Goal: Transaction & Acquisition: Obtain resource

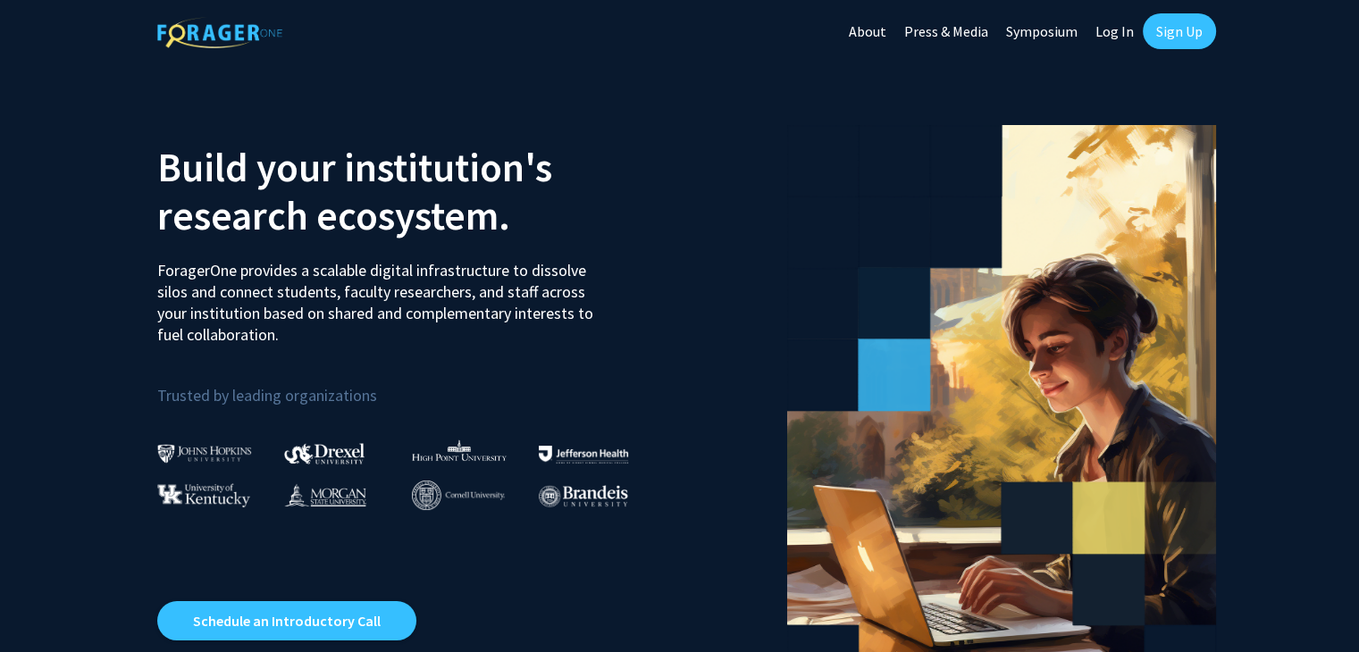
click at [1122, 31] on link "Log In" at bounding box center [1115, 31] width 56 height 63
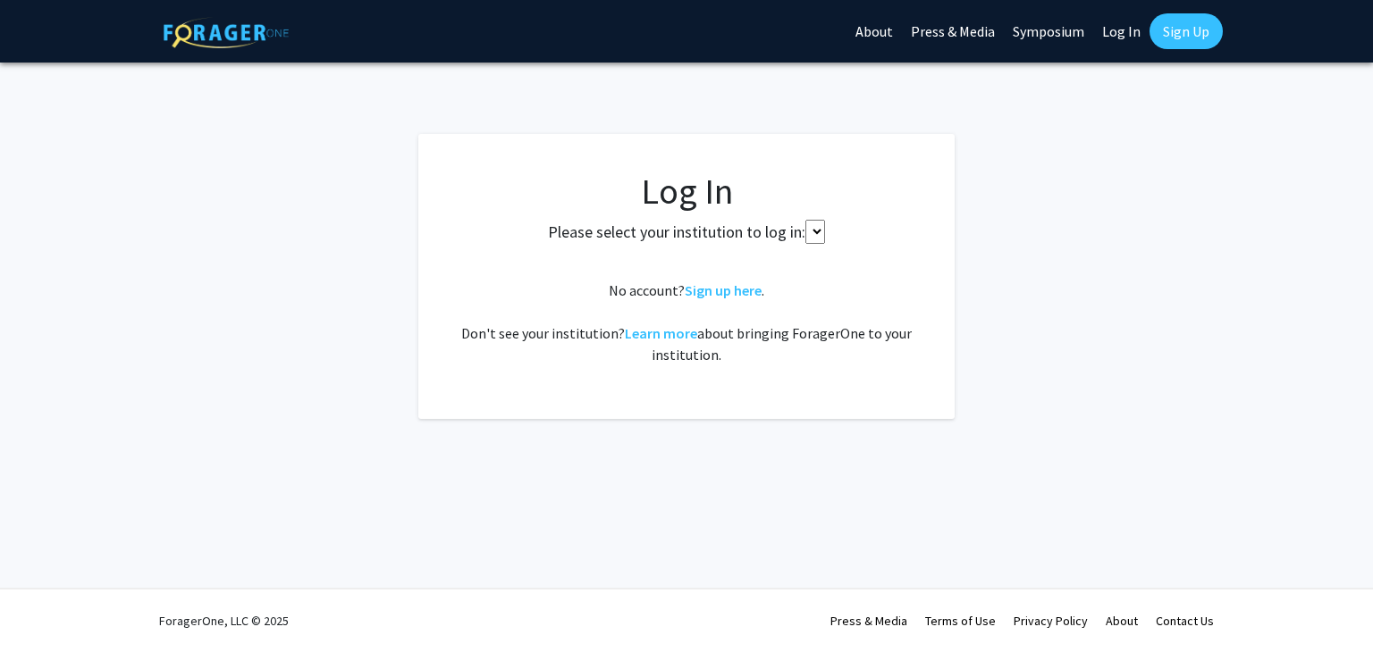
select select
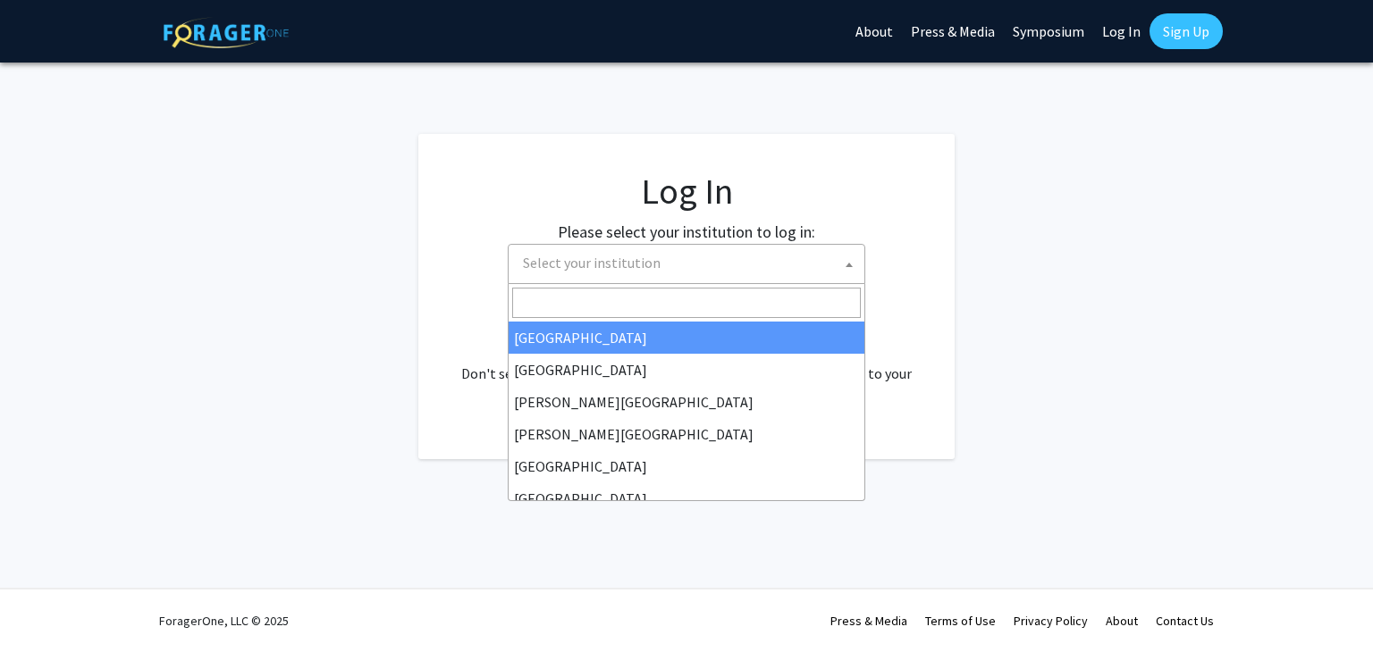
click at [760, 260] on span "Select your institution" at bounding box center [690, 263] width 349 height 37
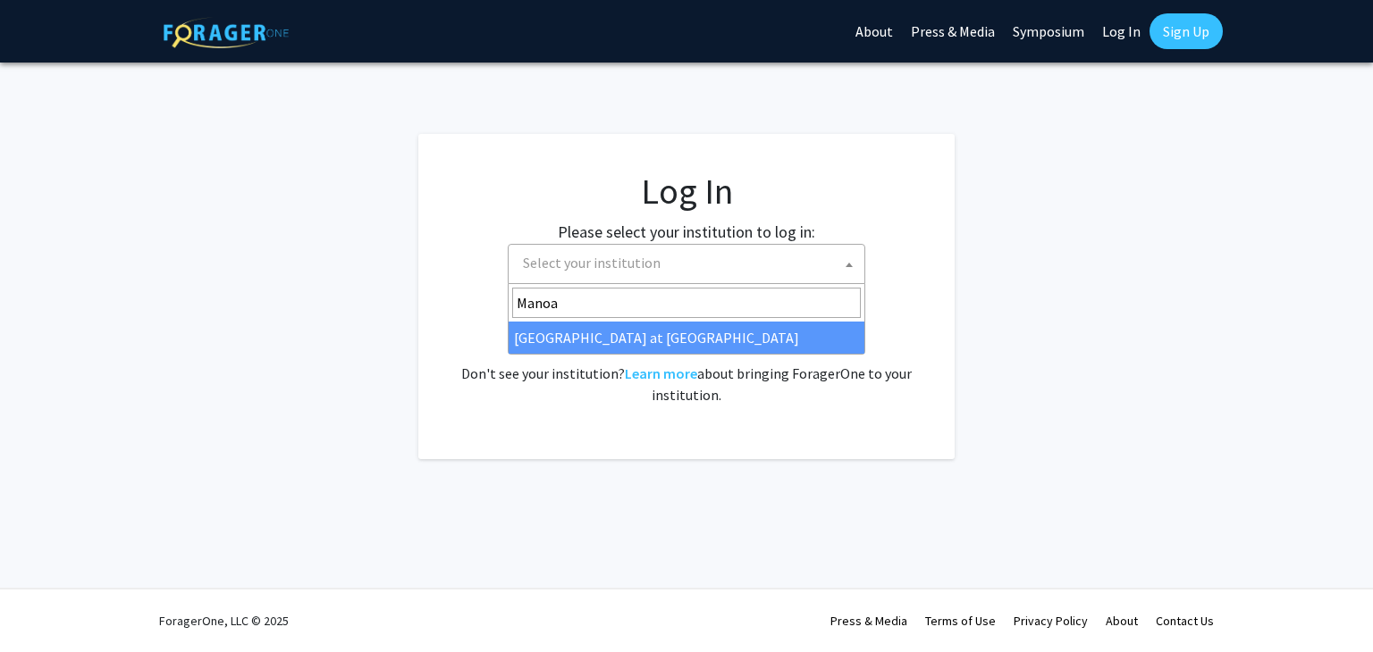
type input "Manoa"
select select "18"
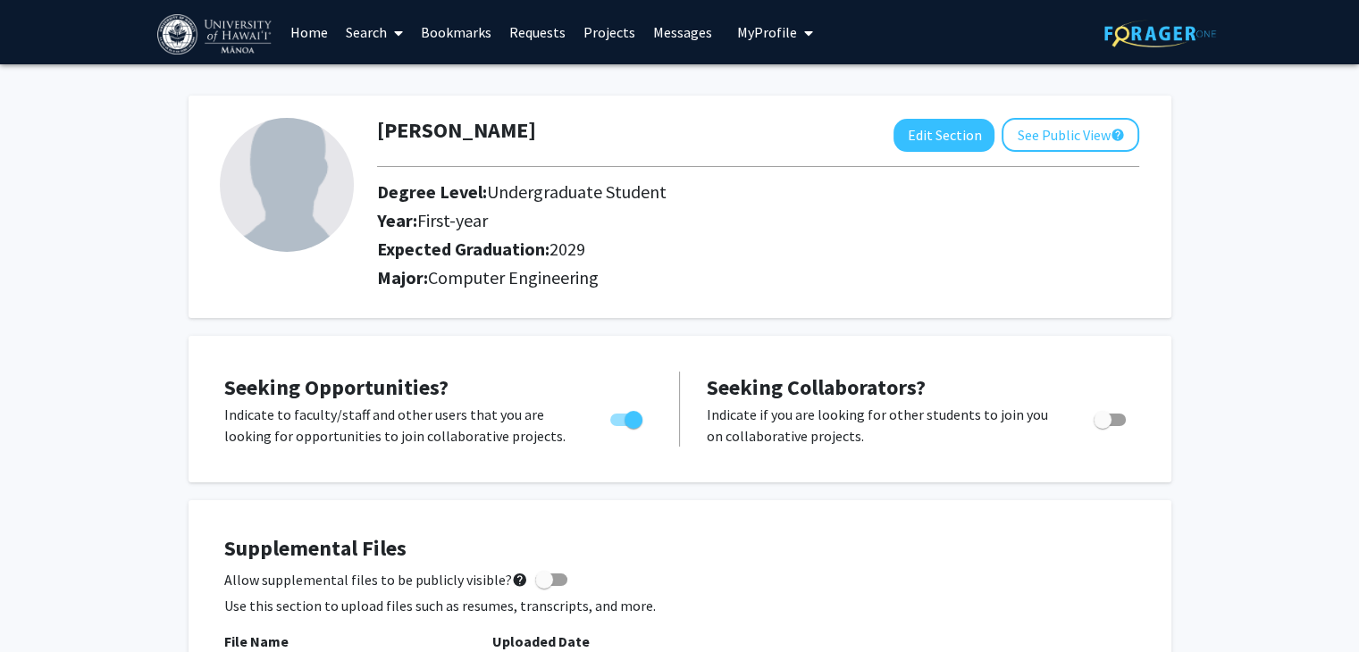
click at [449, 24] on link "Bookmarks" at bounding box center [456, 32] width 88 height 63
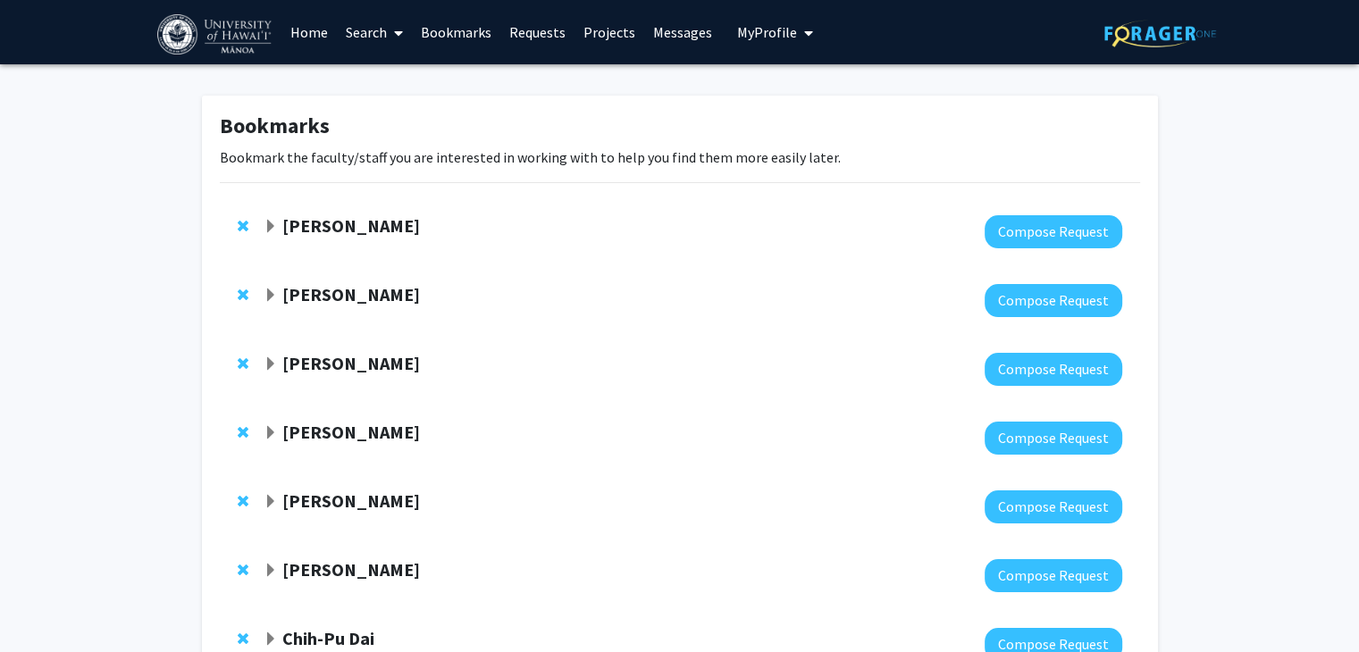
click at [381, 34] on link "Search" at bounding box center [374, 32] width 75 height 63
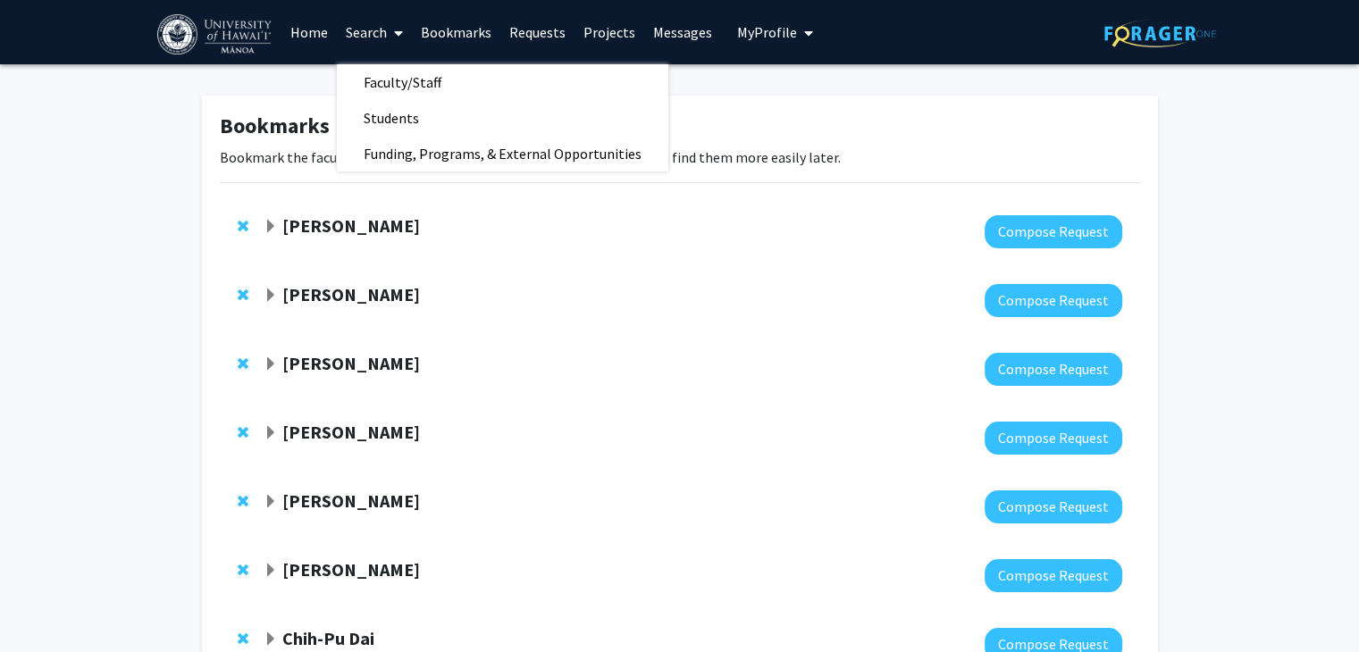
click at [291, 233] on strong "[PERSON_NAME]" at bounding box center [351, 225] width 138 height 22
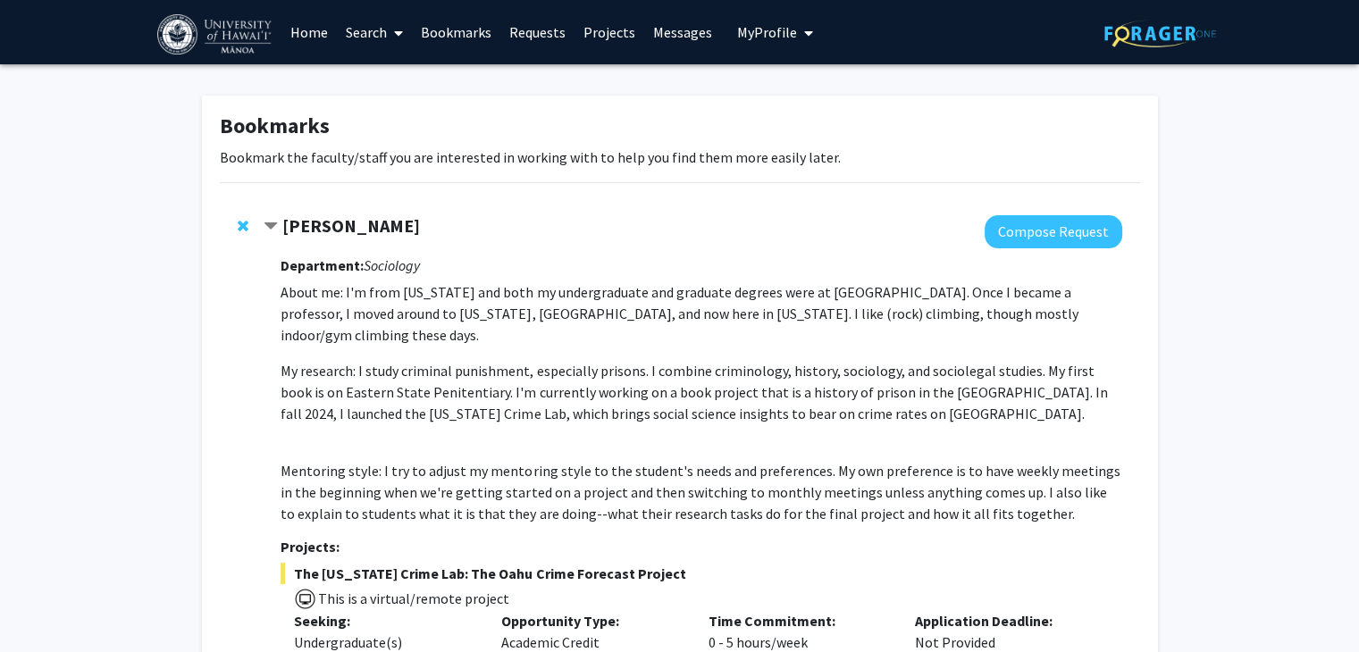
click at [300, 228] on strong "[PERSON_NAME]" at bounding box center [351, 225] width 138 height 22
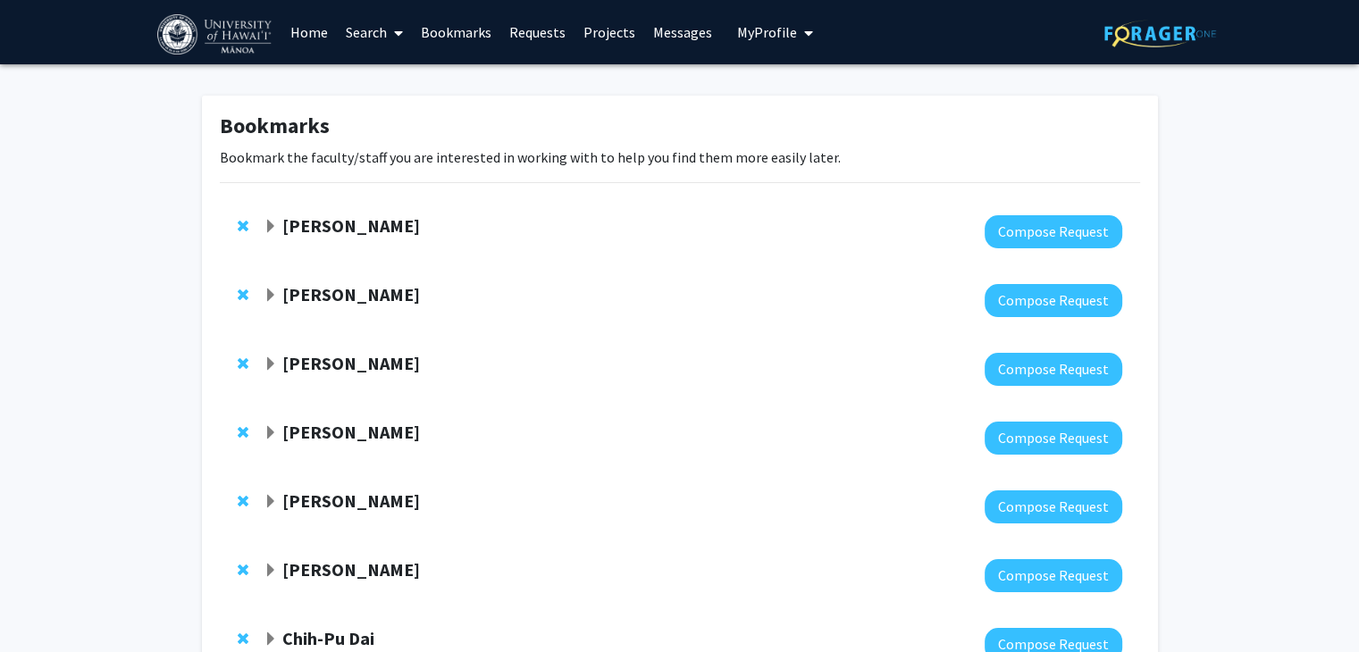
scroll to position [139, 0]
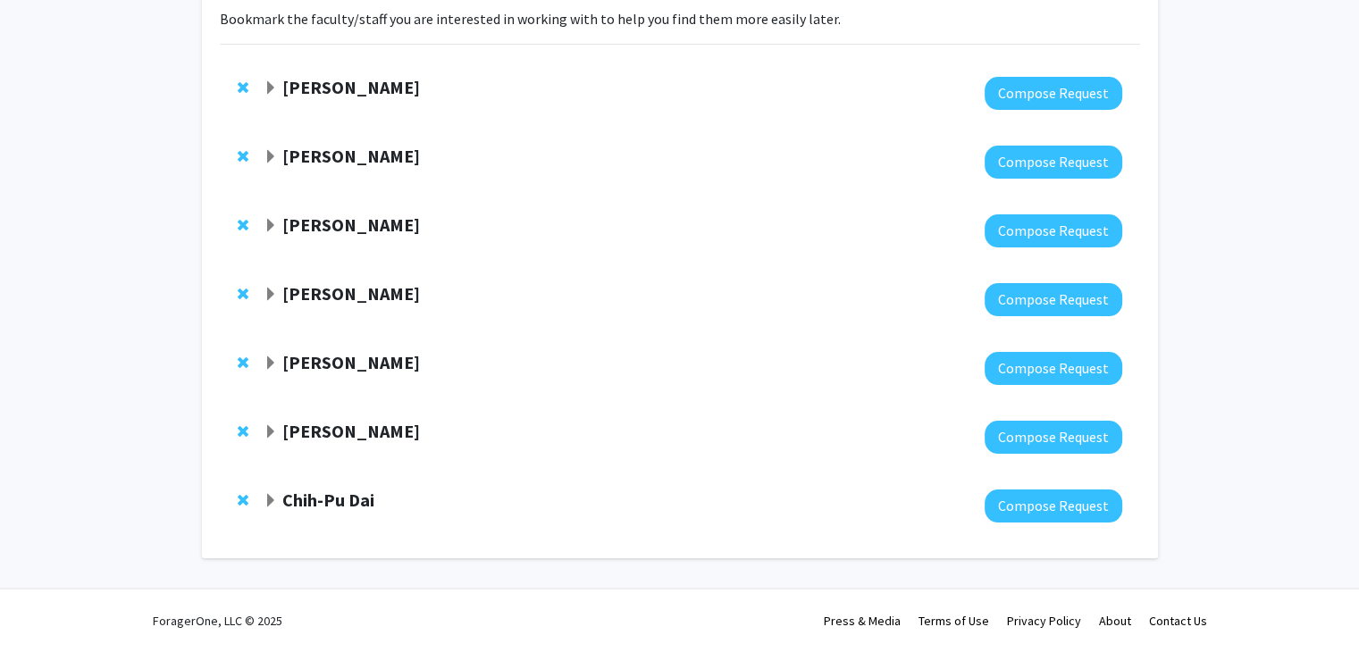
click at [308, 443] on div at bounding box center [693, 437] width 858 height 33
click at [311, 436] on strong "[PERSON_NAME]" at bounding box center [351, 431] width 138 height 22
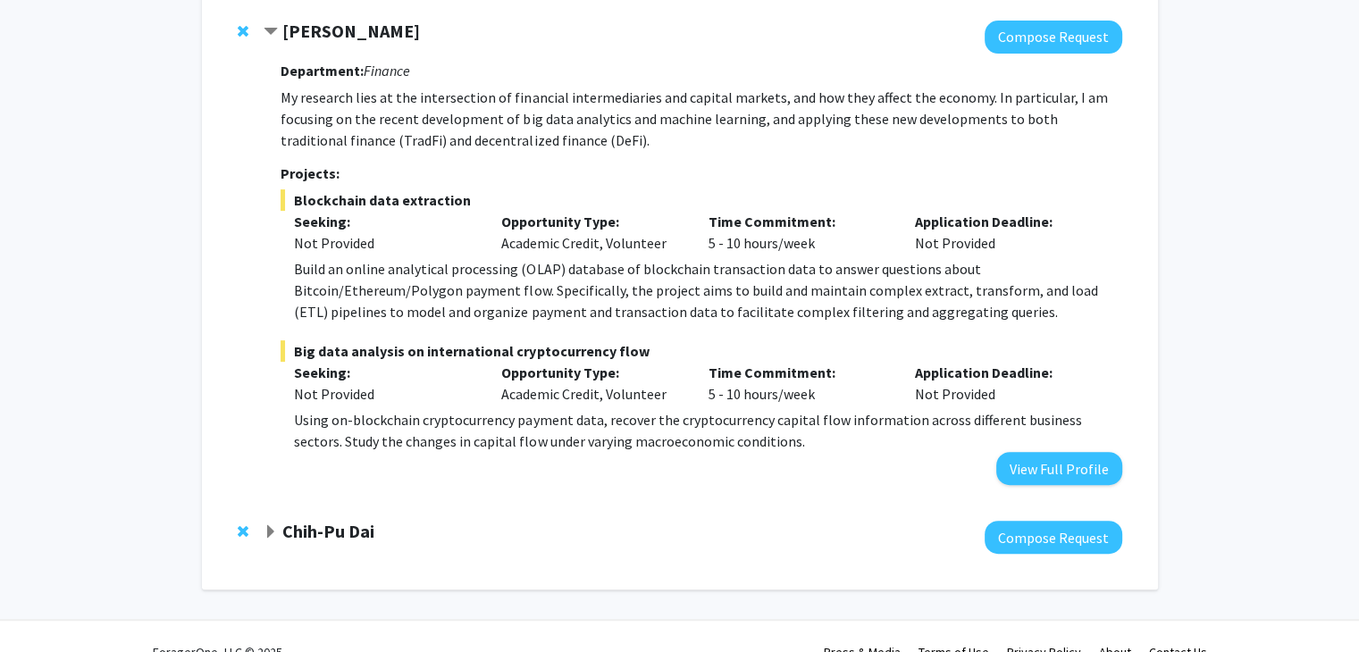
scroll to position [570, 0]
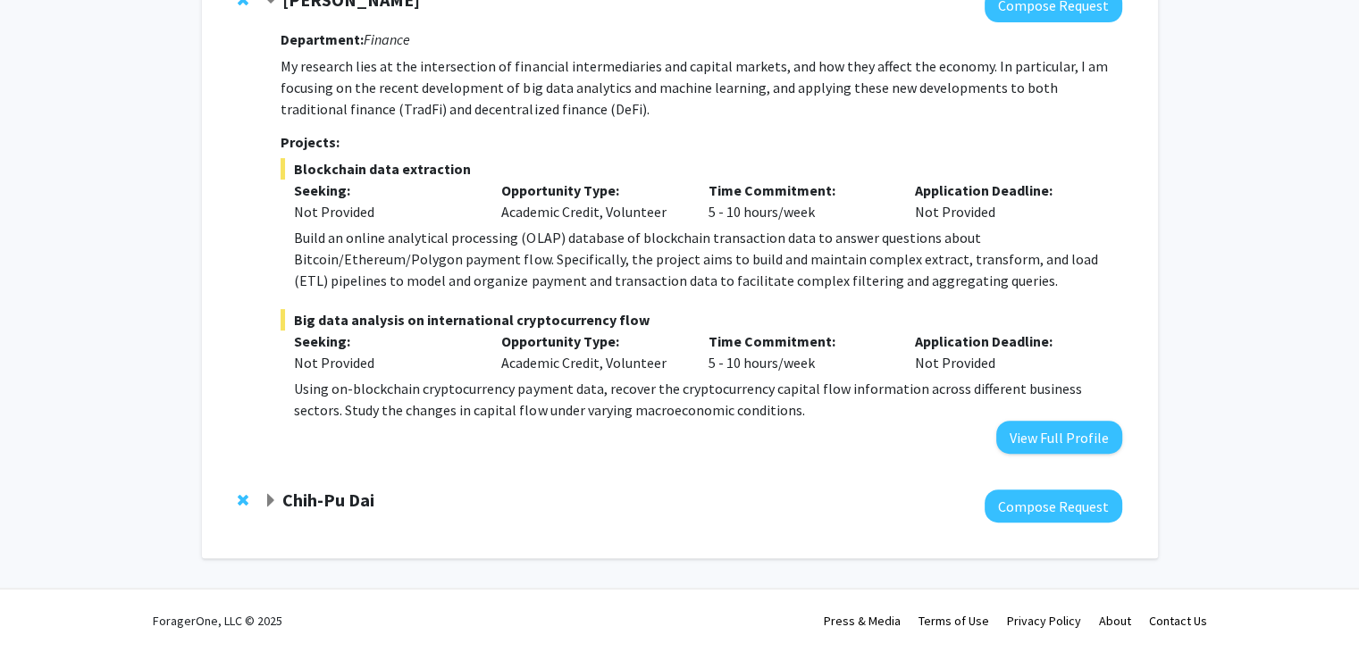
click at [302, 504] on strong "Chih-Pu Dai" at bounding box center [328, 500] width 92 height 22
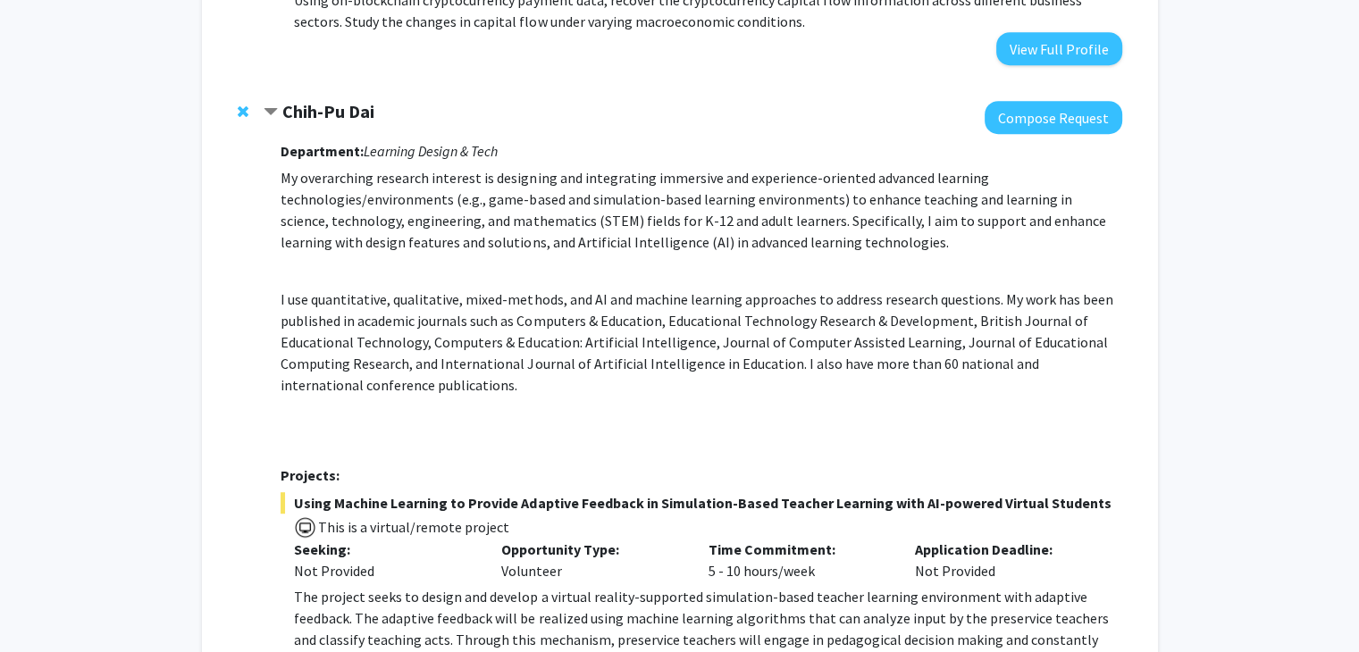
scroll to position [1163, 0]
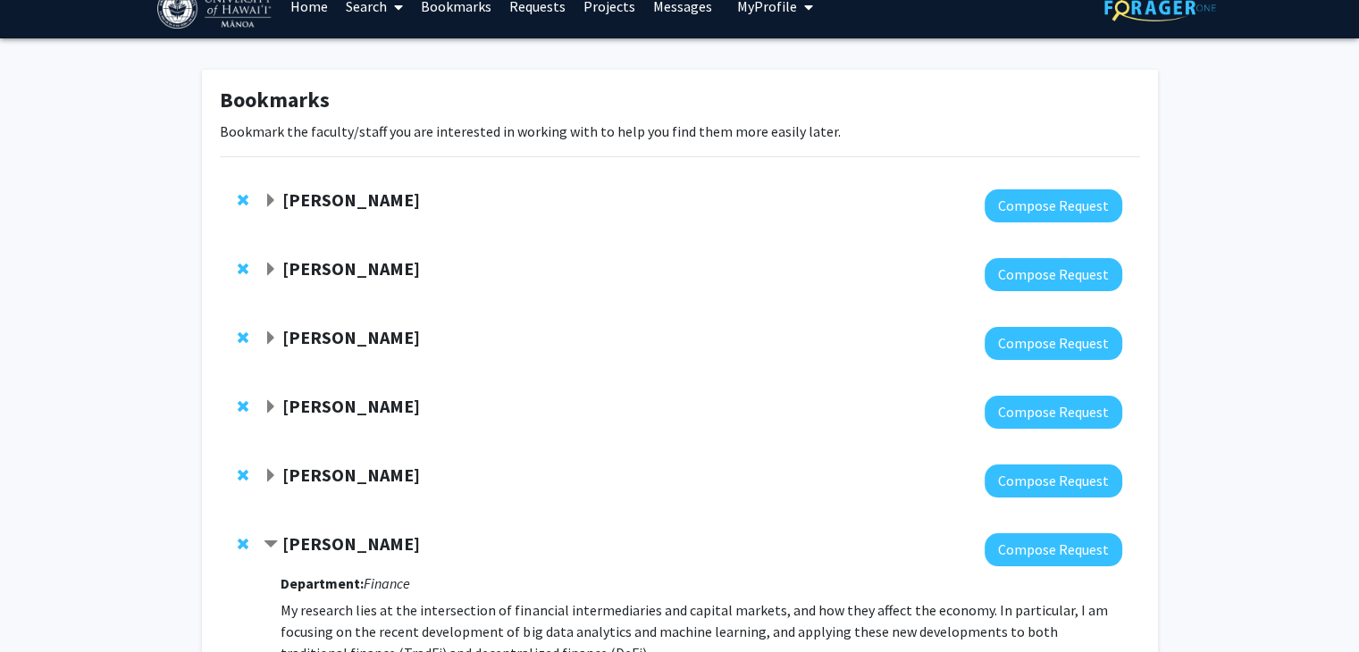
click at [348, 405] on strong "[PERSON_NAME]" at bounding box center [351, 406] width 138 height 22
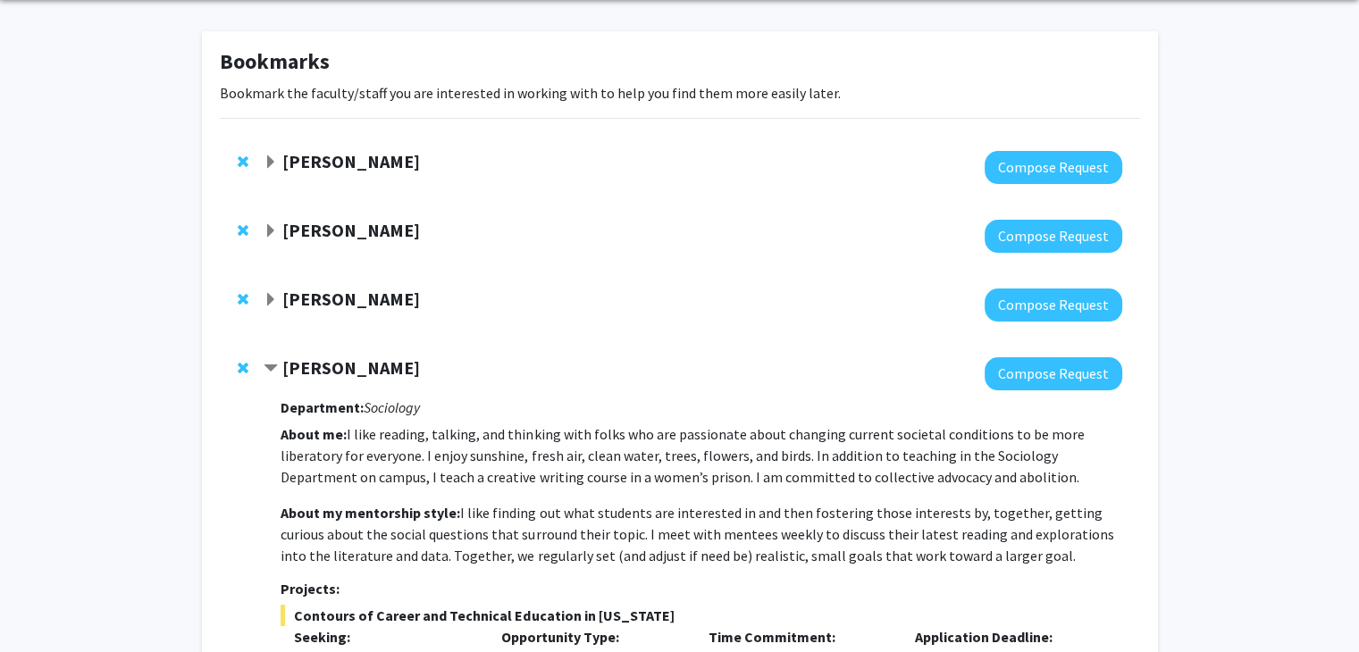
scroll to position [61, 0]
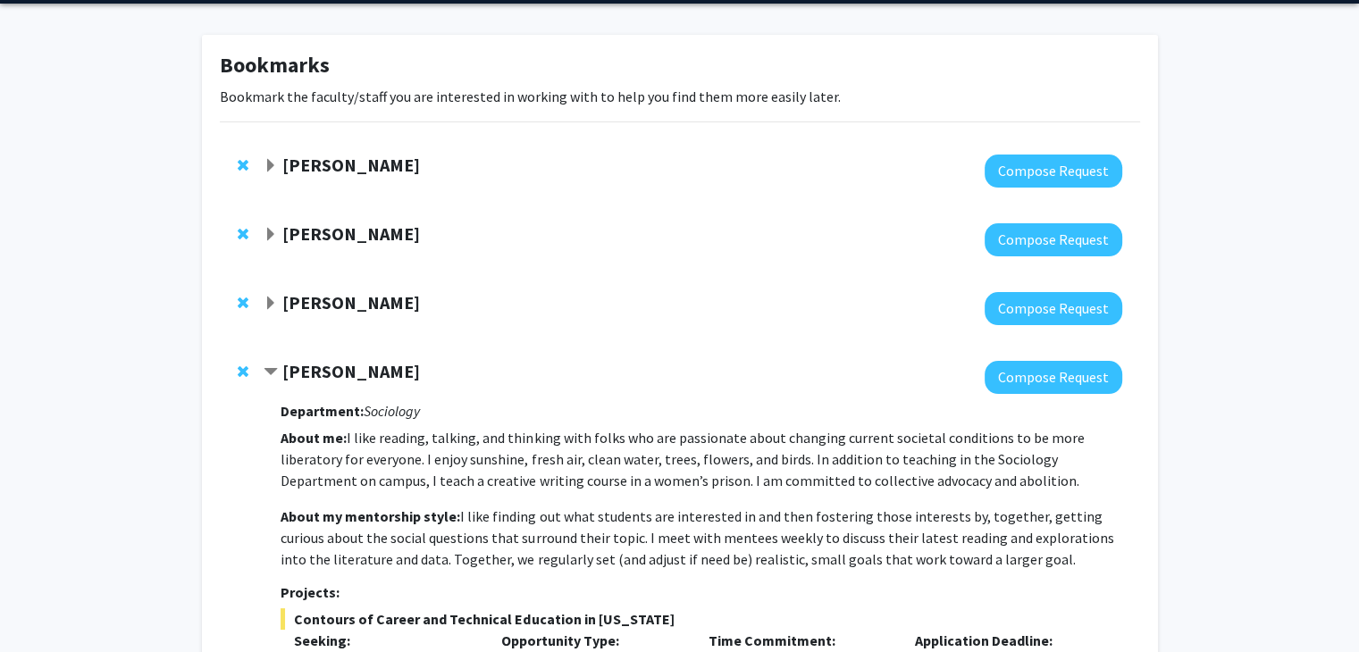
click at [350, 309] on strong "[PERSON_NAME]" at bounding box center [351, 302] width 138 height 22
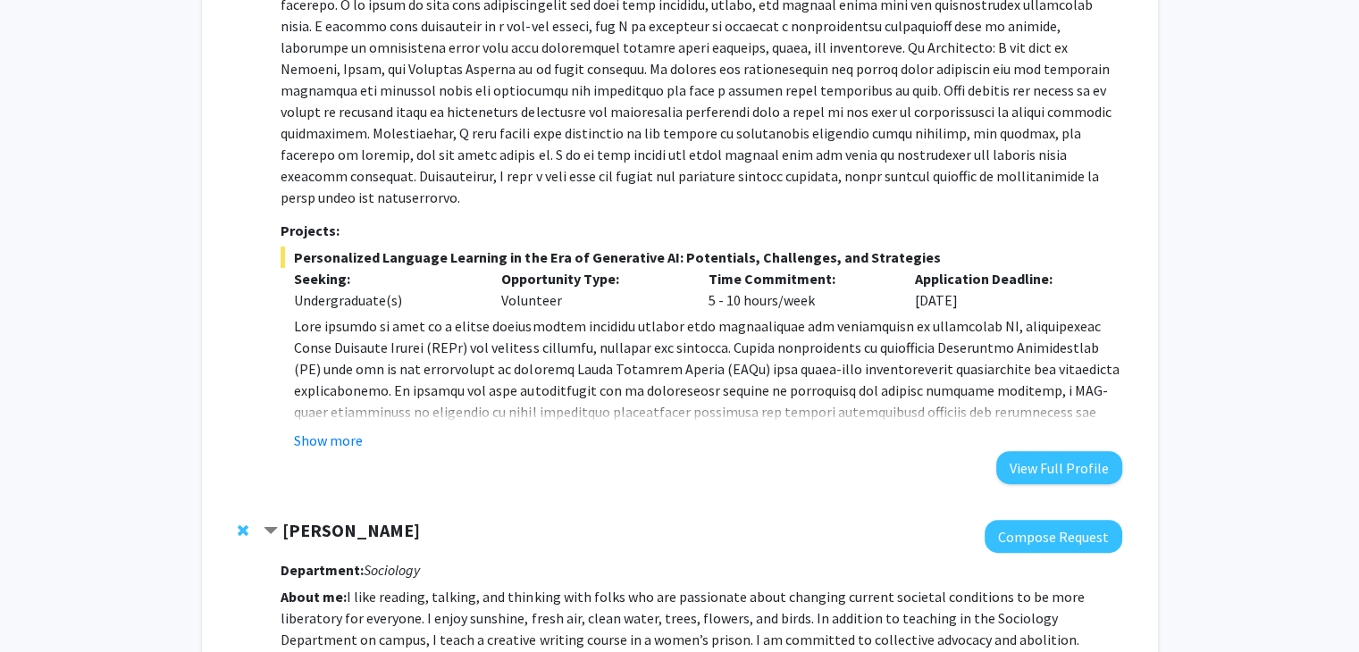
scroll to position [573, 0]
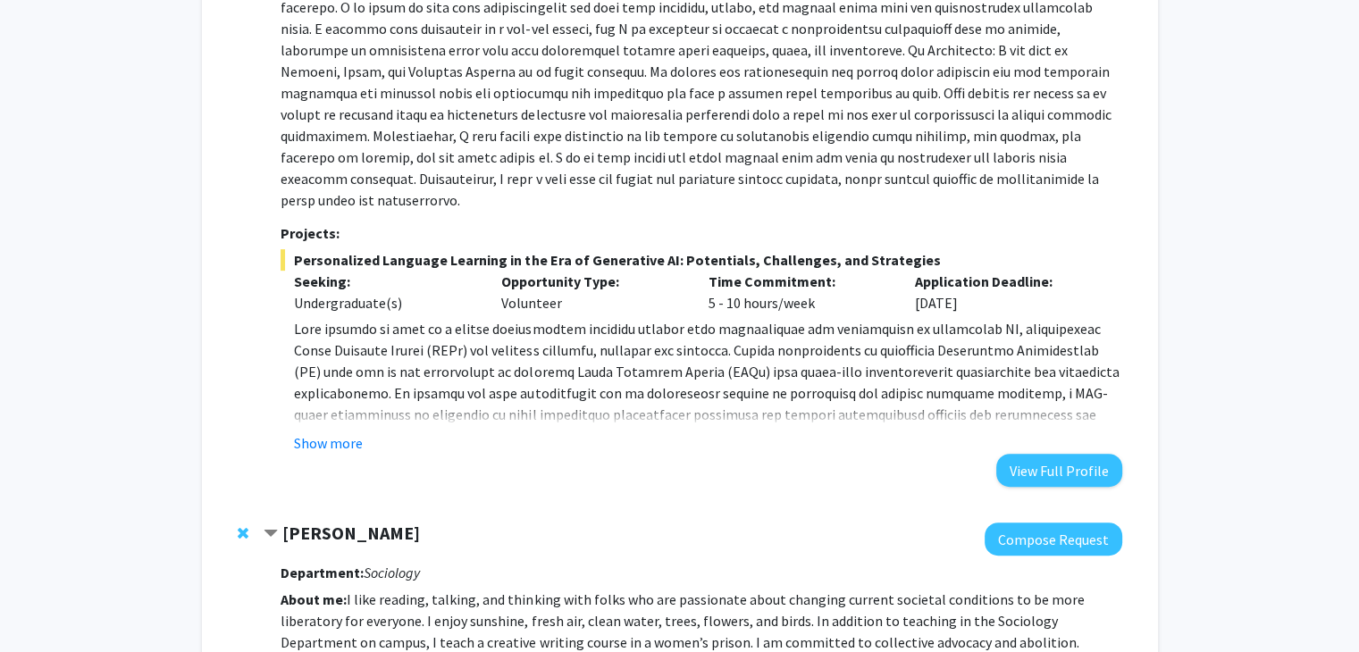
click at [340, 408] on fg-read-more "Qualifications required for the student mentee Undergraduate student with prove…" at bounding box center [701, 386] width 841 height 136
click at [336, 433] on button "Show more" at bounding box center [328, 443] width 69 height 21
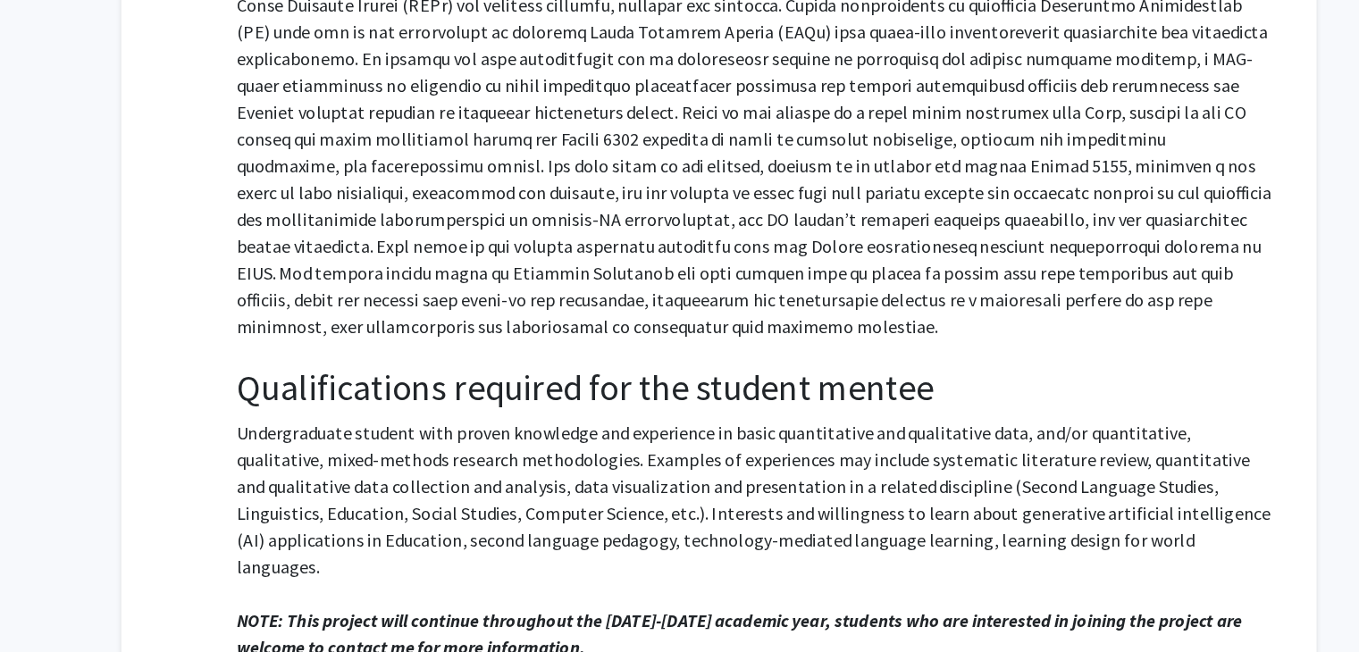
scroll to position [823, 0]
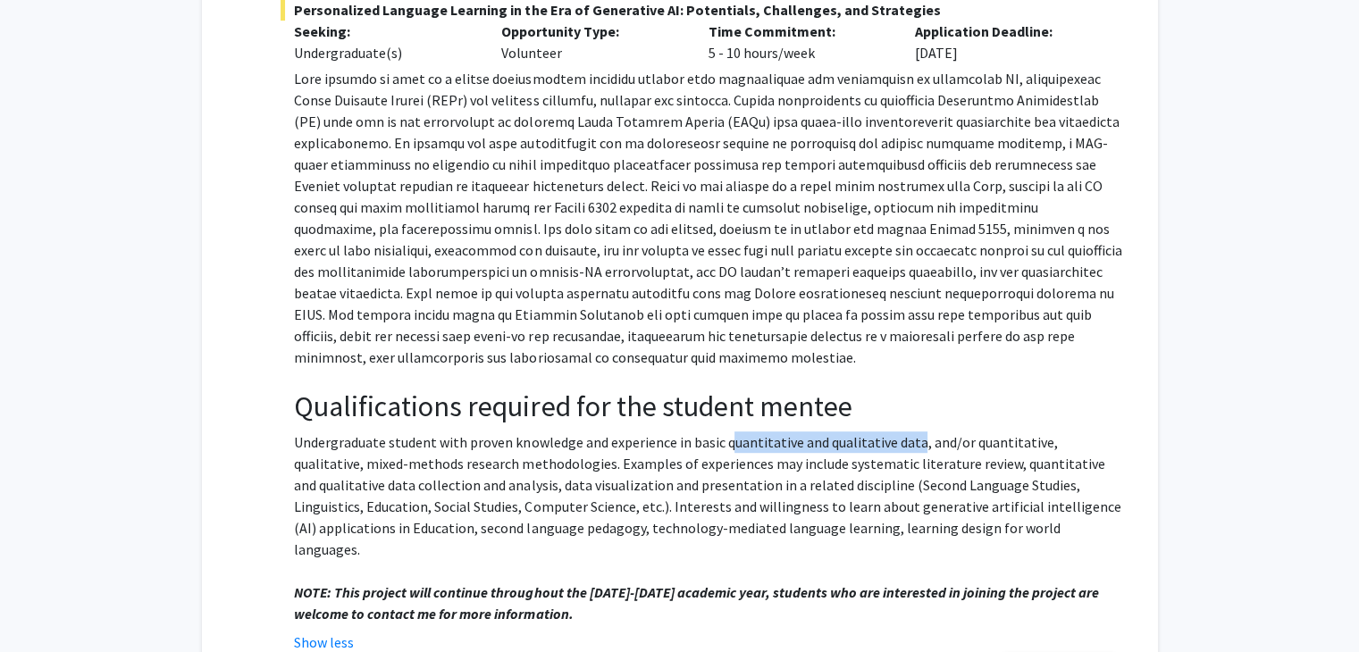
drag, startPoint x: 726, startPoint y: 399, endPoint x: 914, endPoint y: 399, distance: 188.6
click at [914, 433] on span "Undergraduate student with proven knowledge and experience in basic quantitativ…" at bounding box center [707, 495] width 827 height 125
copy span "uantitative and qualitative data"
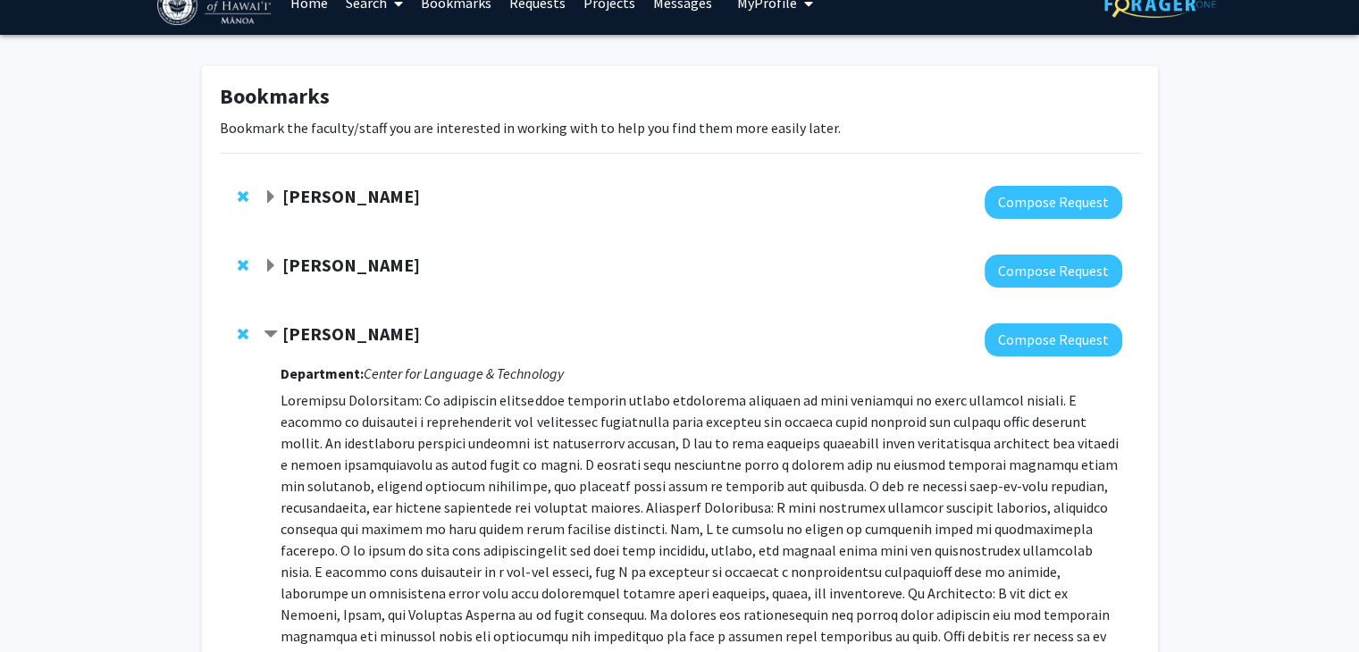
scroll to position [19, 0]
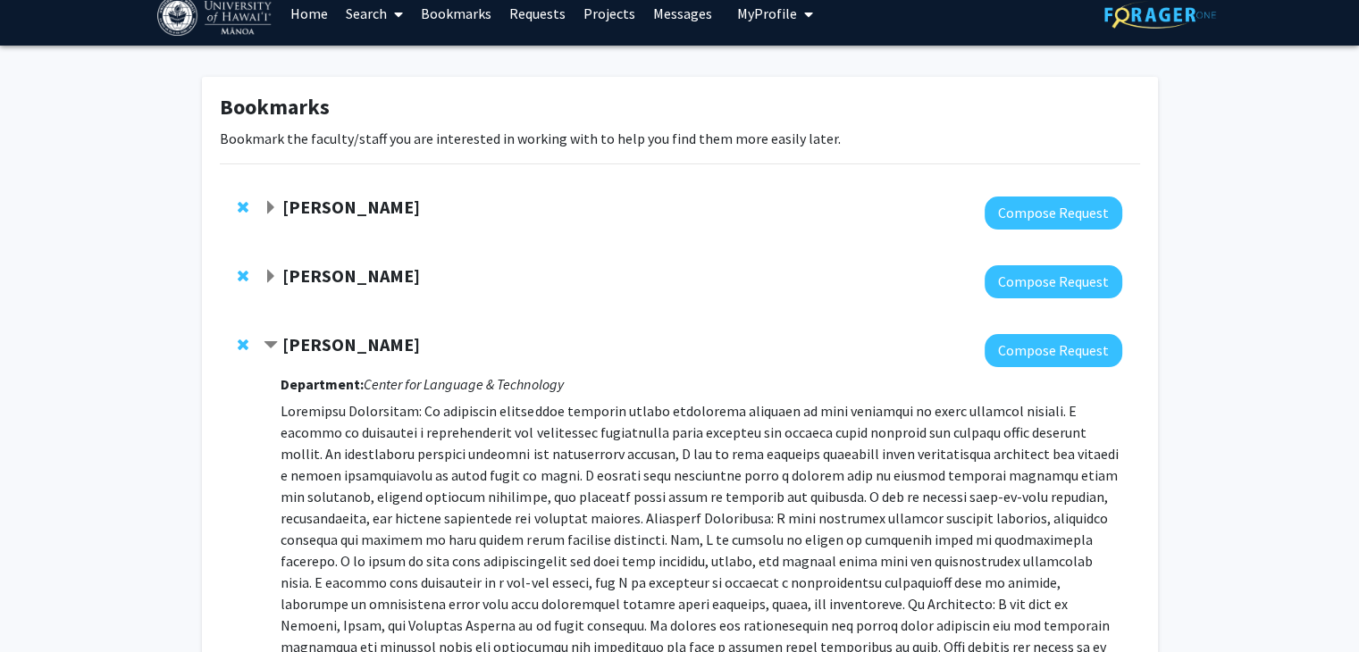
click at [275, 273] on span "Expand Murad Hossain Bookmark" at bounding box center [271, 277] width 14 height 14
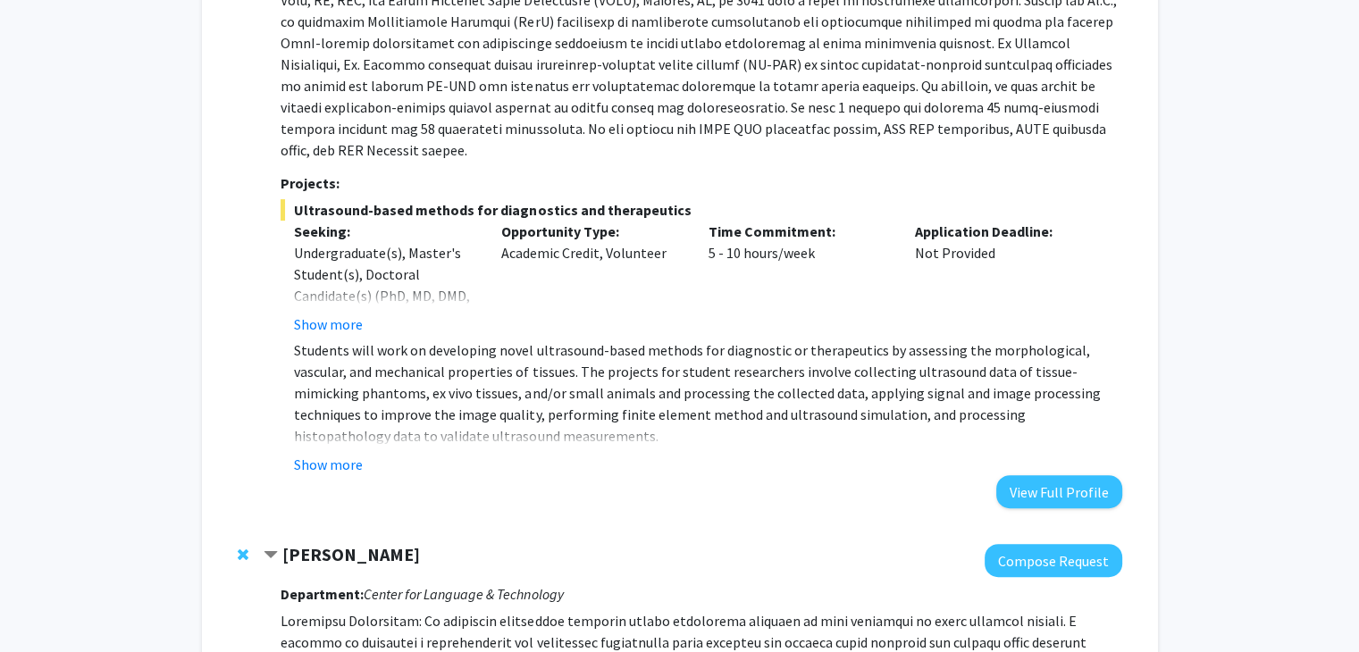
scroll to position [555, 0]
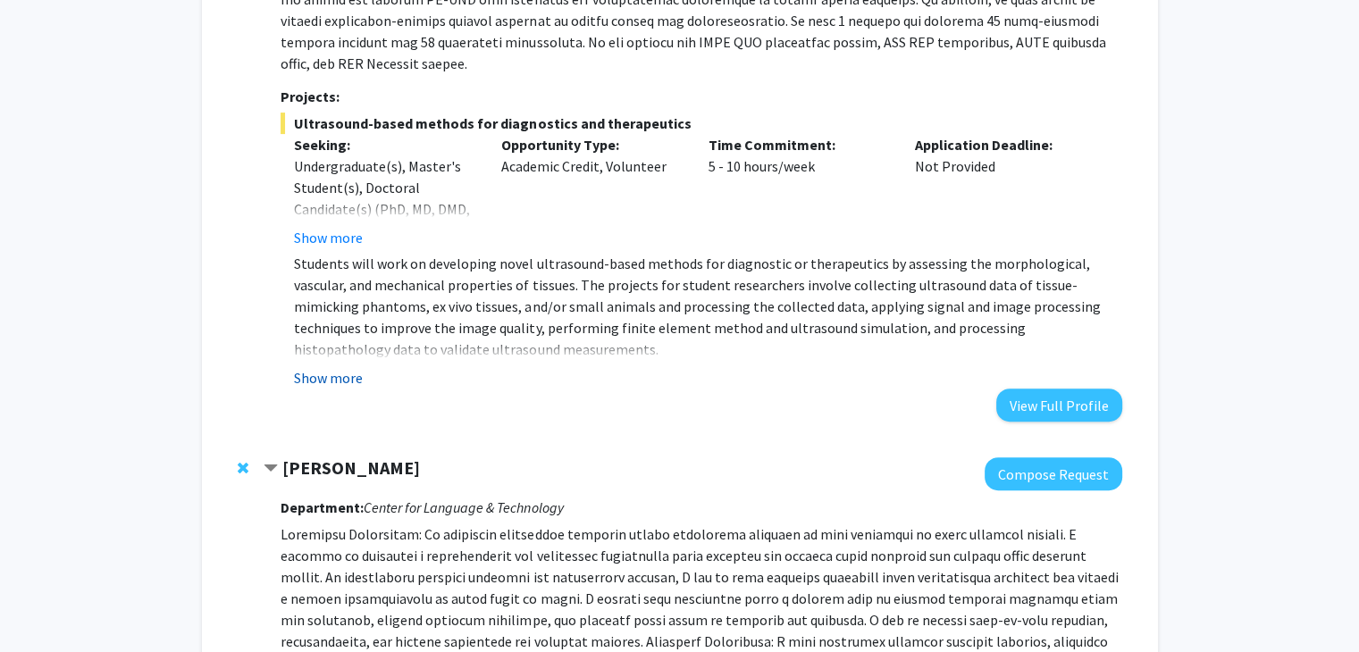
click at [329, 367] on button "Show more" at bounding box center [328, 377] width 69 height 21
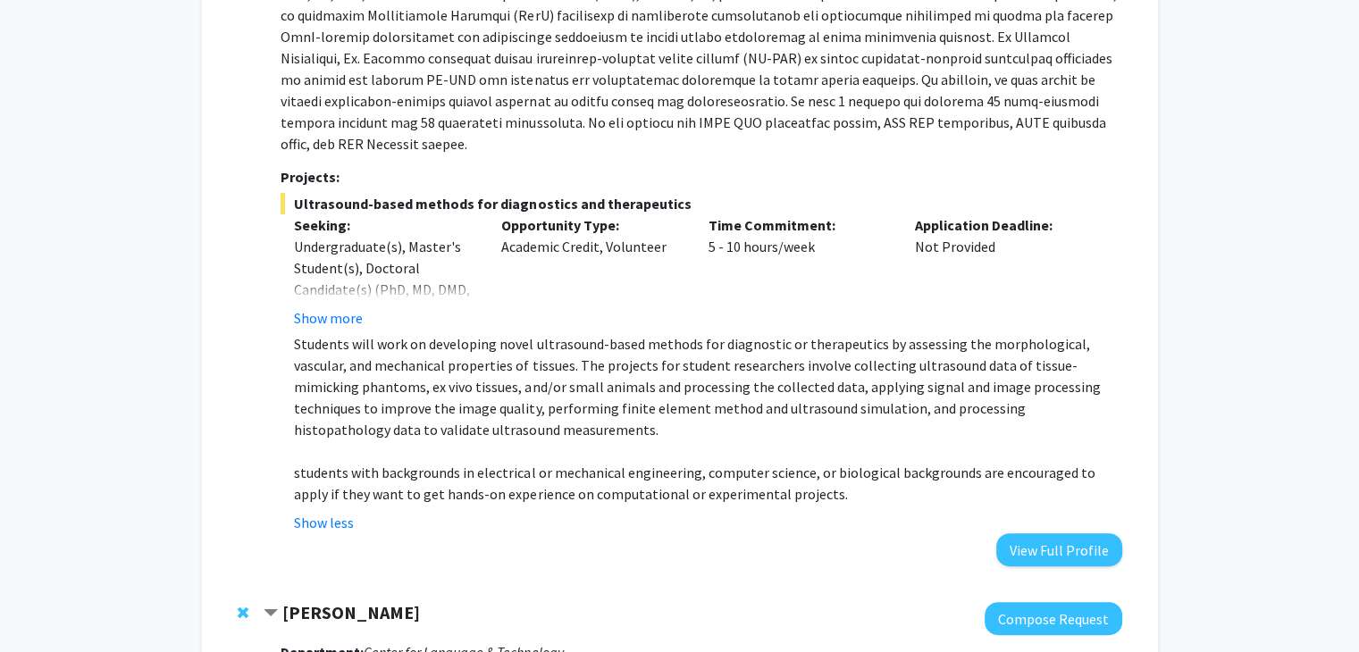
scroll to position [466, 0]
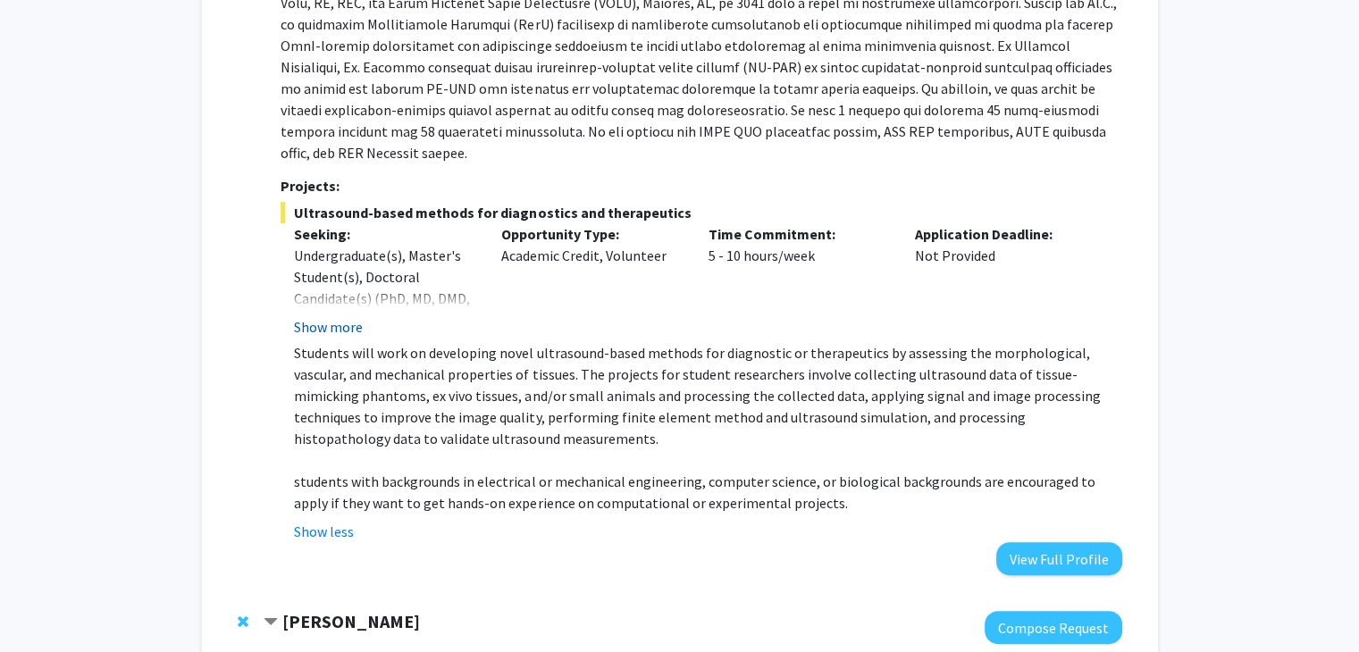
click at [338, 316] on button "Show more" at bounding box center [328, 326] width 69 height 21
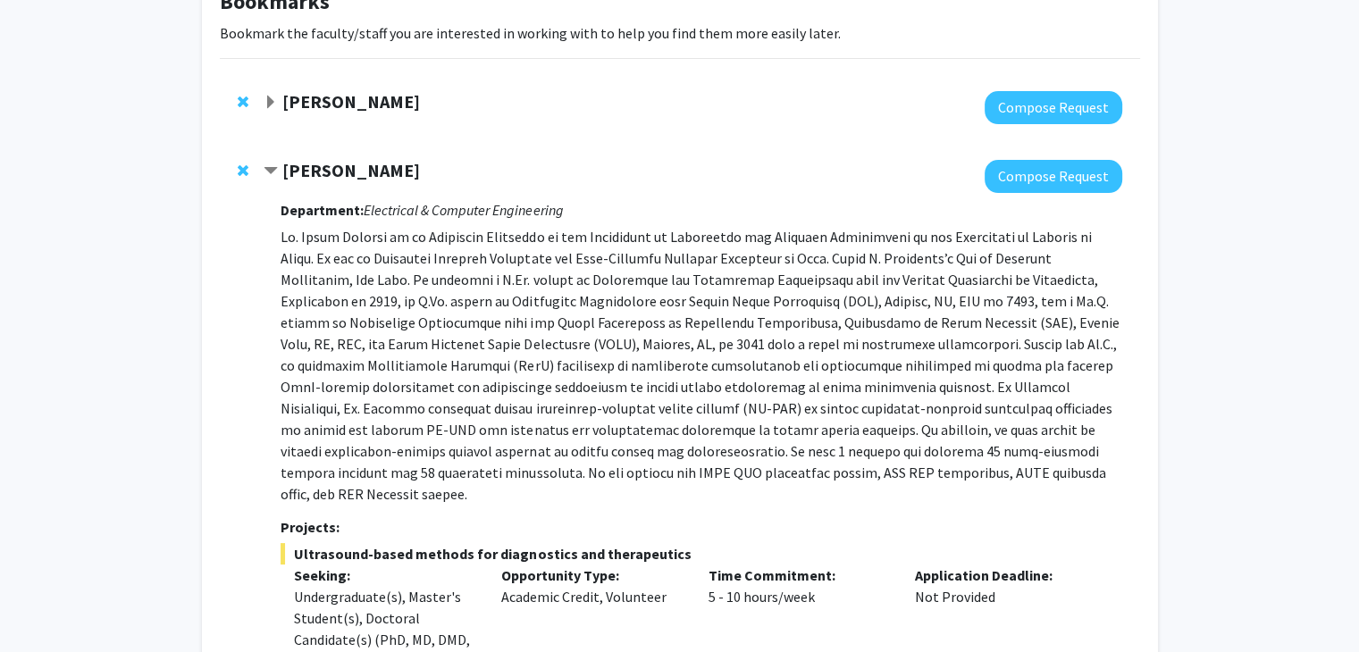
scroll to position [108, 0]
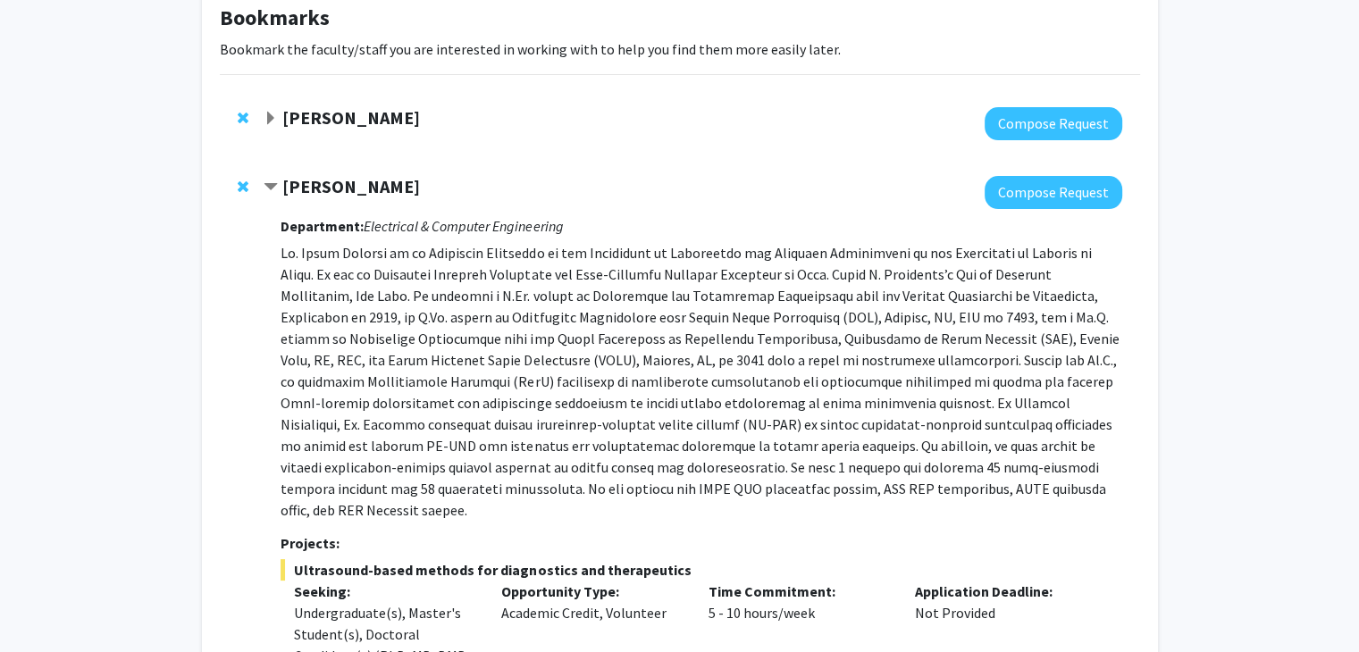
click at [279, 119] on div "Ashley Rubin" at bounding box center [457, 118] width 386 height 22
click at [274, 119] on span "Expand Ashley Rubin Bookmark" at bounding box center [271, 119] width 14 height 14
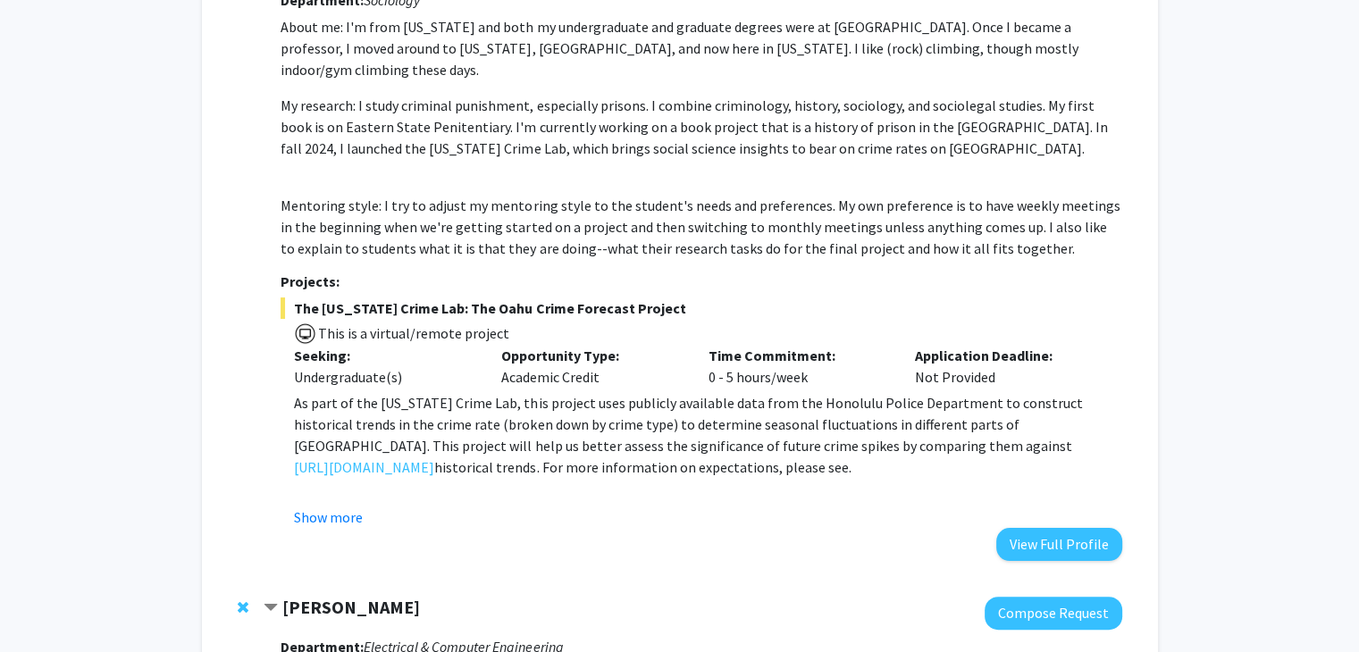
scroll to position [287, 0]
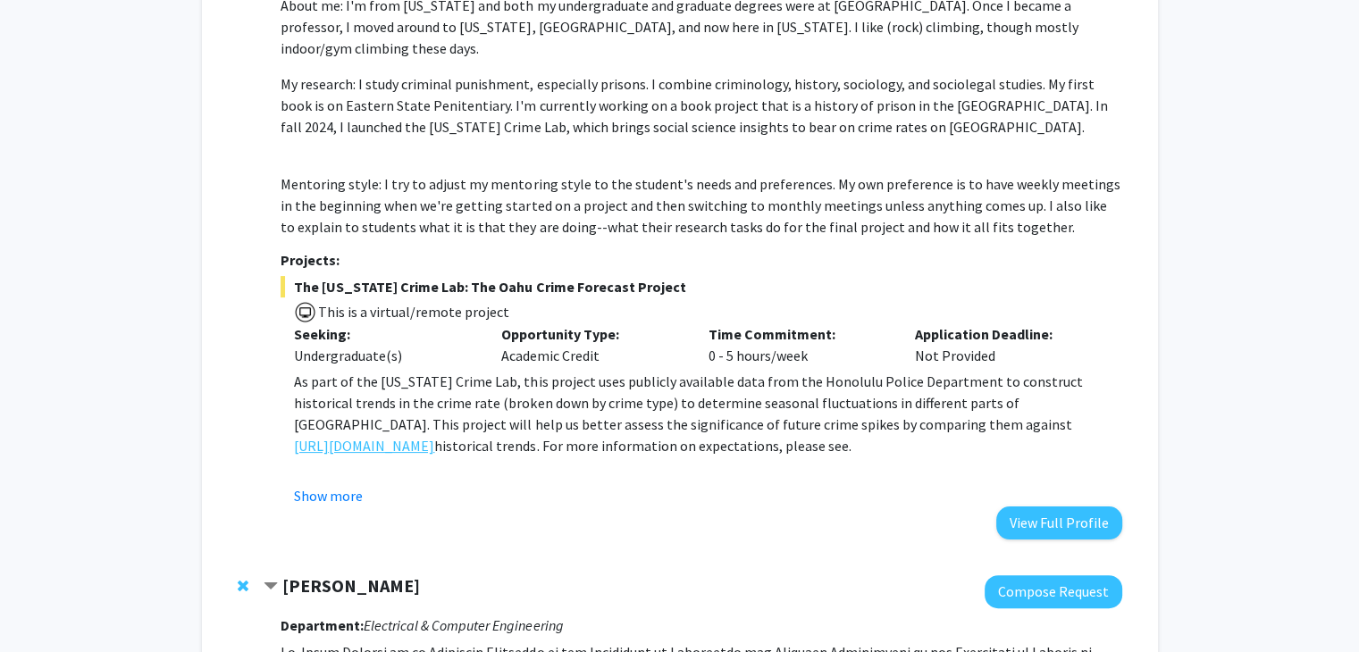
click at [407, 435] on link "https://hawaiicrimelab.com/for-students/" at bounding box center [364, 445] width 140 height 21
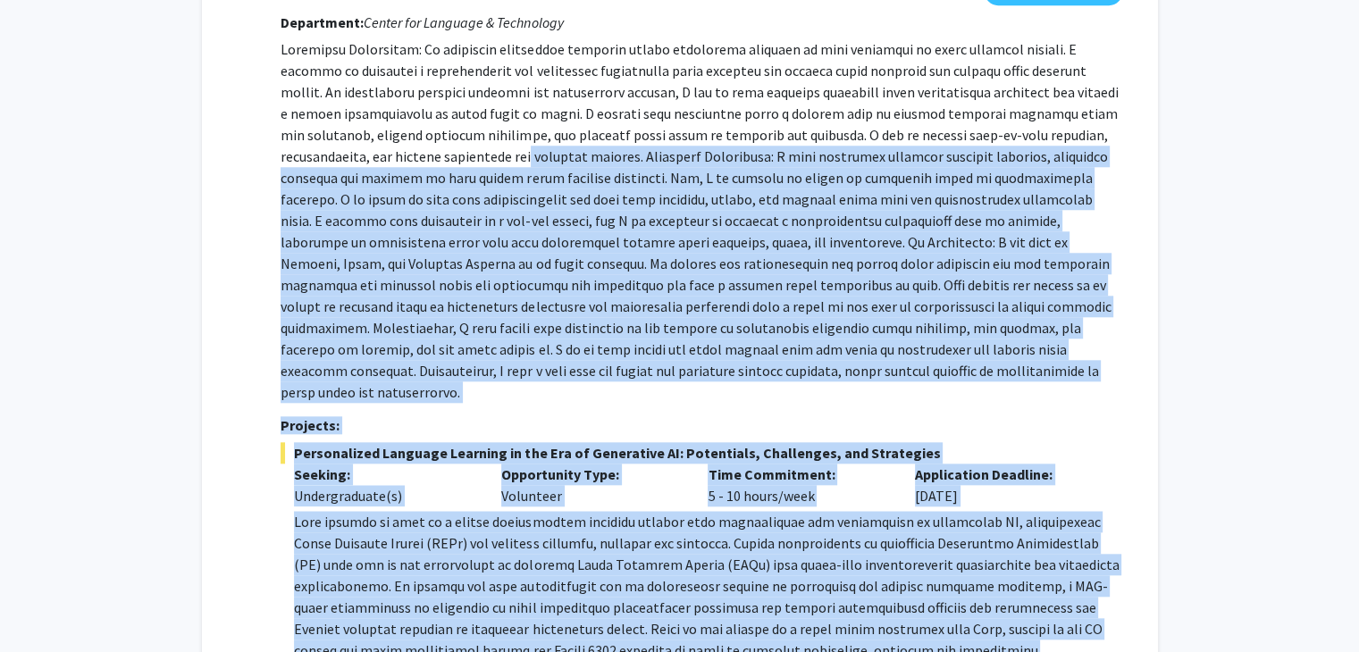
scroll to position [1538, 0]
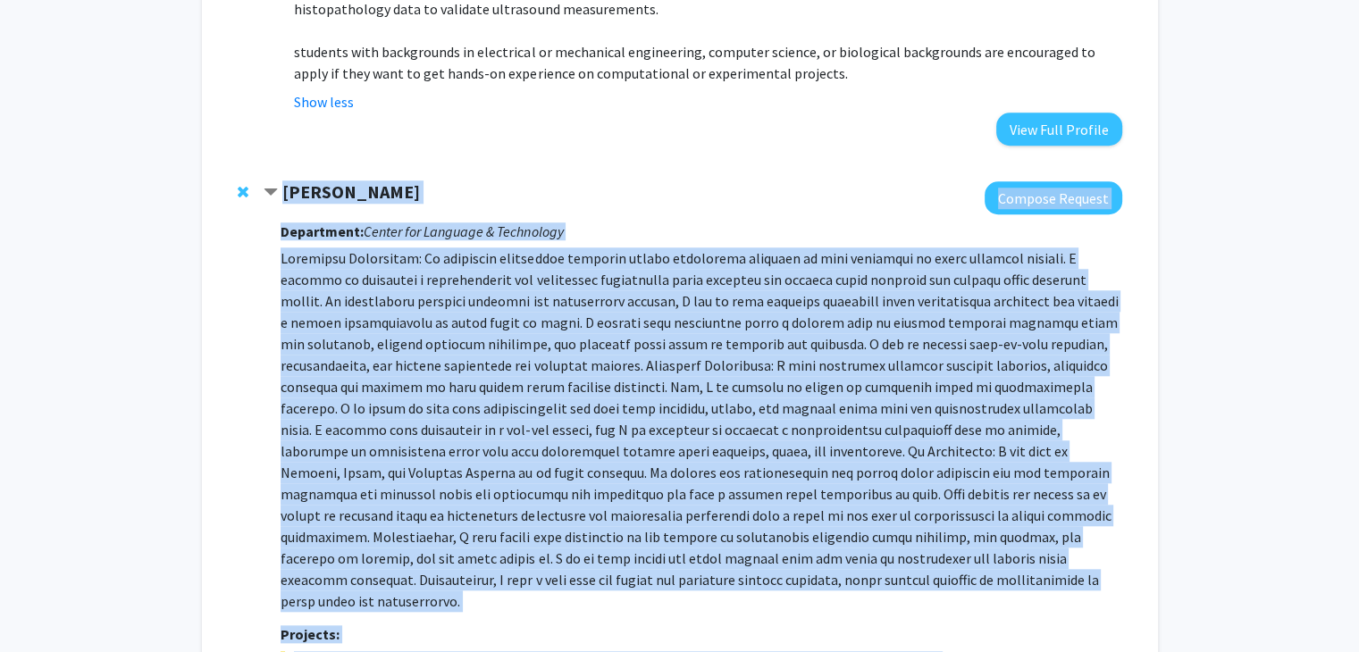
drag, startPoint x: 575, startPoint y: 265, endPoint x: 279, endPoint y: 149, distance: 317.8
copy div "Naiyi Fincham Compose Request Department: Center for Language & Technology Ment…"
click at [819, 276] on p at bounding box center [701, 430] width 841 height 365
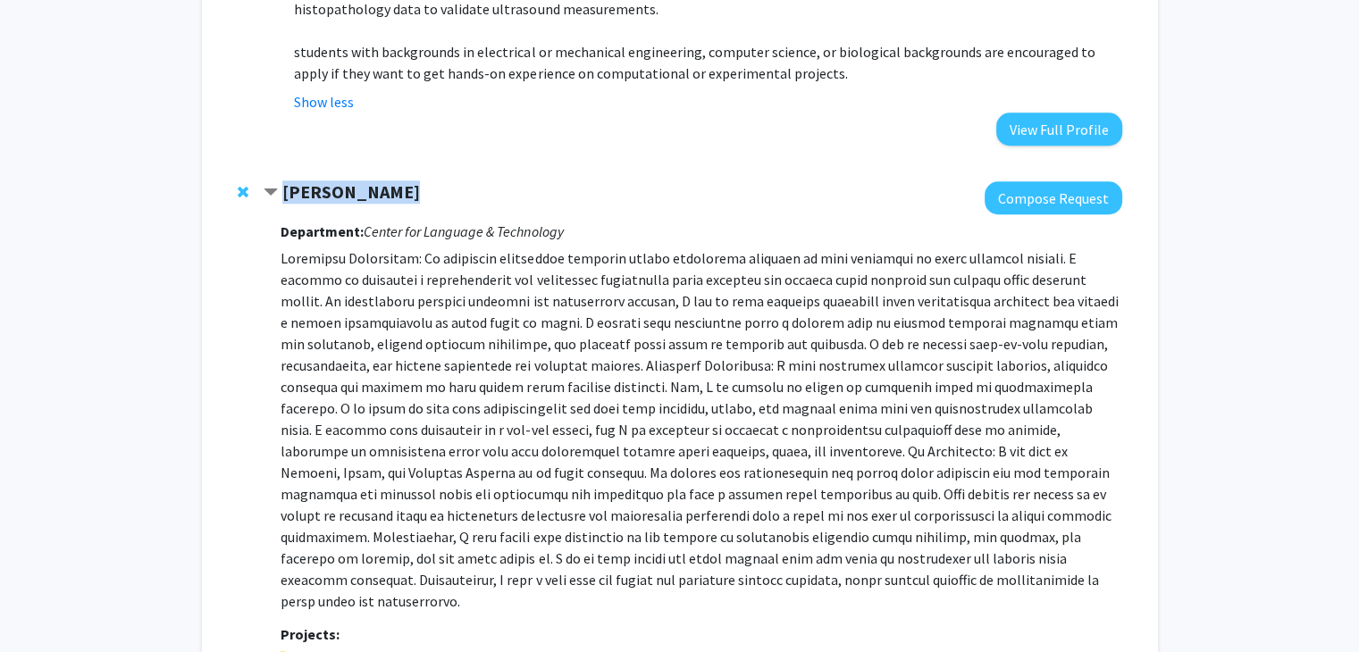
drag, startPoint x: 411, startPoint y: 144, endPoint x: 283, endPoint y: 152, distance: 128.0
click at [283, 181] on div "Naiyi Fincham" at bounding box center [457, 192] width 386 height 22
copy strong "Naiyi Fincham"
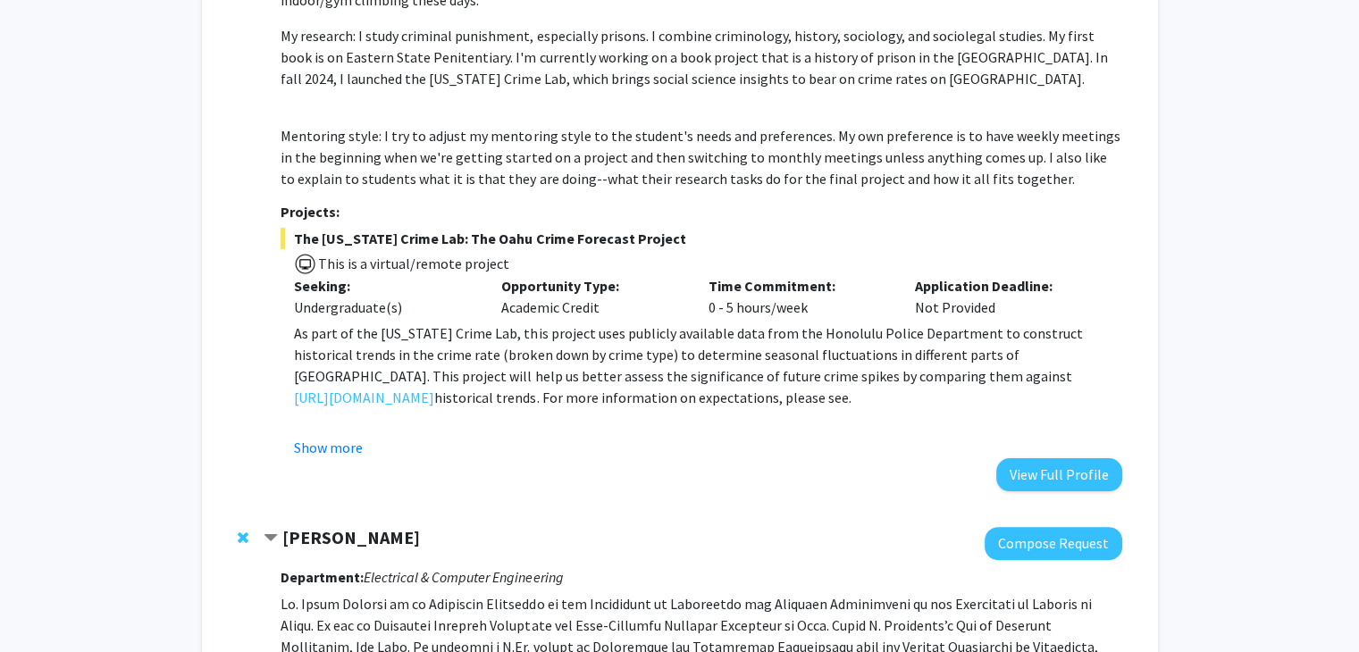
scroll to position [0, 0]
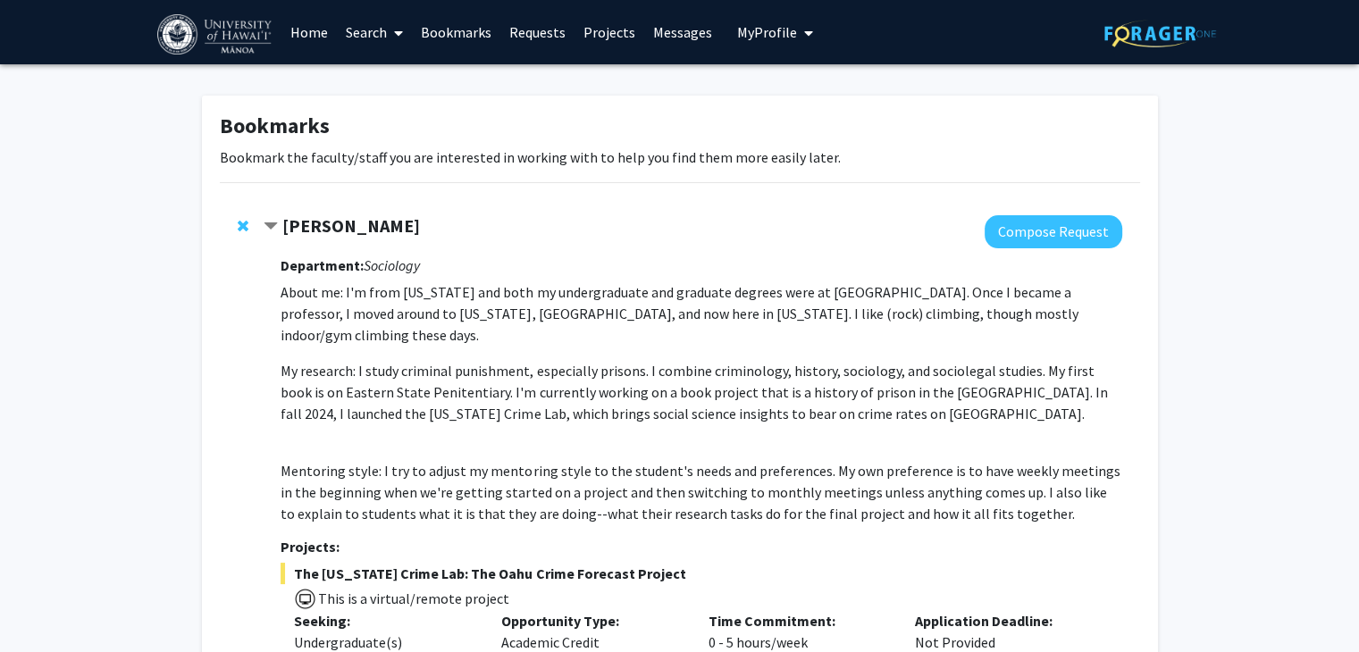
click at [608, 29] on link "Projects" at bounding box center [610, 32] width 70 height 63
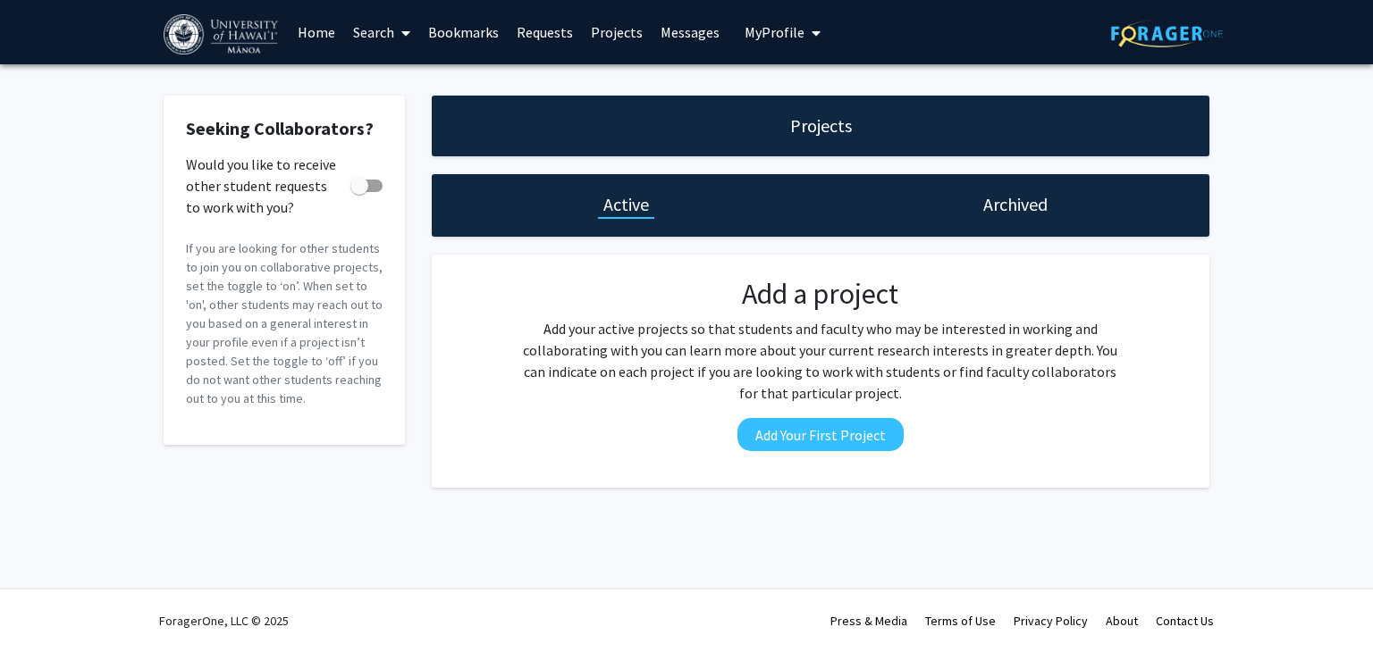
click at [442, 37] on link "Bookmarks" at bounding box center [463, 32] width 88 height 63
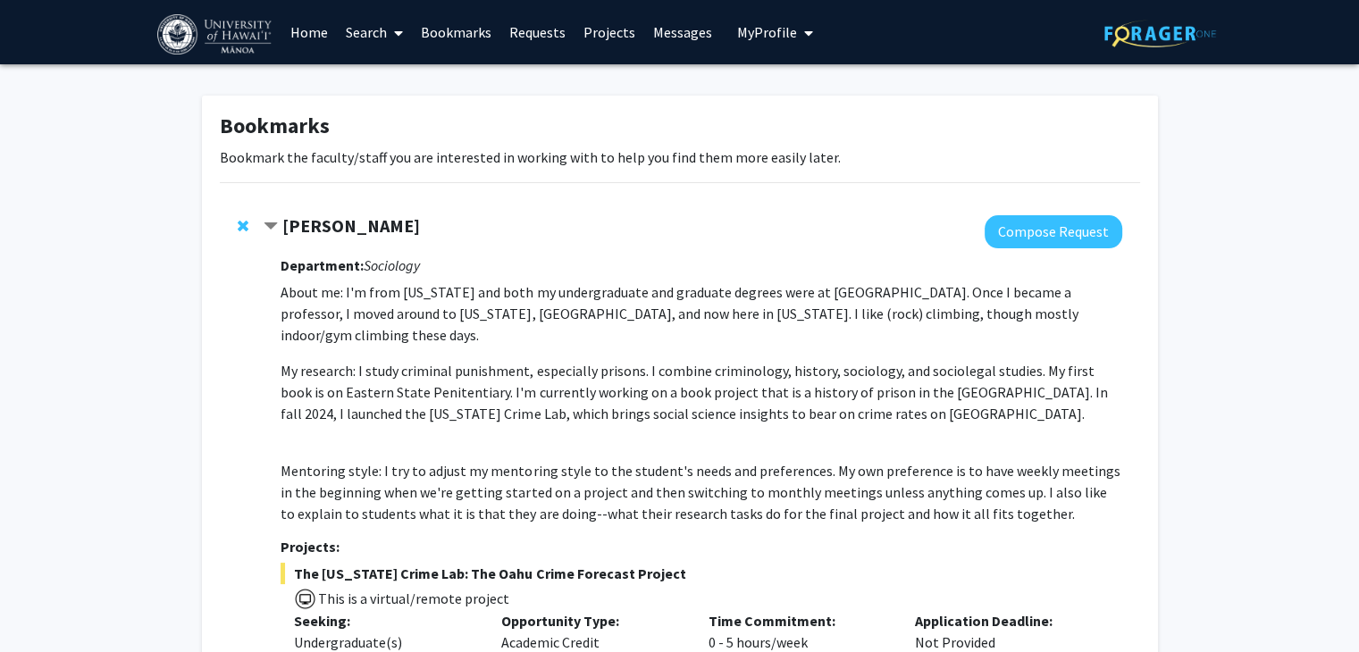
click at [322, 32] on link "Home" at bounding box center [308, 32] width 55 height 63
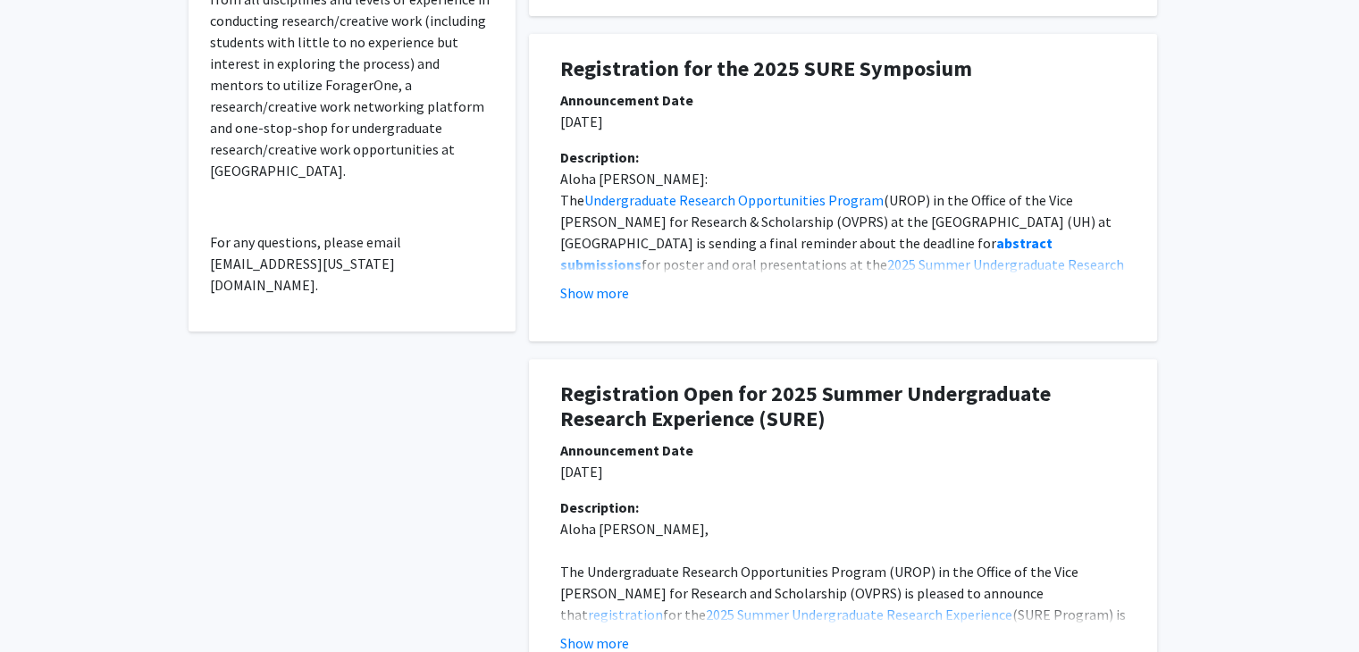
scroll to position [447, 0]
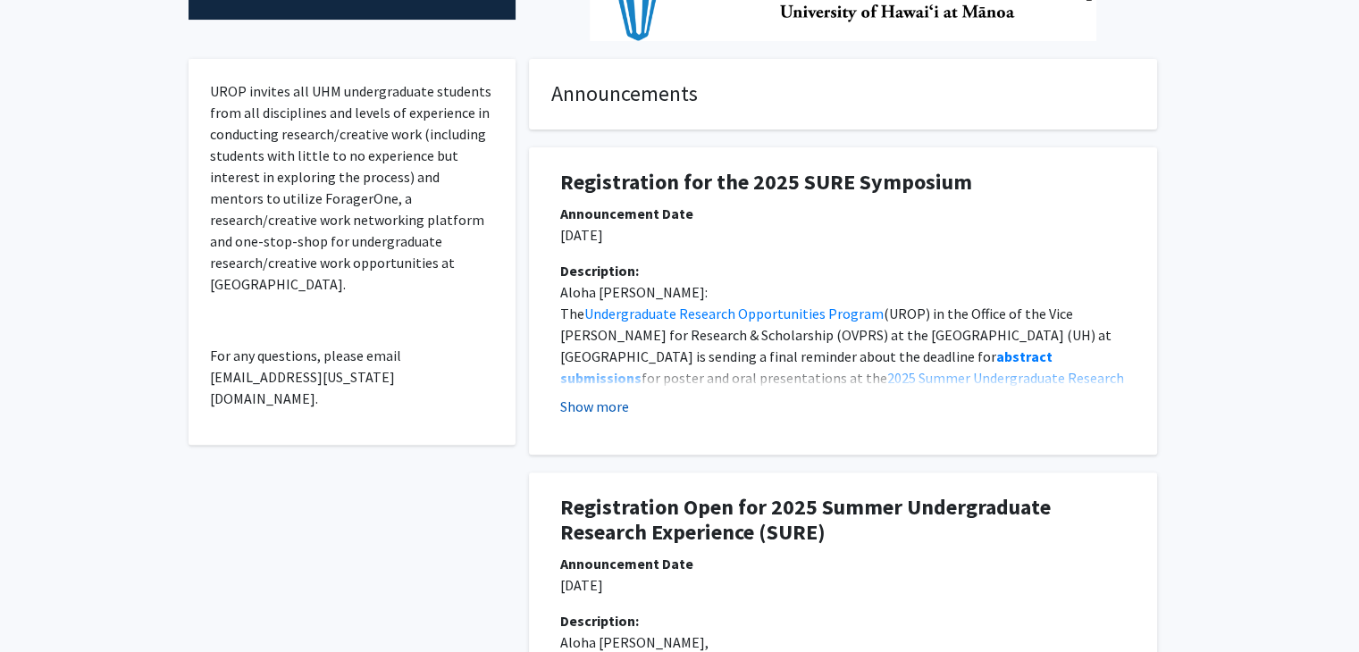
click at [602, 409] on button "Show more" at bounding box center [594, 406] width 69 height 21
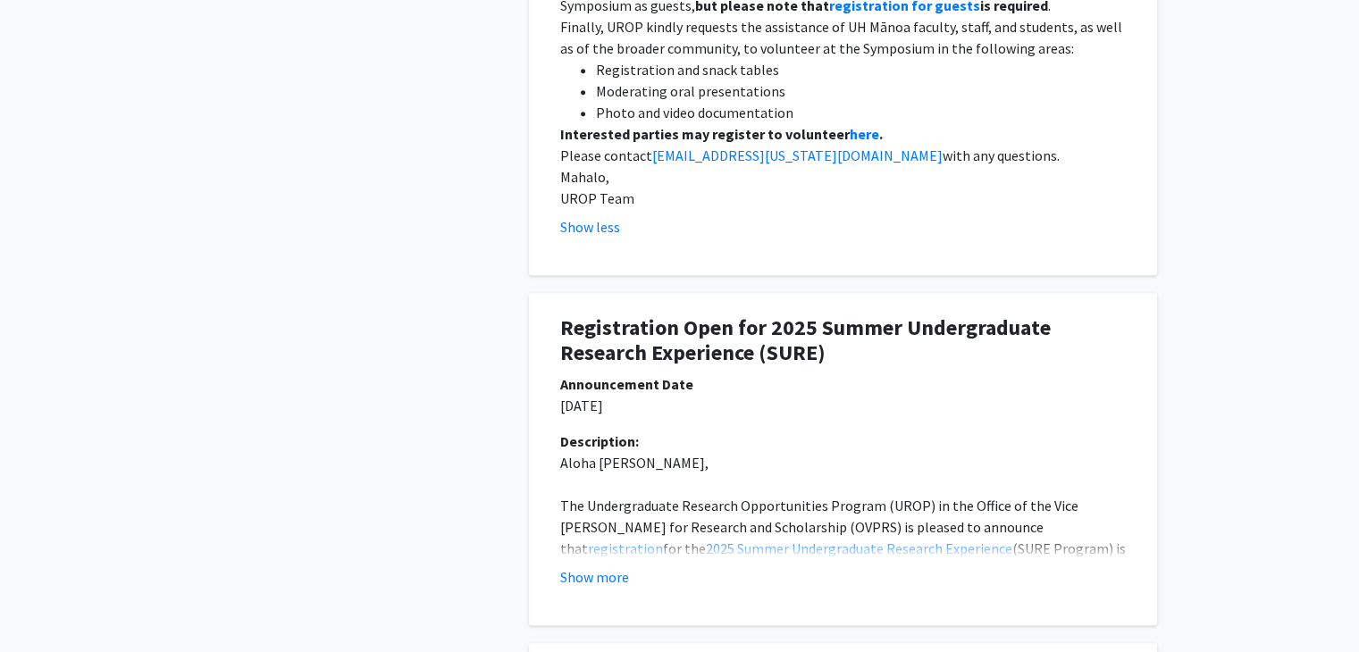
scroll to position [1340, 0]
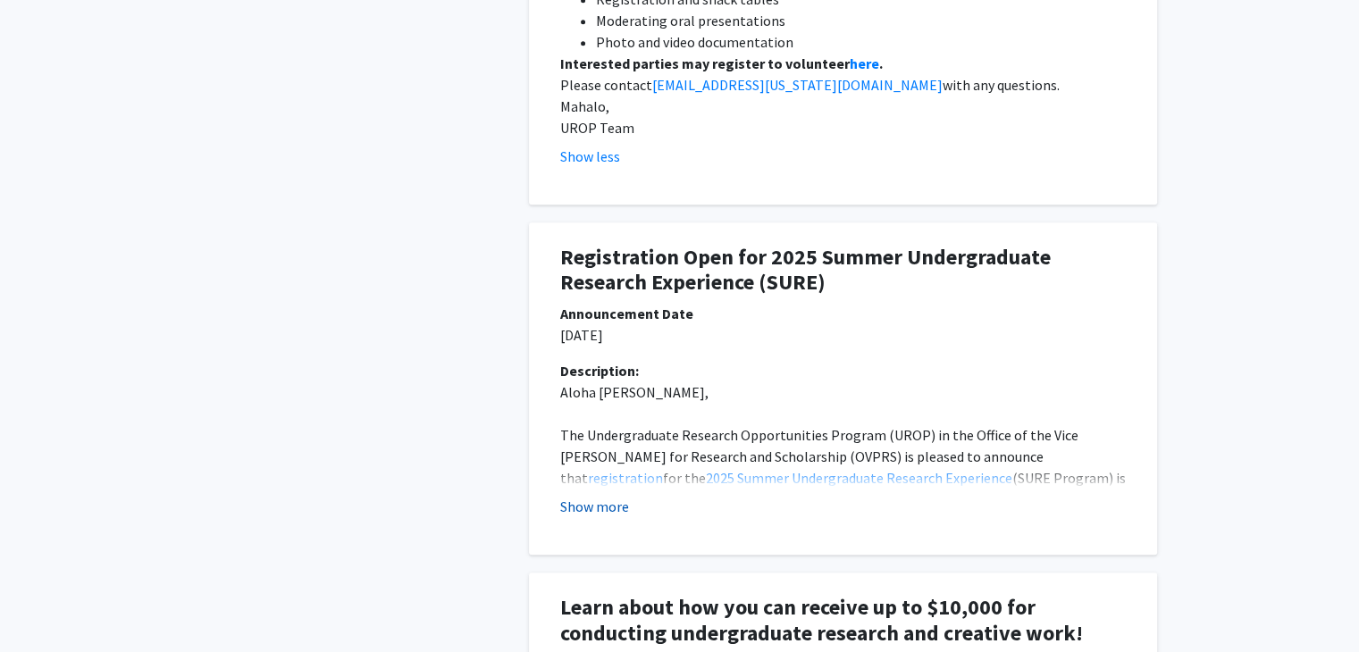
click at [607, 506] on button "Show more" at bounding box center [594, 506] width 69 height 21
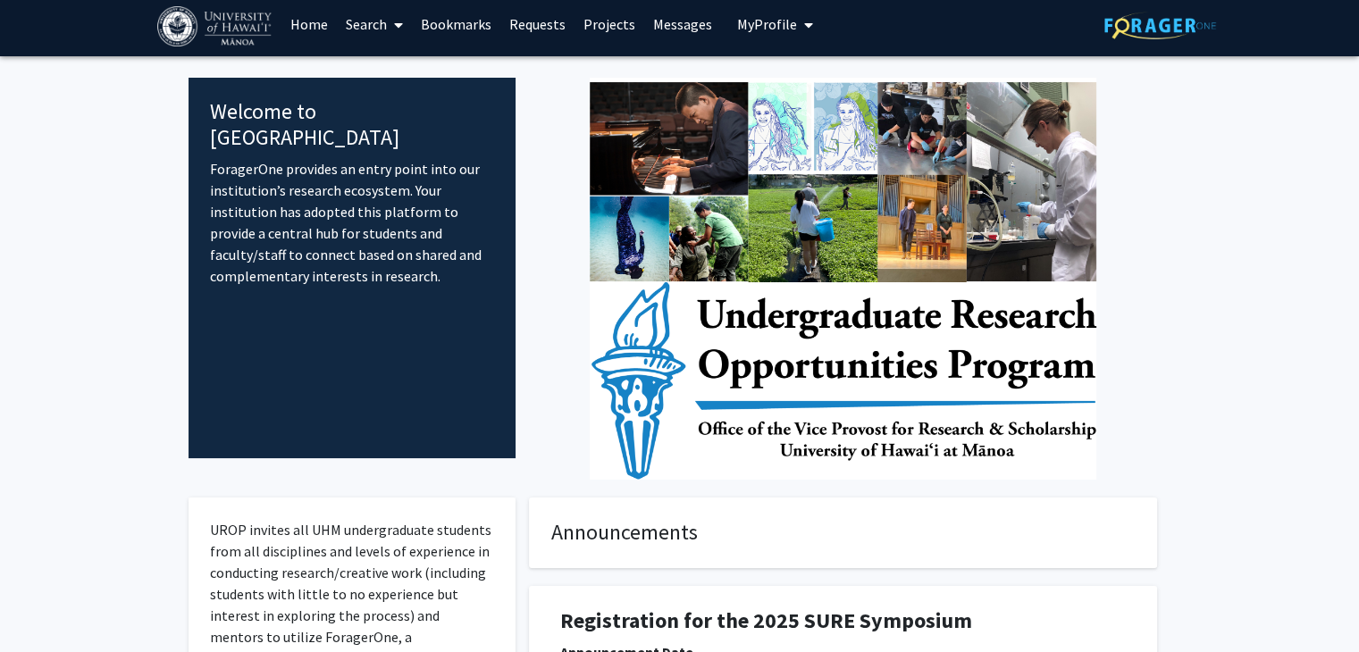
scroll to position [0, 0]
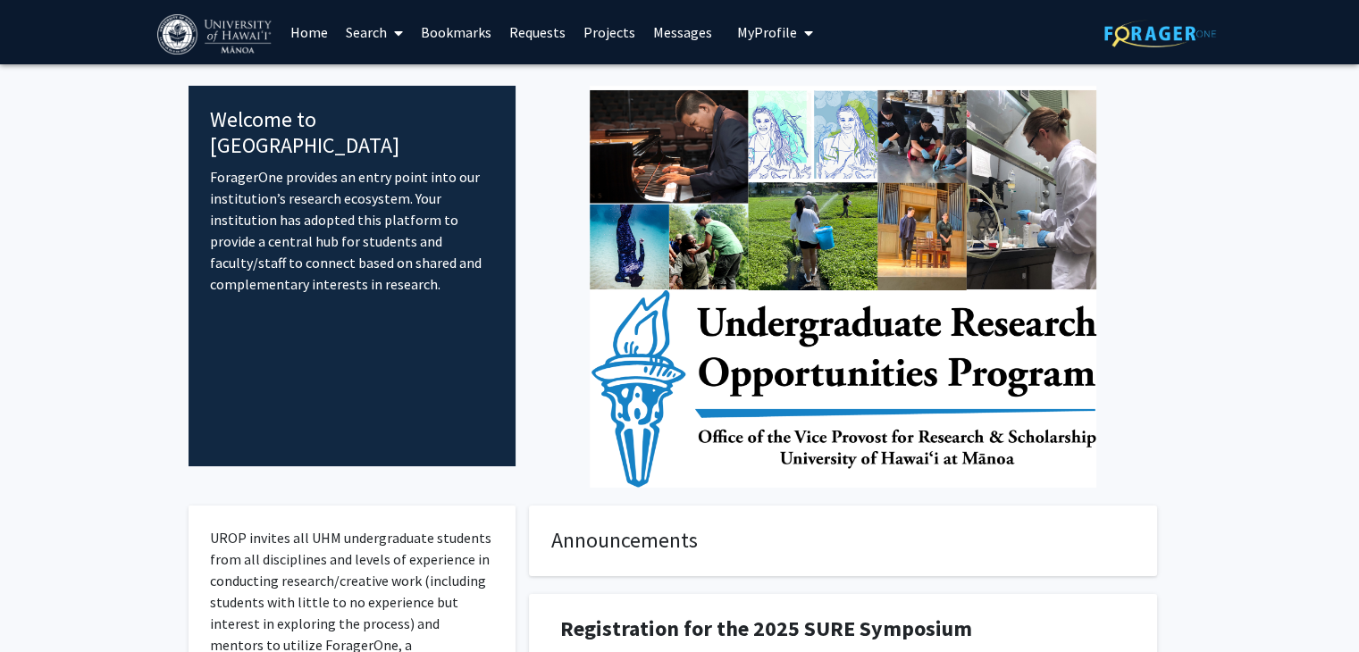
click at [529, 29] on link "Requests" at bounding box center [537, 32] width 74 height 63
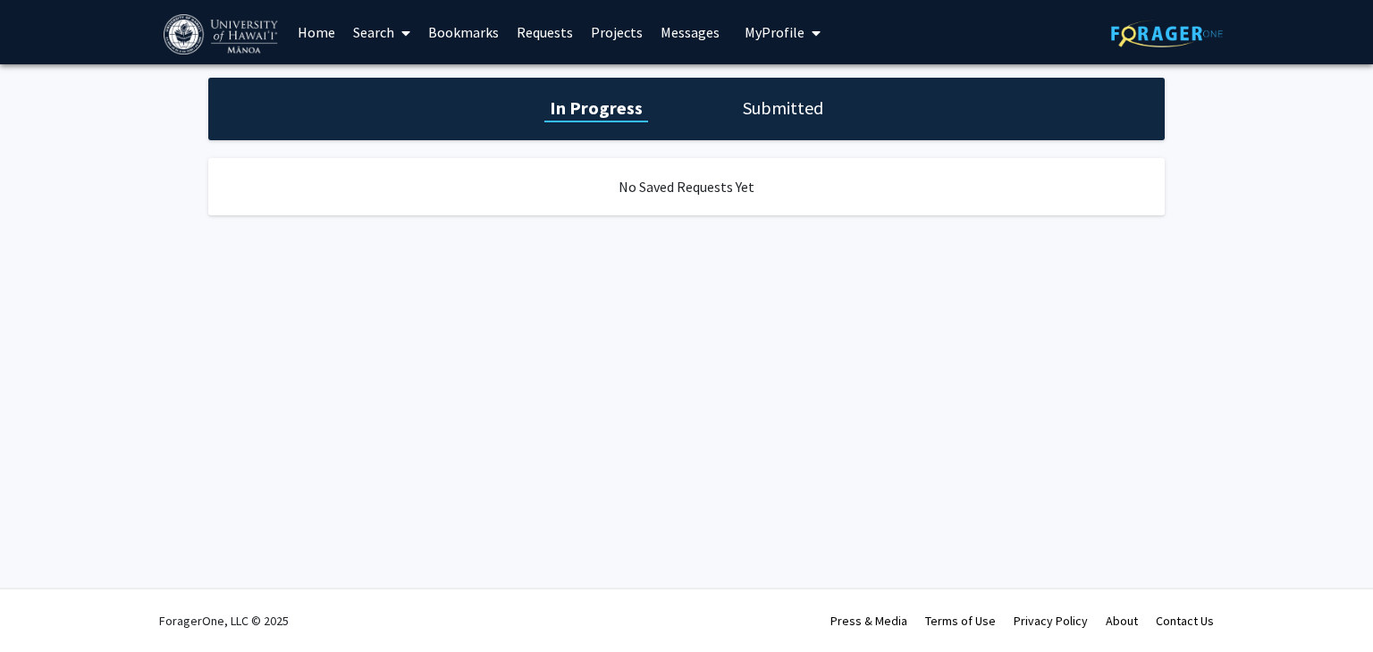
click at [400, 32] on span at bounding box center [402, 33] width 16 height 63
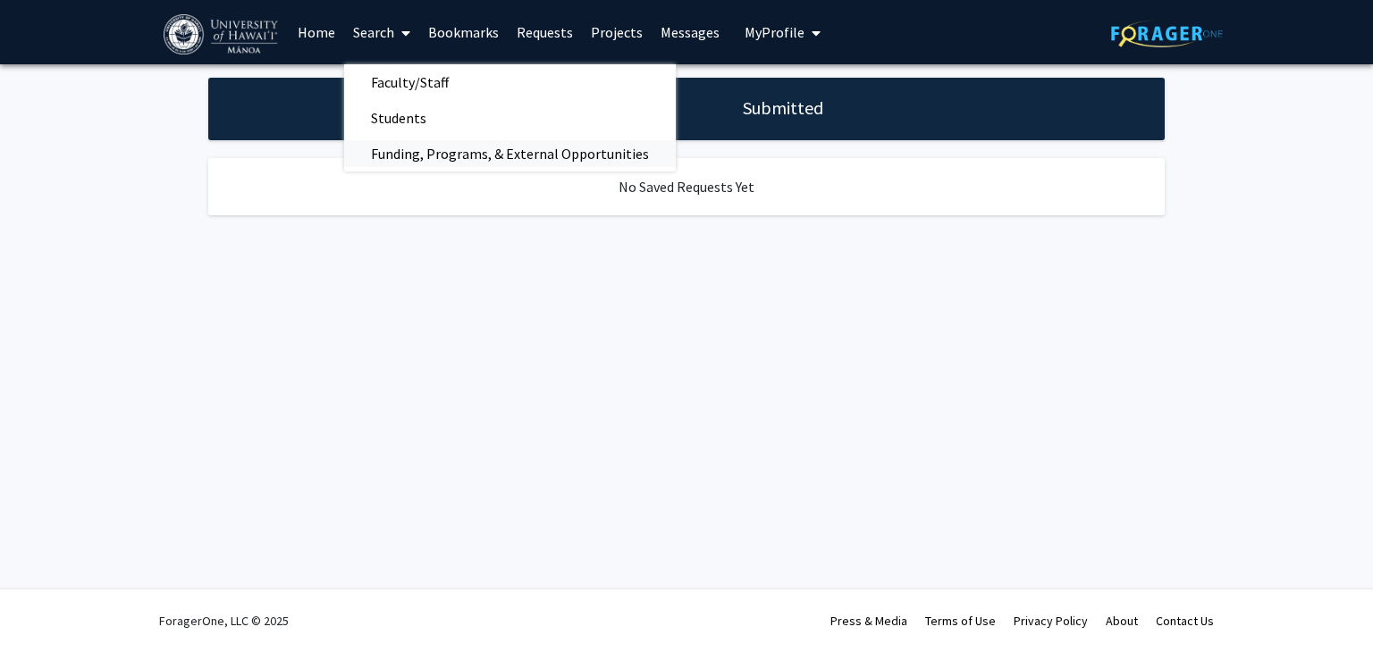
click at [410, 141] on span "Funding, Programs, & External Opportunities" at bounding box center [510, 154] width 332 height 36
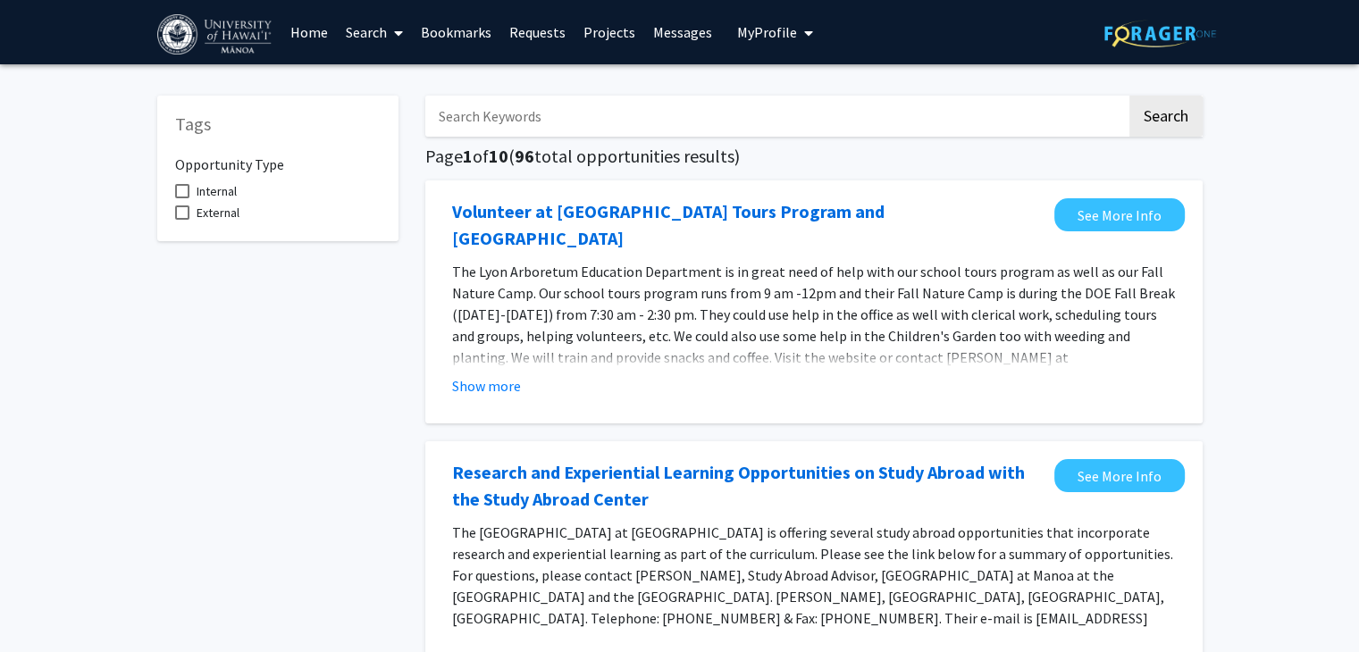
click at [376, 40] on link "Search" at bounding box center [374, 32] width 75 height 63
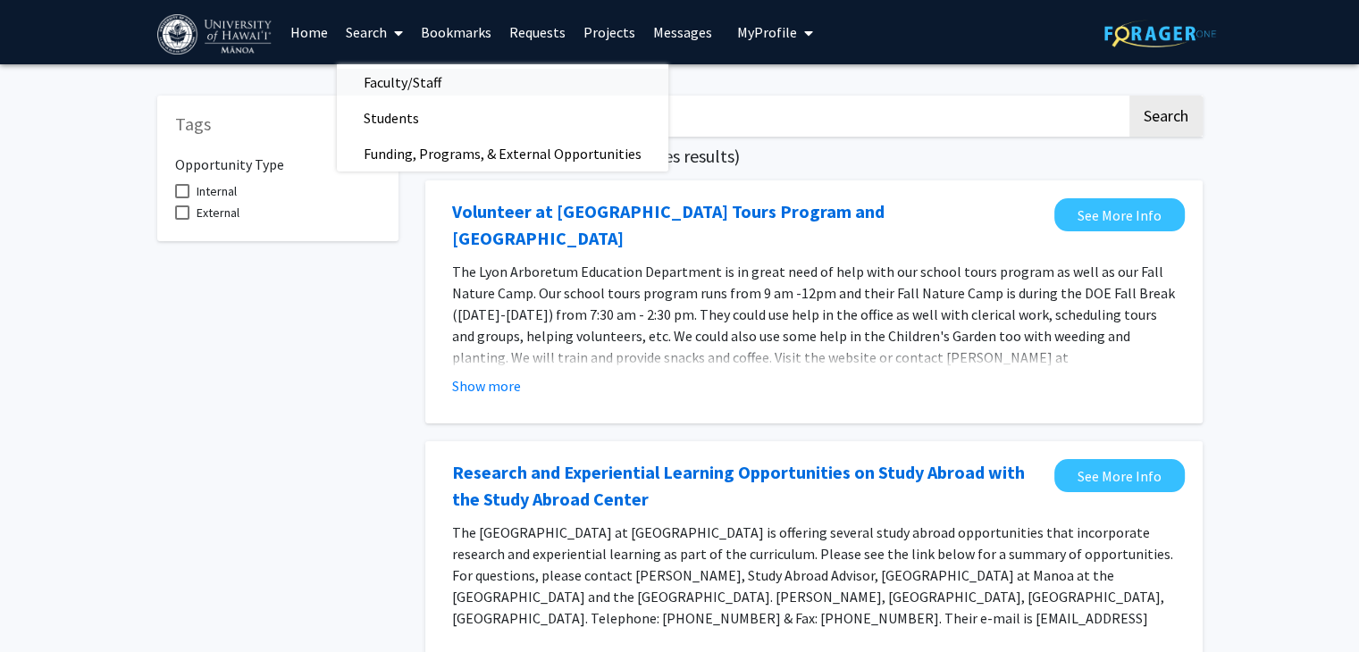
click at [397, 76] on span "Faculty/Staff" at bounding box center [402, 82] width 131 height 36
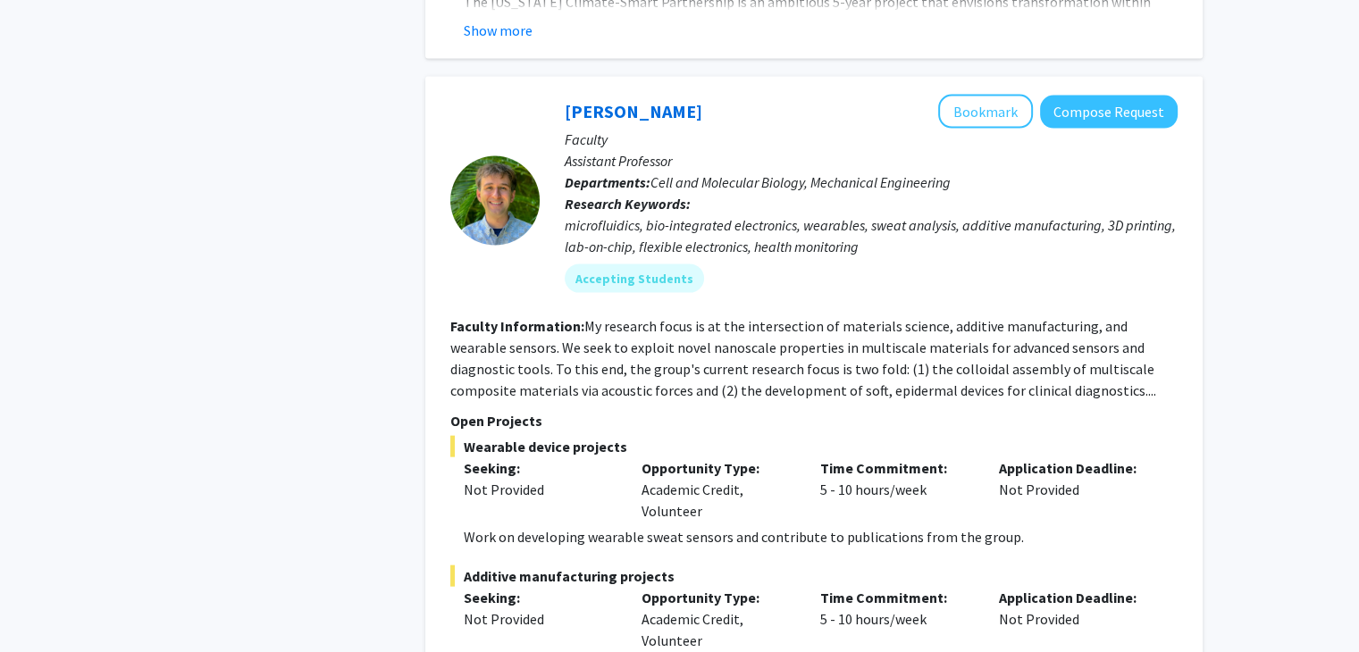
scroll to position [3932, 0]
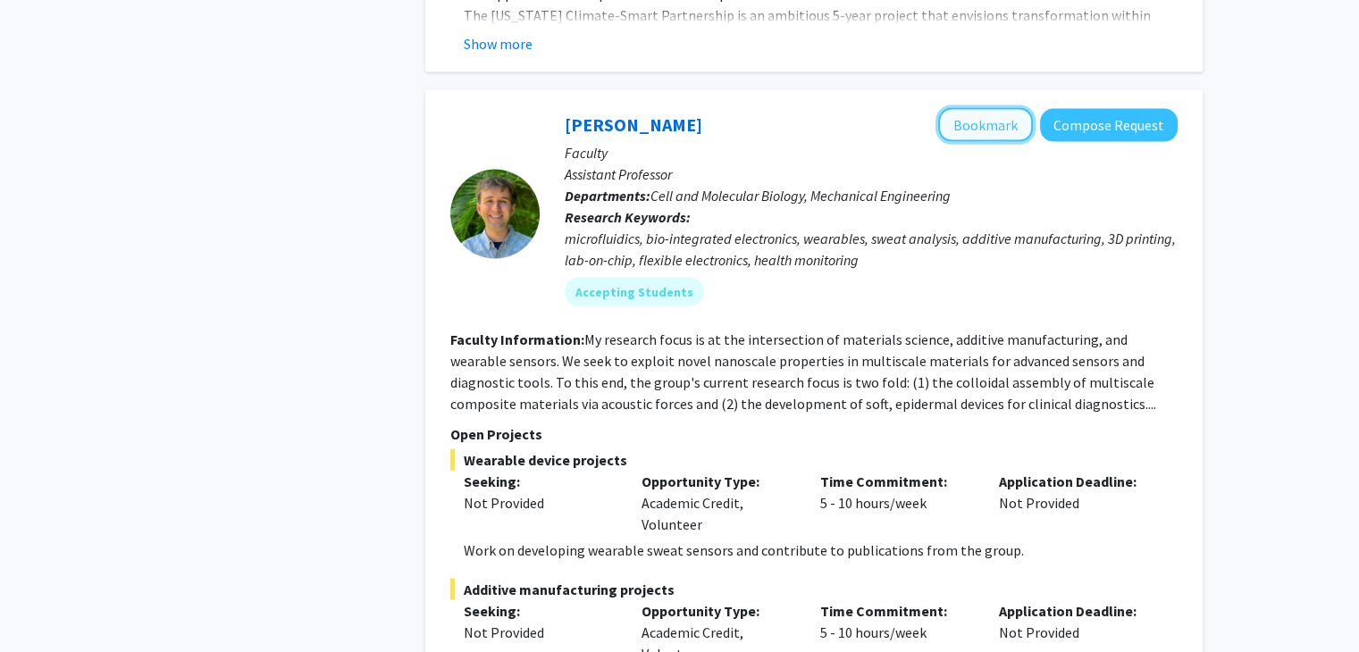
click at [976, 108] on button "Bookmark" at bounding box center [985, 125] width 95 height 34
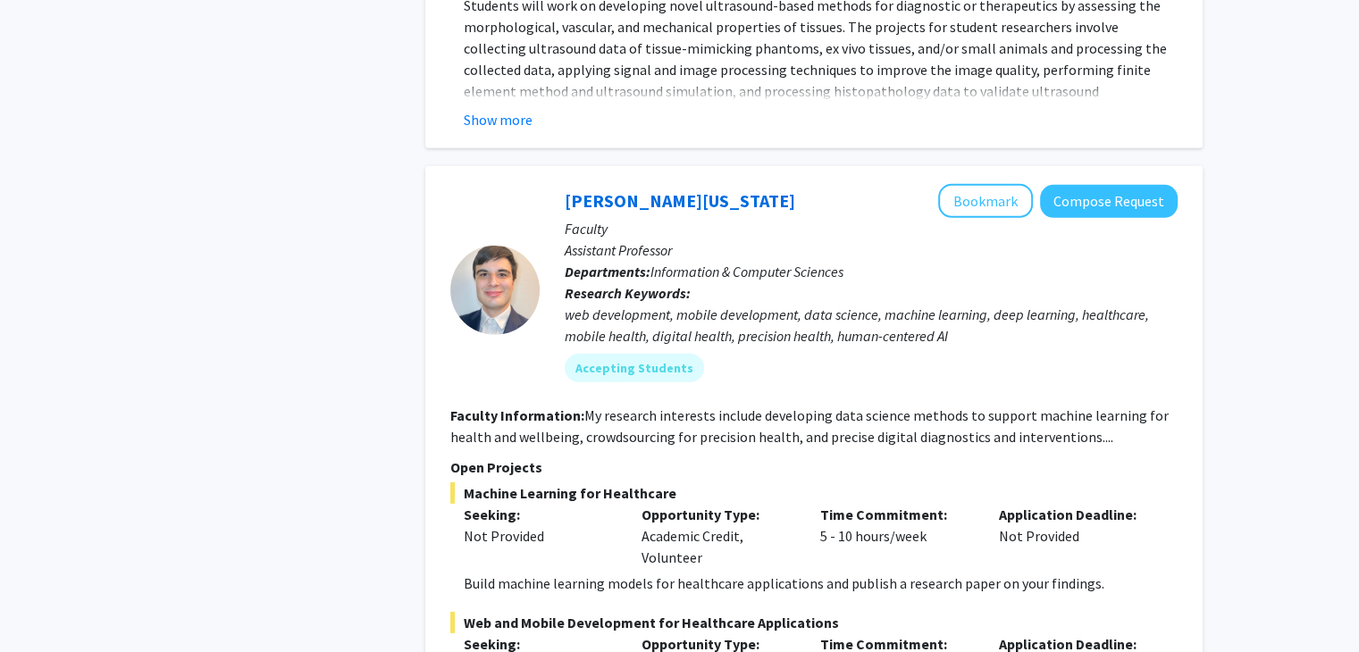
scroll to position [5272, 0]
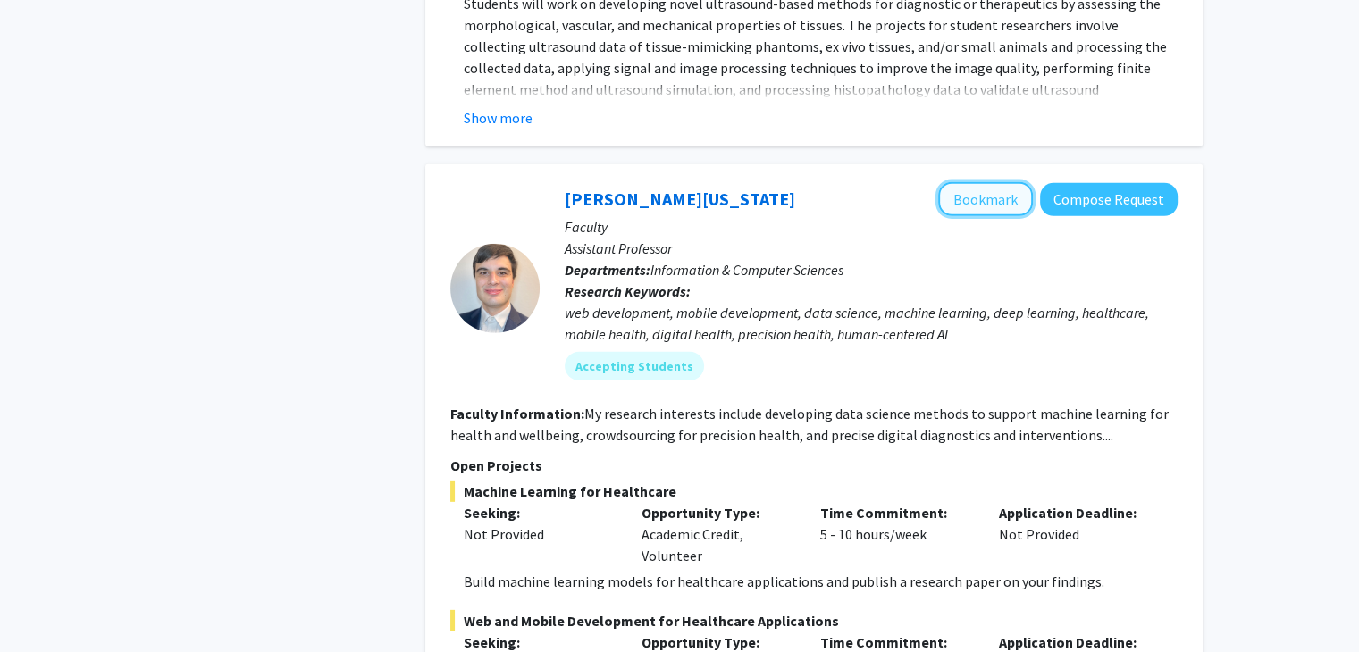
click at [963, 182] on button "Bookmark" at bounding box center [985, 199] width 95 height 34
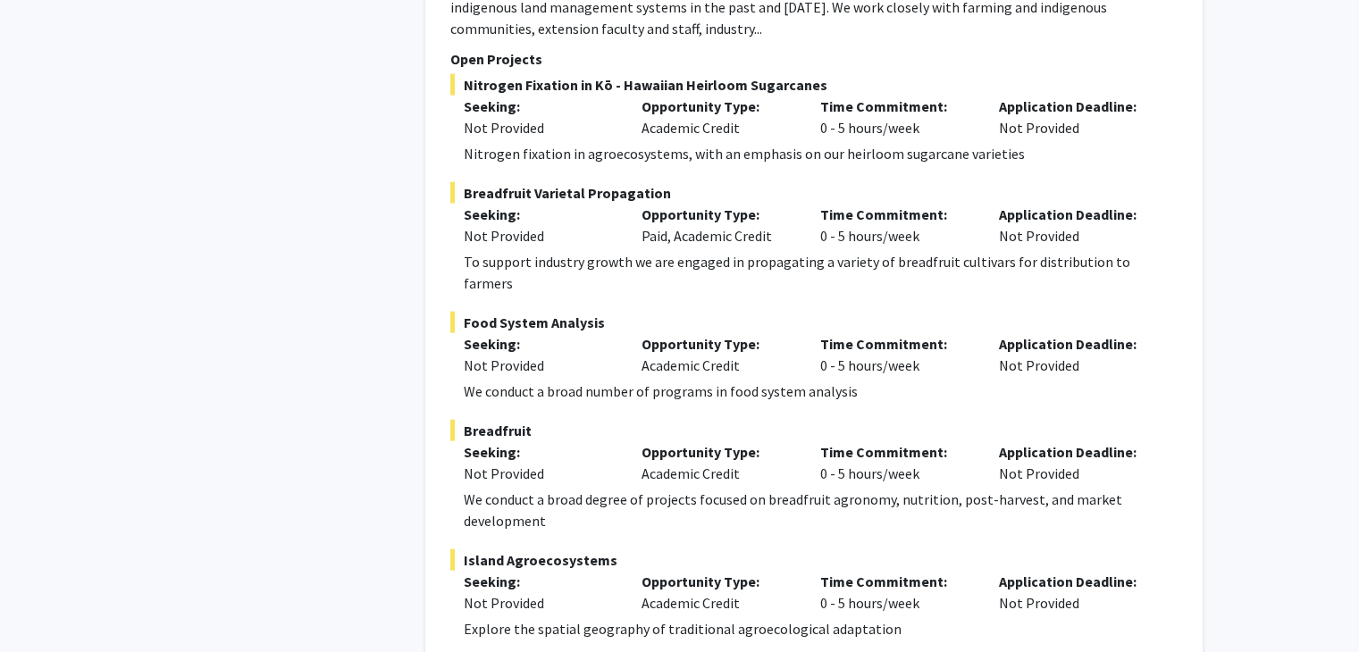
scroll to position [10659, 0]
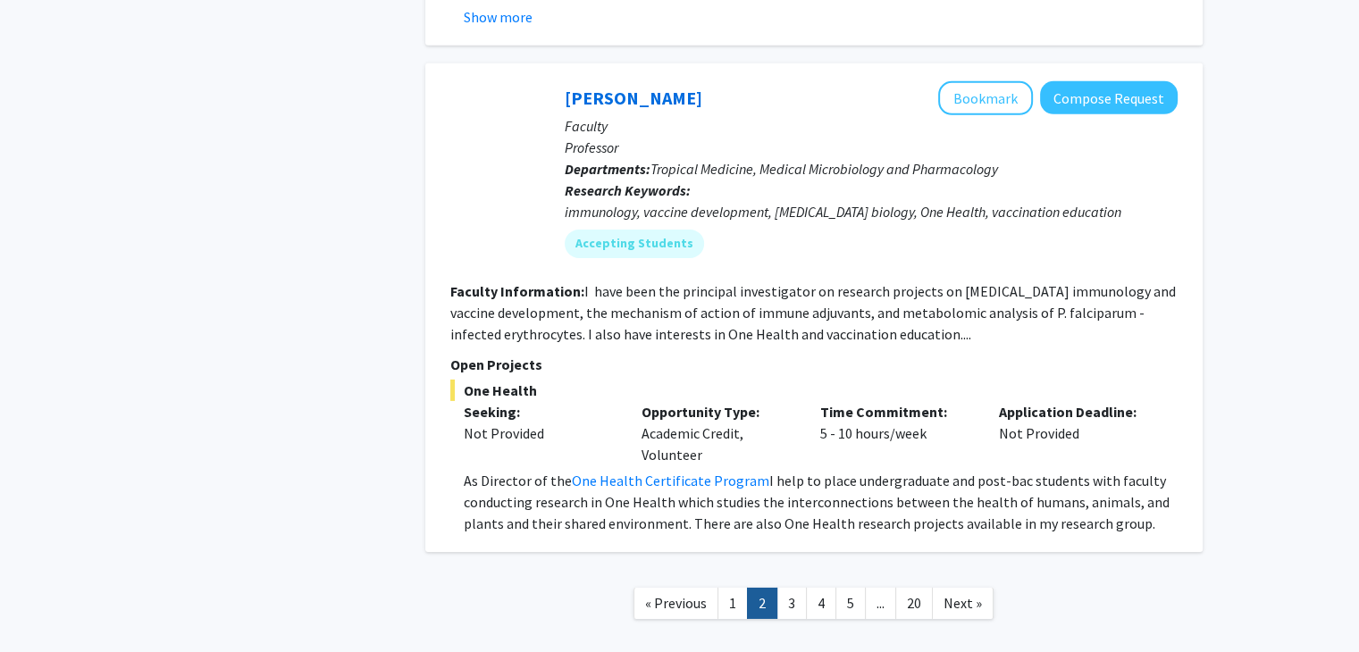
scroll to position [5732, 0]
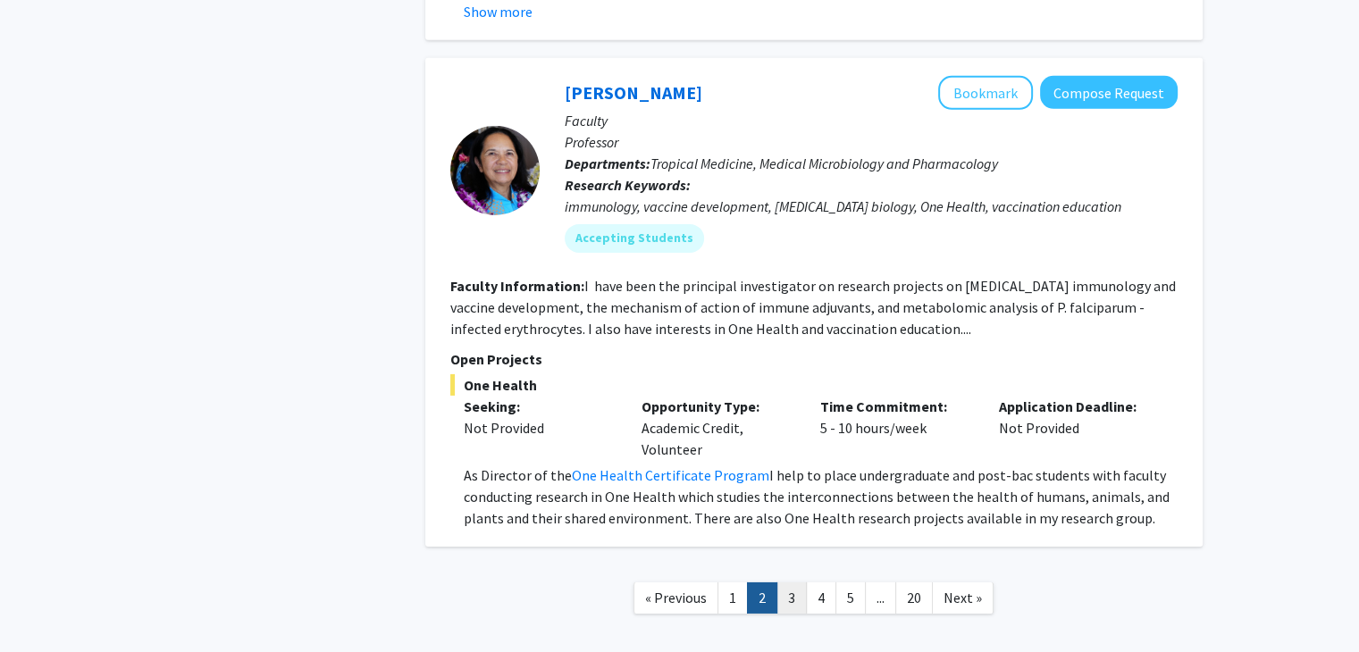
click at [794, 583] on link "3" at bounding box center [792, 598] width 30 height 31
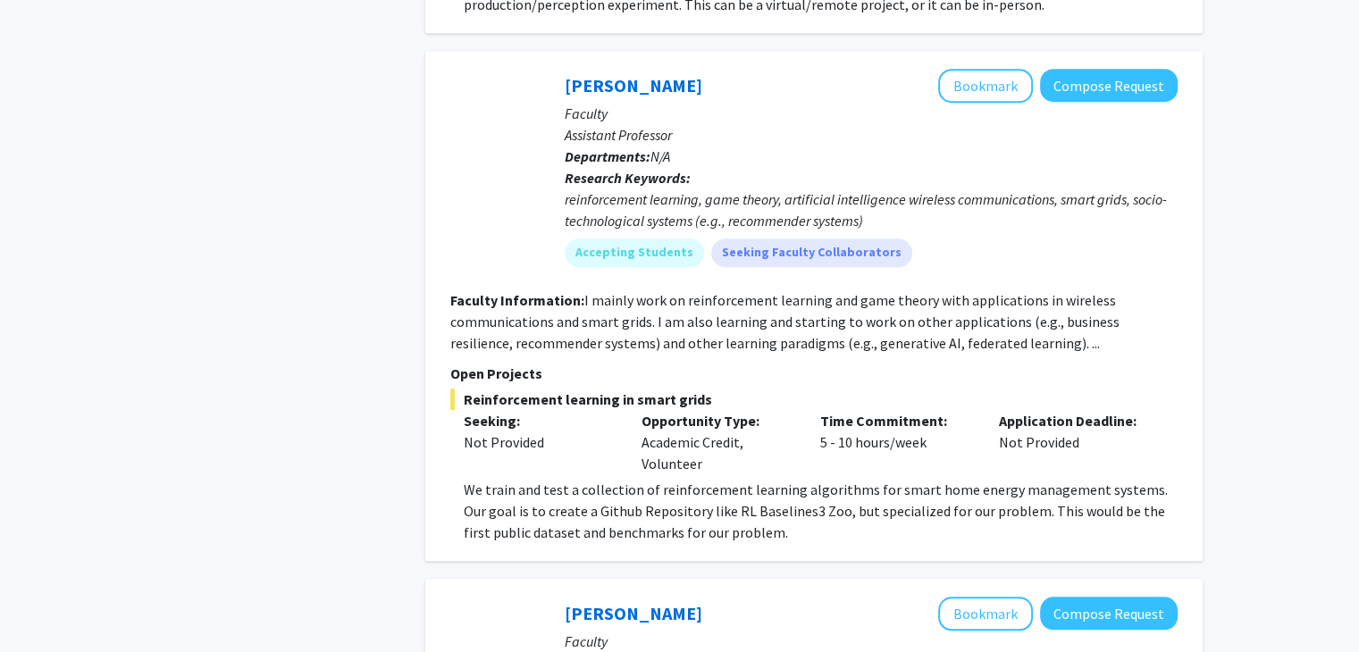
scroll to position [1162, 0]
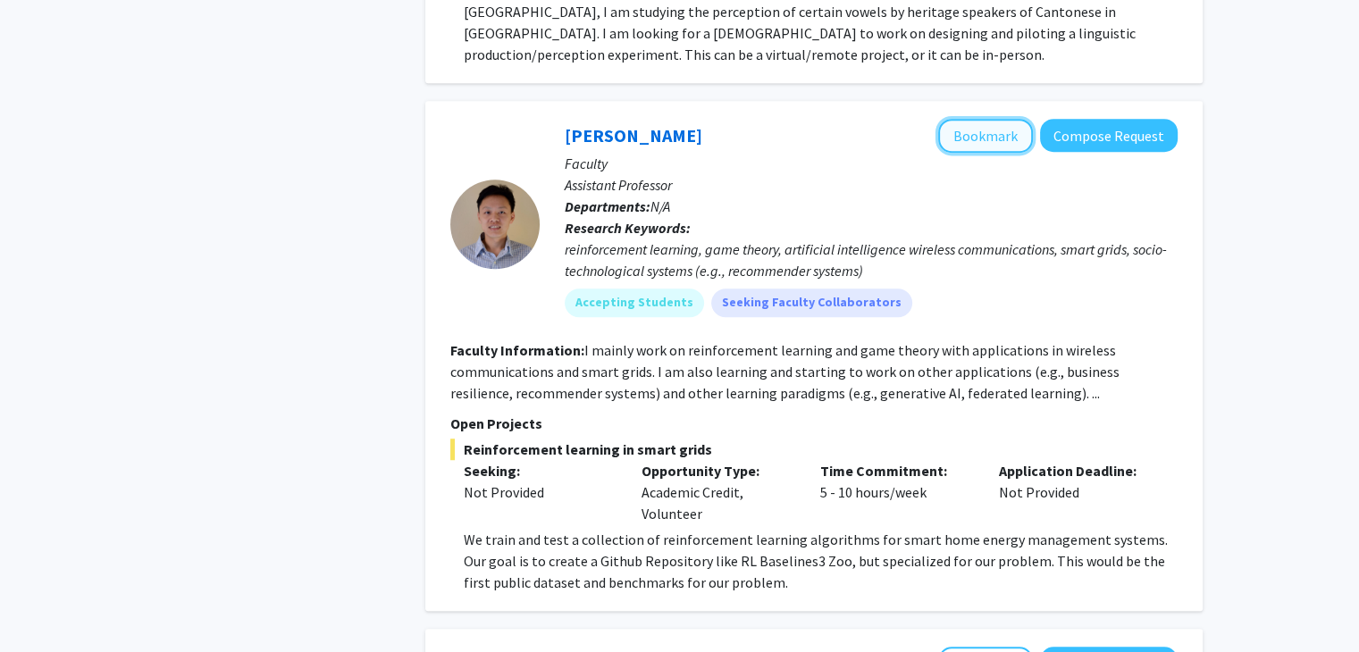
click at [1004, 119] on button "Bookmark" at bounding box center [985, 136] width 95 height 34
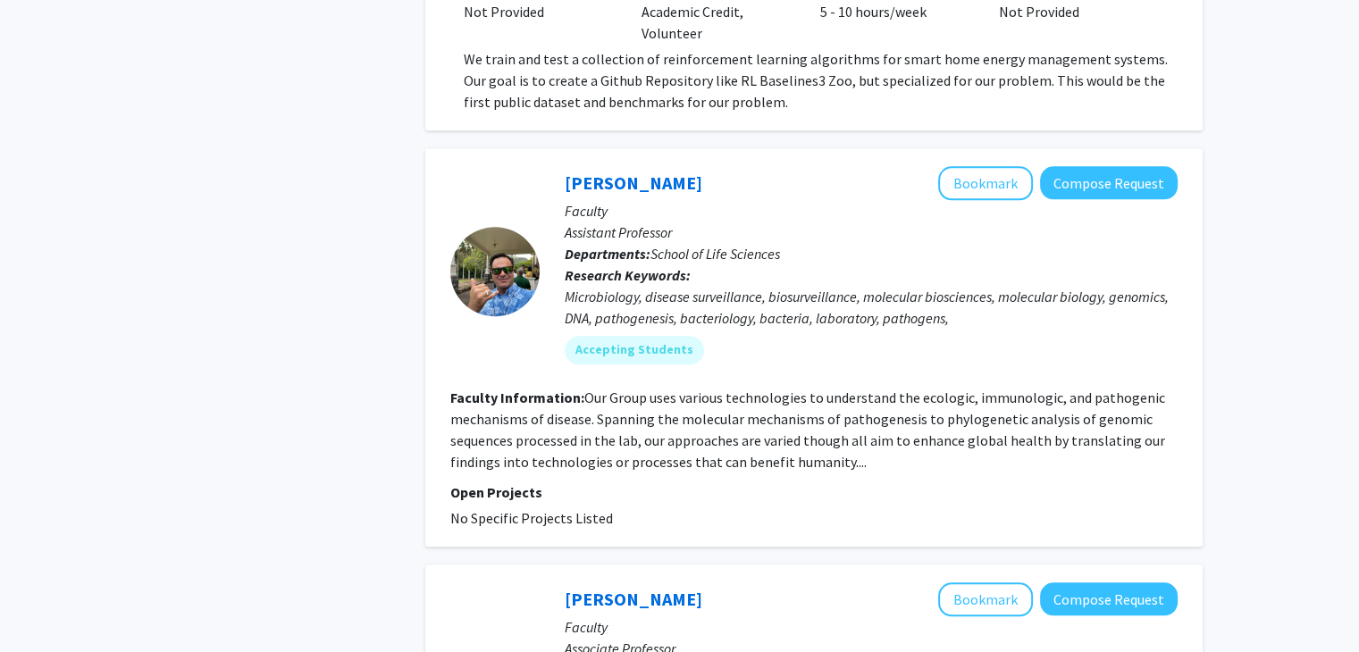
scroll to position [0, 0]
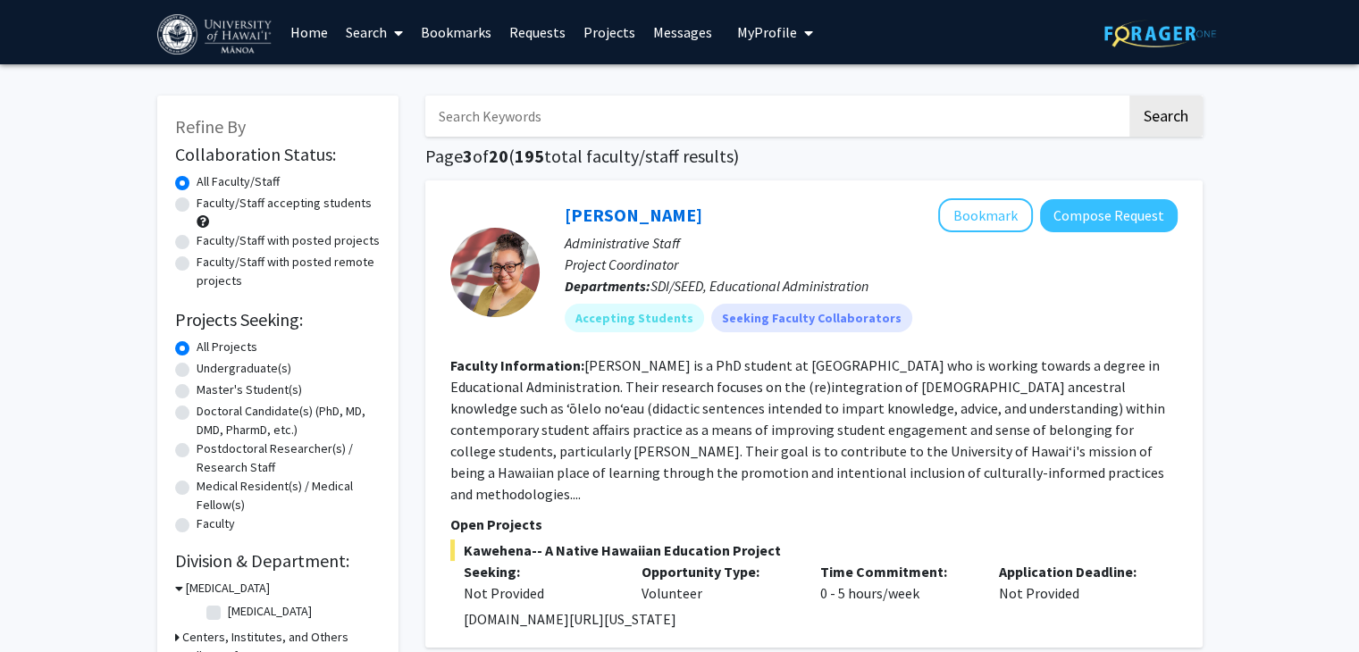
click at [239, 367] on label "Undergraduate(s)" at bounding box center [244, 368] width 95 height 19
click at [208, 367] on input "Undergraduate(s)" at bounding box center [203, 365] width 12 height 12
radio input "true"
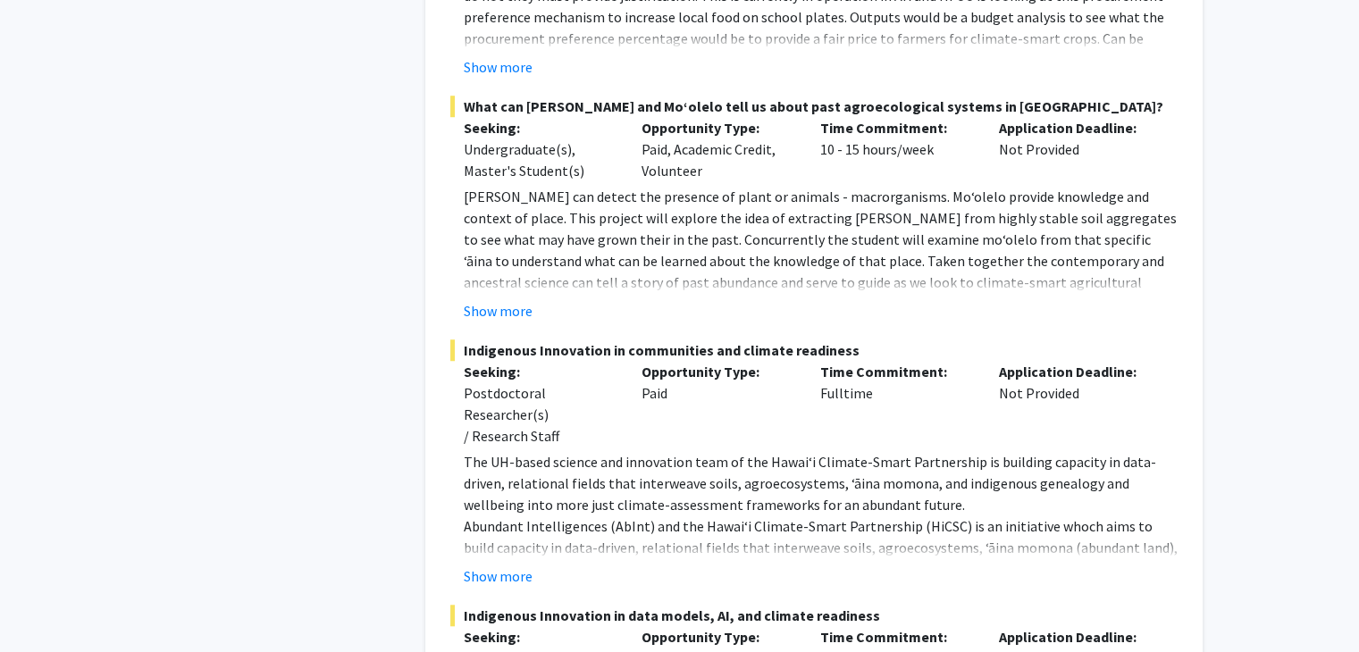
scroll to position [1698, 0]
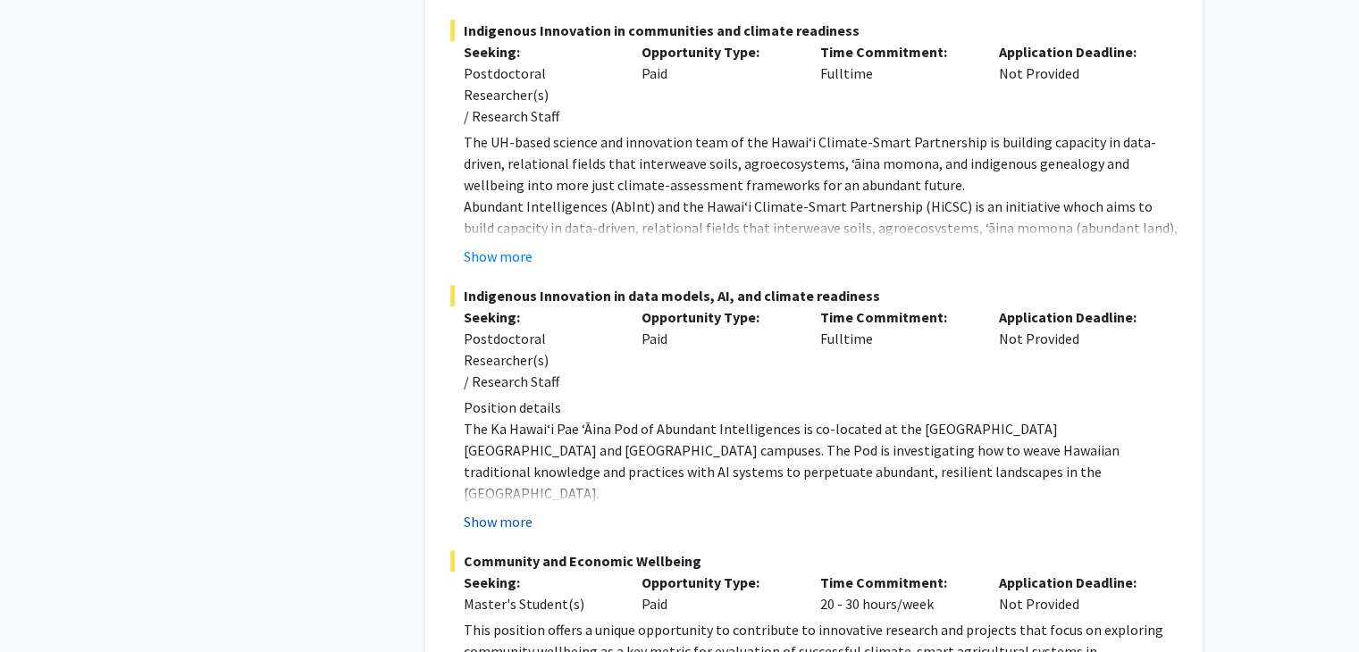
click at [518, 511] on button "Show more" at bounding box center [498, 521] width 69 height 21
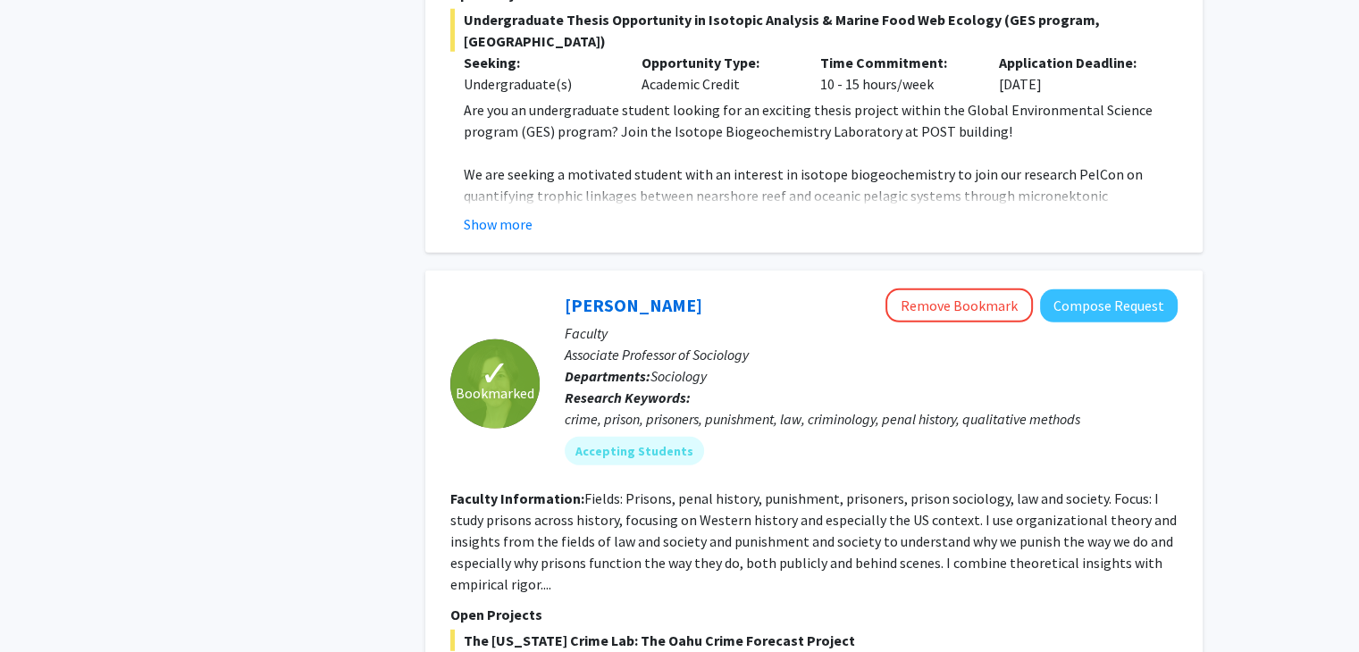
scroll to position [4826, 0]
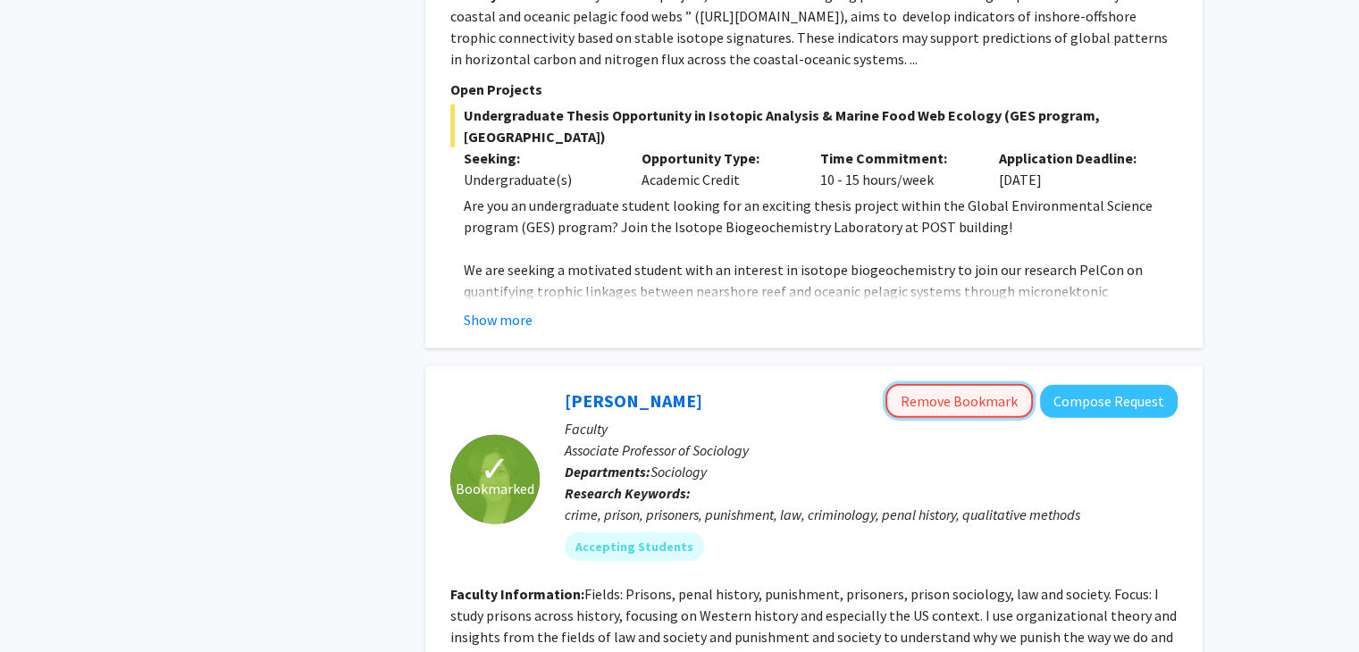
click at [940, 384] on button "Remove Bookmark" at bounding box center [959, 401] width 147 height 34
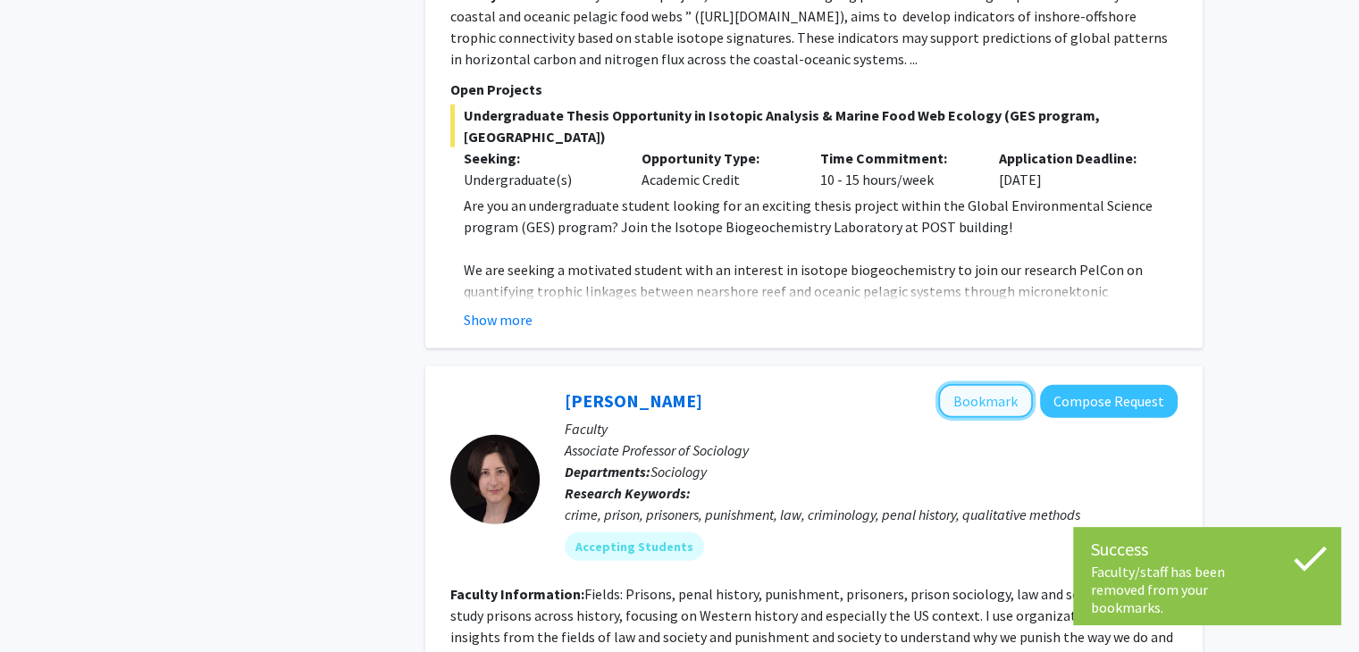
click at [951, 384] on button "Bookmark" at bounding box center [985, 401] width 95 height 34
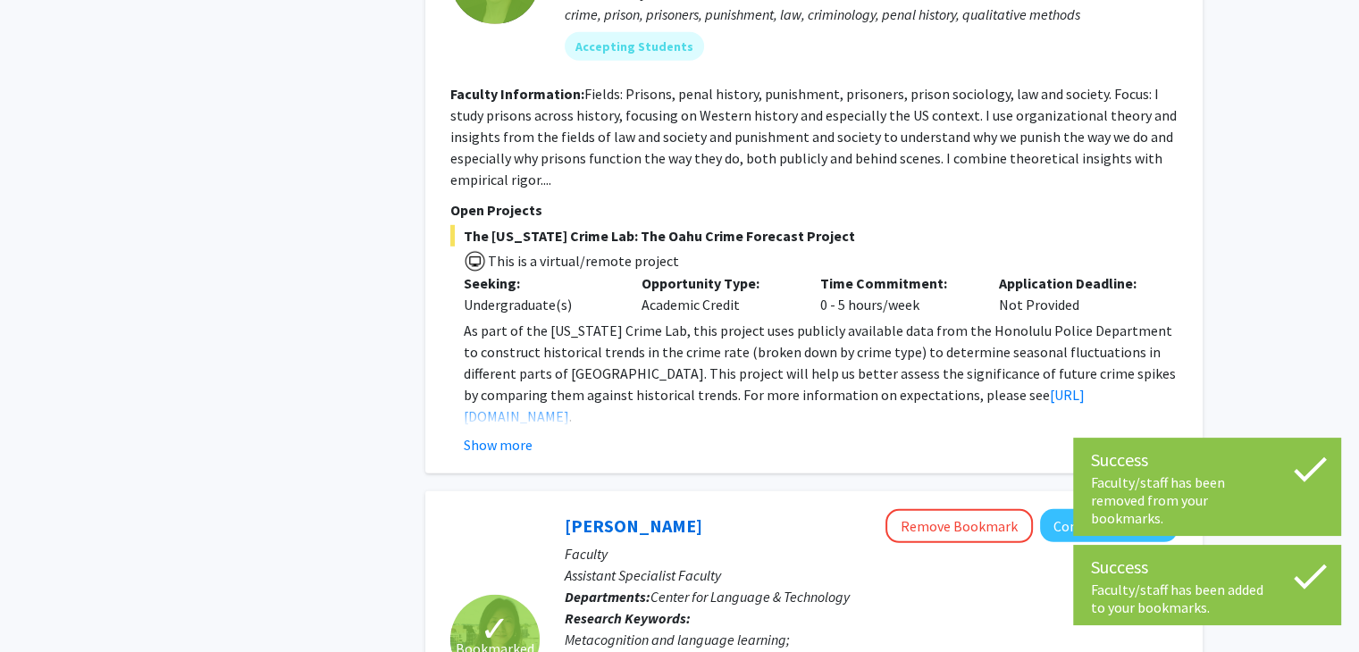
scroll to position [5630, 0]
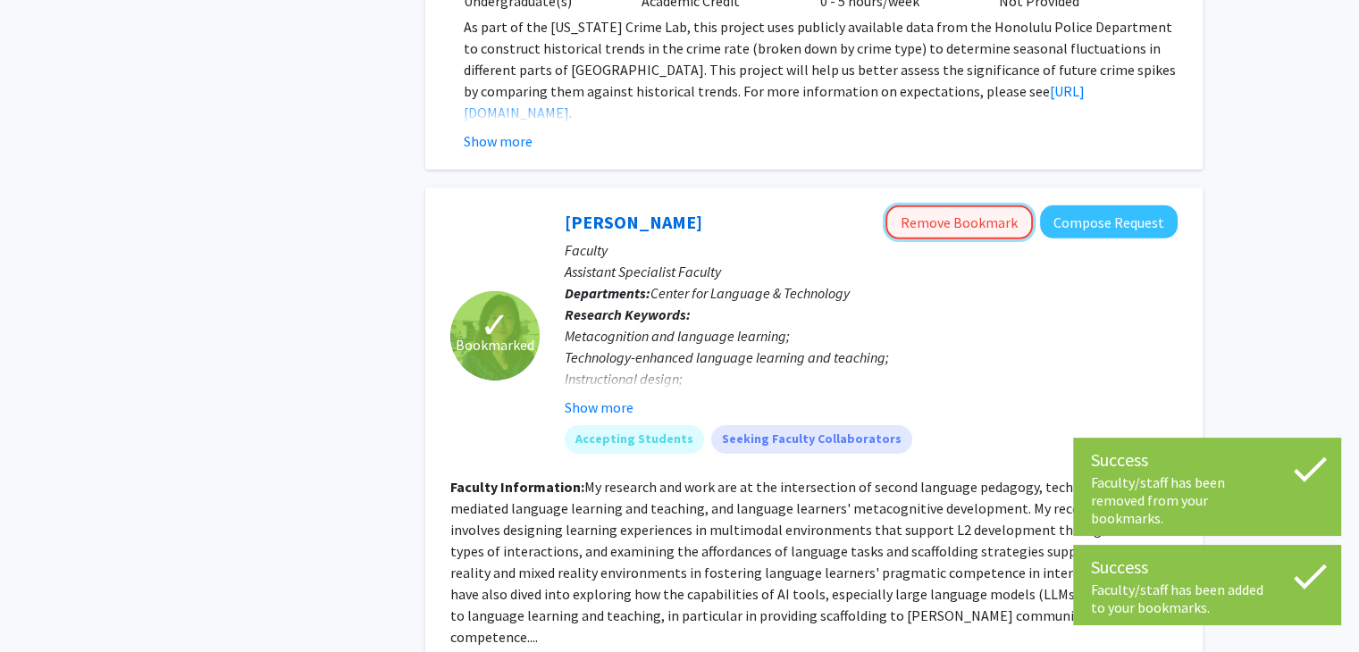
click at [934, 206] on button "Remove Bookmark" at bounding box center [959, 223] width 147 height 34
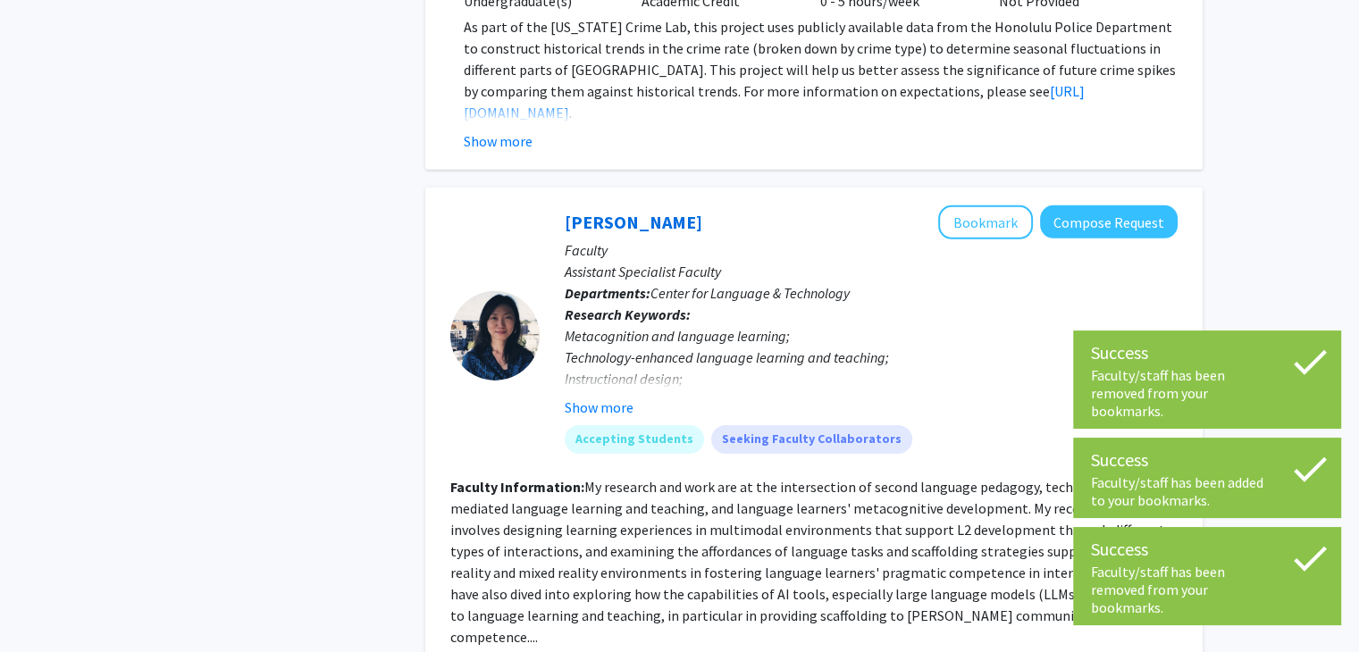
click at [935, 206] on div "Naiyi Fincham Bookmark Compose Request" at bounding box center [871, 223] width 613 height 34
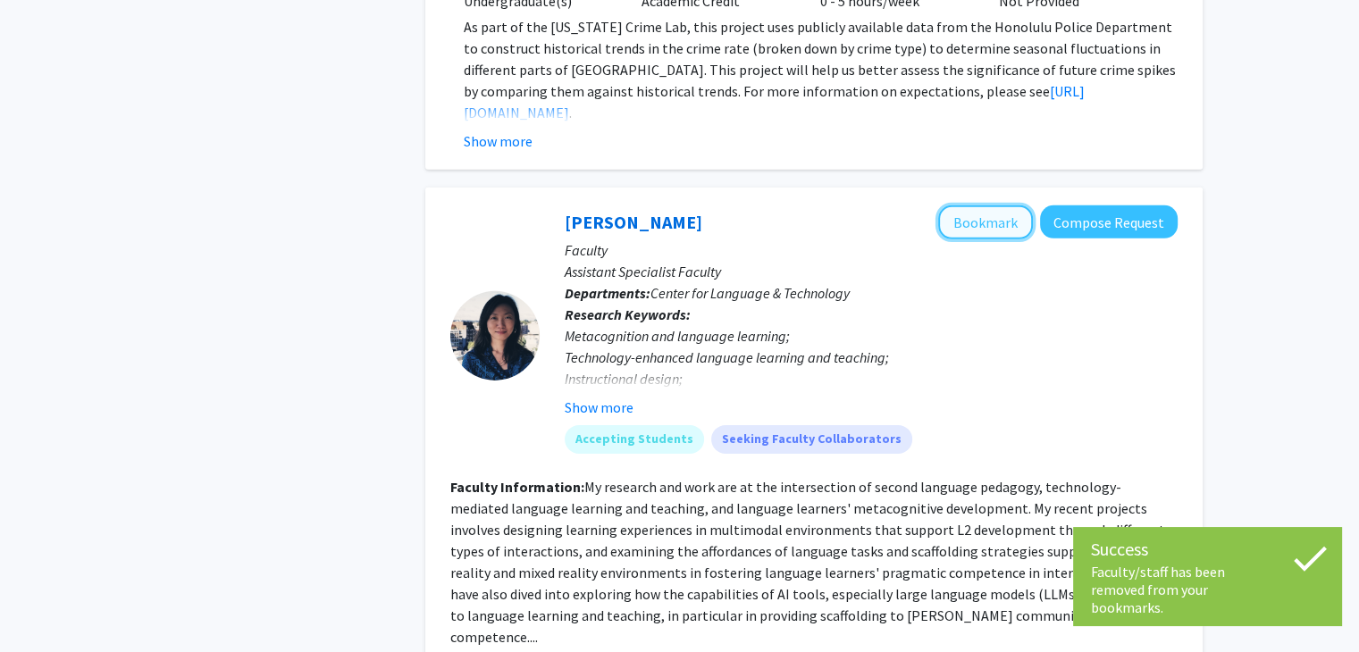
click at [963, 206] on button "Bookmark" at bounding box center [985, 223] width 95 height 34
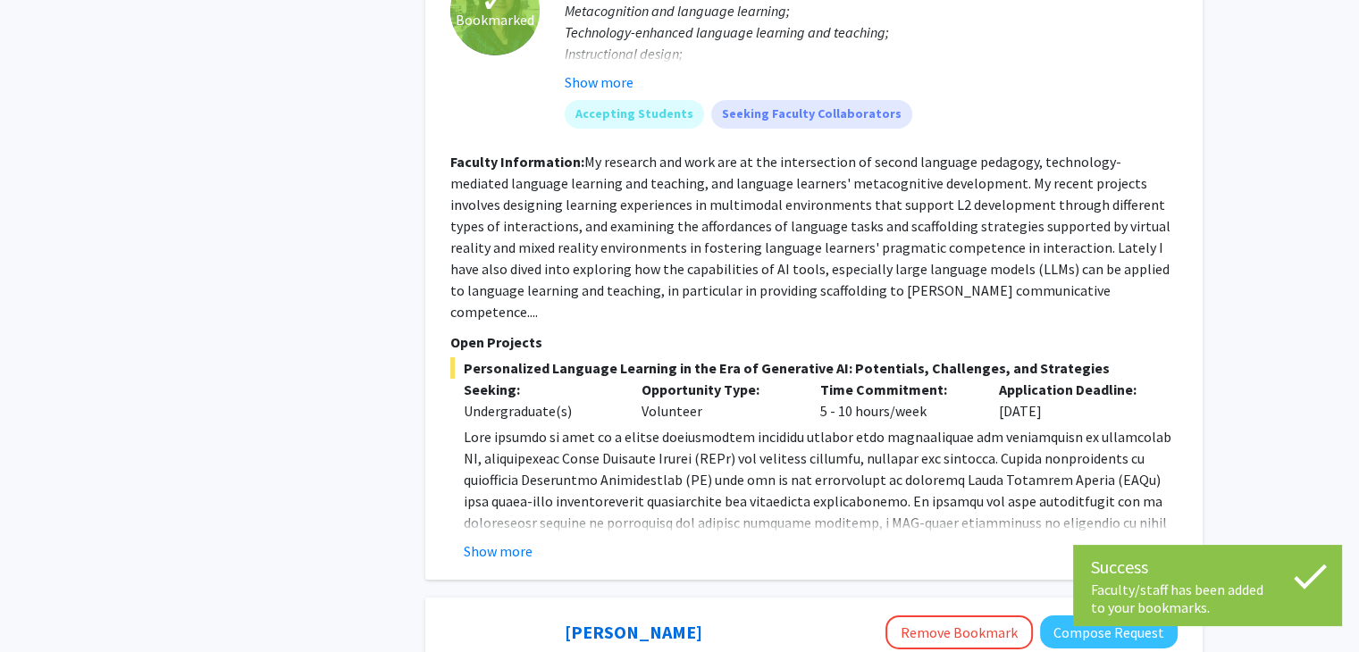
scroll to position [5987, 0]
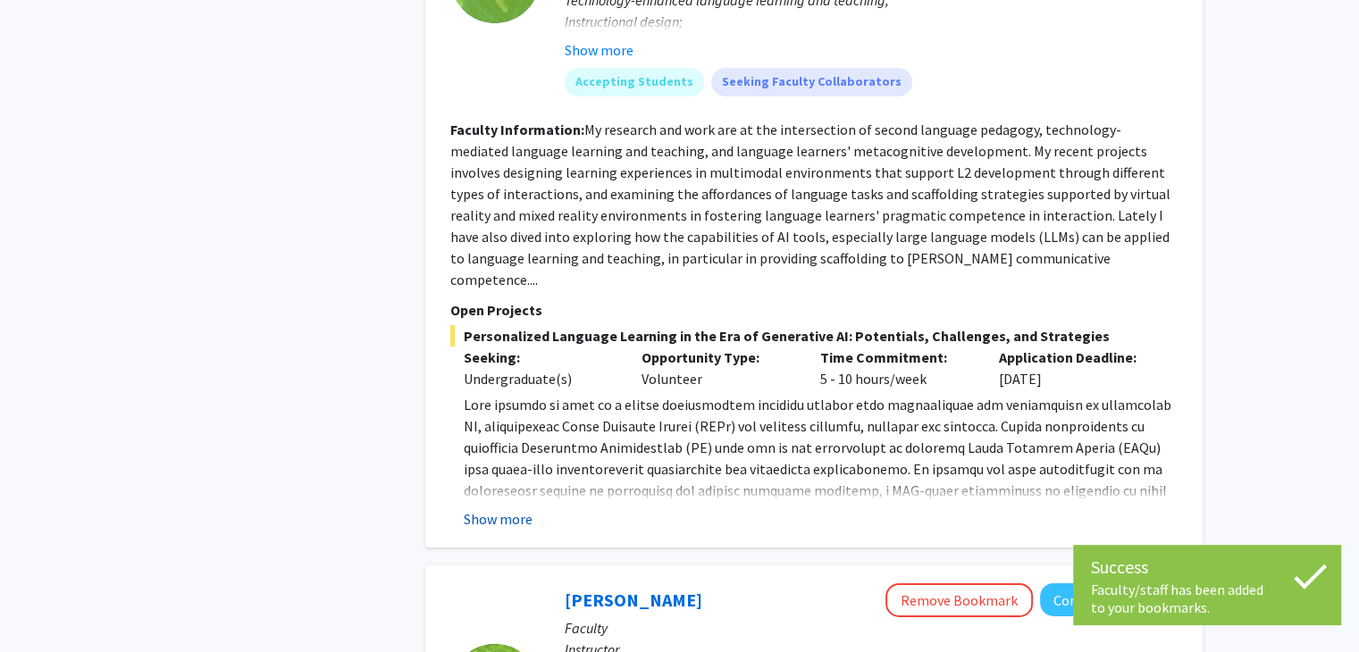
click at [494, 508] on button "Show more" at bounding box center [498, 518] width 69 height 21
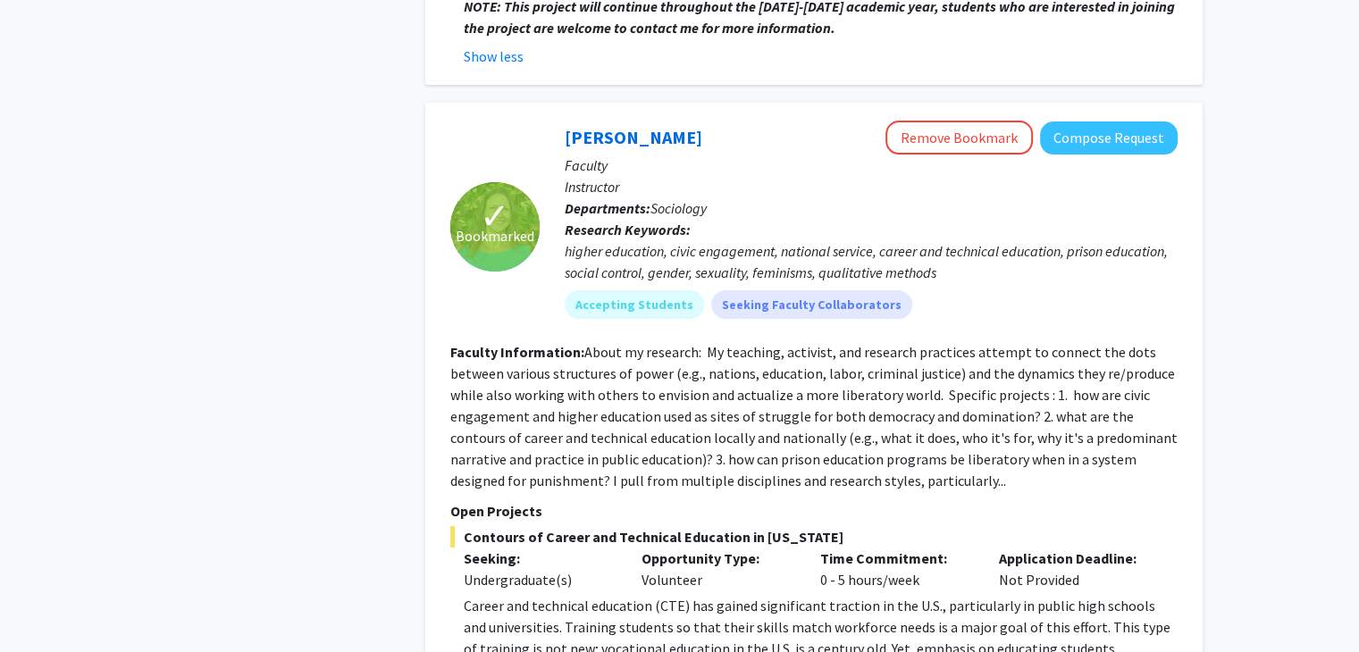
scroll to position [6970, 0]
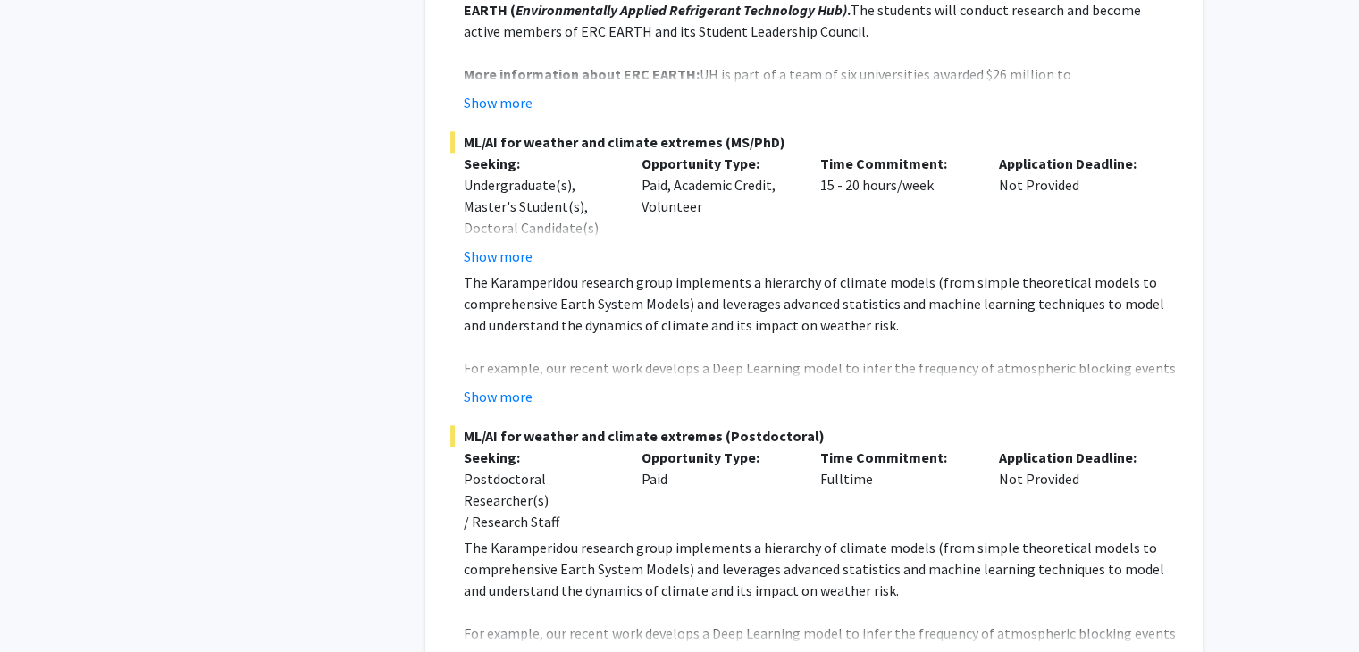
scroll to position [8921, 0]
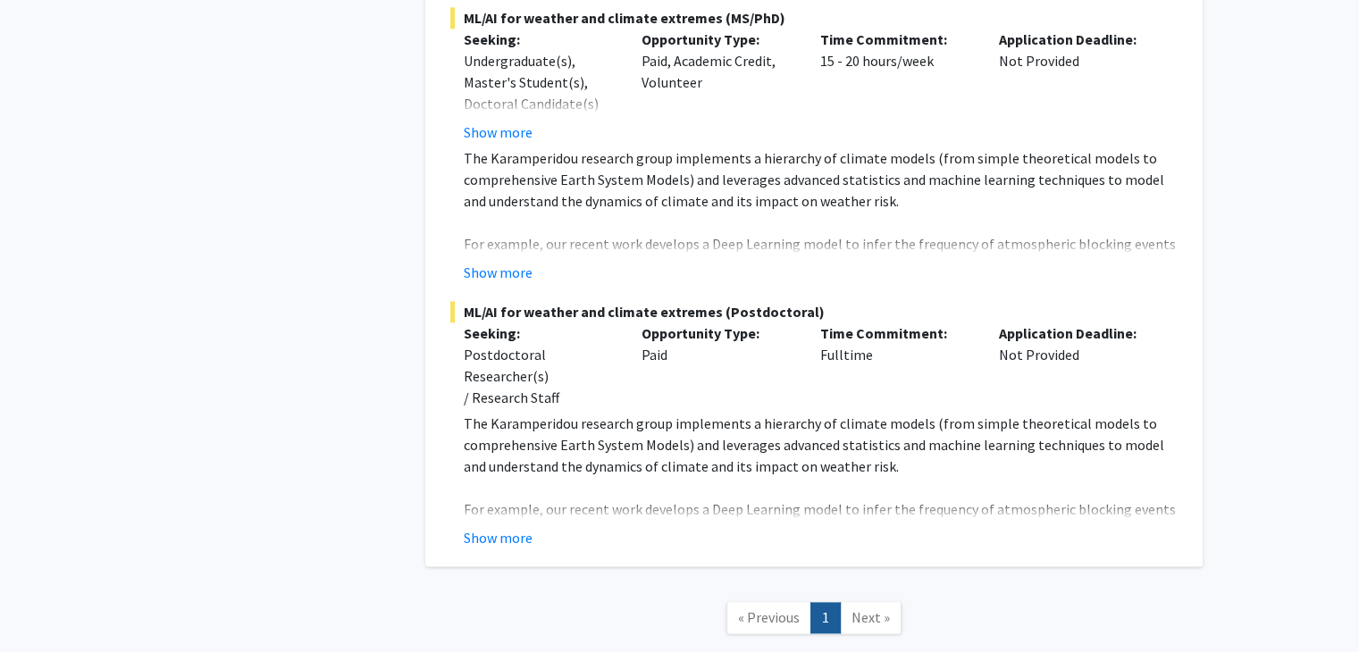
click at [862, 602] on link "Next »" at bounding box center [871, 617] width 62 height 31
click at [830, 602] on link "1" at bounding box center [826, 617] width 30 height 31
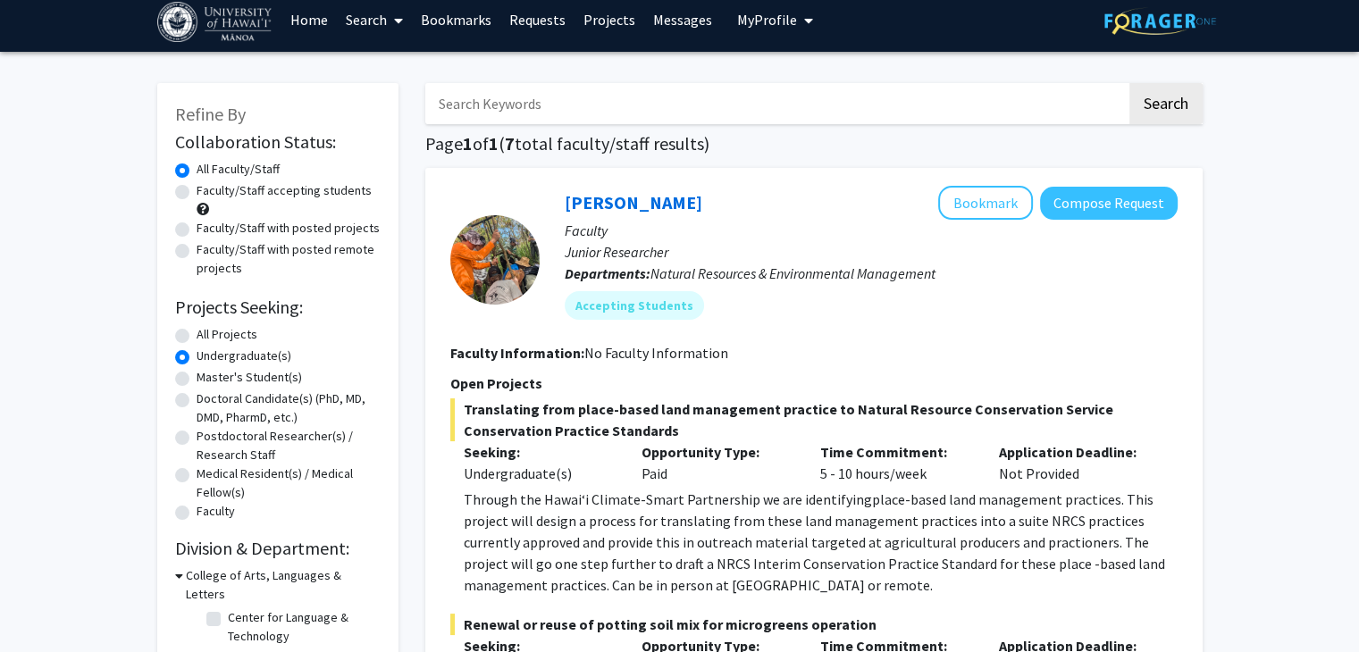
scroll to position [0, 0]
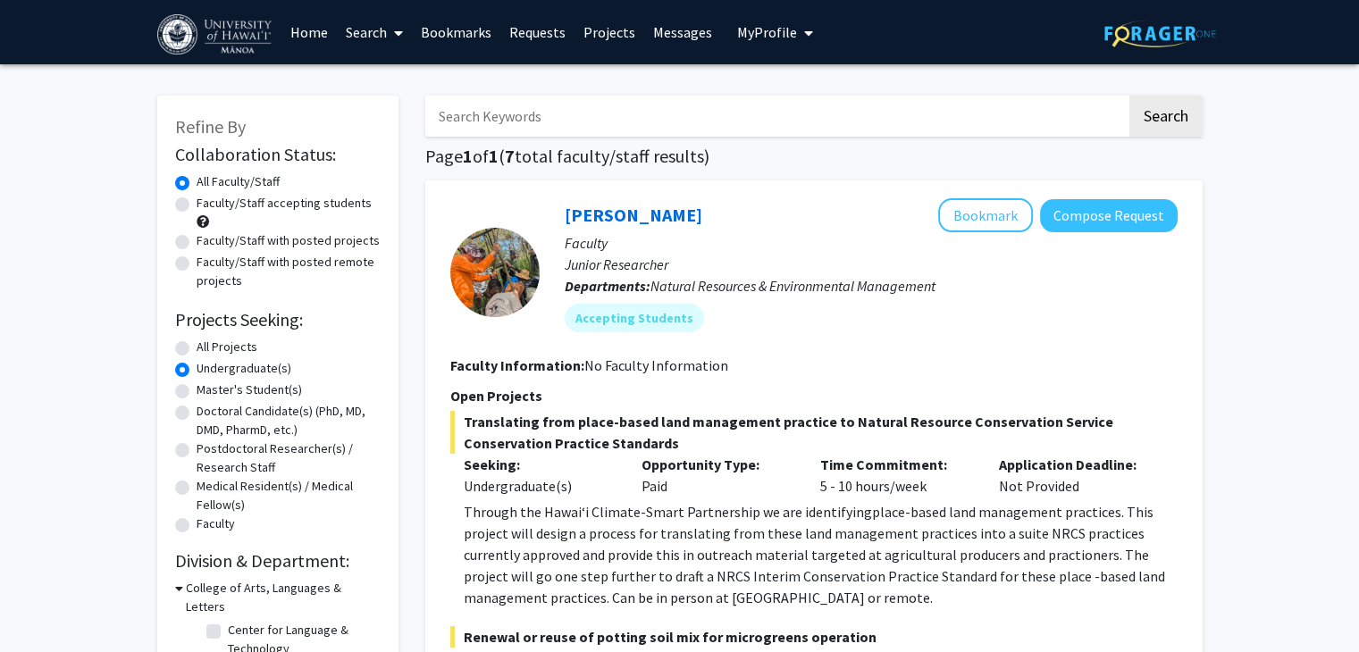
click at [248, 206] on label "Faculty/Staff accepting students" at bounding box center [284, 203] width 175 height 19
click at [208, 206] on input "Faculty/Staff accepting students" at bounding box center [203, 200] width 12 height 12
radio input "true"
click at [298, 242] on label "Faculty/Staff with posted projects" at bounding box center [288, 240] width 183 height 19
click at [208, 242] on input "Faculty/Staff with posted projects" at bounding box center [203, 237] width 12 height 12
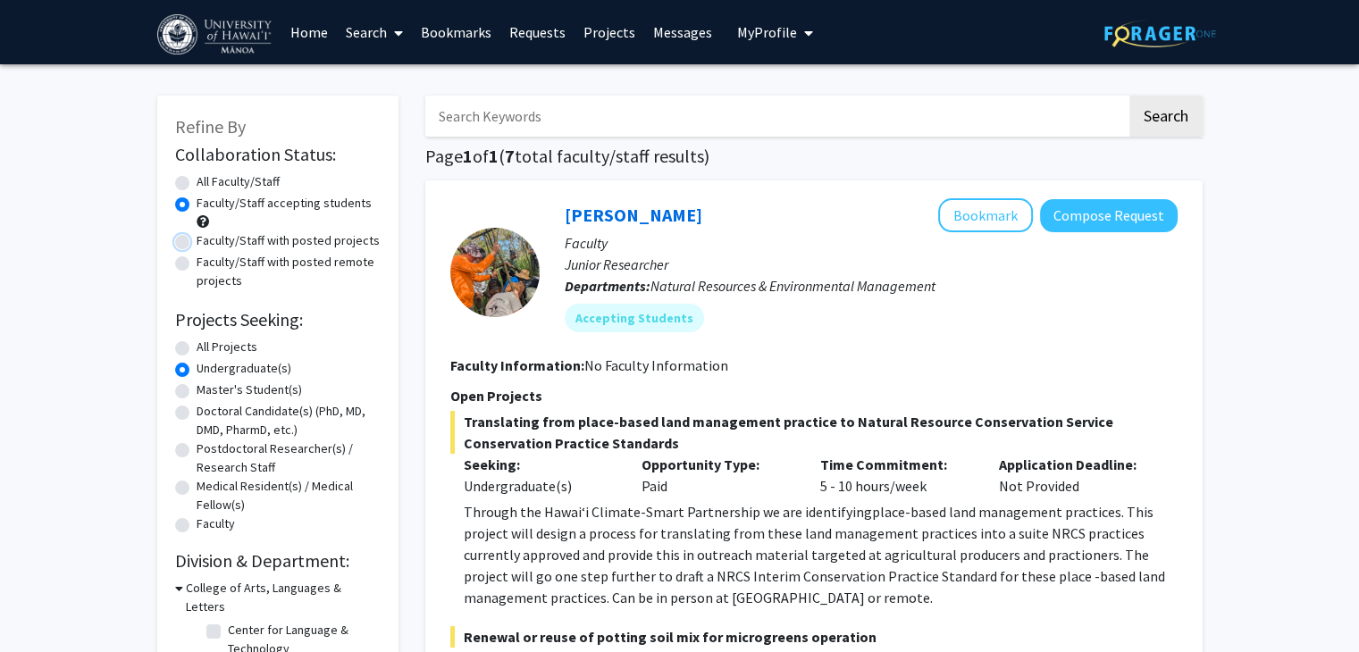
radio input "true"
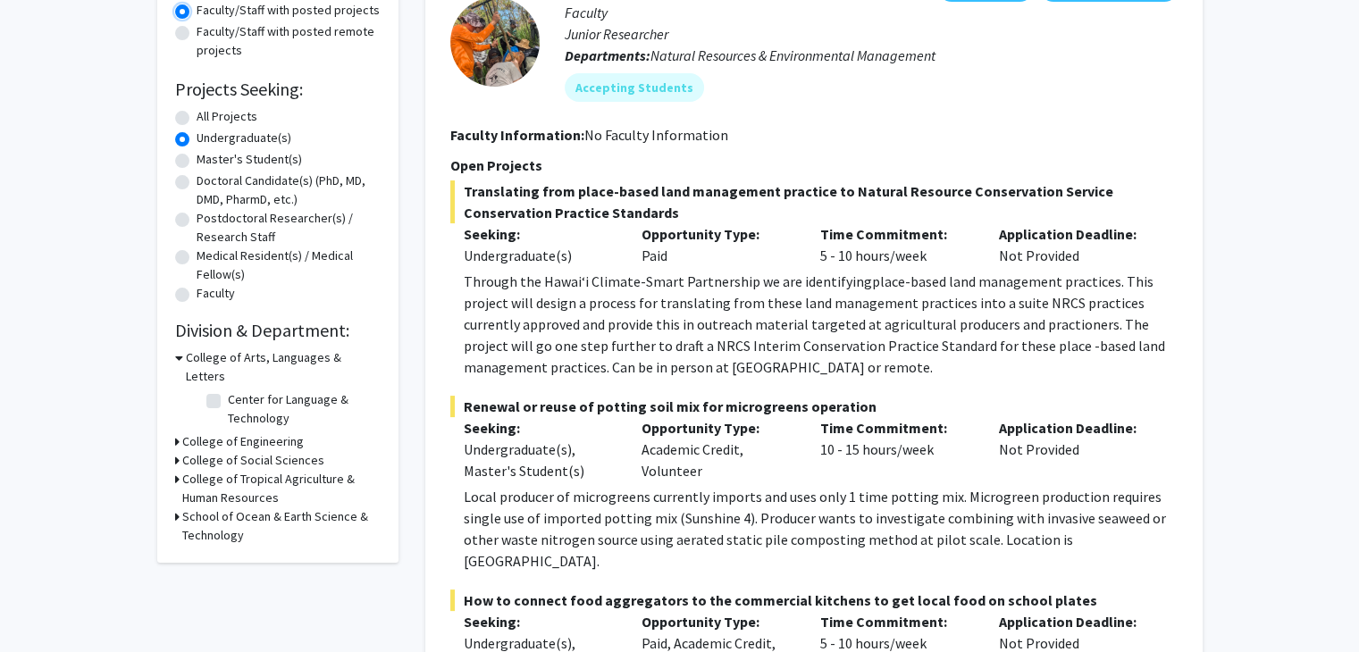
scroll to position [268, 0]
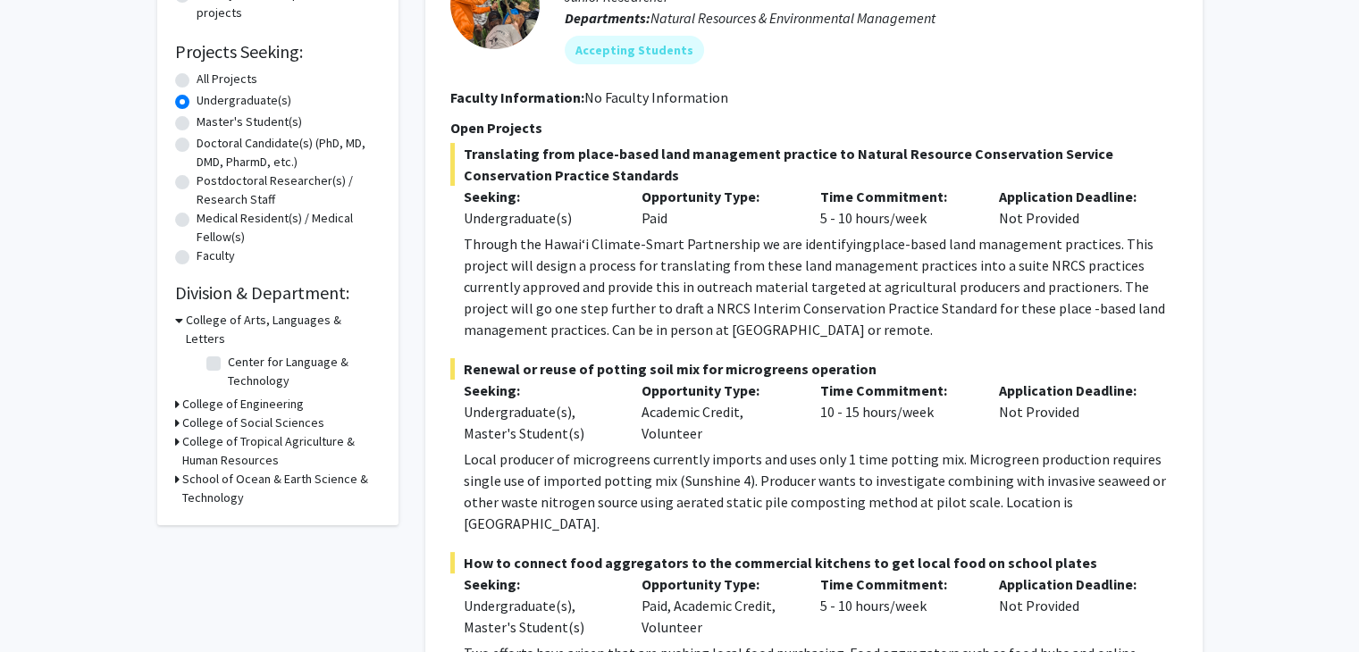
click at [228, 353] on label "Center for Language & Technology" at bounding box center [302, 372] width 148 height 38
click at [228, 353] on input "Center for Language & Technology" at bounding box center [234, 359] width 12 height 12
checkbox input "true"
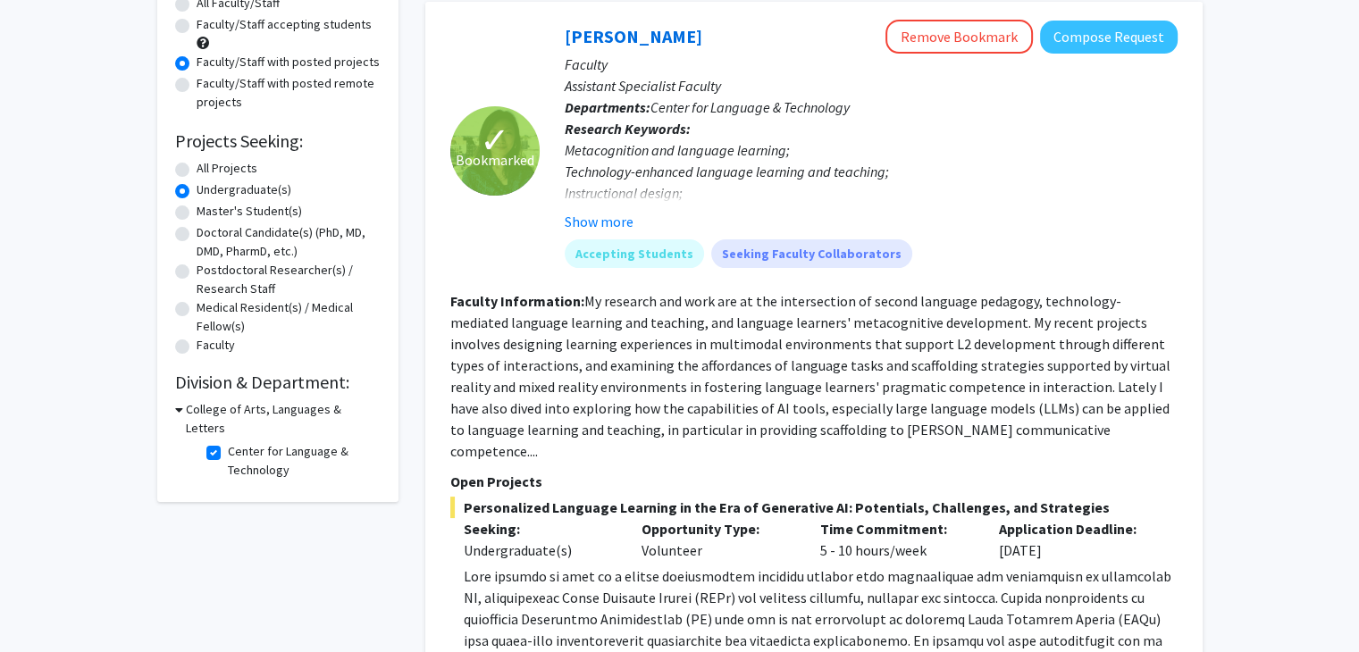
scroll to position [268, 0]
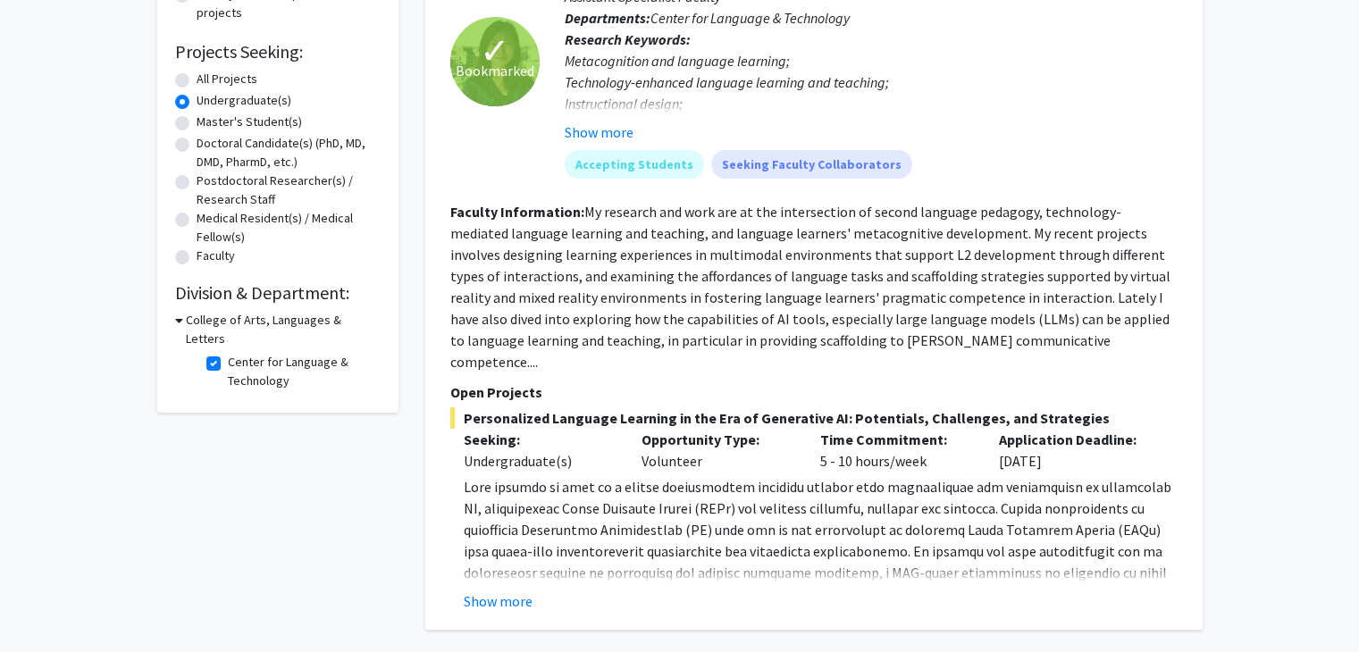
click at [228, 353] on label "Center for Language & Technology" at bounding box center [302, 372] width 148 height 38
click at [228, 353] on input "Center for Language & Technology" at bounding box center [234, 359] width 12 height 12
checkbox input "false"
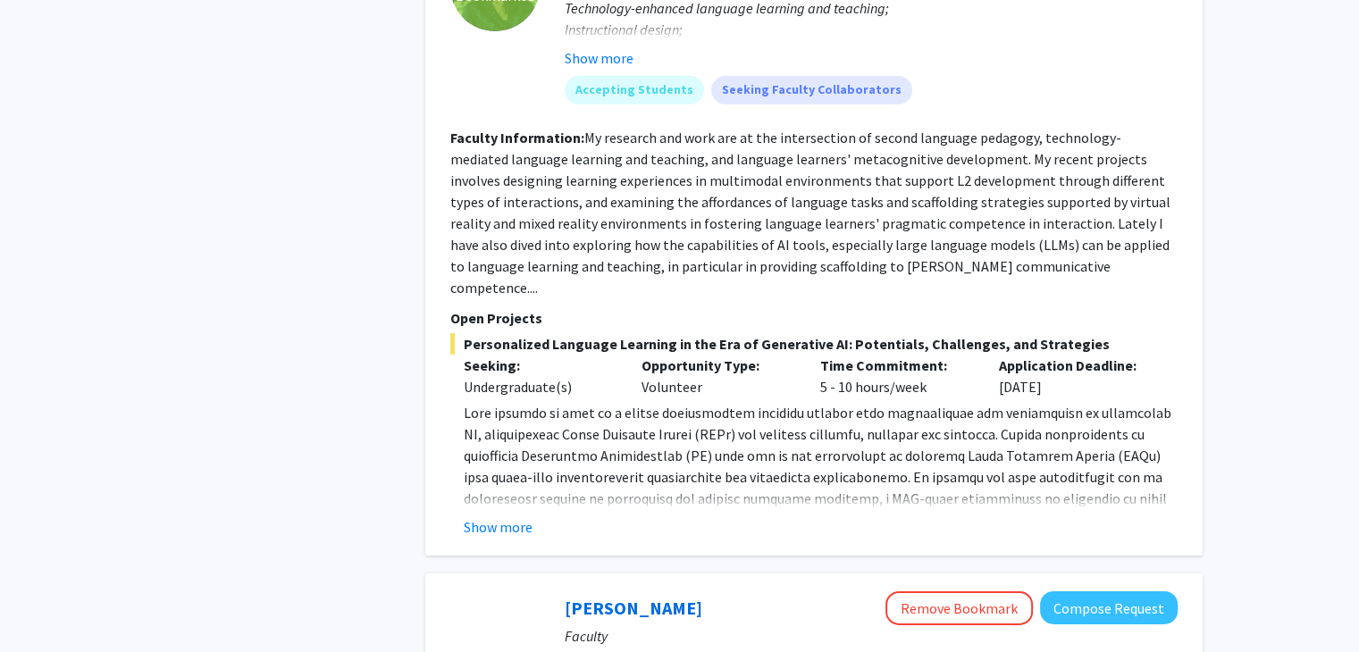
scroll to position [5451, 0]
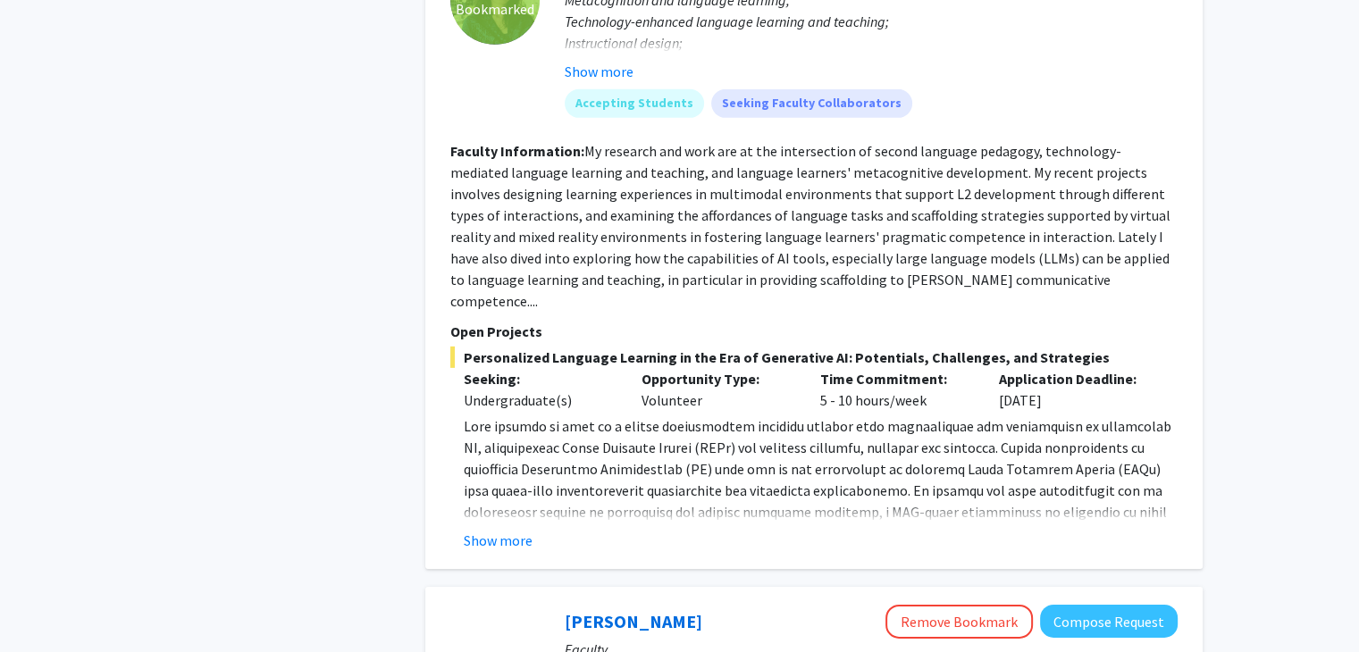
click at [505, 530] on button "Show more" at bounding box center [498, 540] width 69 height 21
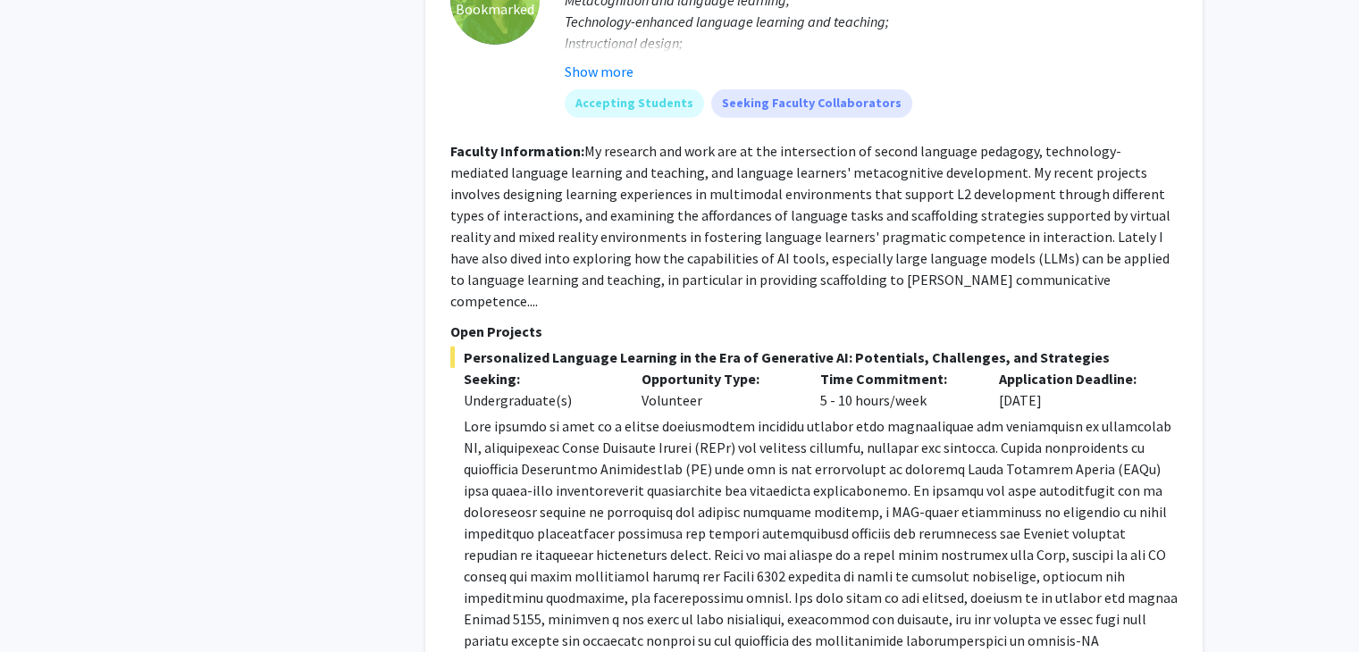
scroll to position [5183, 0]
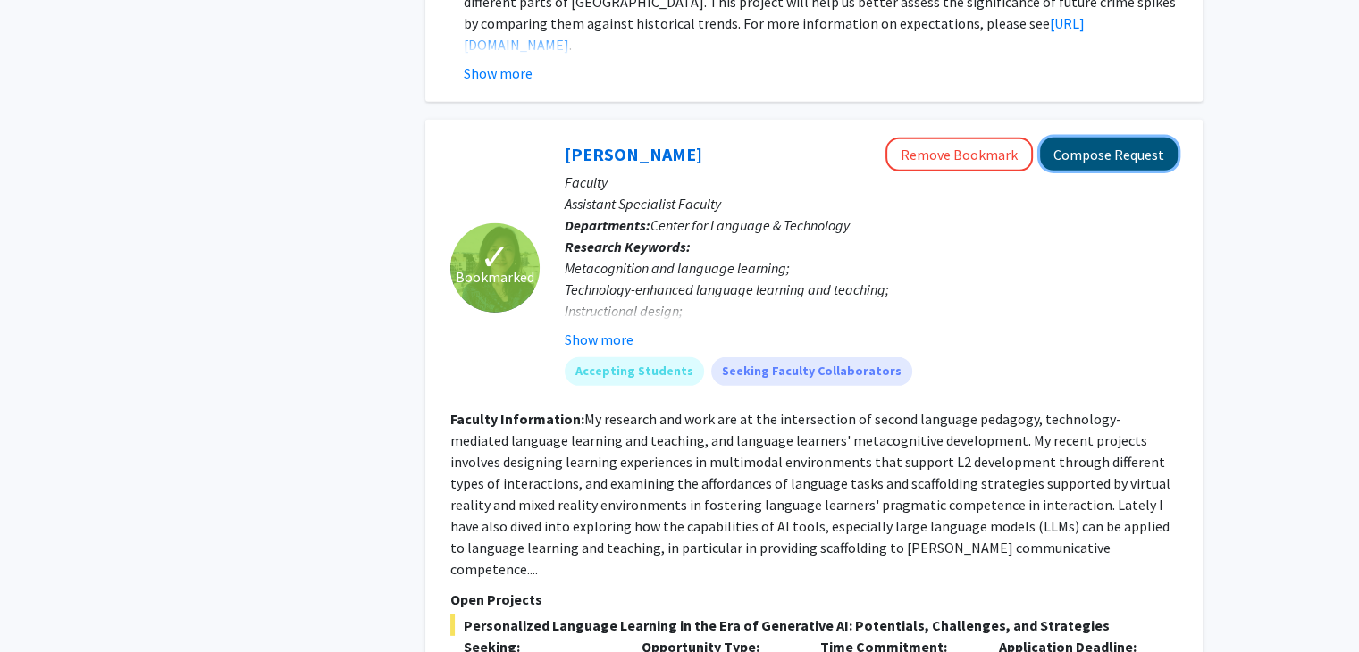
click at [1125, 138] on button "Compose Request" at bounding box center [1109, 154] width 138 height 33
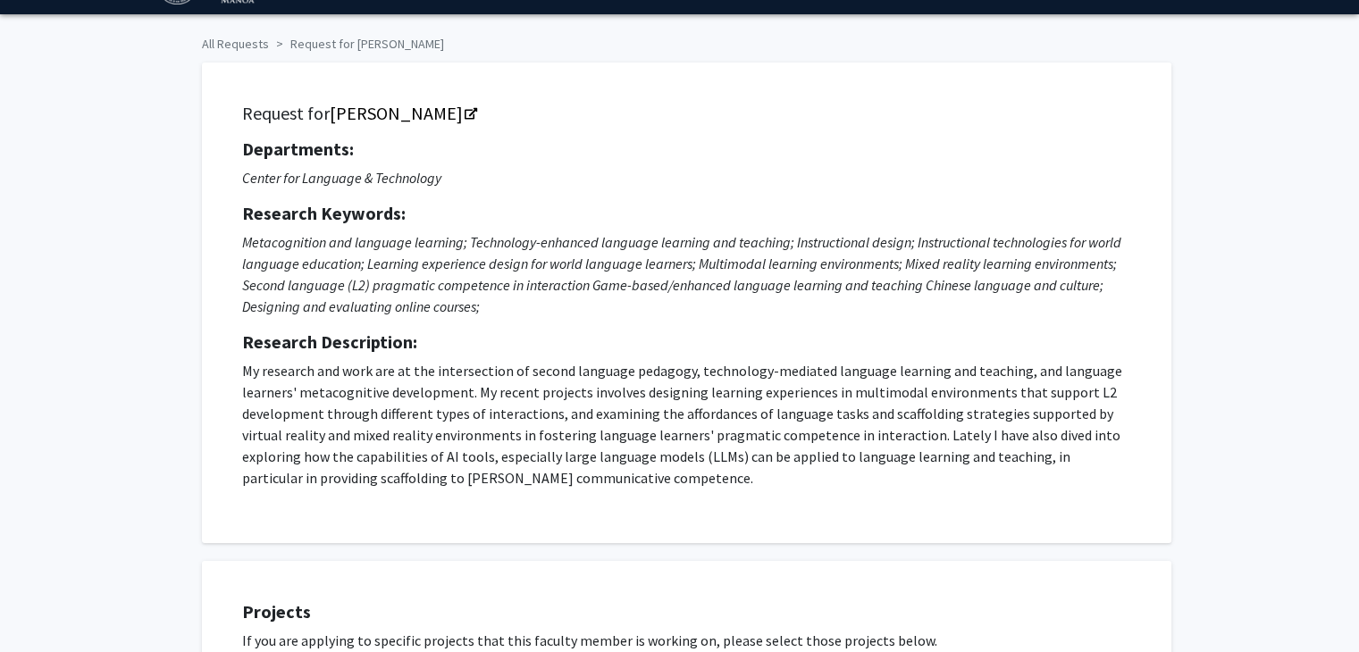
scroll to position [447, 0]
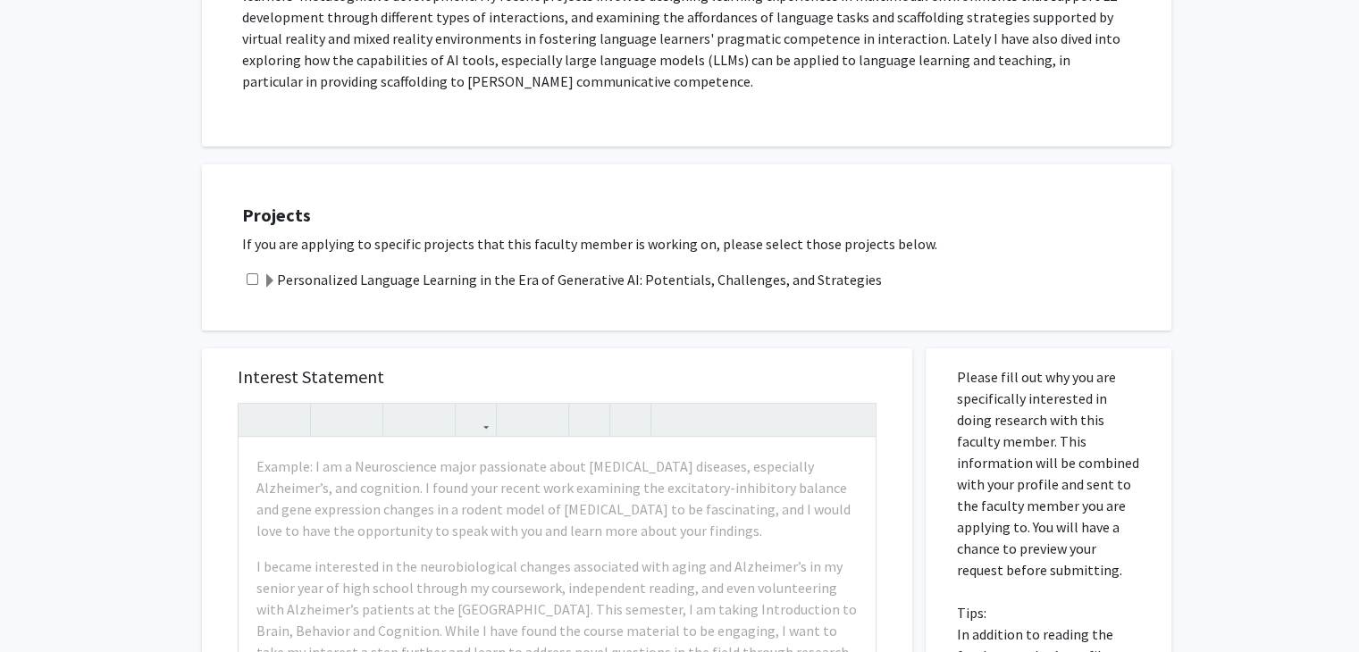
click at [272, 281] on span at bounding box center [270, 281] width 14 height 14
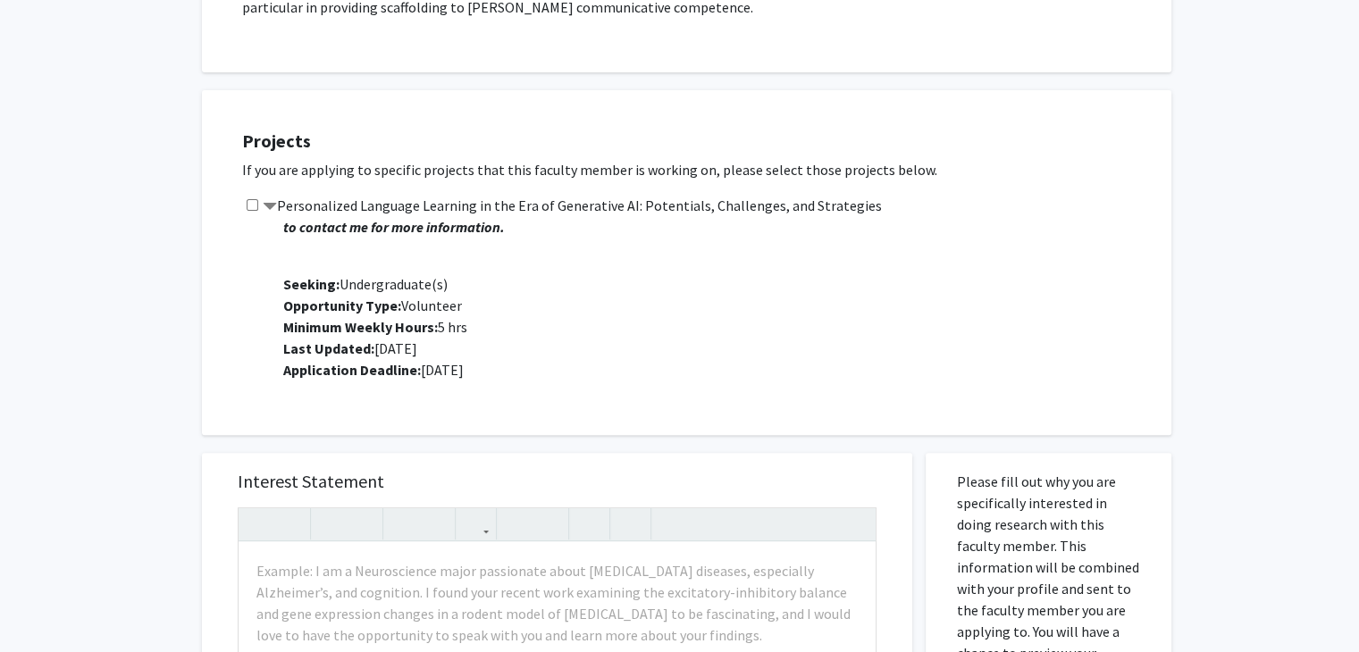
scroll to position [536, 0]
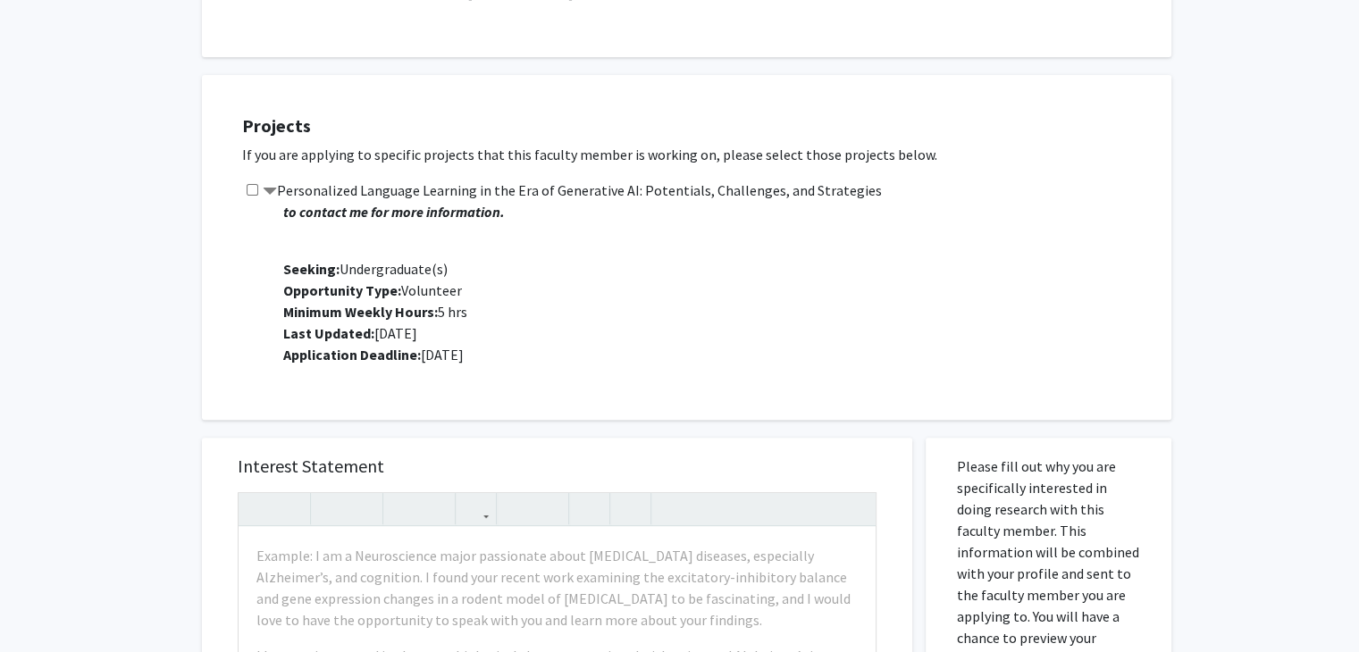
drag, startPoint x: 493, startPoint y: 357, endPoint x: 382, endPoint y: 331, distance: 113.8
click at [382, 331] on span "Last Updated: May 30, 2025" at bounding box center [350, 333] width 134 height 18
drag, startPoint x: 375, startPoint y: 331, endPoint x: 463, endPoint y: 340, distance: 88.1
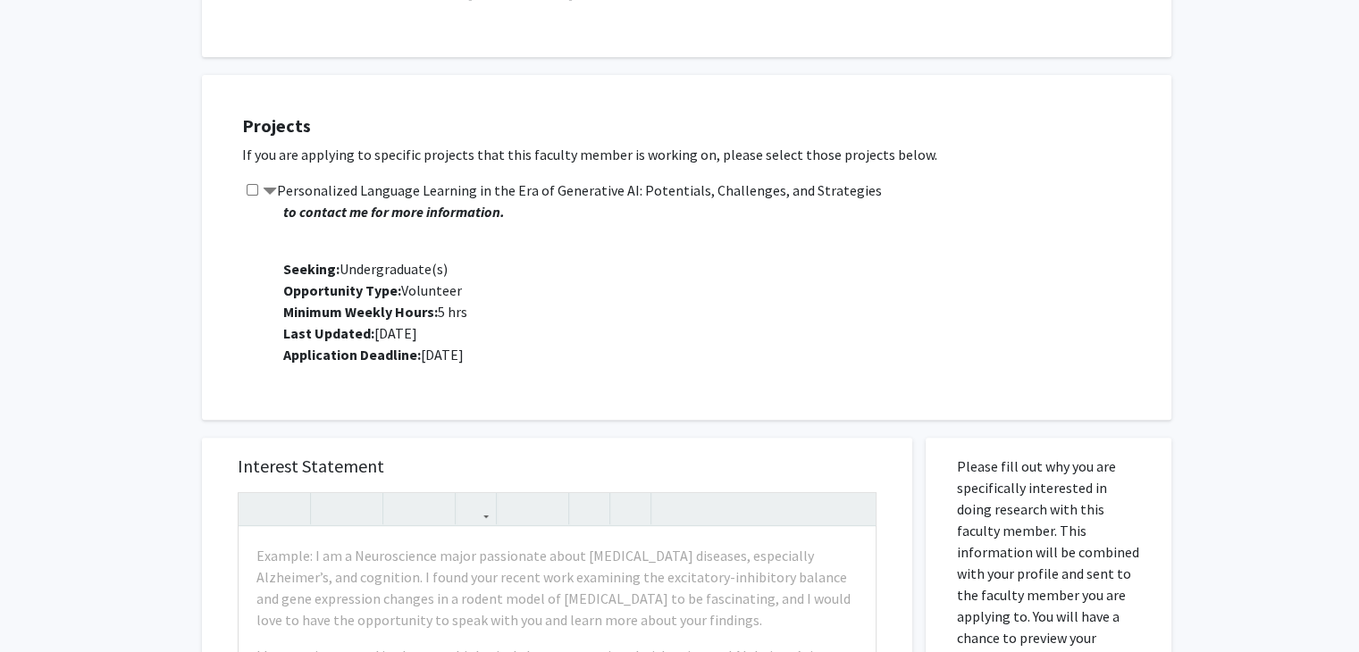
drag, startPoint x: 507, startPoint y: 357, endPoint x: 391, endPoint y: 341, distance: 117.2
click at [391, 338] on span "Last Updated: May 30, 2025" at bounding box center [350, 333] width 134 height 18
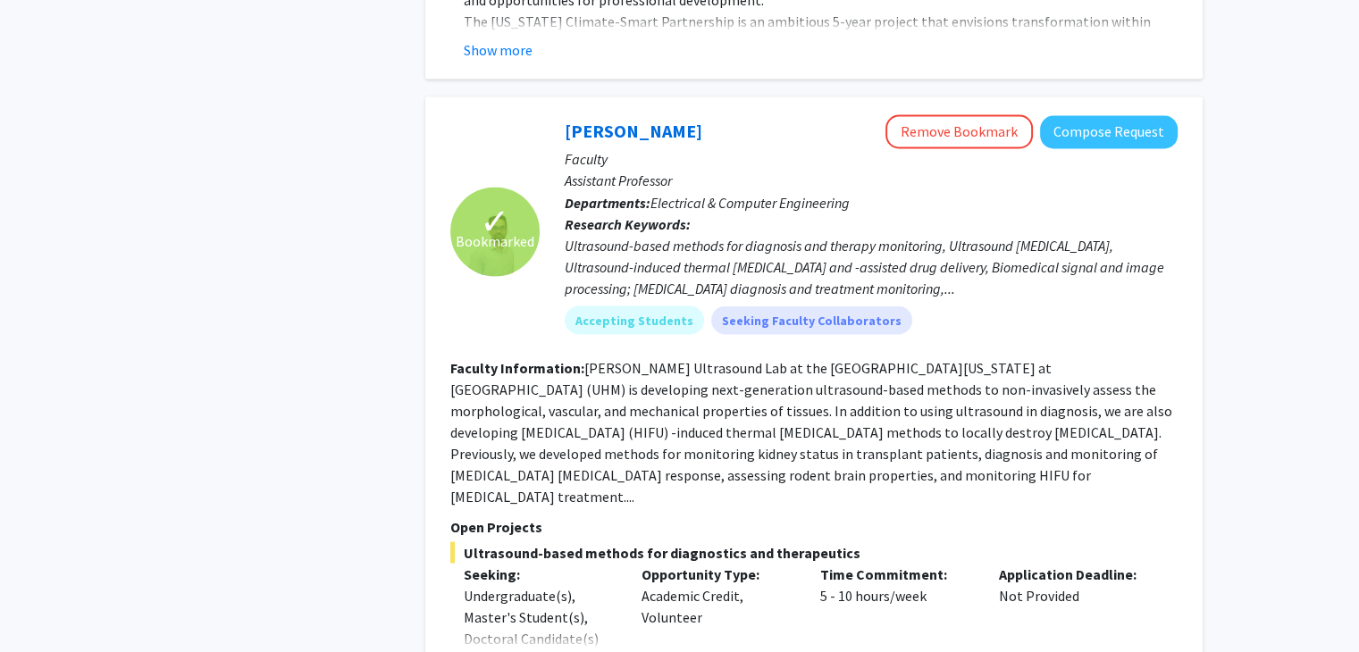
scroll to position [3128, 0]
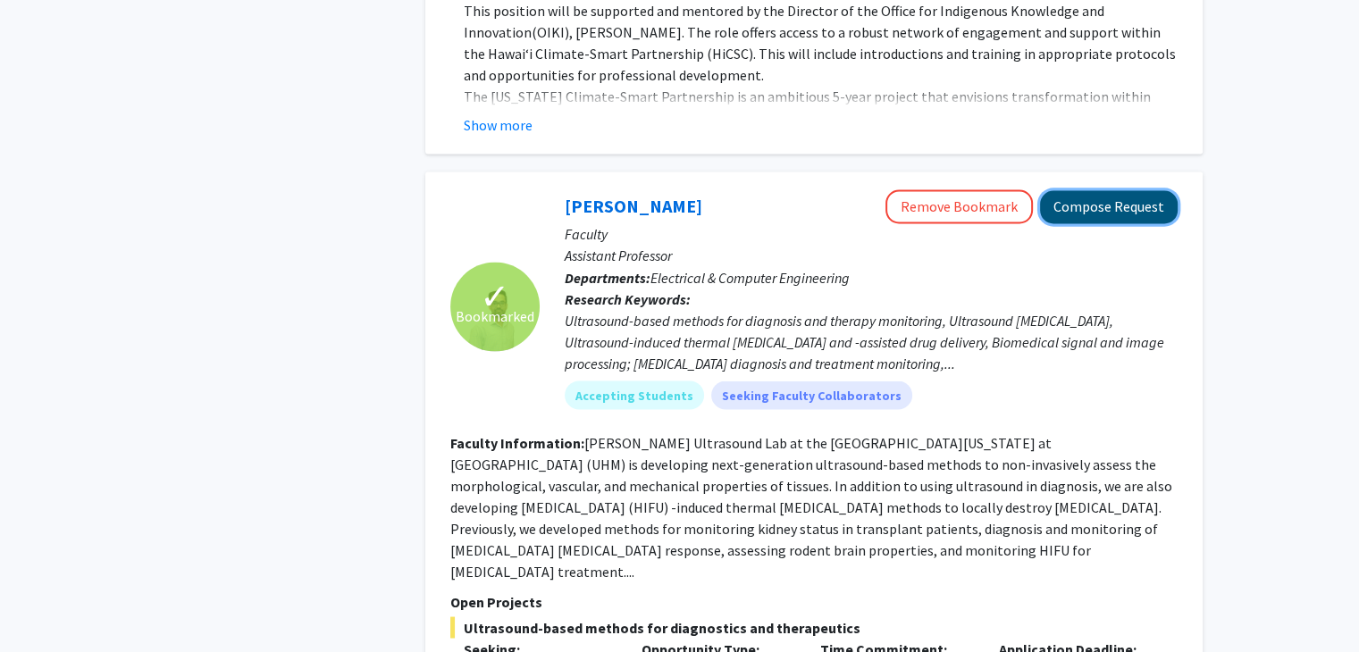
click at [1076, 190] on button "Compose Request" at bounding box center [1109, 206] width 138 height 33
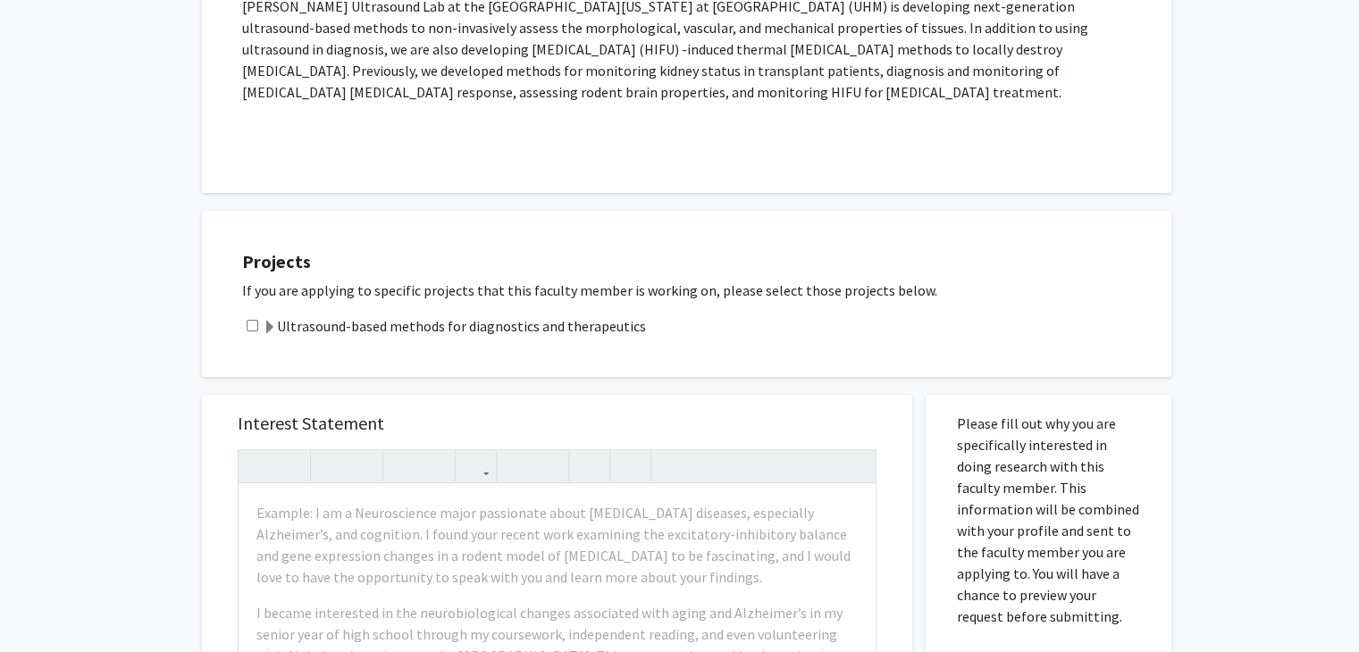
scroll to position [357, 0]
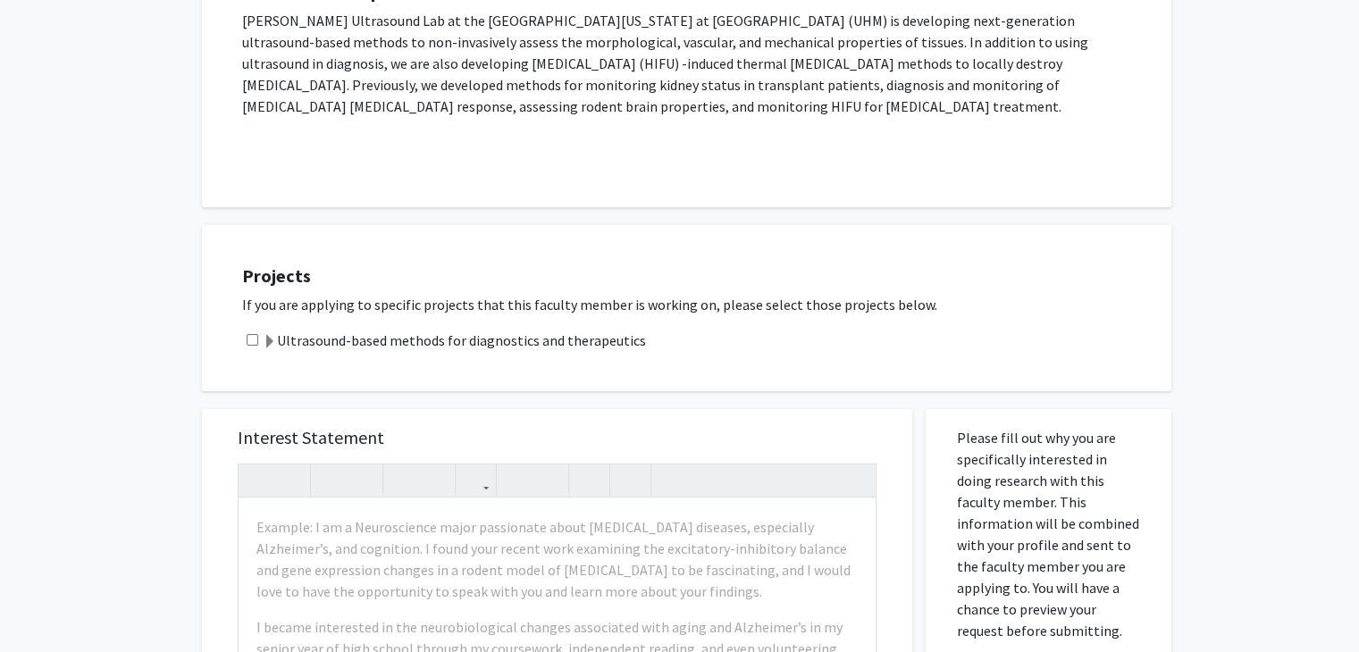
click at [350, 340] on label "Ultrasound-based methods for diagnostics and therapeutics" at bounding box center [454, 340] width 383 height 21
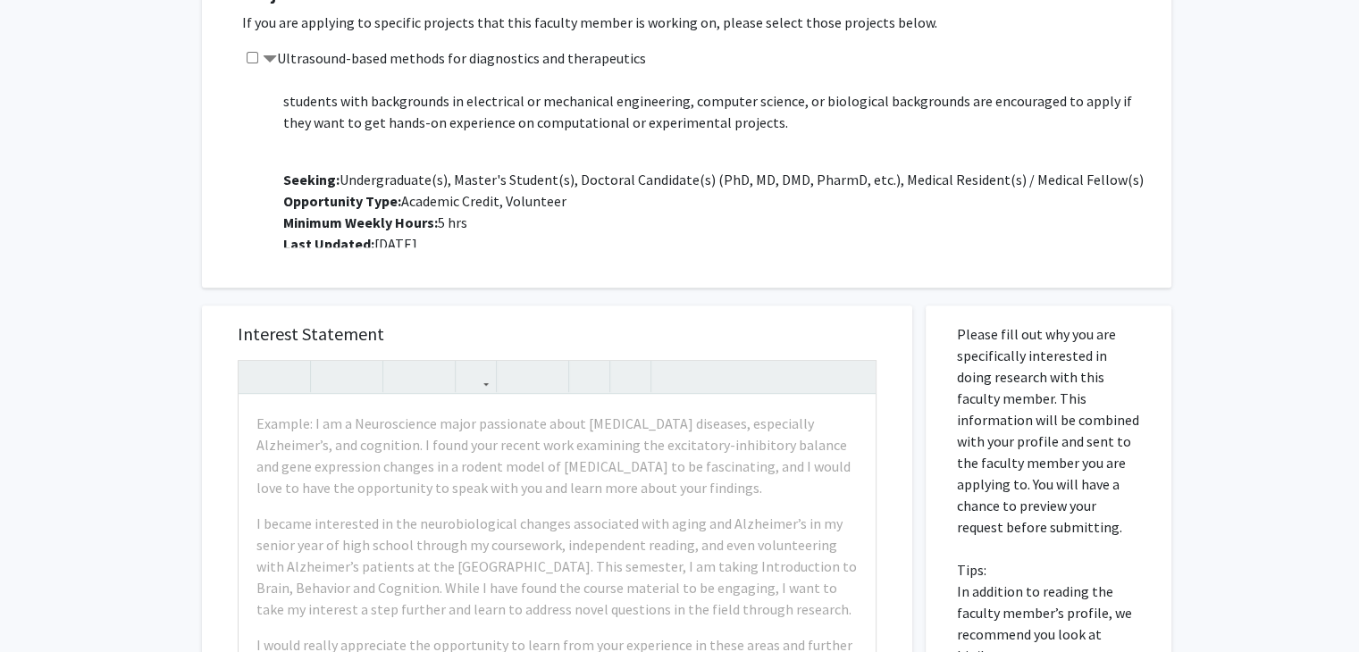
scroll to position [626, 0]
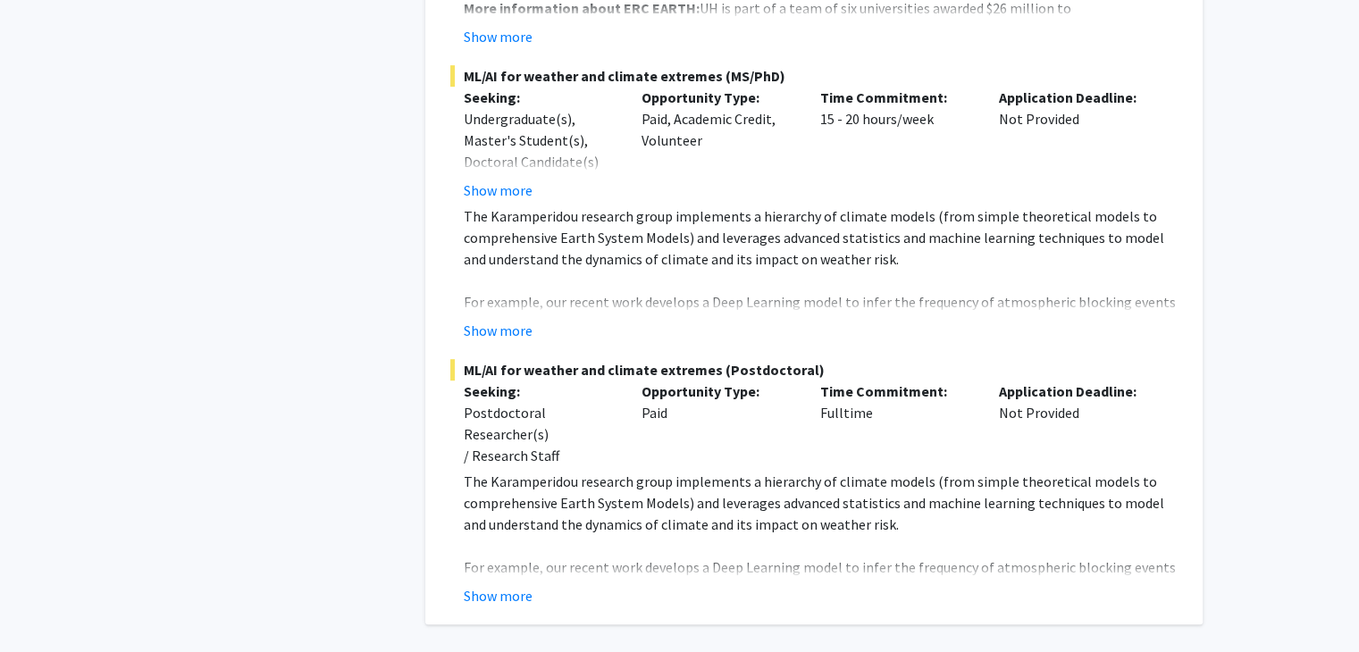
scroll to position [7328, 0]
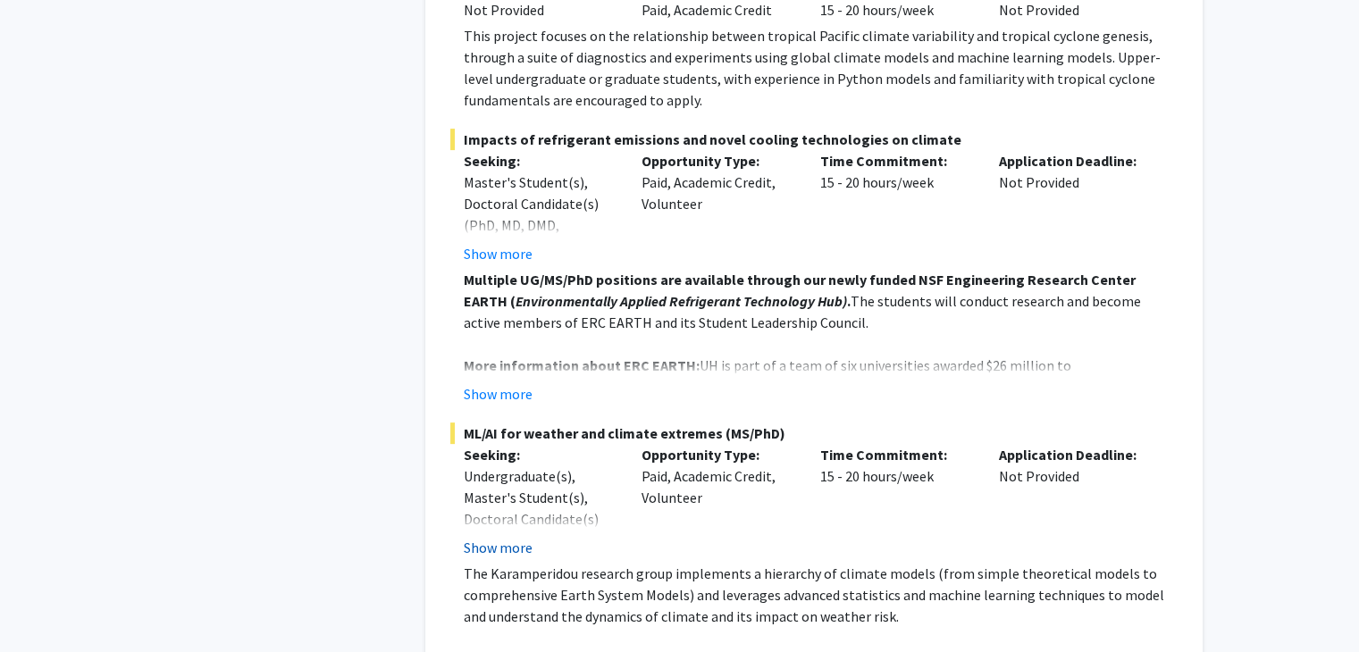
click at [501, 537] on button "Show more" at bounding box center [498, 547] width 69 height 21
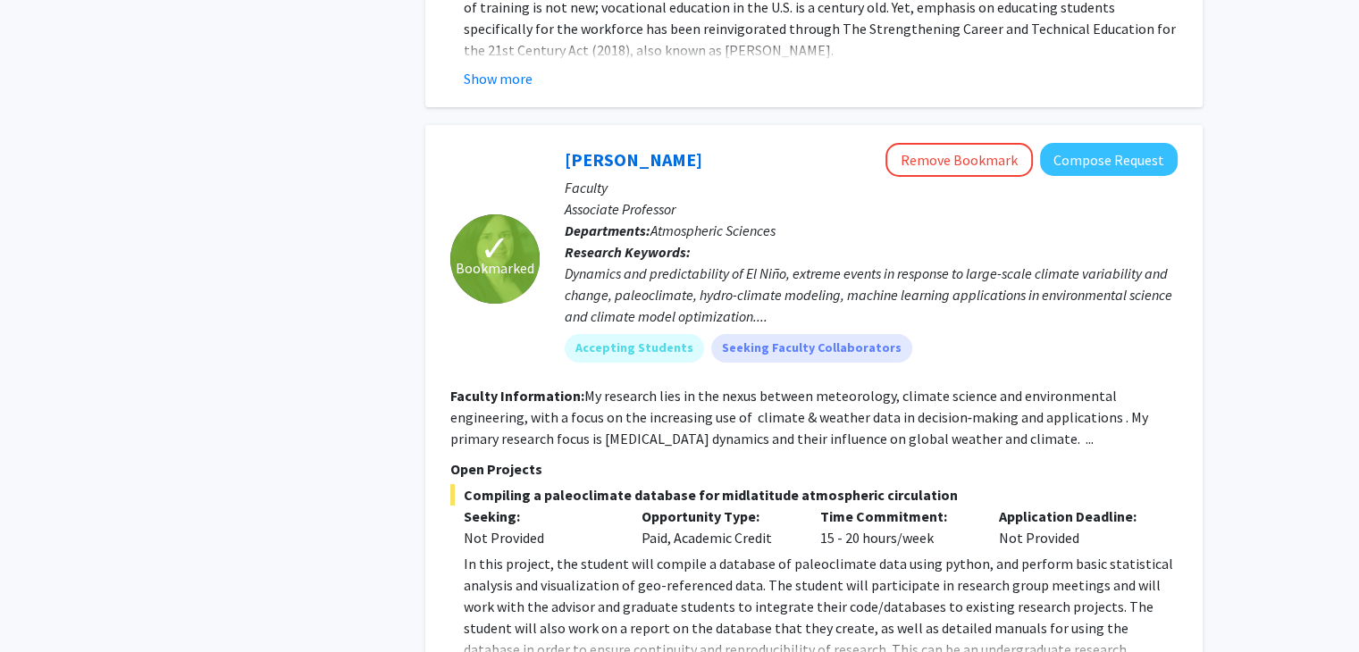
scroll to position [6434, 0]
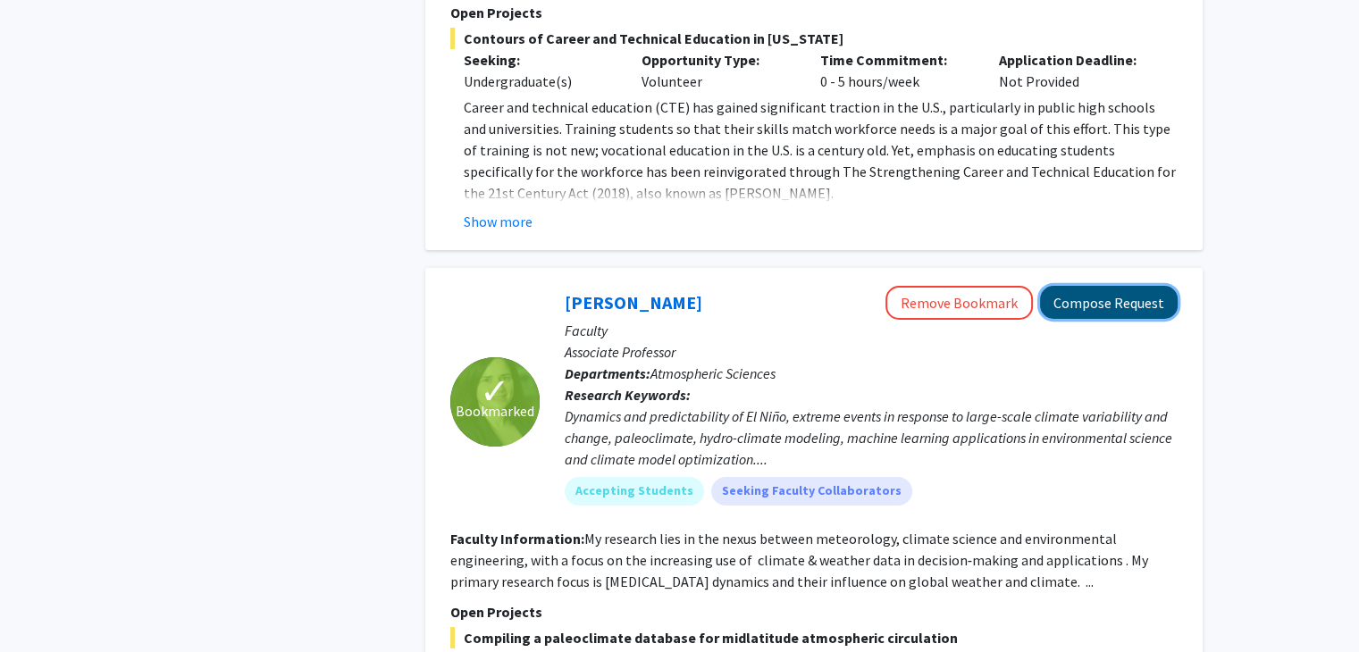
click at [1131, 286] on button "Compose Request" at bounding box center [1109, 302] width 138 height 33
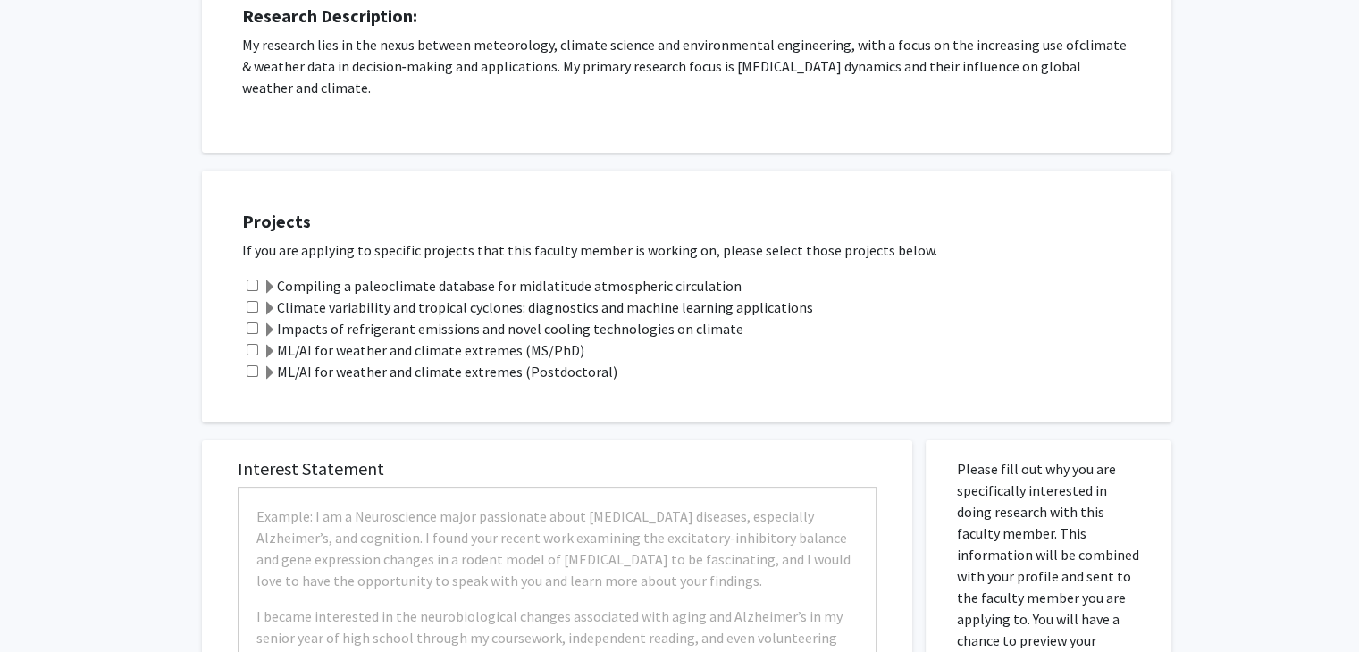
scroll to position [447, 0]
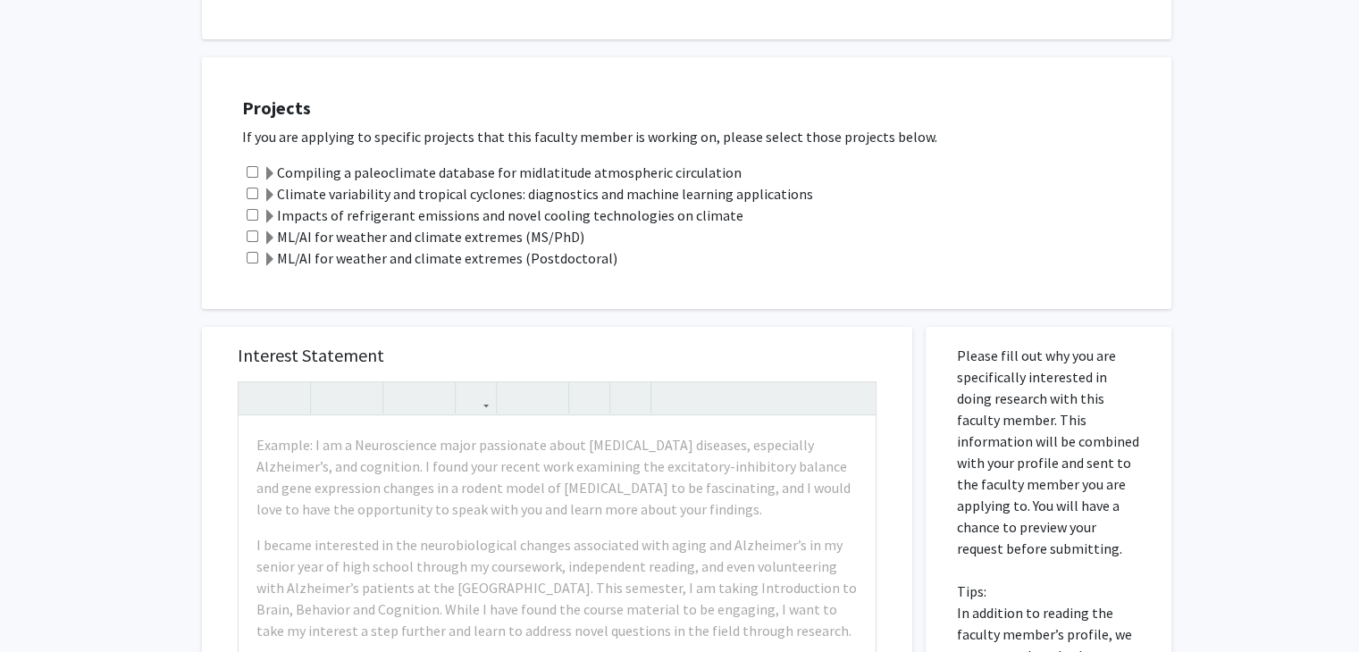
click at [269, 214] on span at bounding box center [270, 217] width 14 height 14
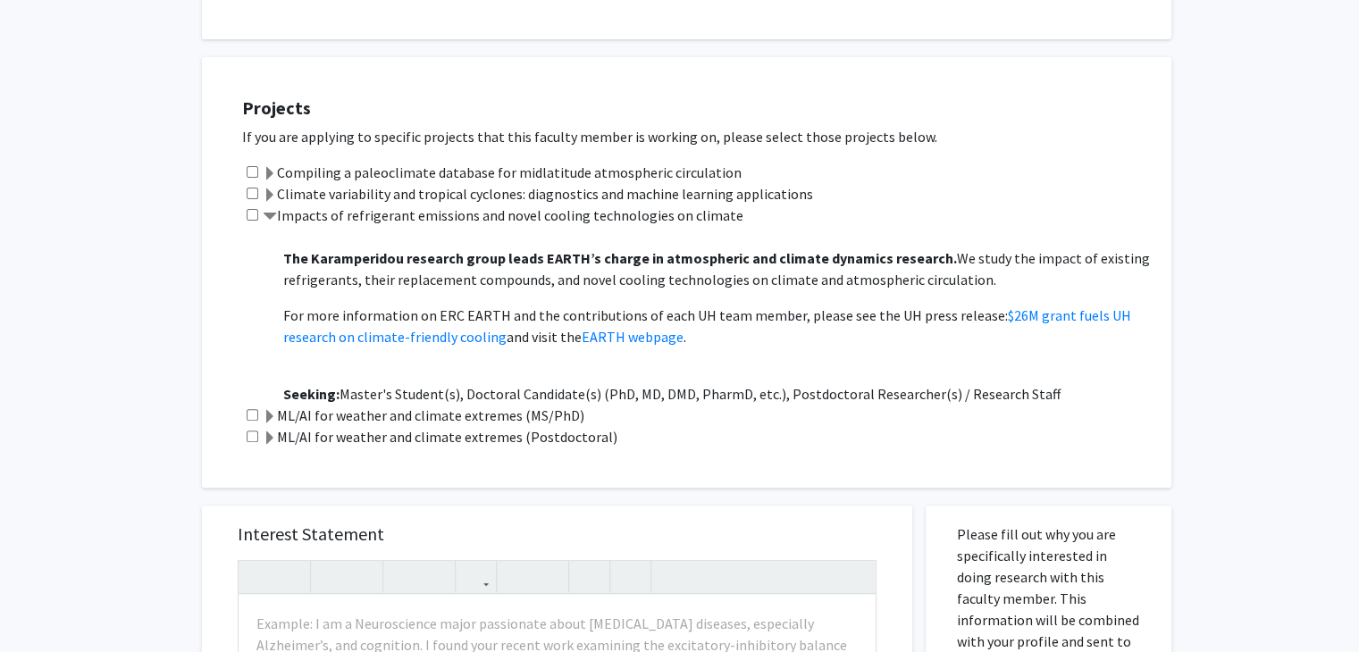
scroll to position [529, 0]
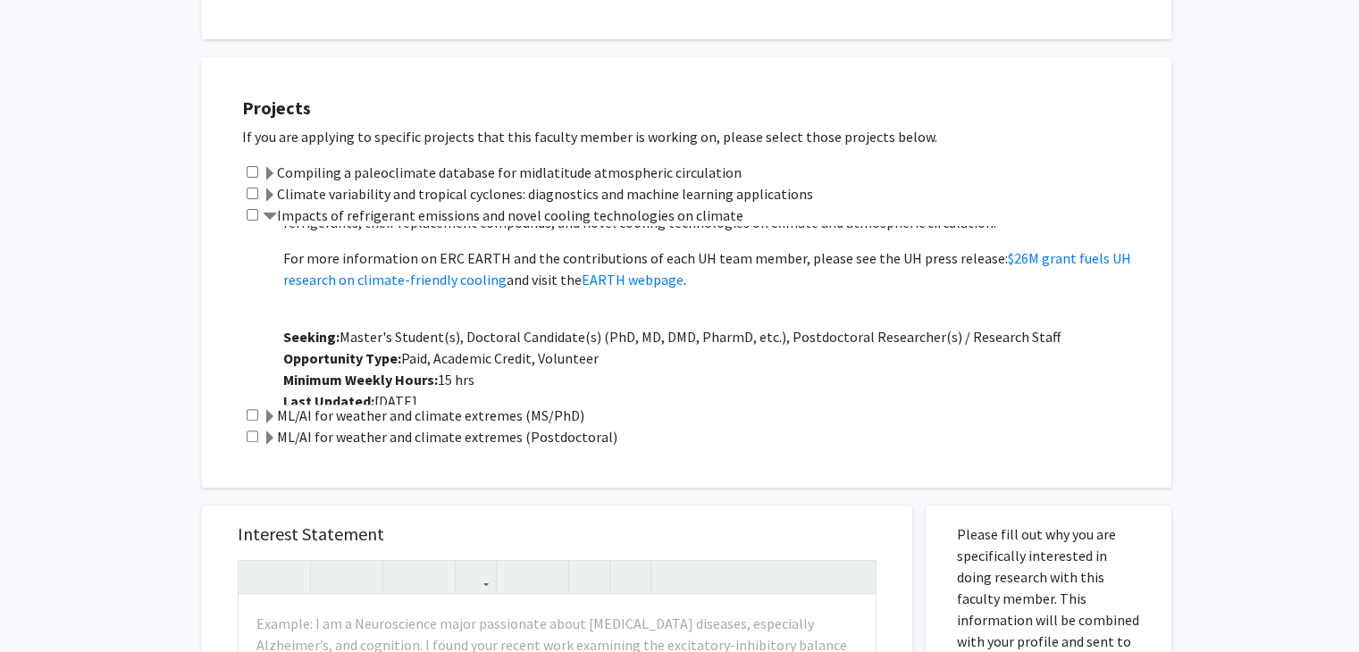
click at [268, 214] on span at bounding box center [270, 217] width 14 height 14
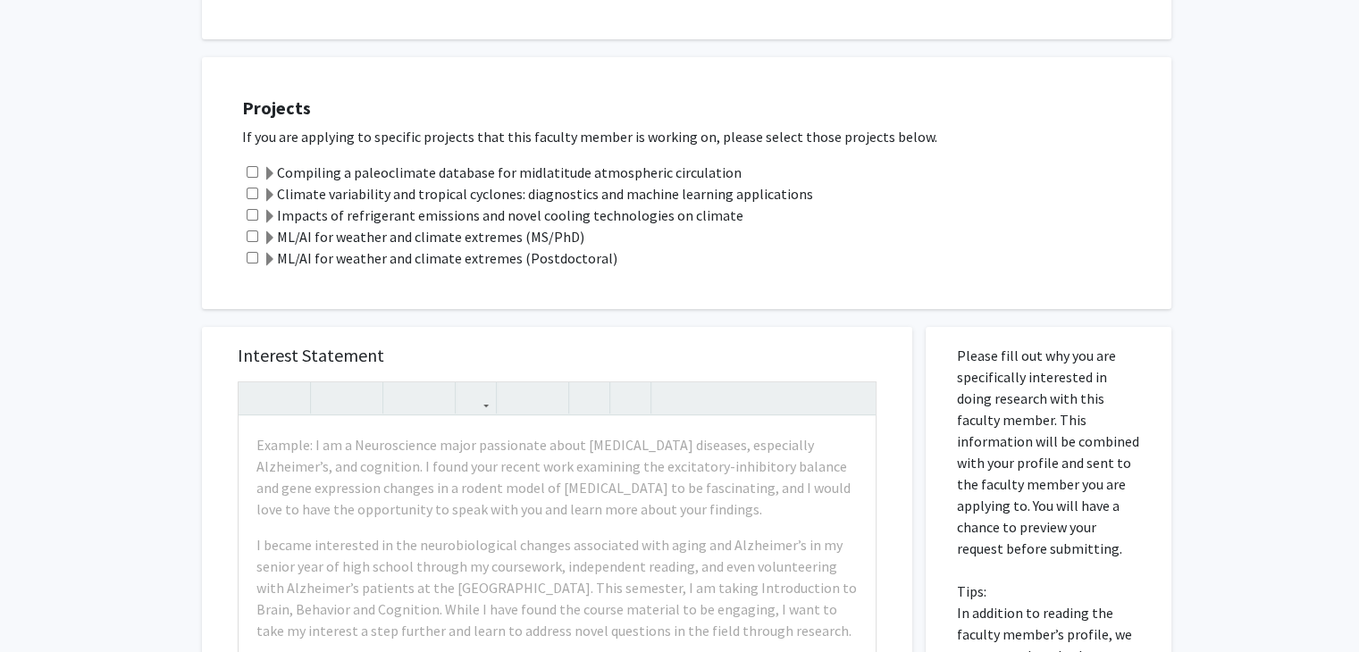
click at [268, 174] on span at bounding box center [270, 174] width 14 height 14
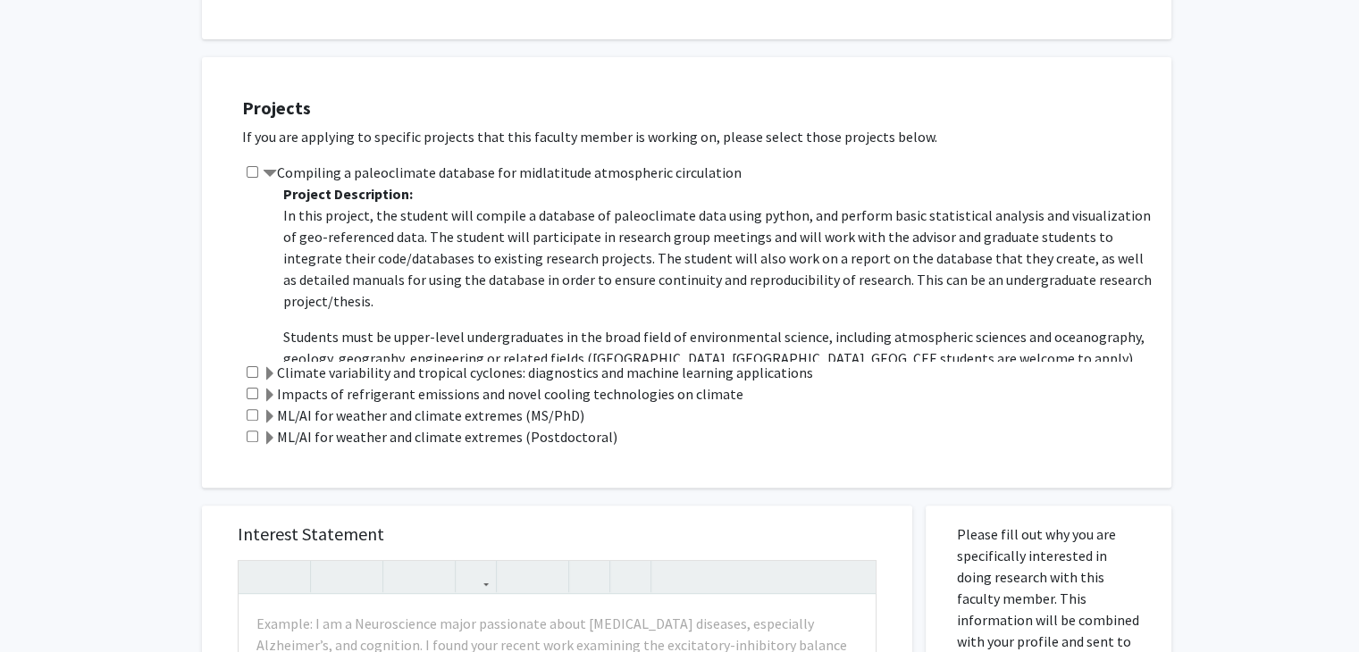
scroll to position [143, 0]
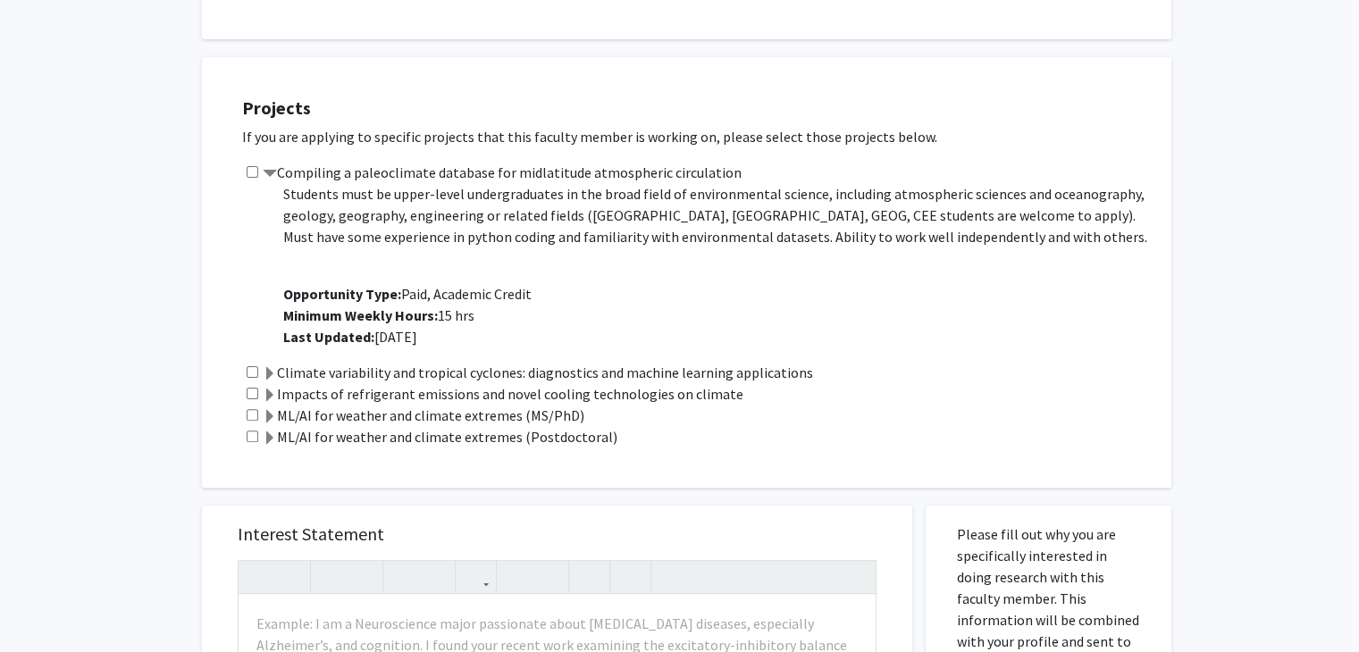
click at [266, 170] on span at bounding box center [270, 174] width 14 height 14
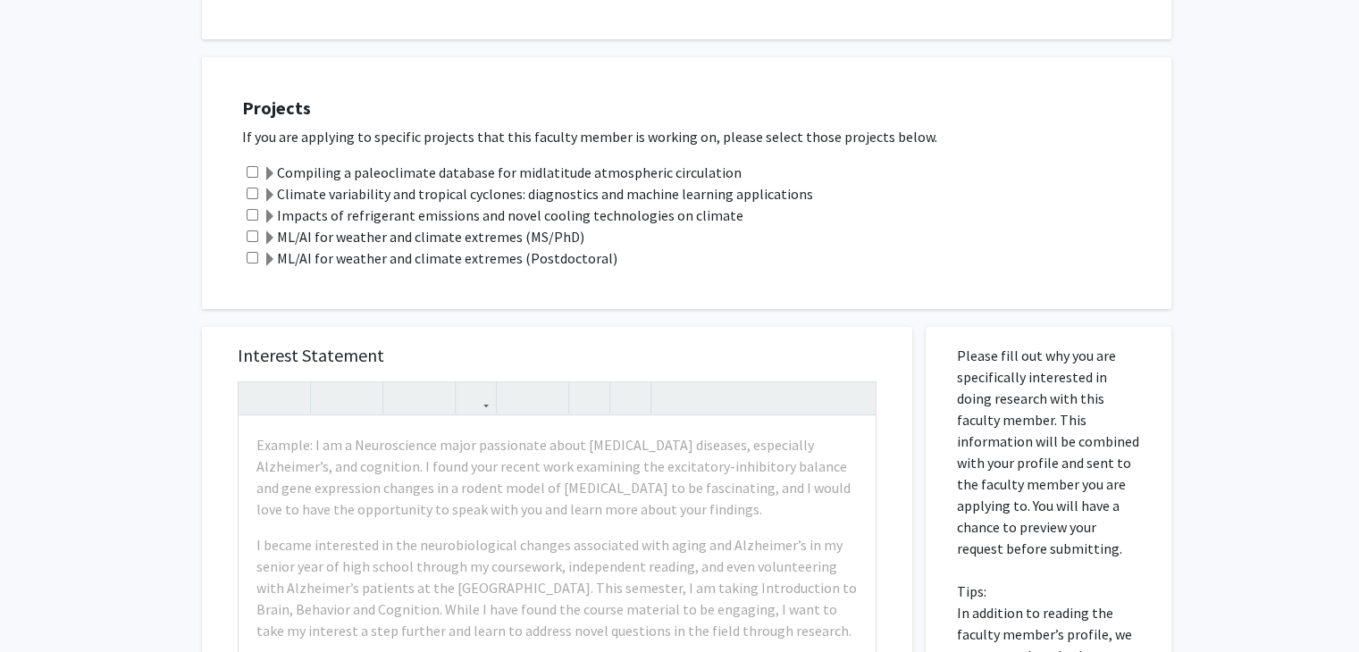
click at [269, 190] on span at bounding box center [270, 196] width 14 height 14
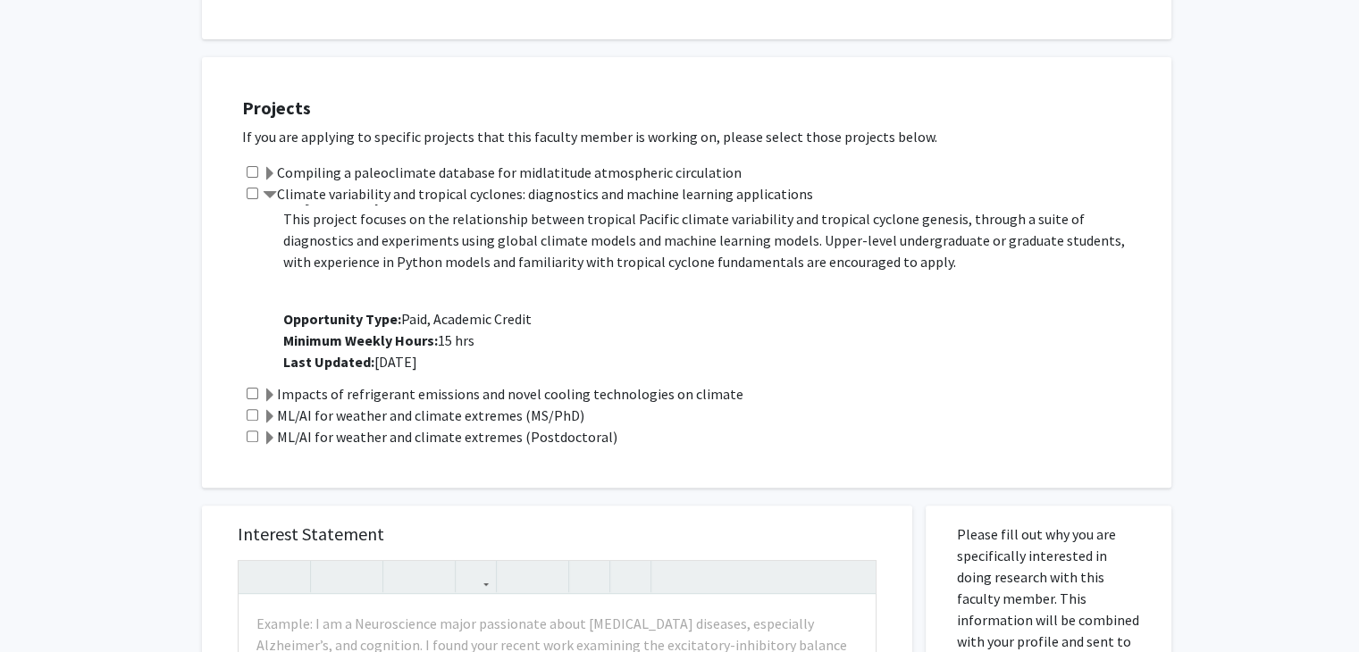
scroll to position [21, 0]
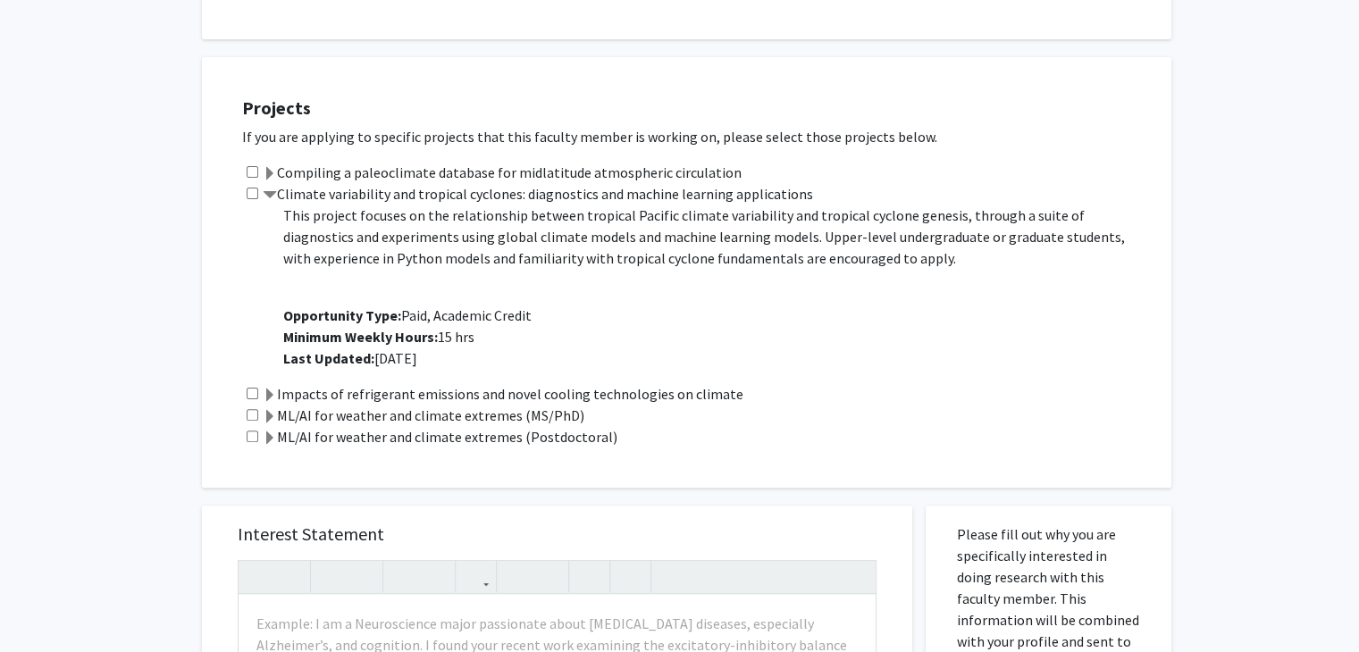
click at [270, 189] on span at bounding box center [270, 196] width 14 height 14
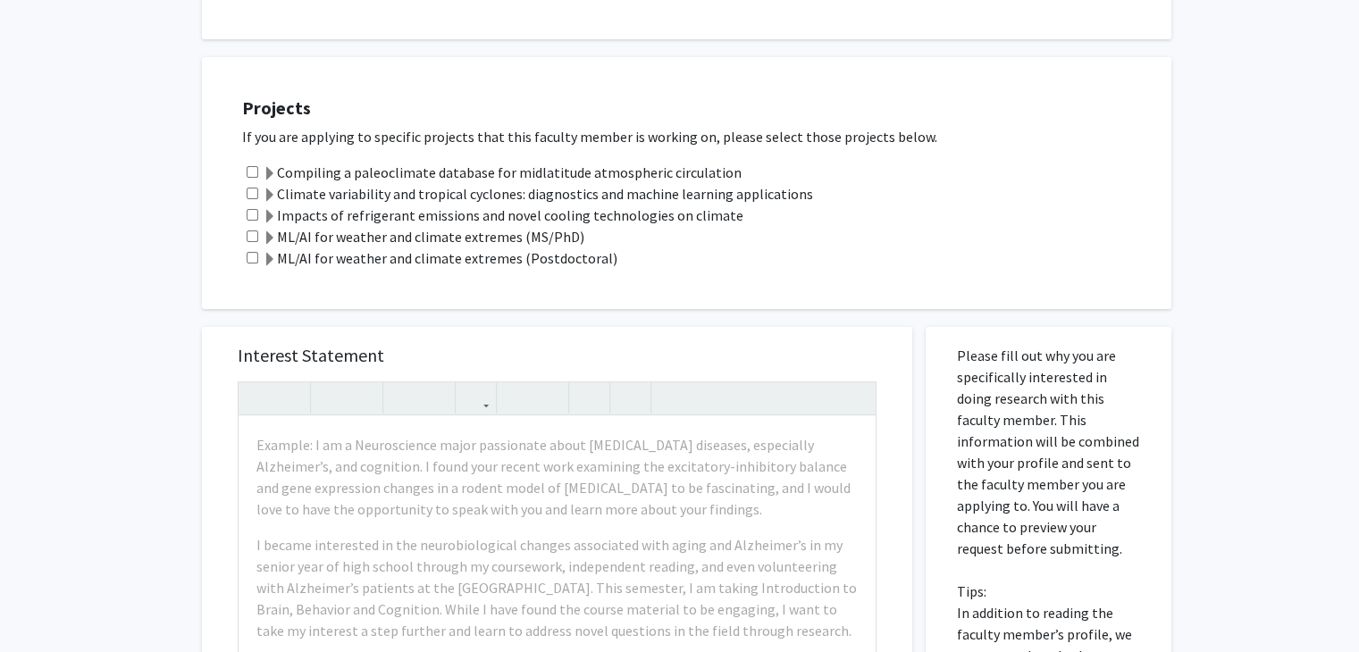
click at [265, 258] on span at bounding box center [270, 260] width 14 height 14
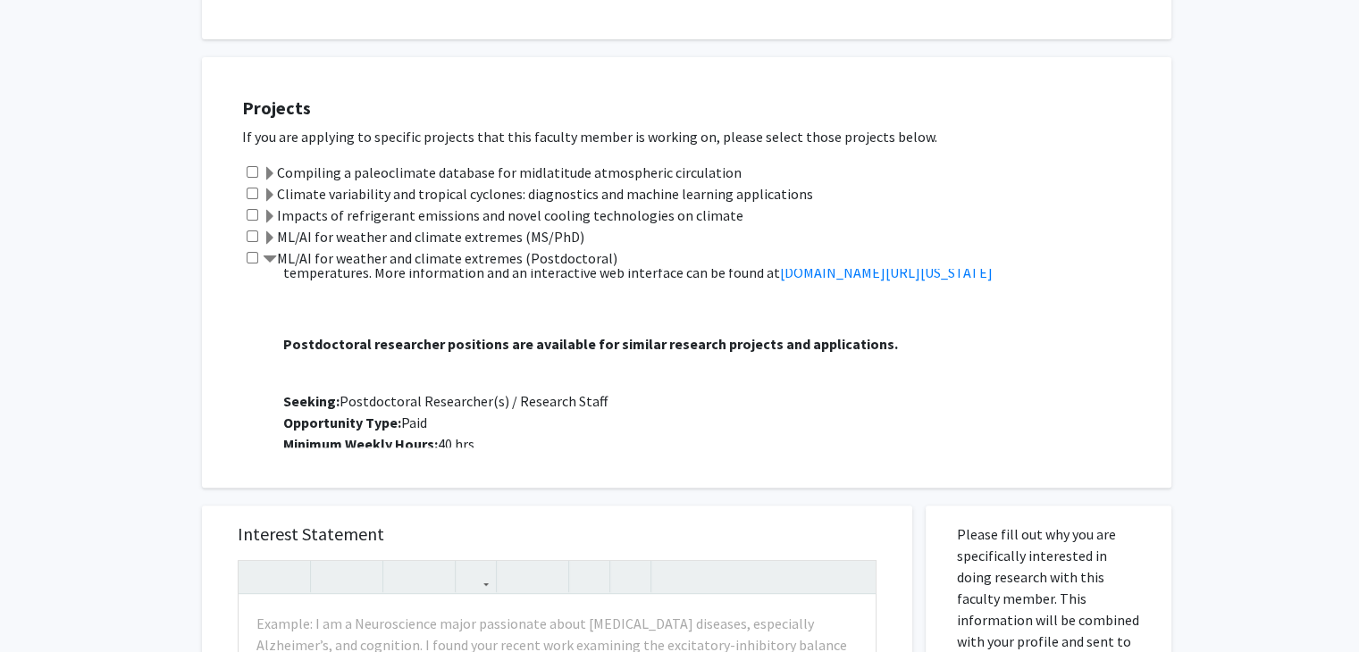
scroll to position [207, 0]
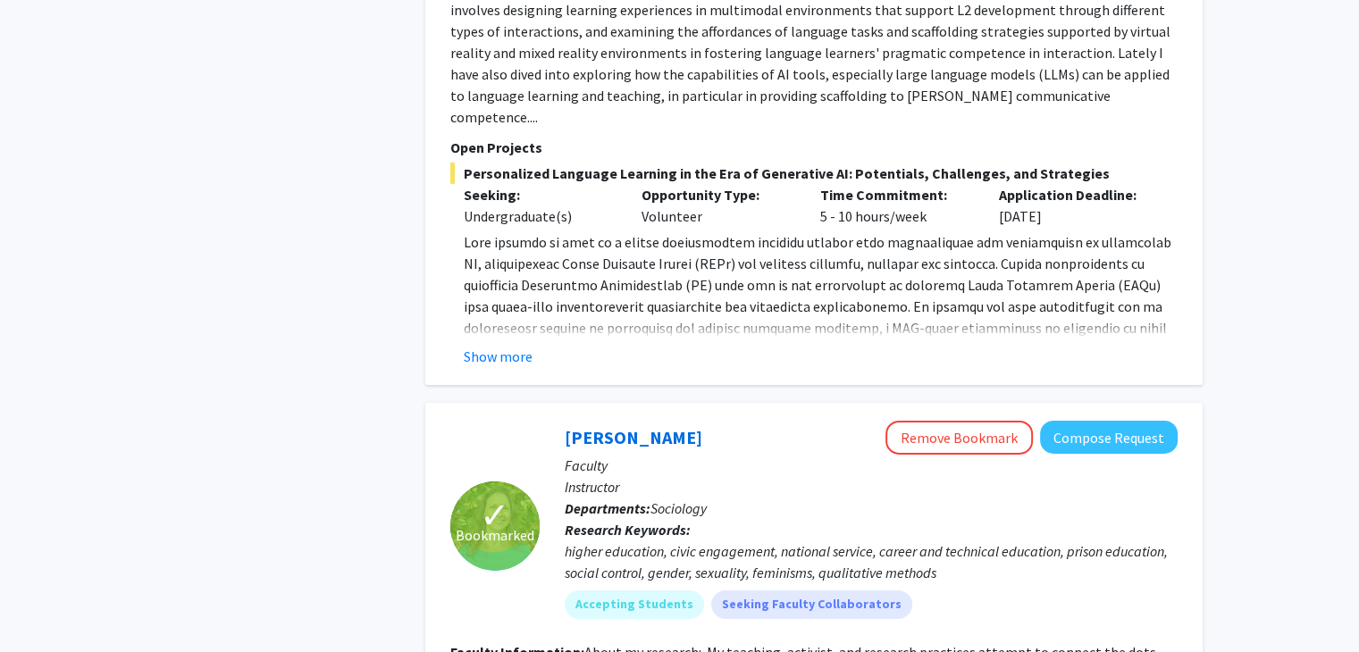
scroll to position [5709, 0]
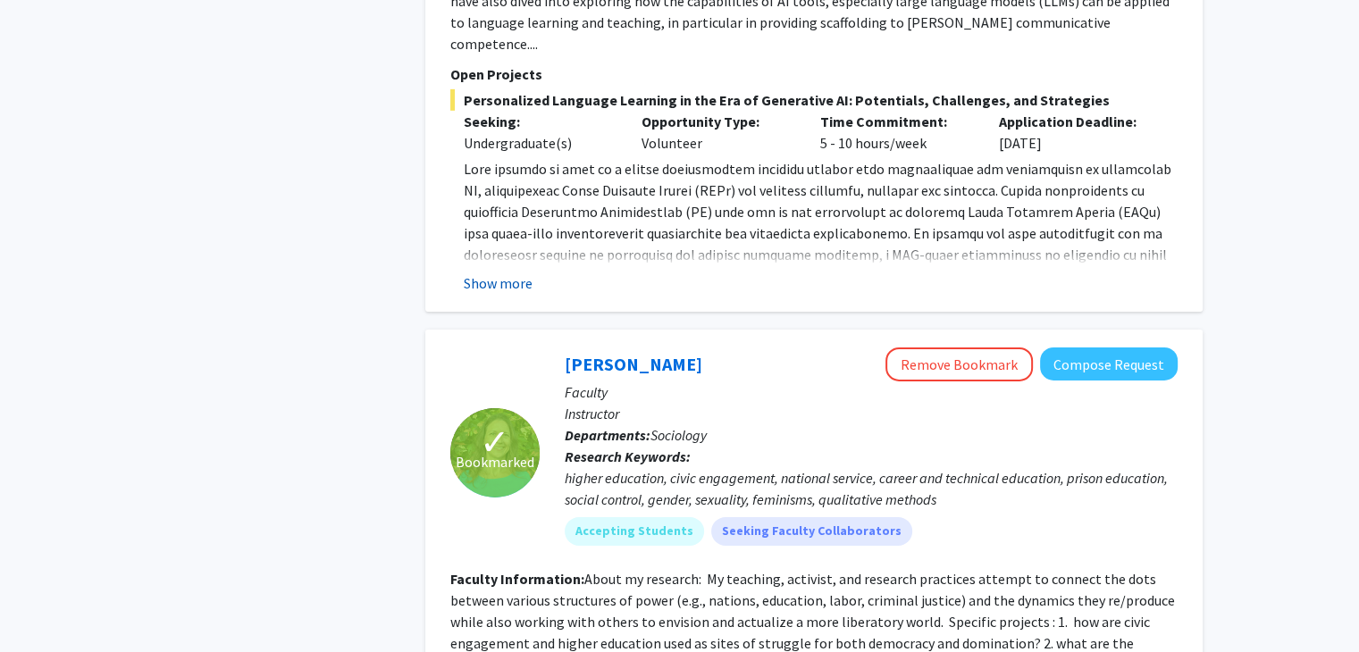
click at [520, 273] on button "Show more" at bounding box center [498, 283] width 69 height 21
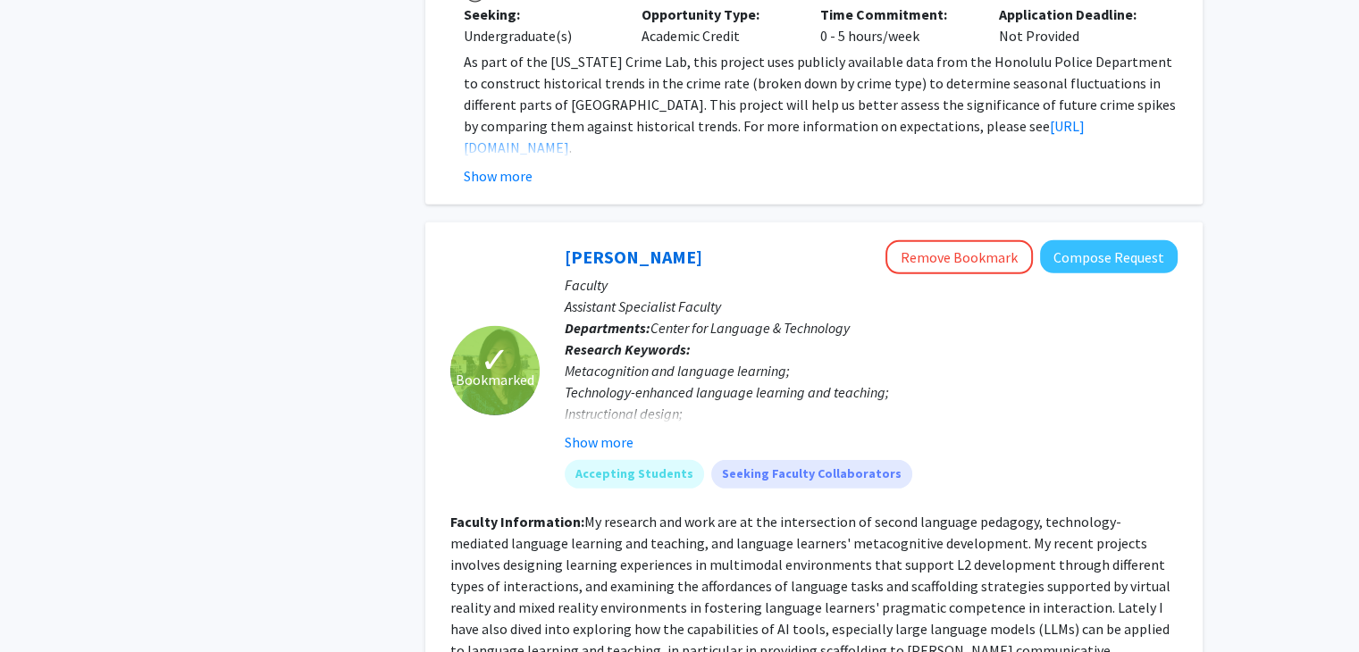
scroll to position [4994, 0]
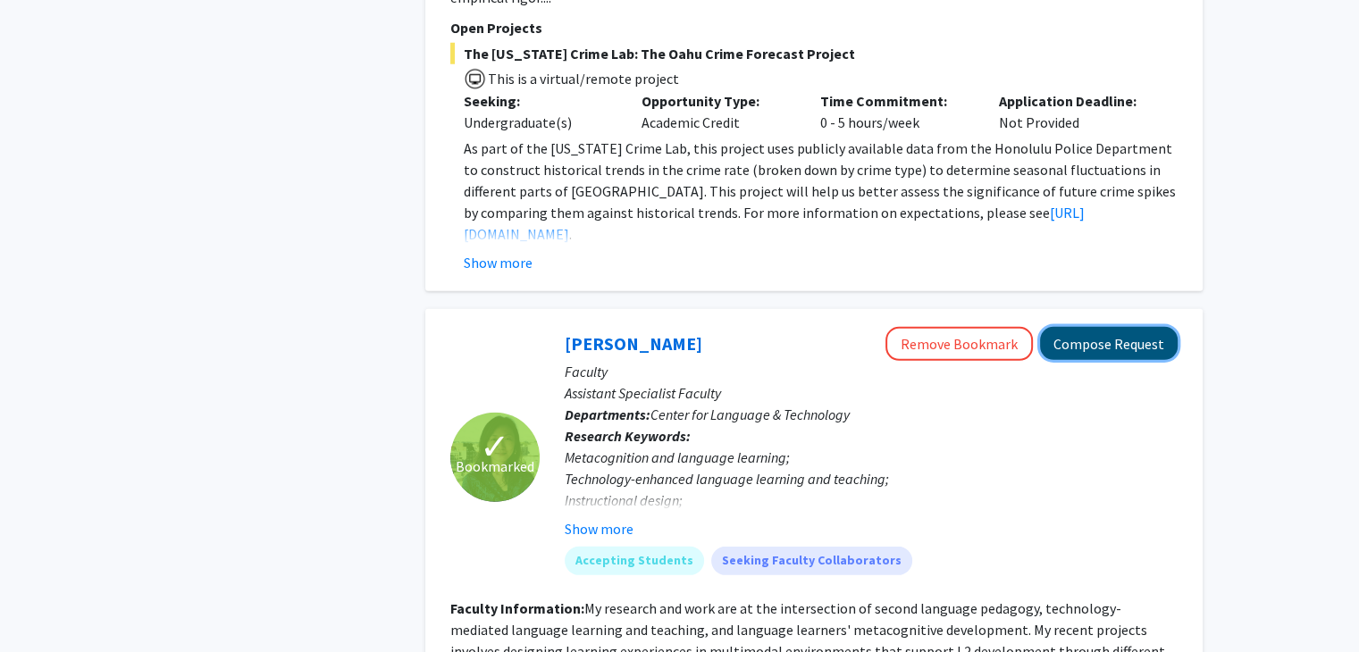
click at [1087, 327] on button "Compose Request" at bounding box center [1109, 343] width 138 height 33
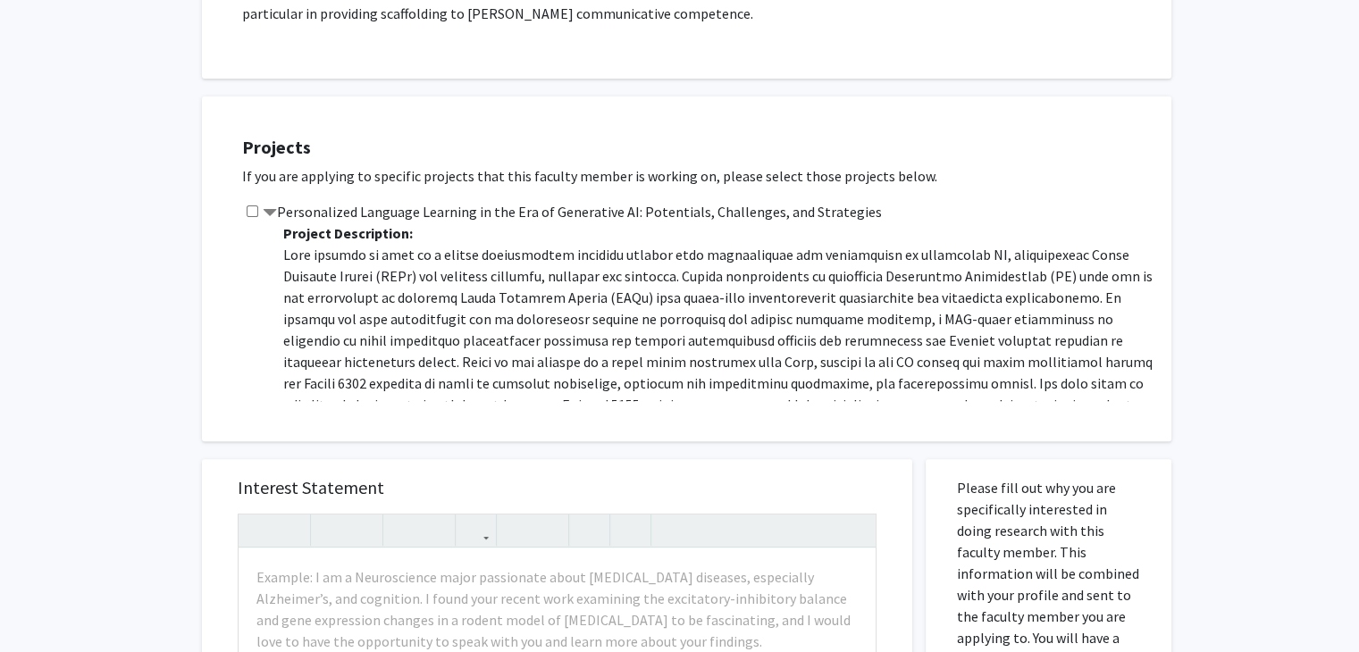
scroll to position [626, 0]
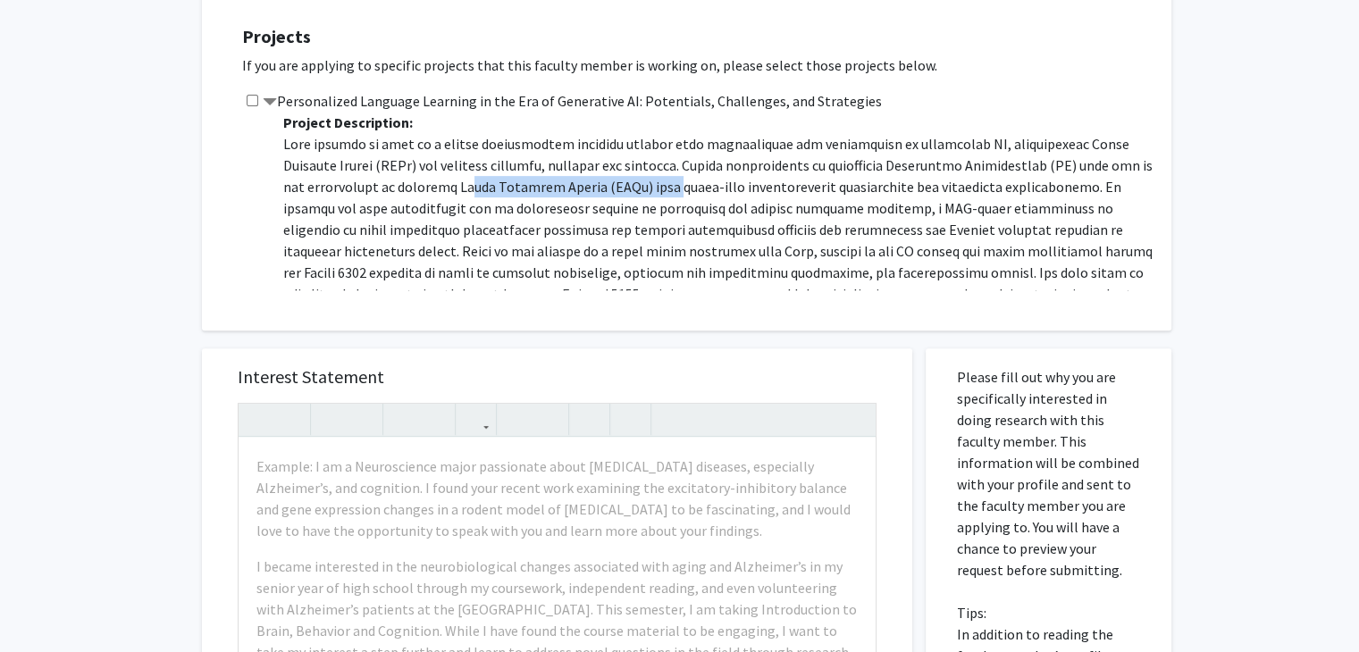
drag, startPoint x: 368, startPoint y: 187, endPoint x: 572, endPoint y: 185, distance: 203.8
click at [572, 185] on p at bounding box center [718, 272] width 870 height 279
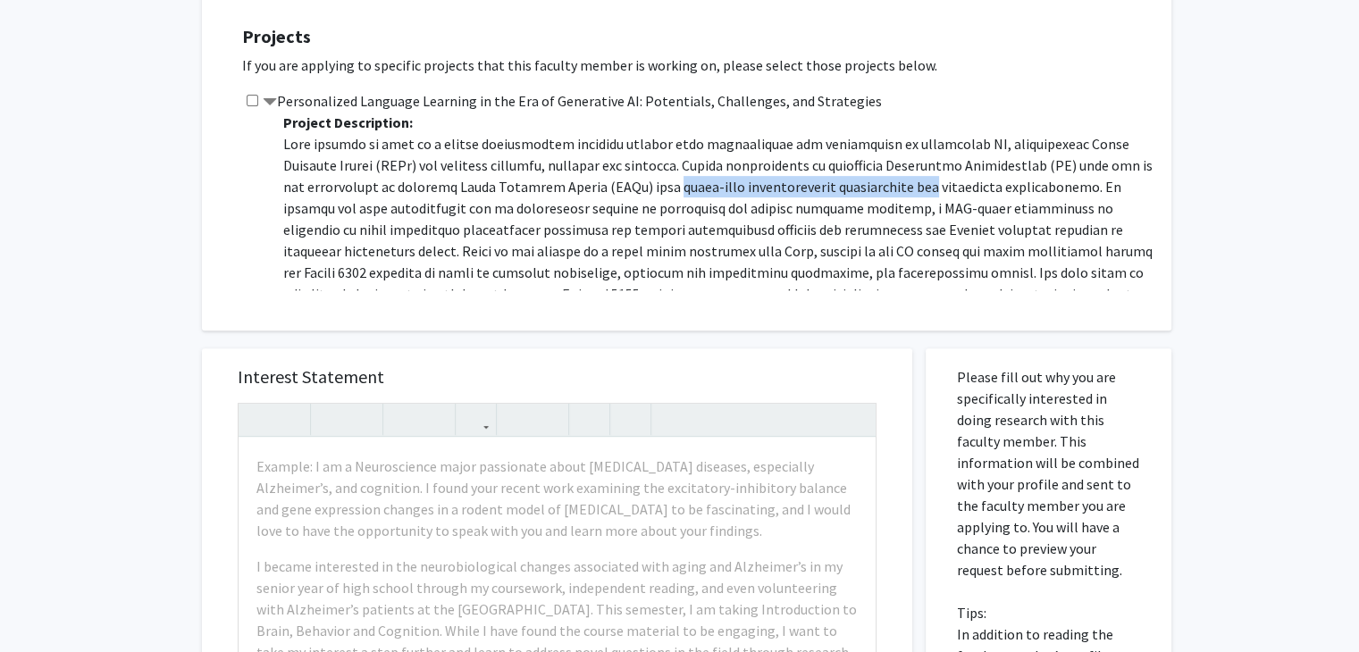
drag, startPoint x: 572, startPoint y: 185, endPoint x: 818, endPoint y: 182, distance: 245.8
click at [818, 182] on p at bounding box center [718, 272] width 870 height 279
click at [818, 181] on p at bounding box center [718, 272] width 870 height 279
drag, startPoint x: 839, startPoint y: 181, endPoint x: 933, endPoint y: 181, distance: 93.8
click at [933, 181] on p at bounding box center [718, 272] width 870 height 279
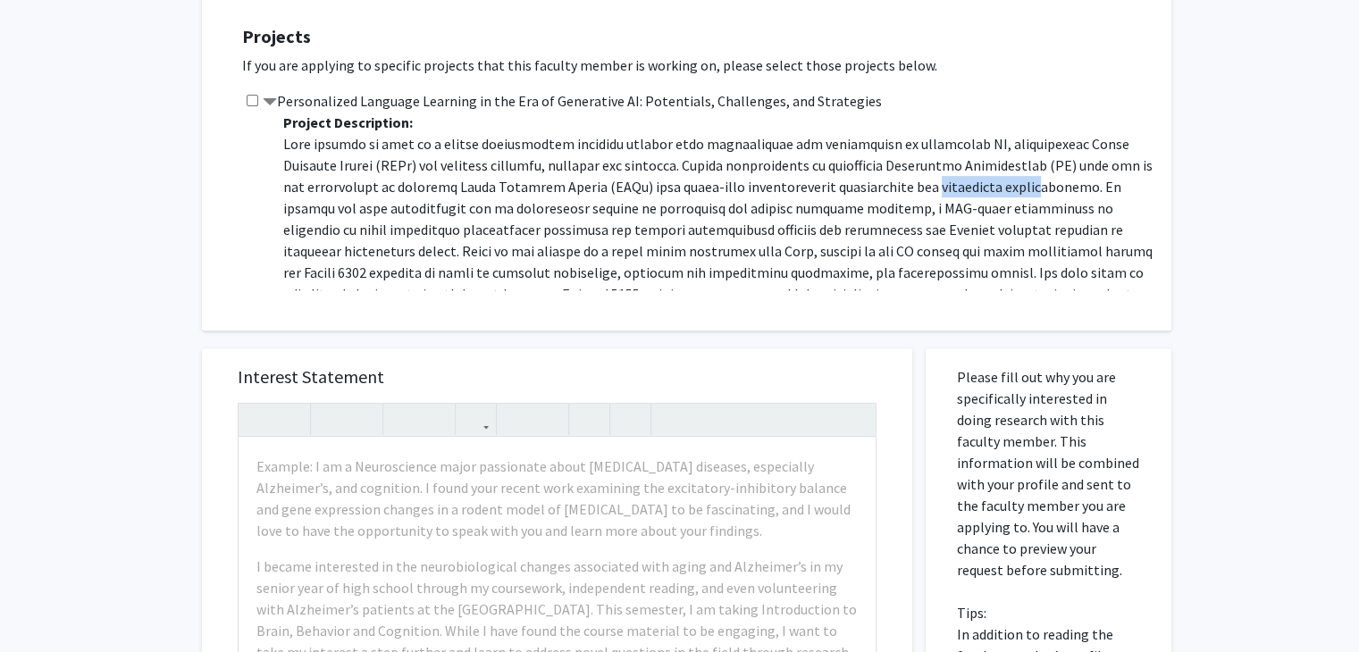
click at [933, 181] on p at bounding box center [718, 272] width 870 height 279
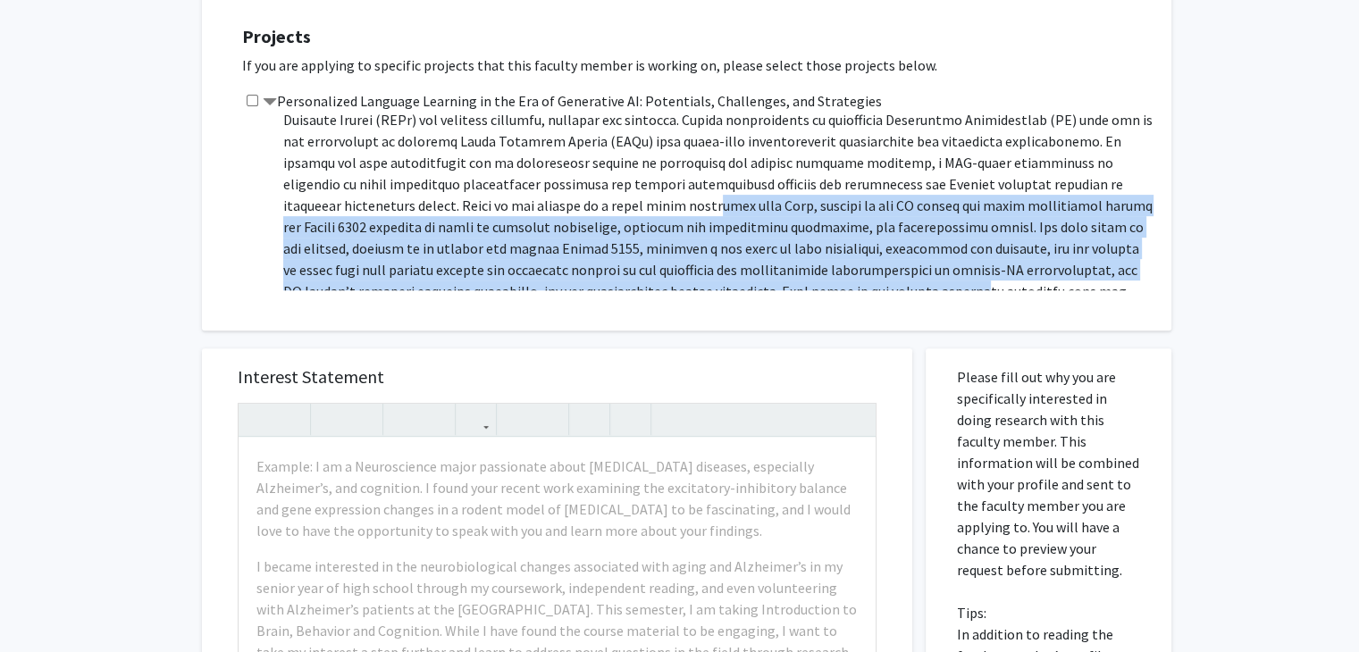
scroll to position [68, 0]
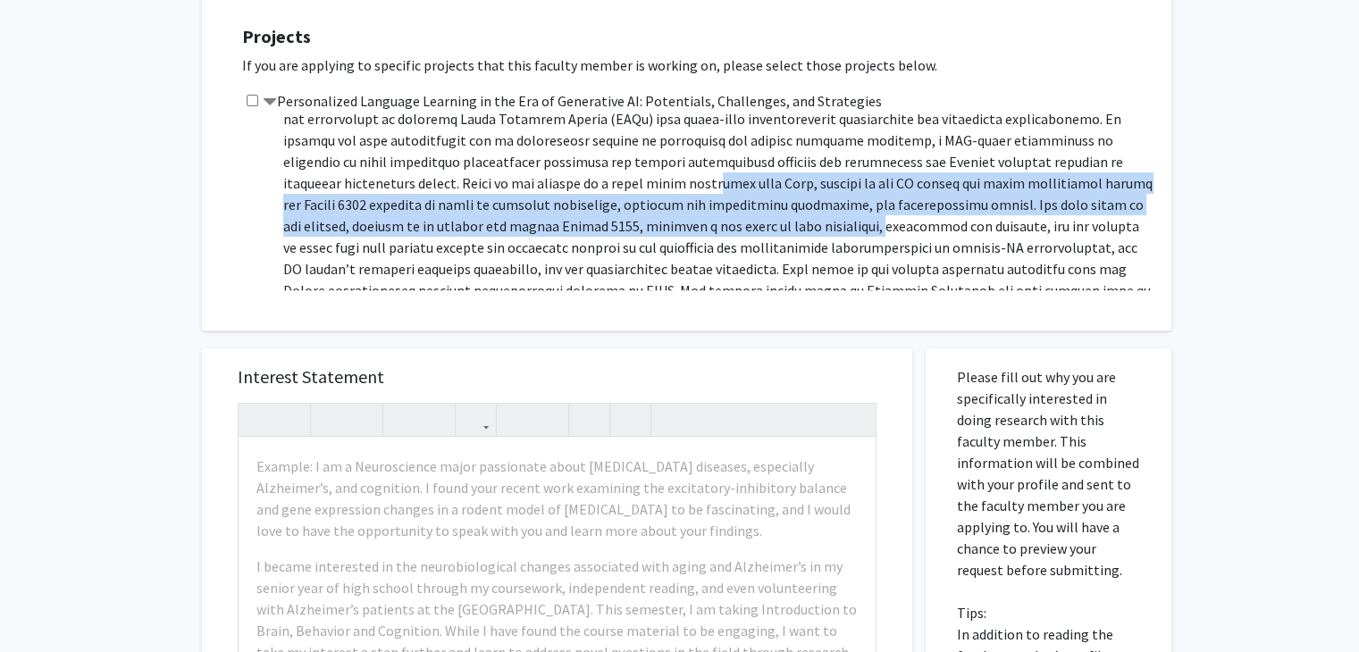
drag, startPoint x: 475, startPoint y: 251, endPoint x: 655, endPoint y: 226, distance: 181.4
click at [655, 226] on p at bounding box center [718, 204] width 870 height 279
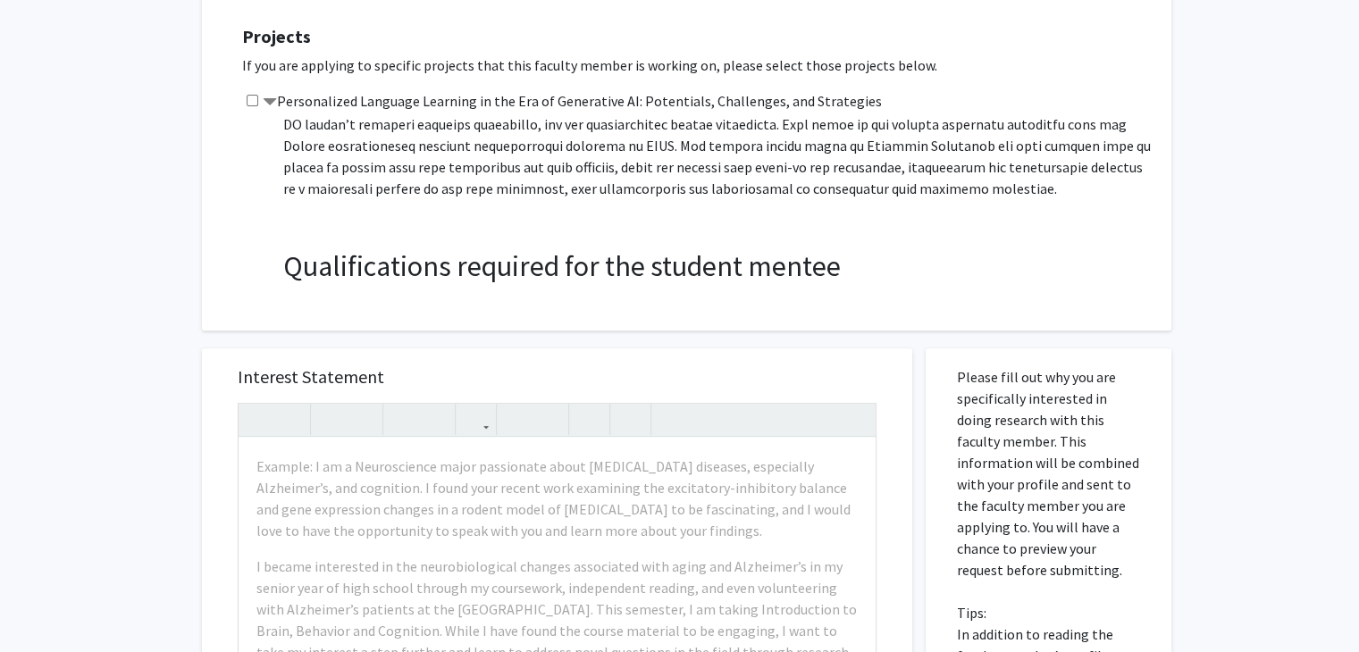
scroll to position [123, 0]
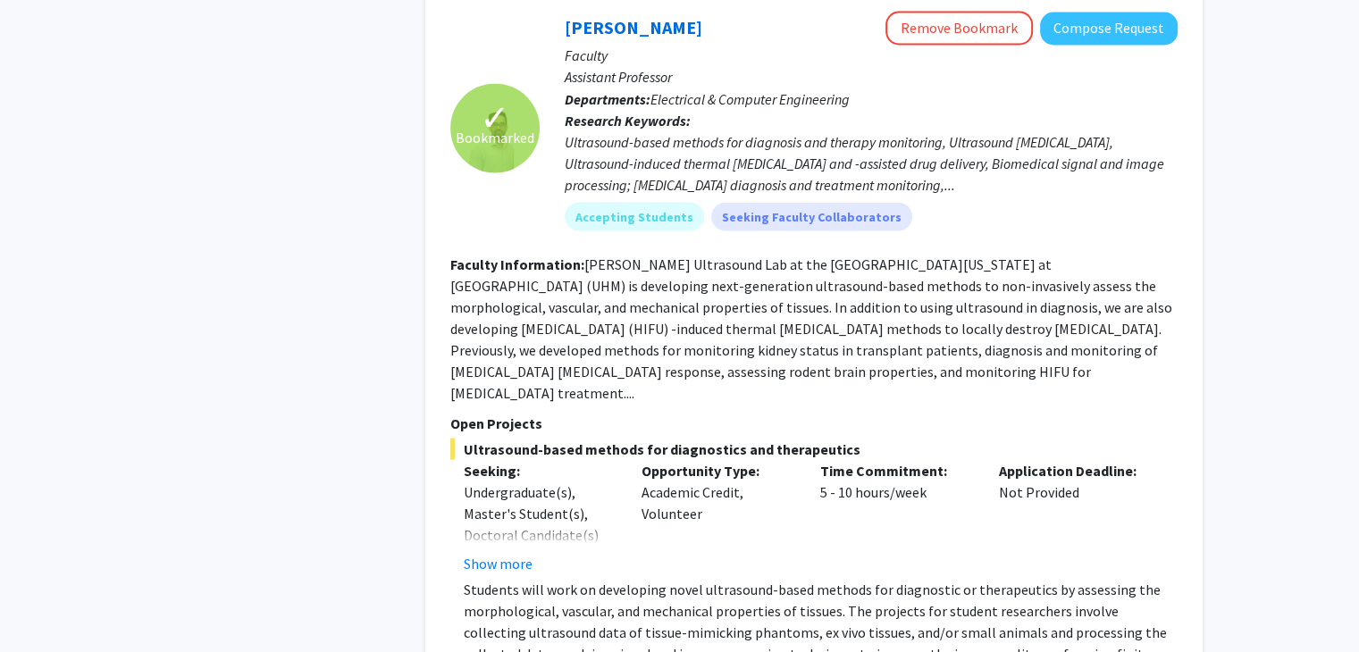
scroll to position [3396, 0]
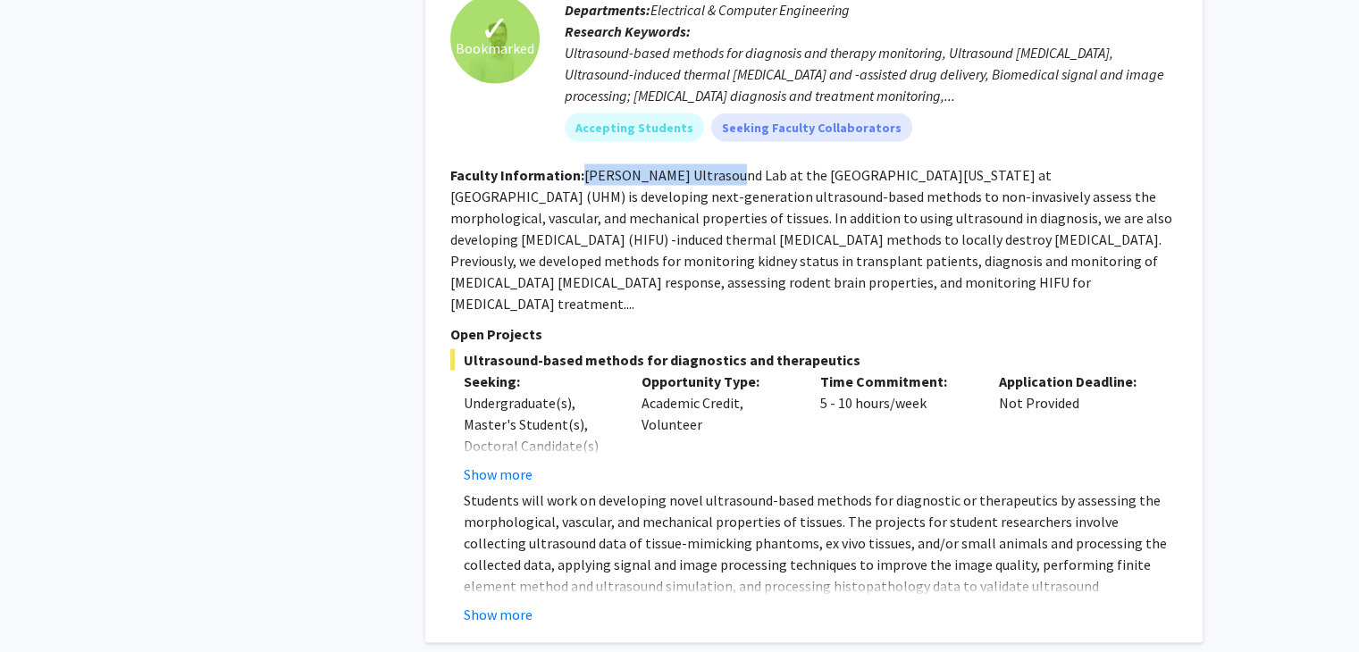
drag, startPoint x: 584, startPoint y: 147, endPoint x: 725, endPoint y: 146, distance: 140.3
click at [725, 165] on fg-read-more "Hossain Ultrasound Lab at the University of Hawaii at Manoa (UHM) is developing…" at bounding box center [811, 238] width 722 height 147
copy fg-read-more "Hossain Ultrasound Lab"
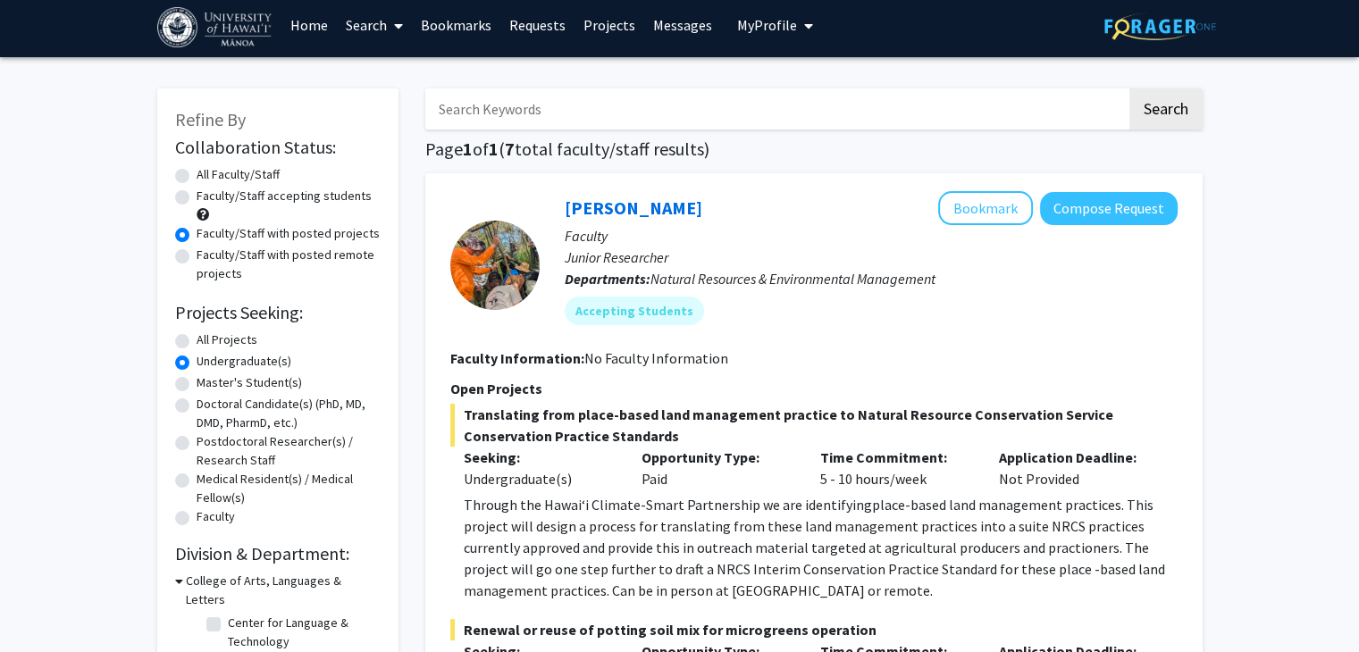
scroll to position [0, 0]
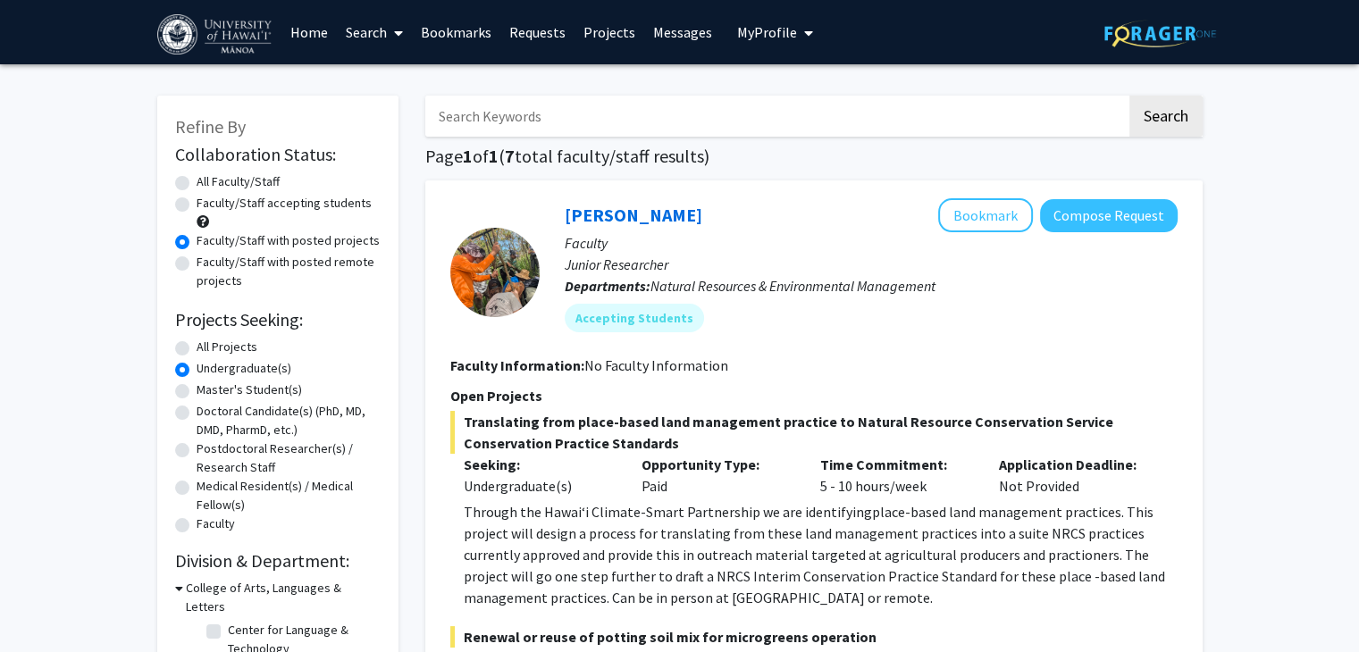
click at [208, 349] on label "All Projects" at bounding box center [227, 347] width 61 height 19
click at [208, 349] on input "All Projects" at bounding box center [203, 344] width 12 height 12
radio input "true"
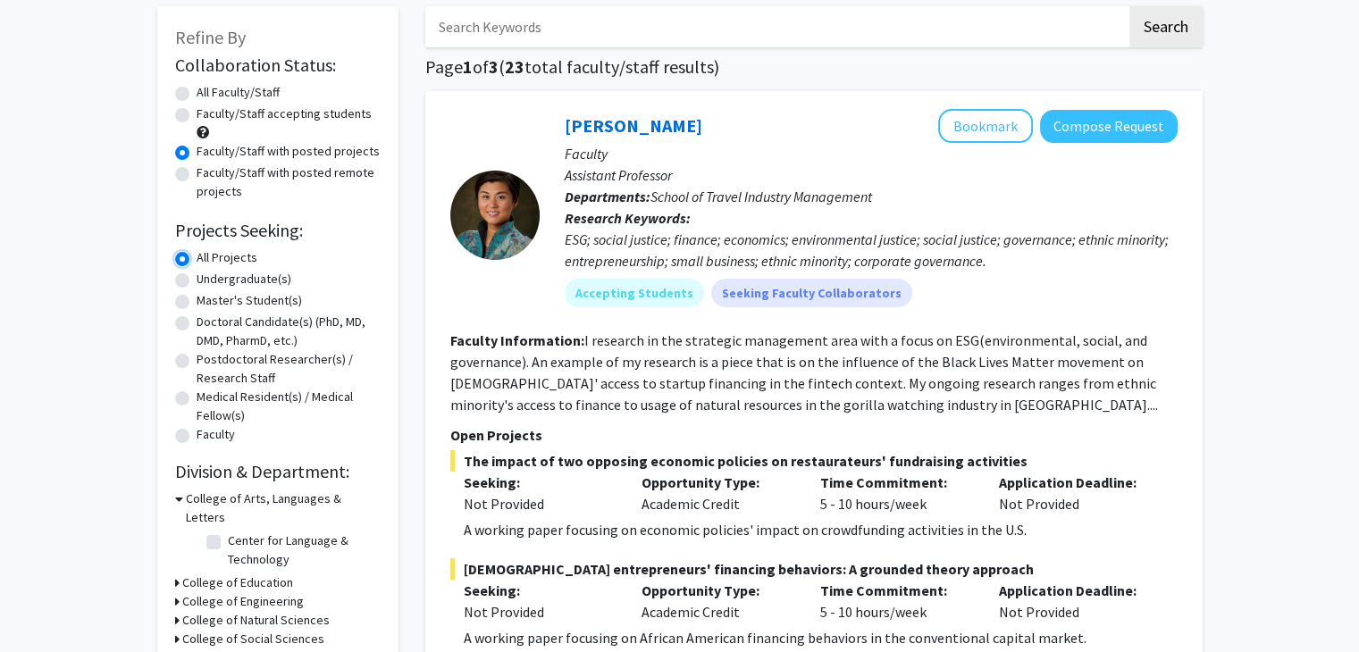
scroll to position [447, 0]
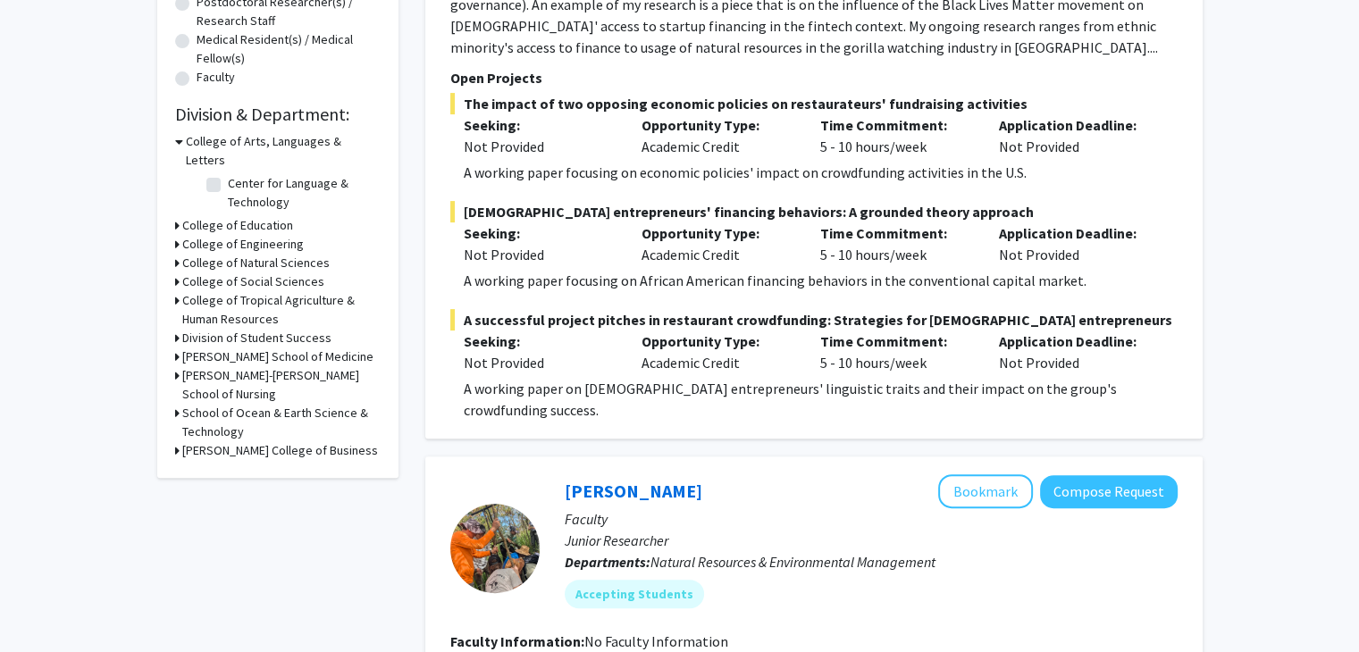
click at [219, 235] on h3 "College of Engineering" at bounding box center [243, 244] width 122 height 19
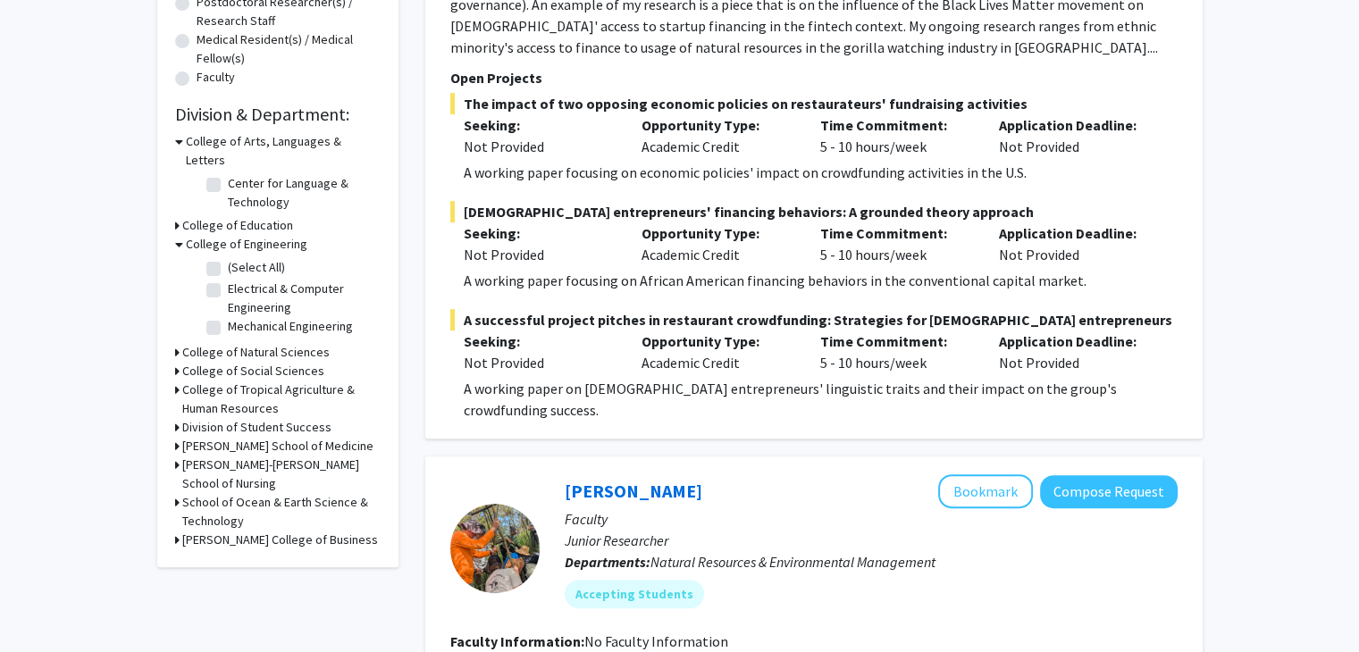
click at [228, 280] on label "Electrical & Computer Engineering" at bounding box center [302, 299] width 148 height 38
click at [228, 280] on input "Electrical & Computer Engineering" at bounding box center [234, 286] width 12 height 12
checkbox input "true"
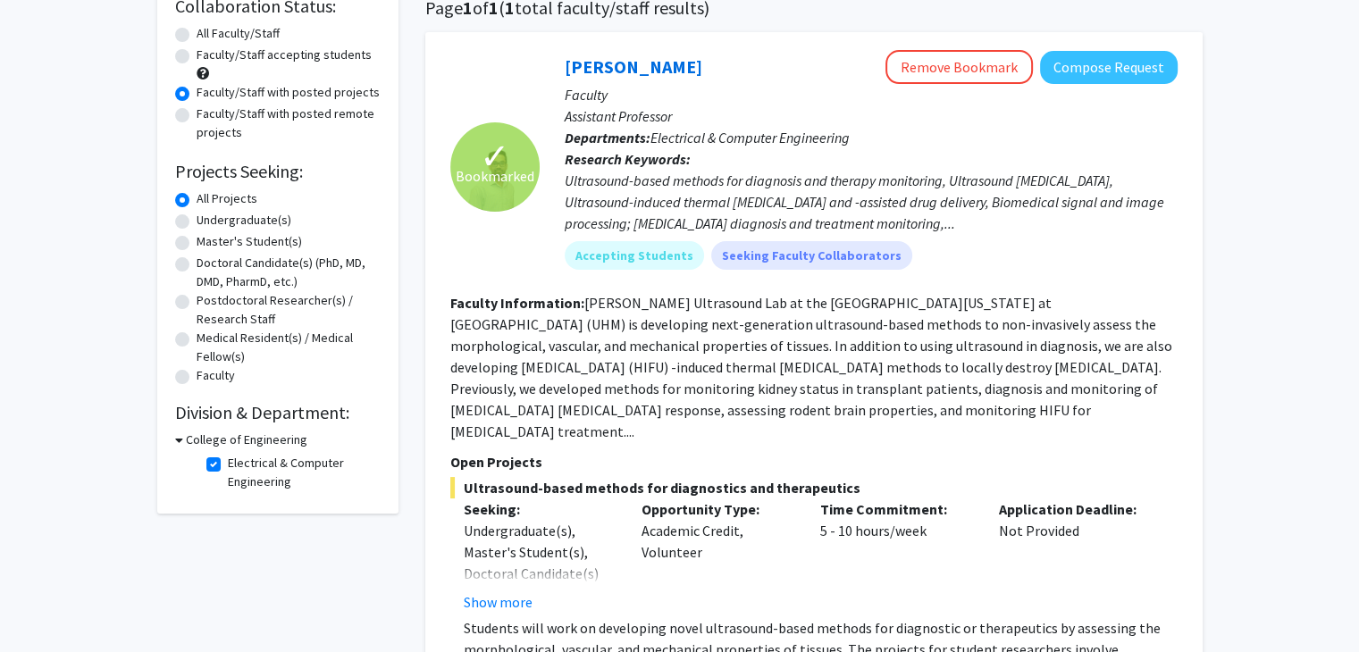
scroll to position [86, 0]
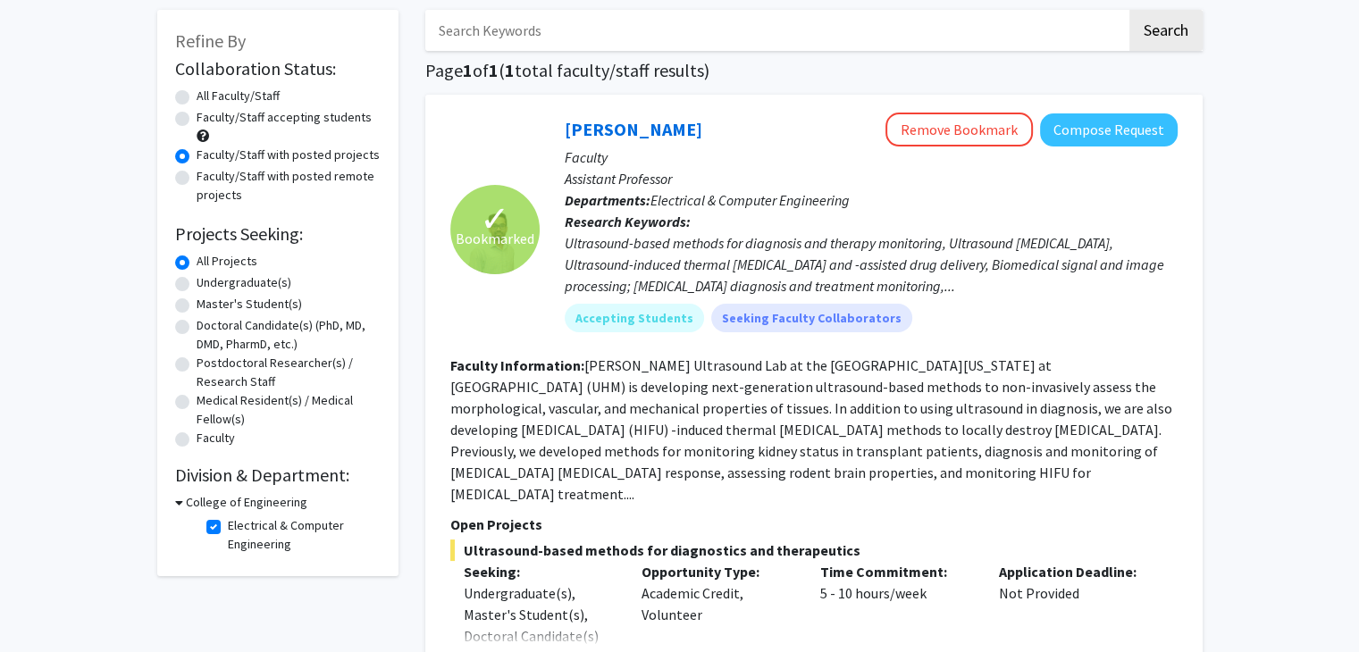
click at [208, 504] on h3 "College of Engineering" at bounding box center [247, 502] width 122 height 19
click at [208, 504] on h3 "College of Engineering" at bounding box center [243, 502] width 122 height 19
click at [228, 530] on label "Electrical & Computer Engineering" at bounding box center [302, 536] width 148 height 38
click at [228, 528] on input "Electrical & Computer Engineering" at bounding box center [234, 523] width 12 height 12
checkbox input "false"
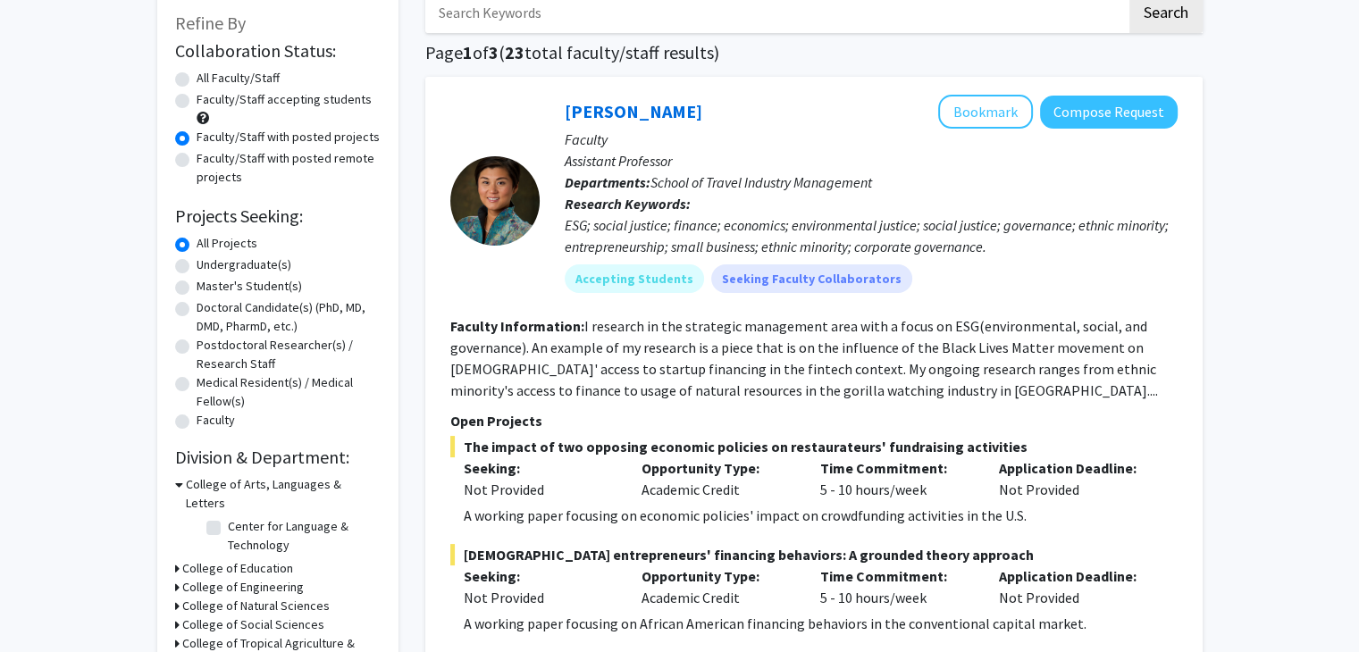
scroll to position [193, 0]
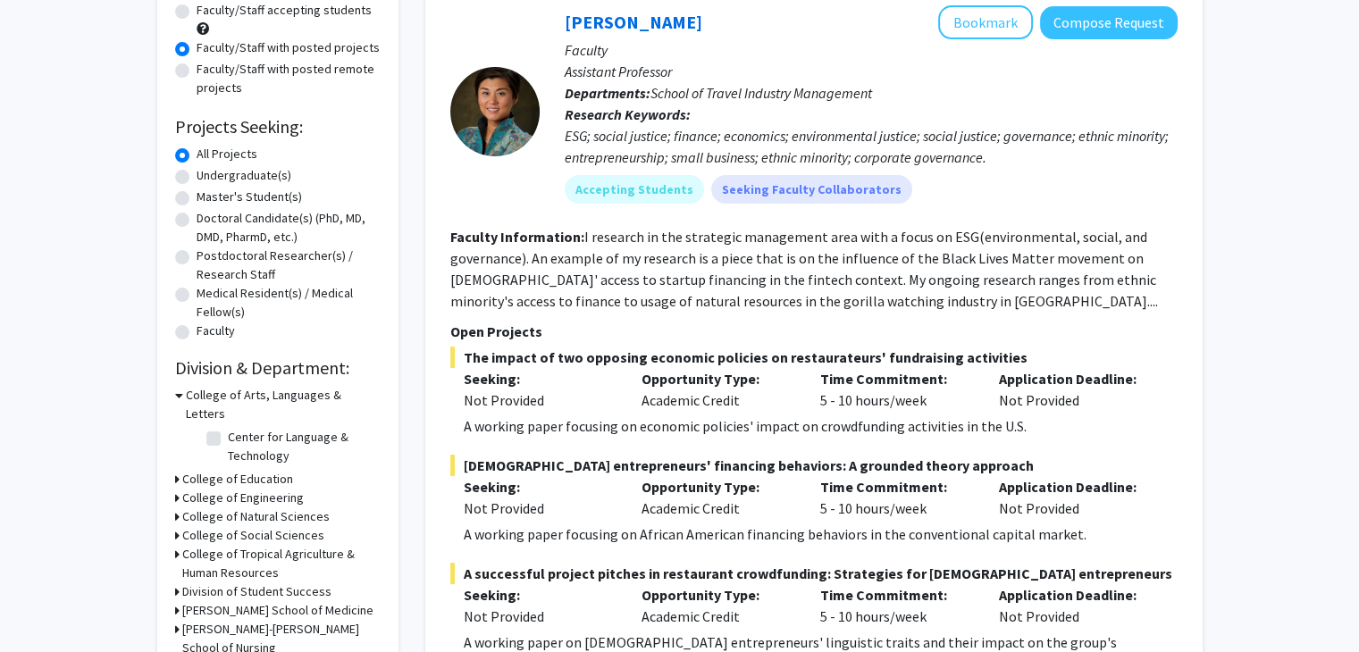
click at [223, 489] on h3 "College of Engineering" at bounding box center [243, 498] width 122 height 19
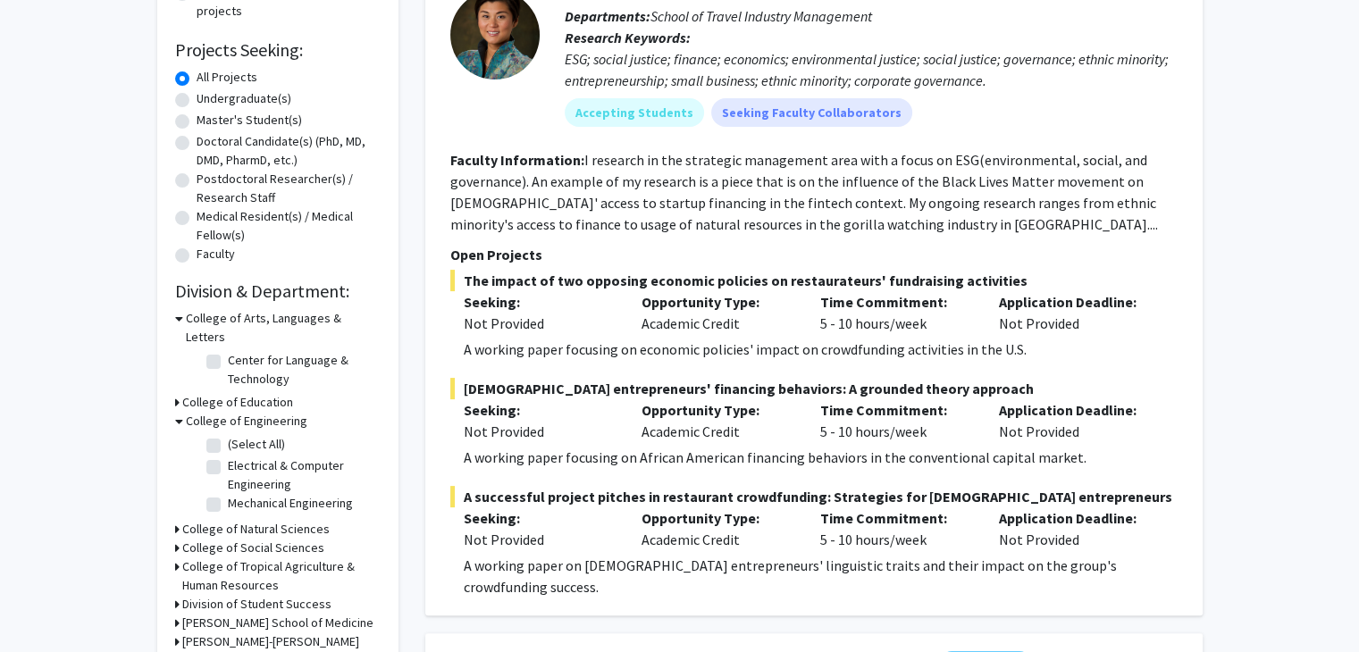
scroll to position [282, 0]
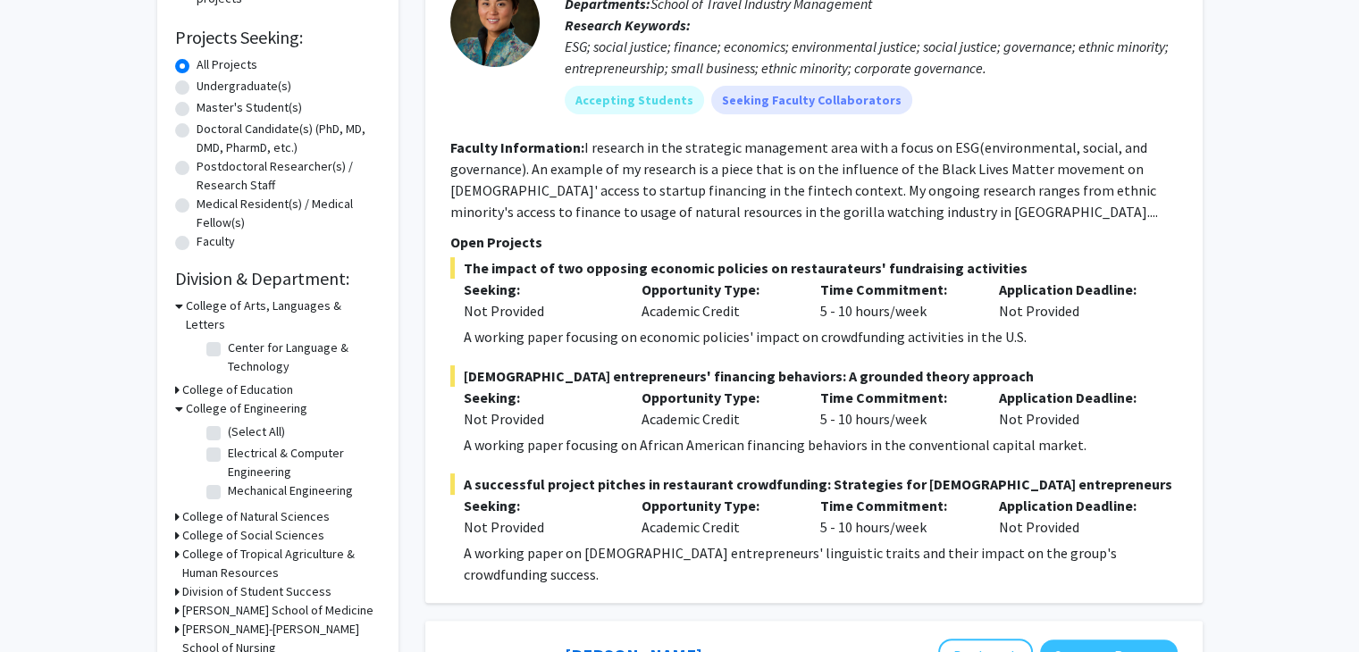
click at [215, 423] on fg-checkbox "(Select All) (Select All)" at bounding box center [291, 433] width 170 height 21
click at [228, 423] on label "(Select All)" at bounding box center [256, 432] width 57 height 19
click at [228, 423] on input "(Select All)" at bounding box center [234, 429] width 12 height 12
checkbox input "true"
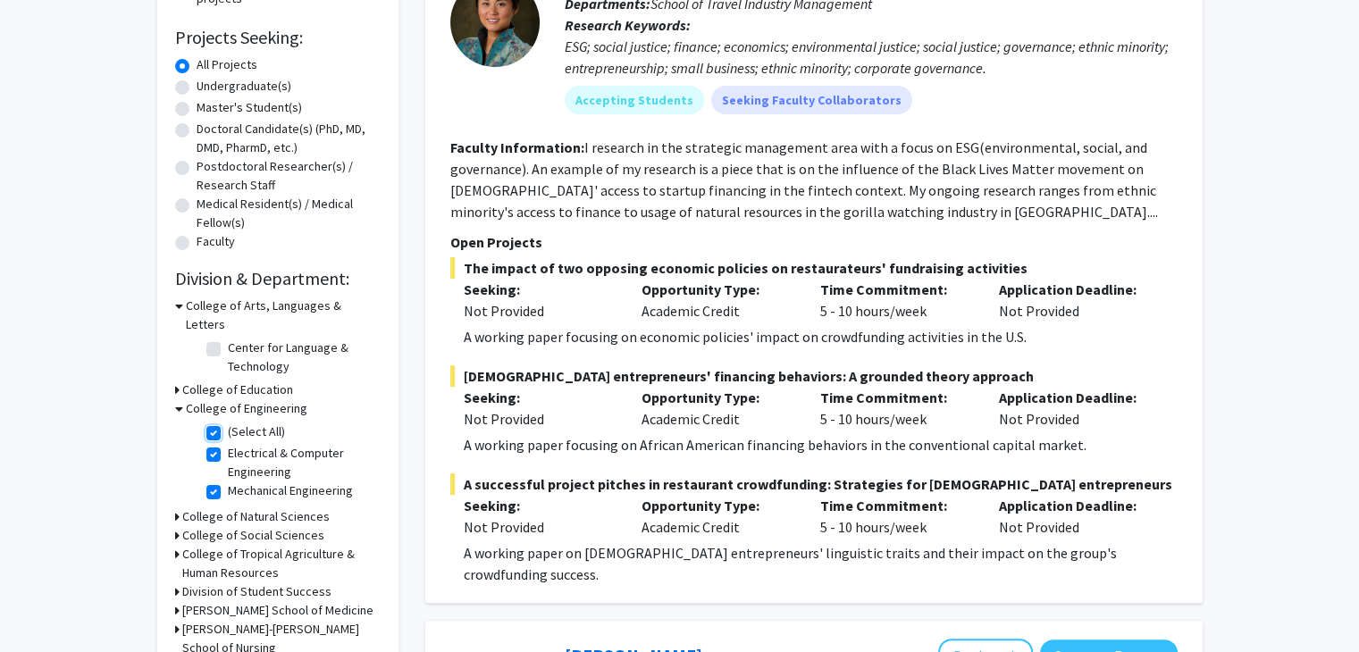
checkbox input "true"
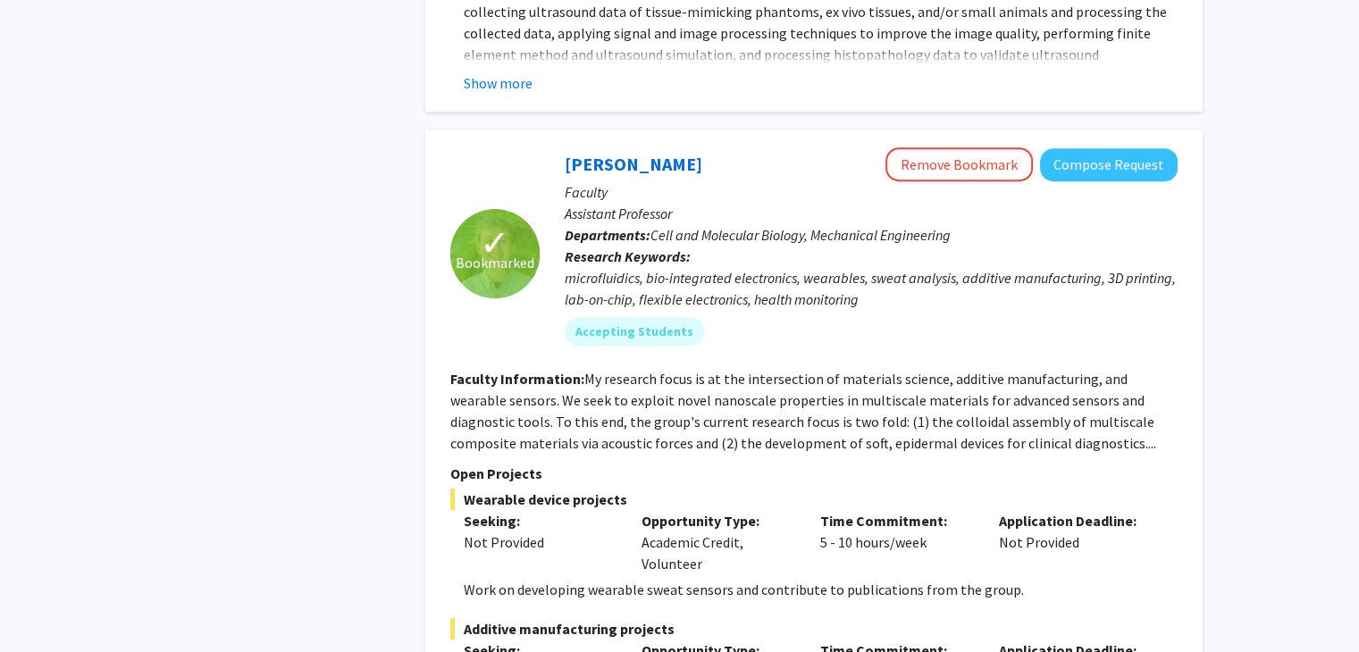
scroll to position [804, 0]
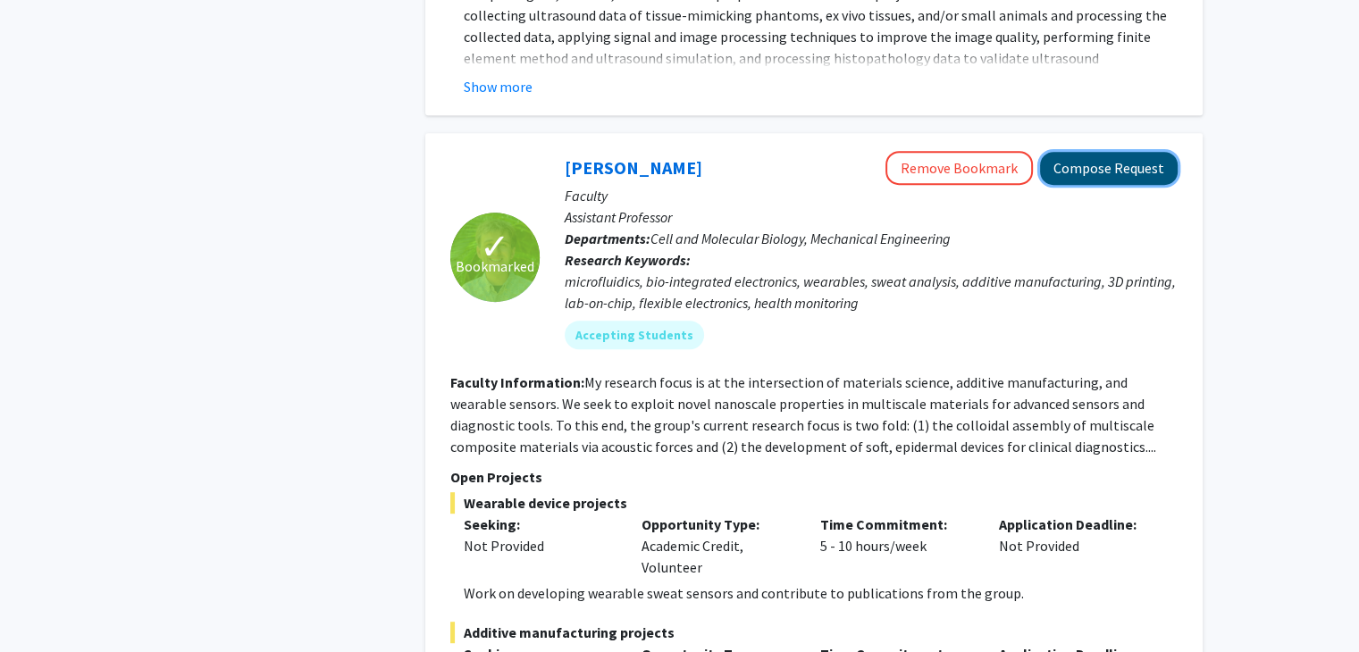
click at [1130, 152] on button "Compose Request" at bounding box center [1109, 168] width 138 height 33
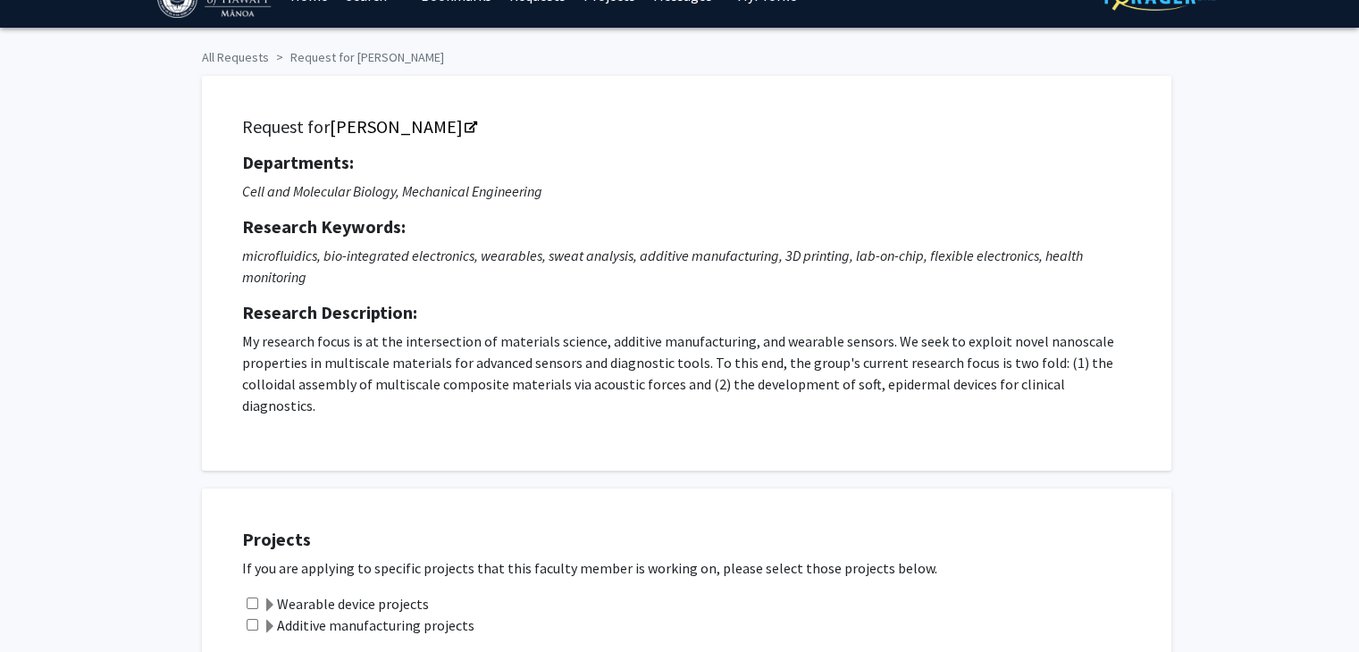
scroll to position [357, 0]
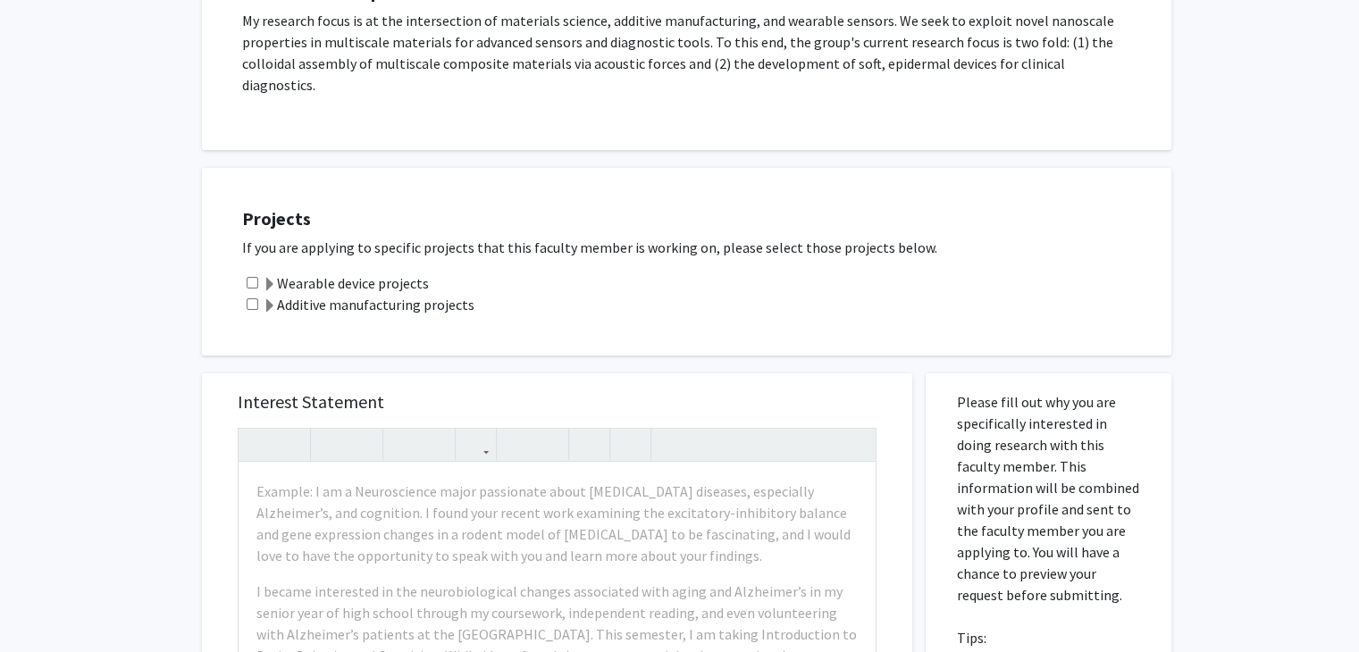
click at [391, 273] on label "Wearable device projects" at bounding box center [346, 283] width 166 height 21
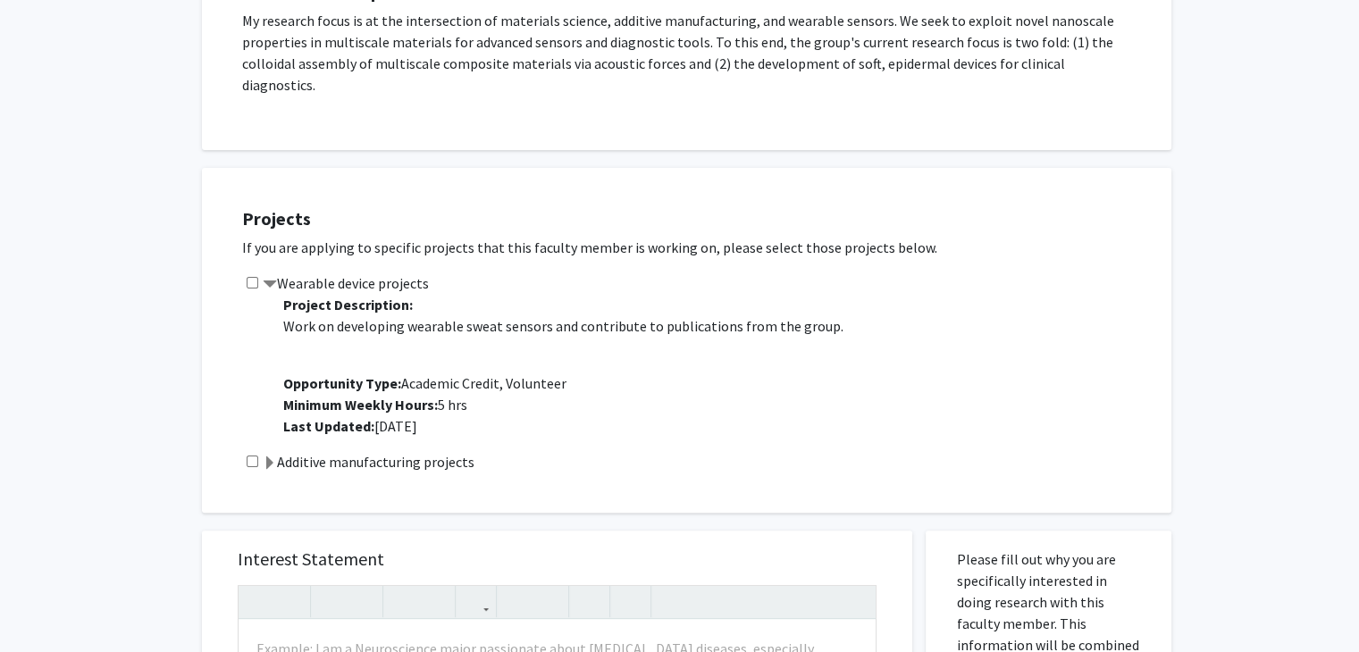
click at [433, 451] on label "Additive manufacturing projects" at bounding box center [369, 461] width 212 height 21
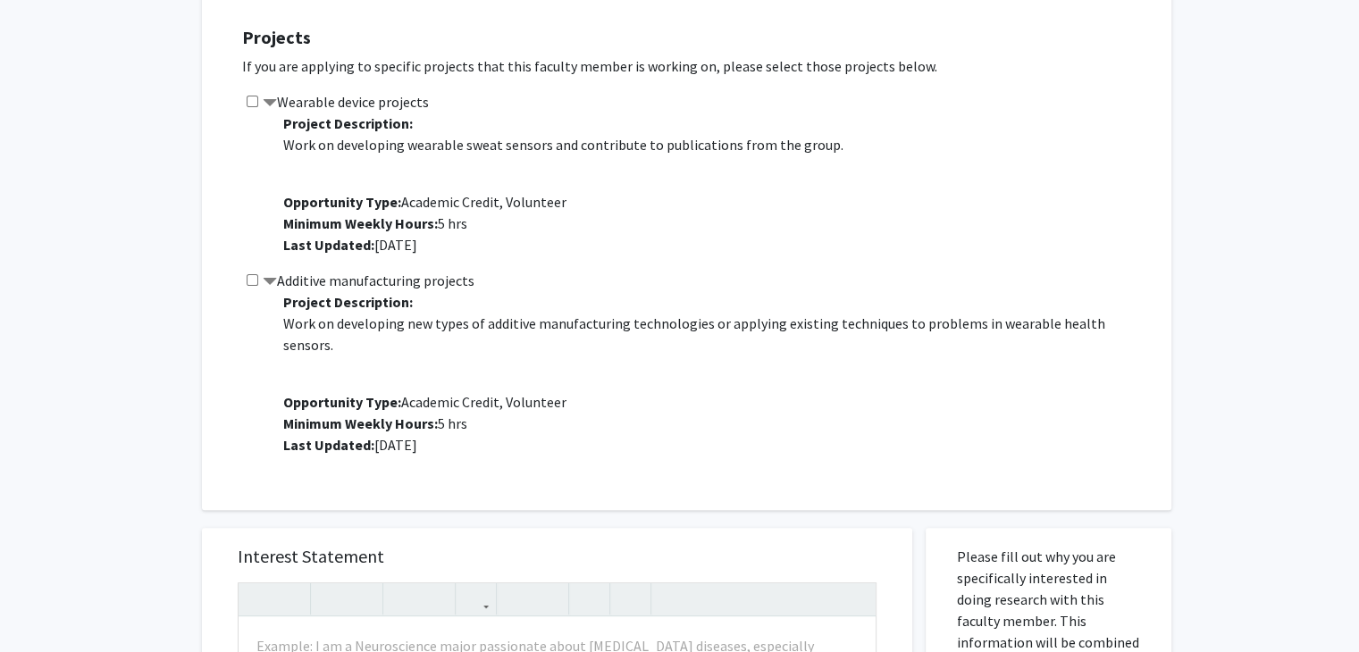
scroll to position [536, 0]
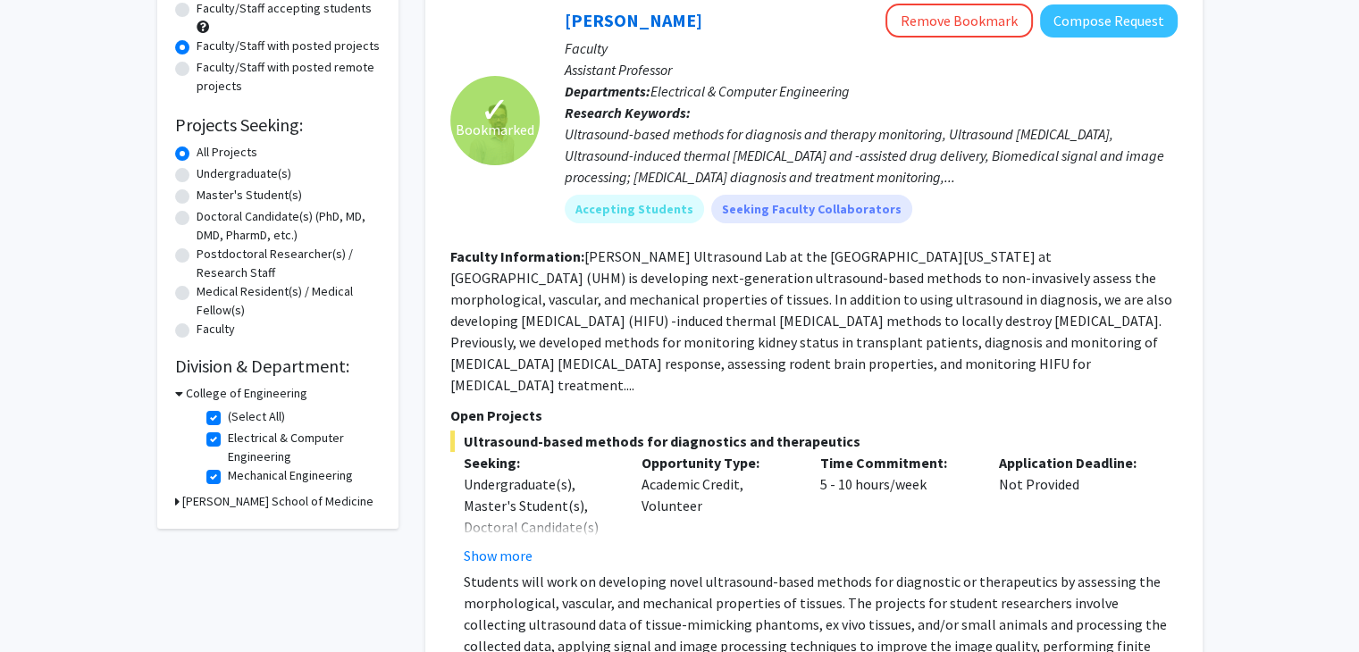
scroll to position [268, 0]
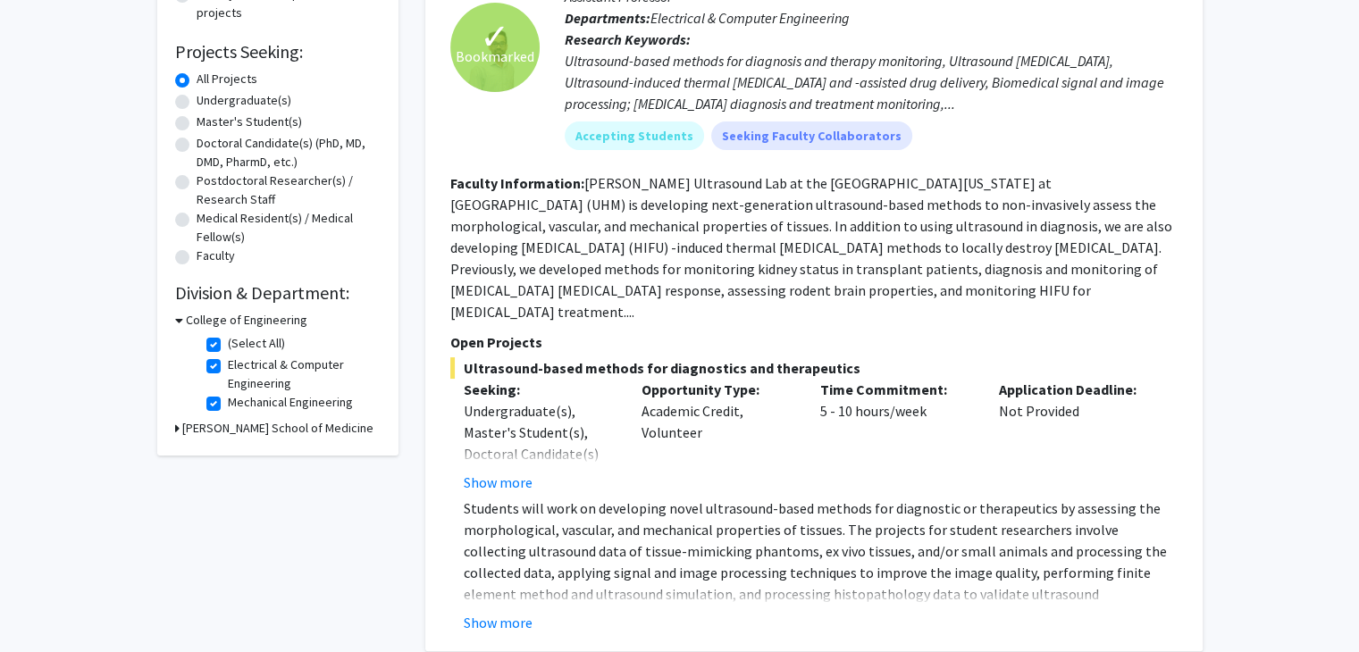
click at [228, 342] on label "(Select All)" at bounding box center [256, 343] width 57 height 19
click at [228, 342] on input "(Select All)" at bounding box center [234, 340] width 12 height 12
checkbox input "false"
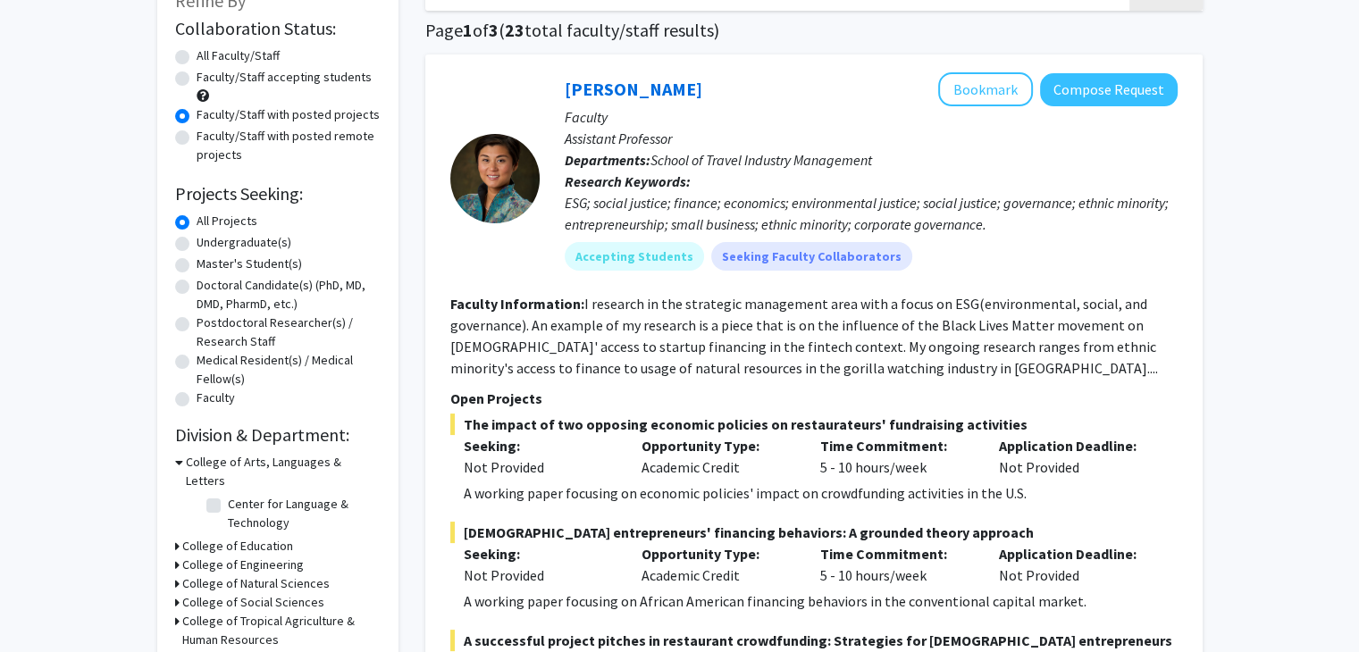
scroll to position [268, 0]
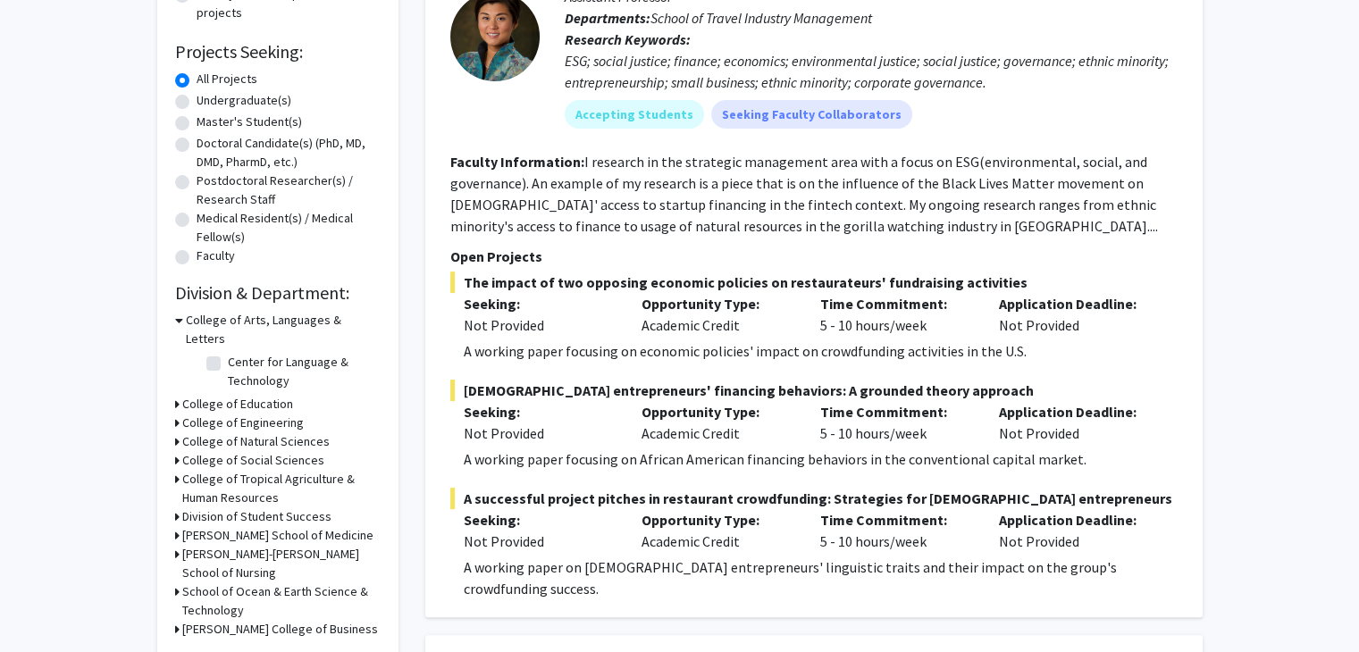
click at [228, 353] on label "Center for Language & Technology" at bounding box center [302, 372] width 148 height 38
click at [228, 353] on input "Center for Language & Technology" at bounding box center [234, 359] width 12 height 12
checkbox input "true"
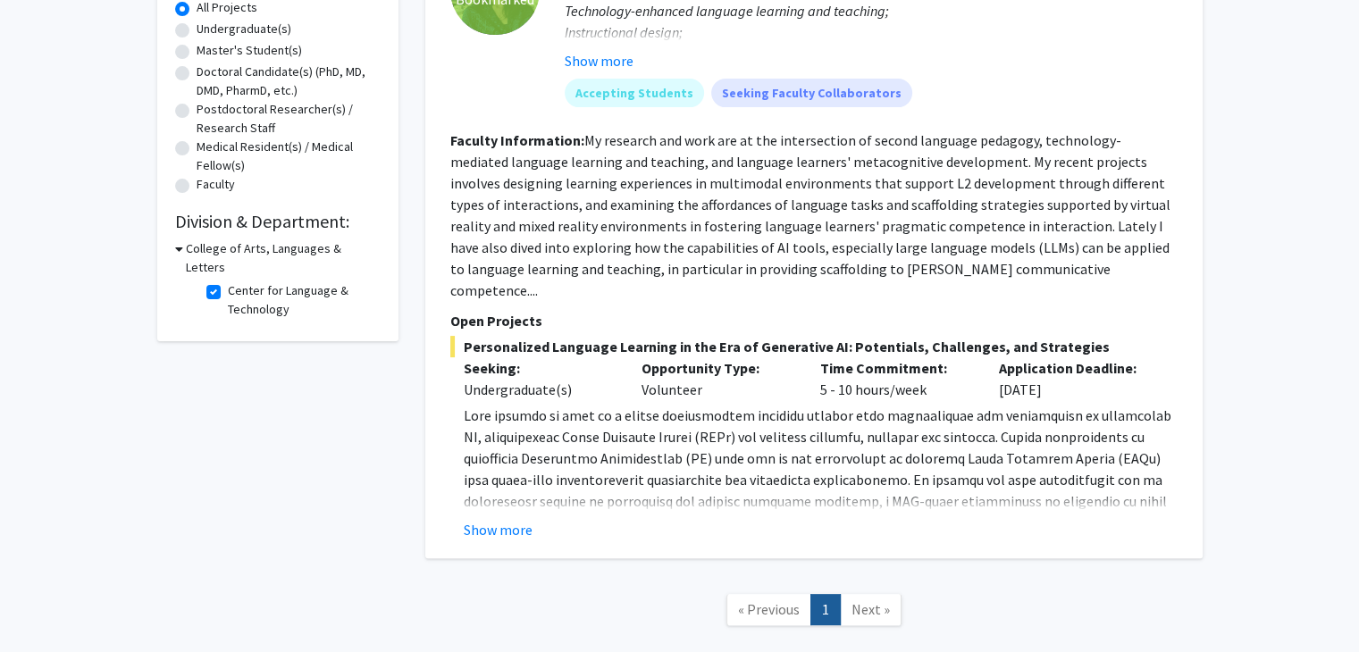
scroll to position [422, 0]
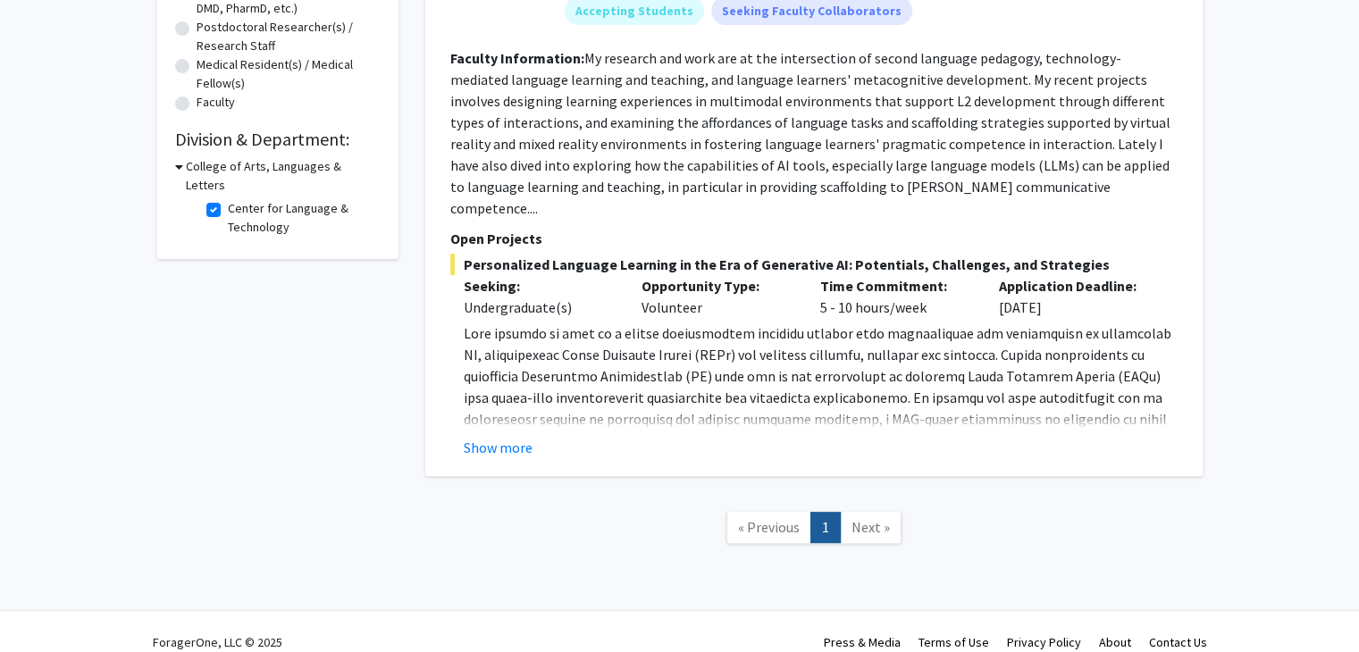
click at [228, 199] on label "Center for Language & Technology" at bounding box center [302, 218] width 148 height 38
click at [228, 199] on input "Center for Language & Technology" at bounding box center [234, 205] width 12 height 12
checkbox input "false"
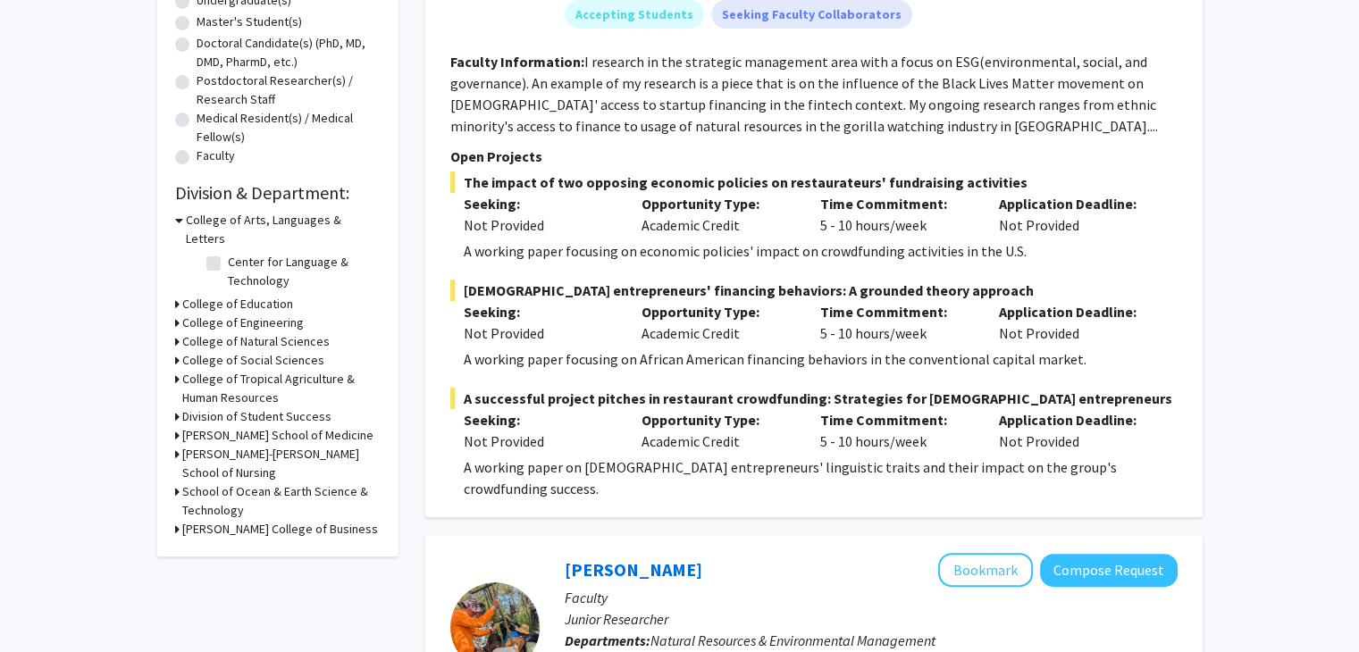
scroll to position [372, 0]
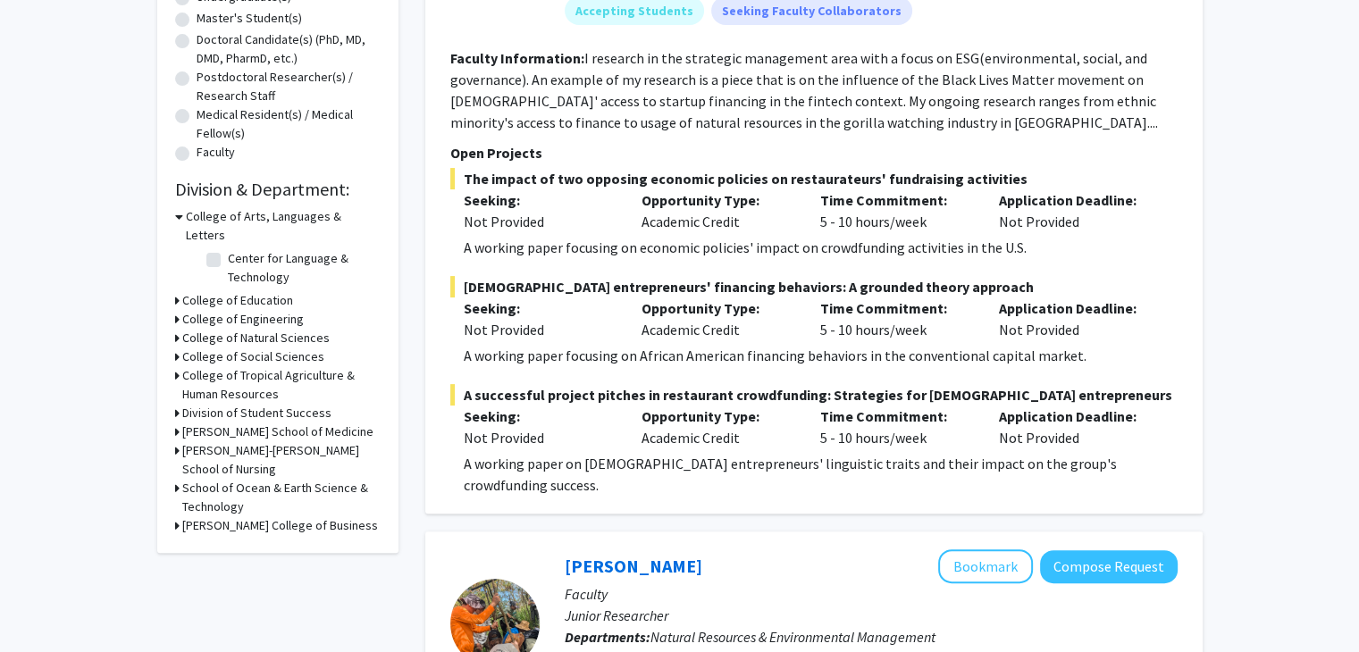
click at [247, 479] on h3 "School of Ocean & Earth Science & Technology" at bounding box center [281, 498] width 198 height 38
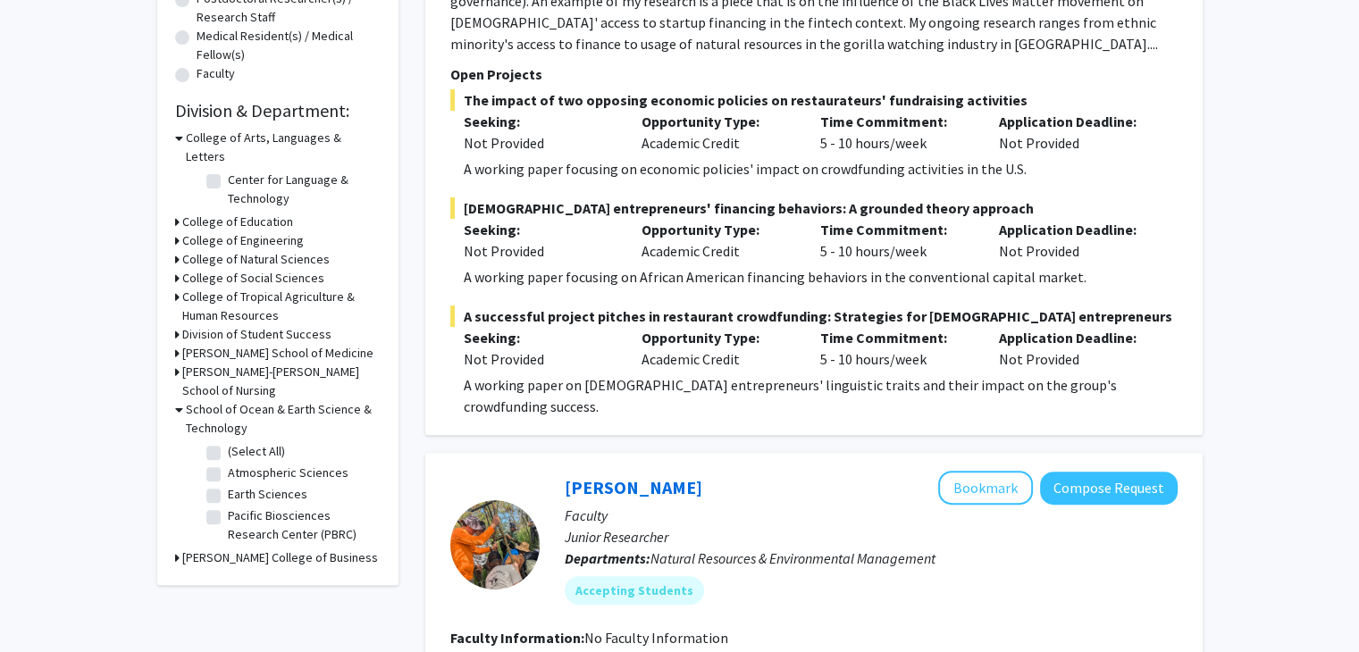
scroll to position [461, 0]
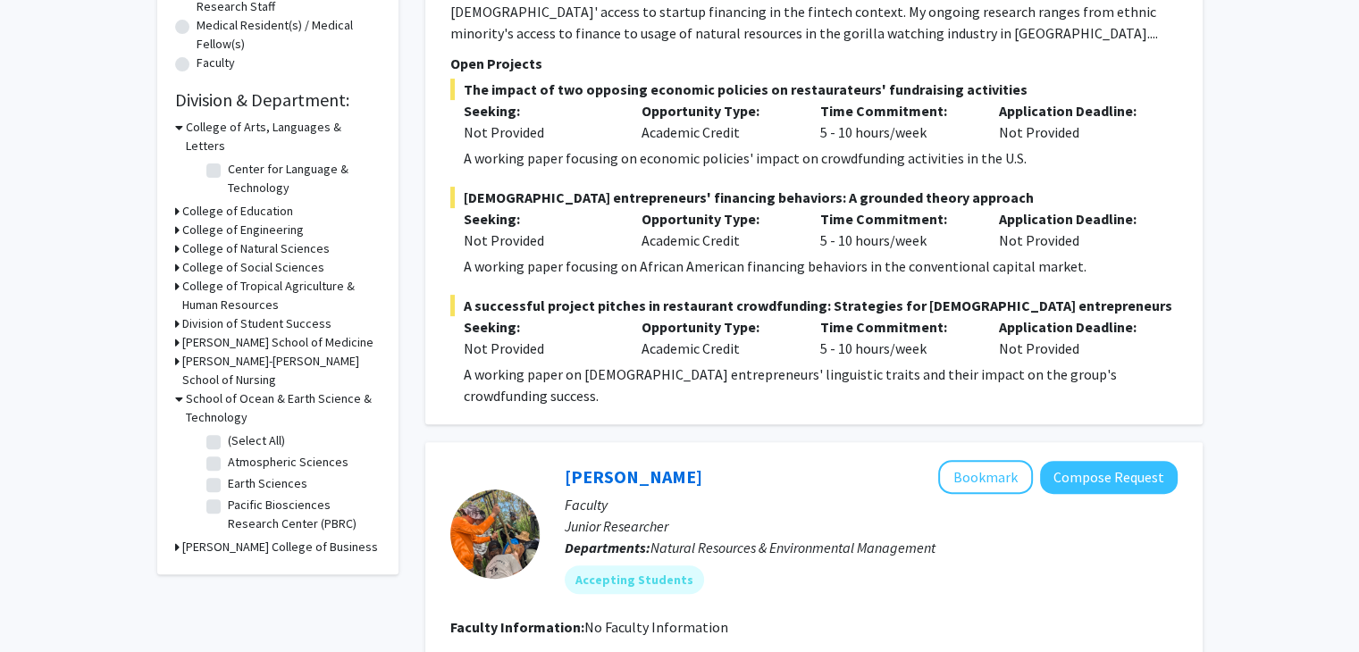
click at [228, 432] on label "(Select All)" at bounding box center [256, 441] width 57 height 19
click at [228, 432] on input "(Select All)" at bounding box center [234, 438] width 12 height 12
checkbox input "true"
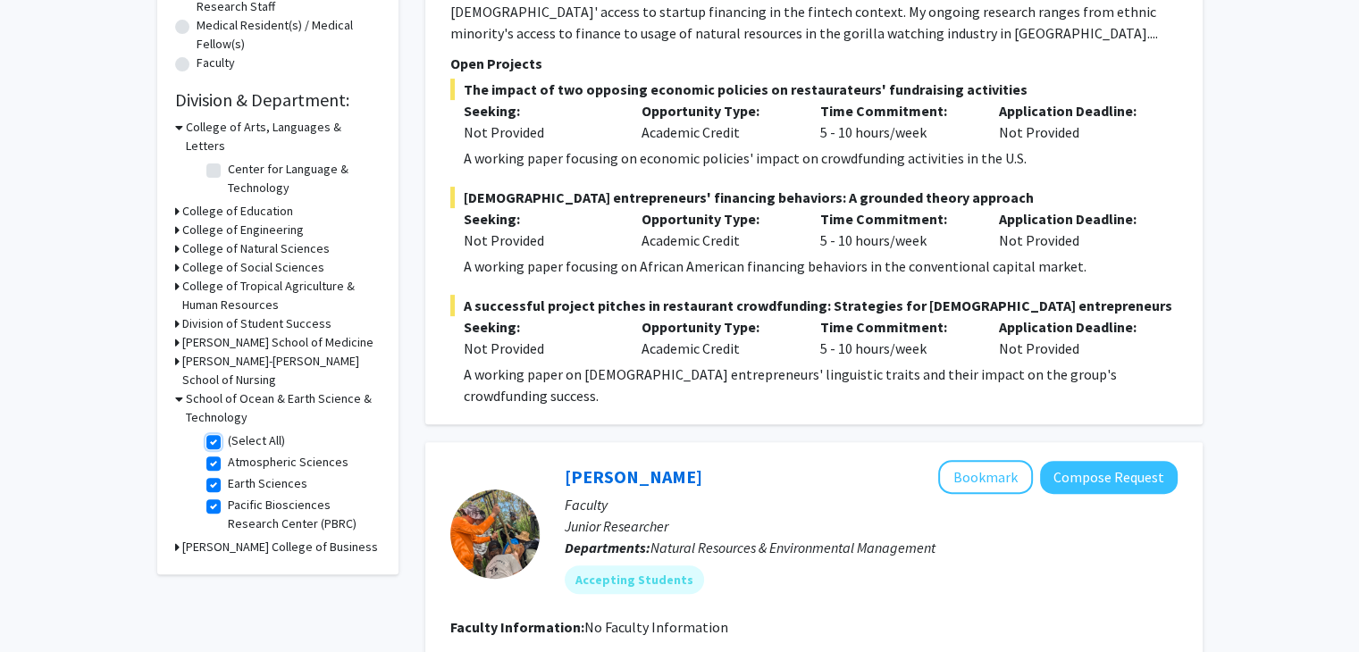
checkbox input "true"
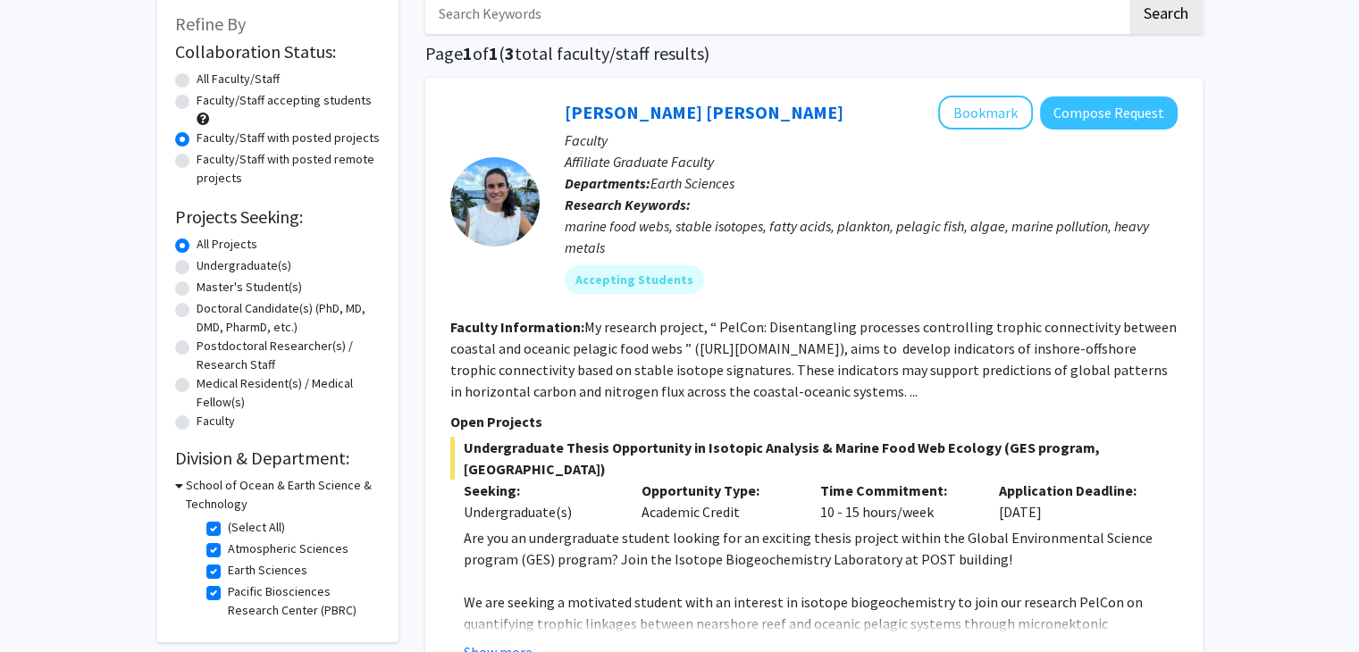
scroll to position [43, 0]
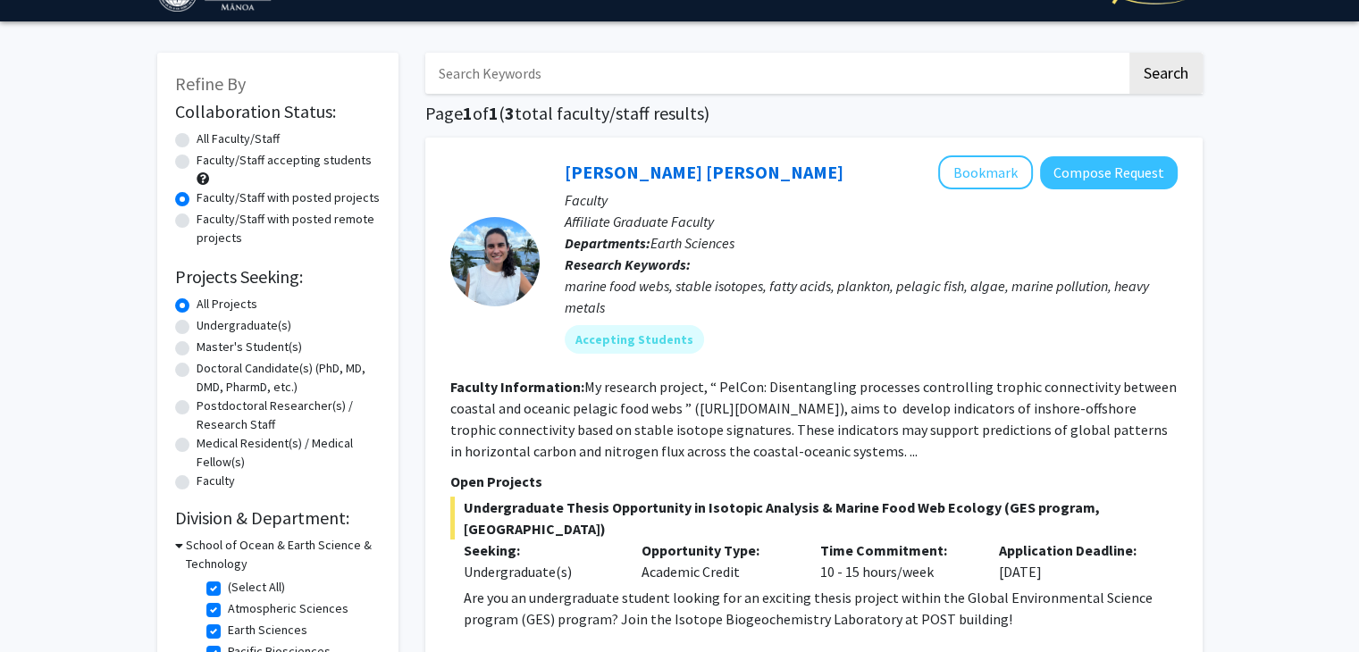
click at [268, 143] on label "All Faculty/Staff" at bounding box center [238, 139] width 83 height 19
click at [208, 141] on input "All Faculty/Staff" at bounding box center [203, 136] width 12 height 12
radio input "true"
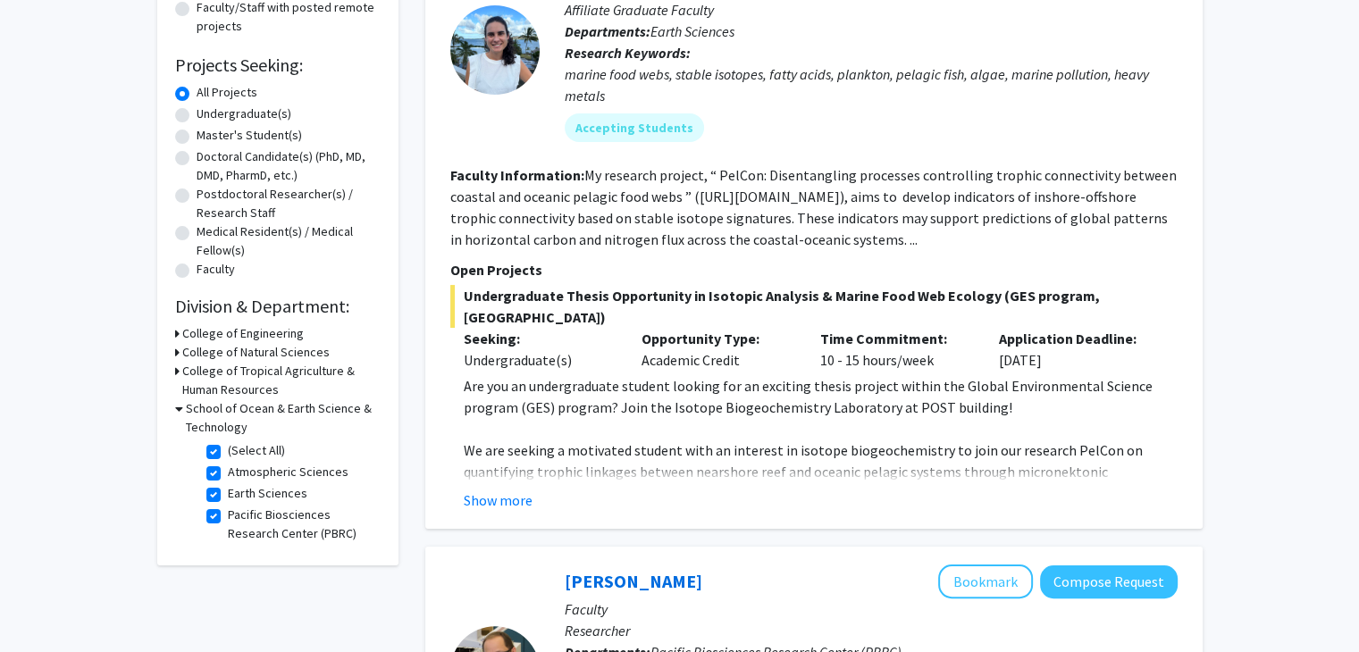
scroll to position [179, 0]
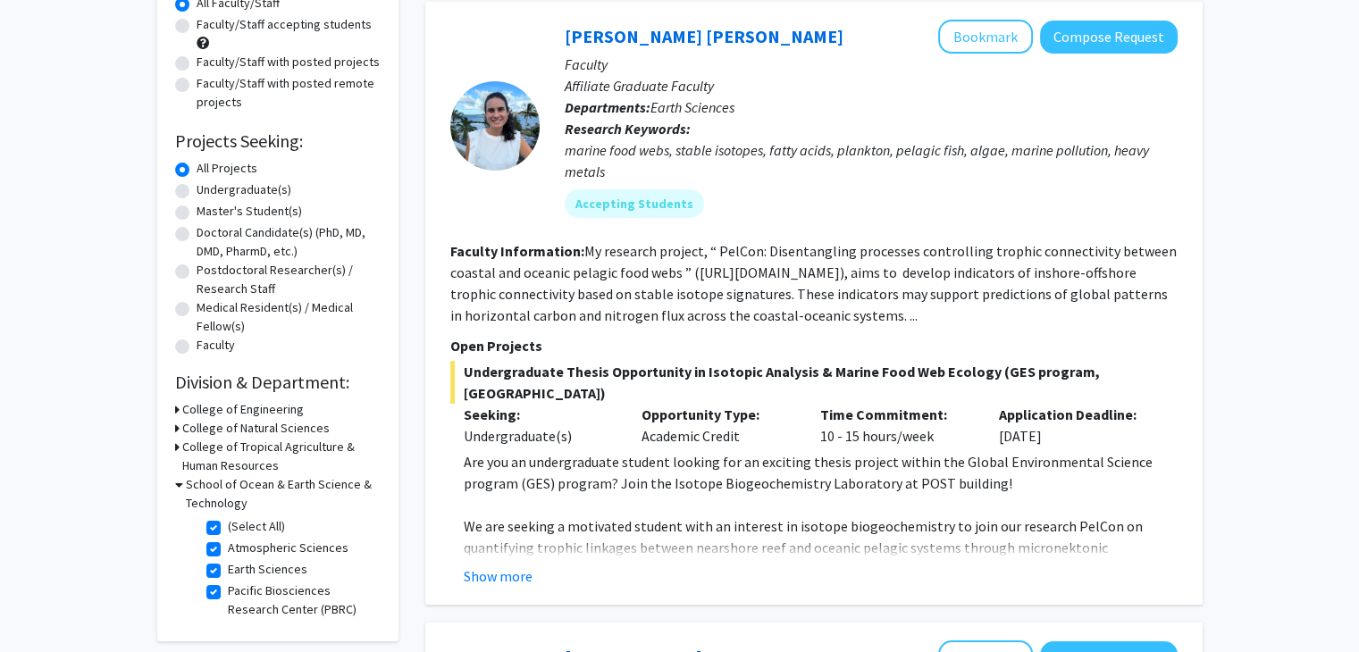
click at [219, 193] on label "Undergraduate(s)" at bounding box center [244, 190] width 95 height 19
click at [208, 192] on input "Undergraduate(s)" at bounding box center [203, 187] width 12 height 12
radio input "true"
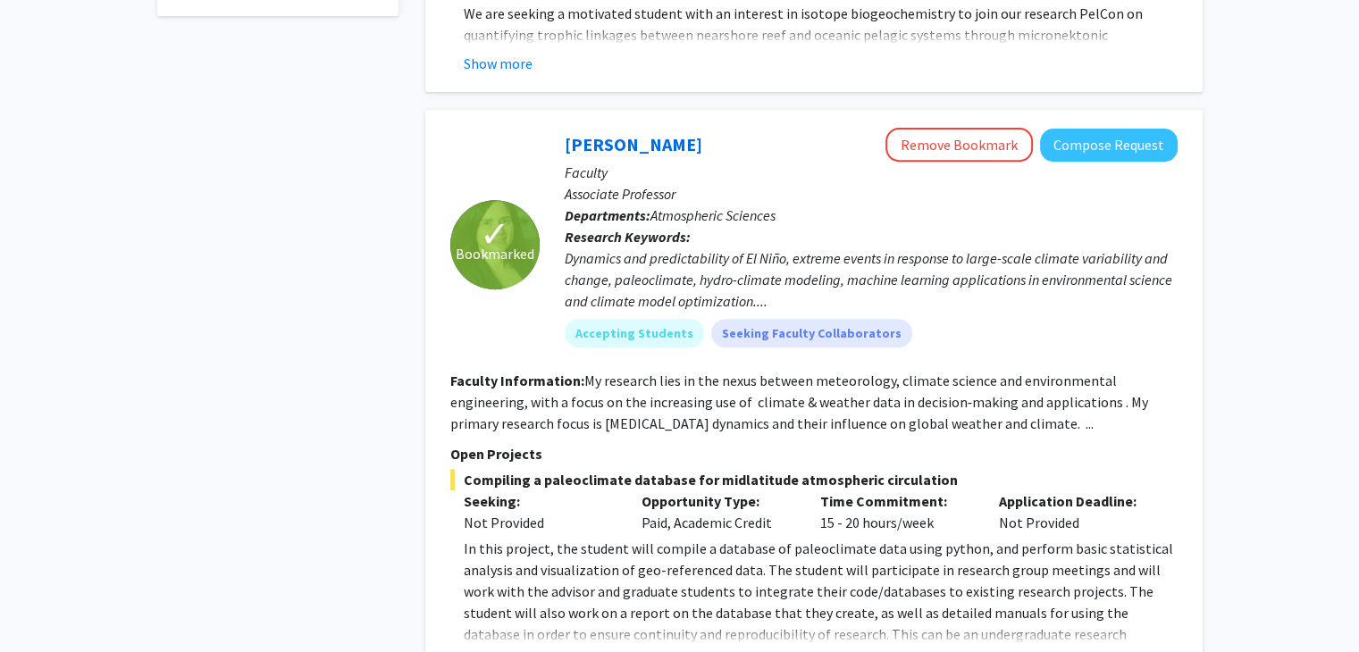
scroll to position [715, 0]
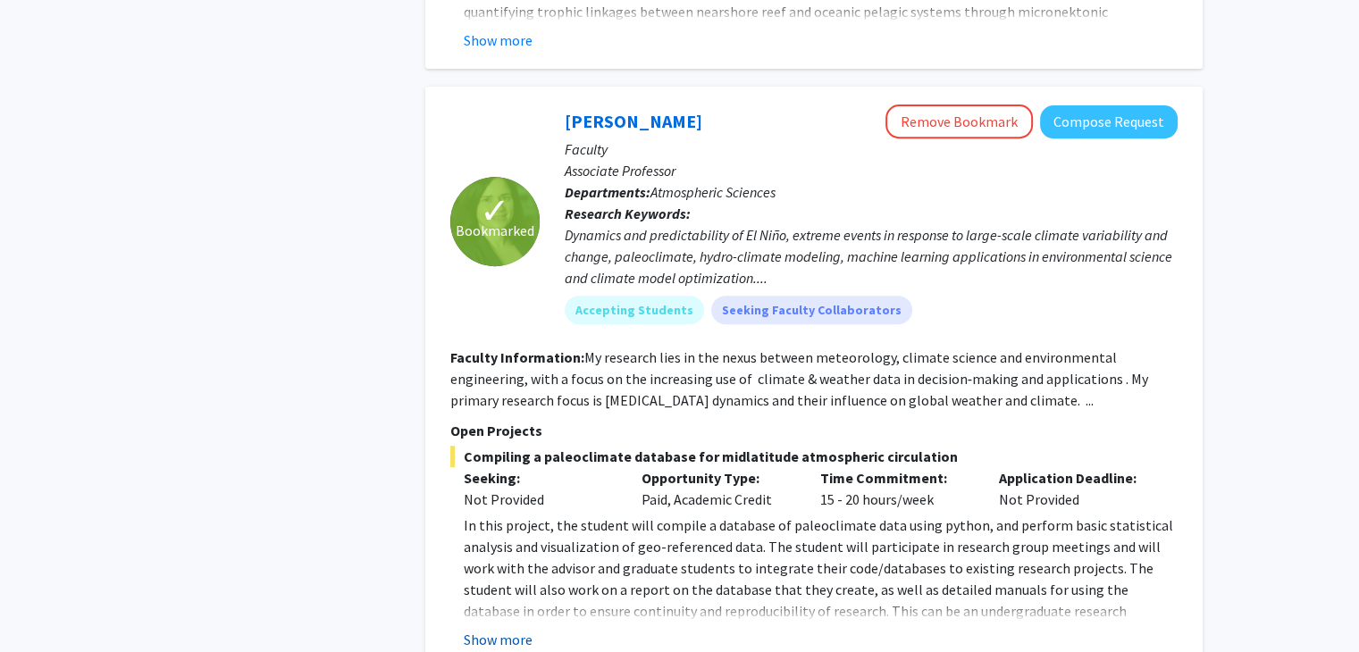
click at [507, 629] on button "Show more" at bounding box center [498, 639] width 69 height 21
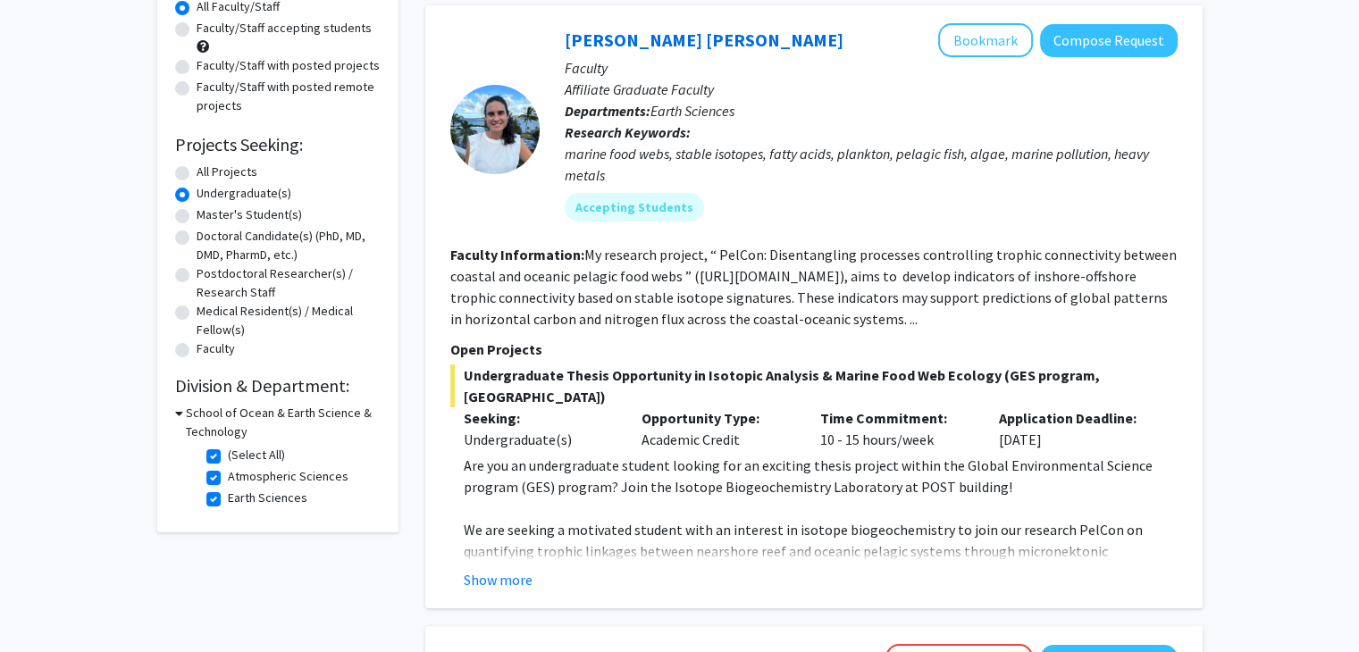
scroll to position [179, 0]
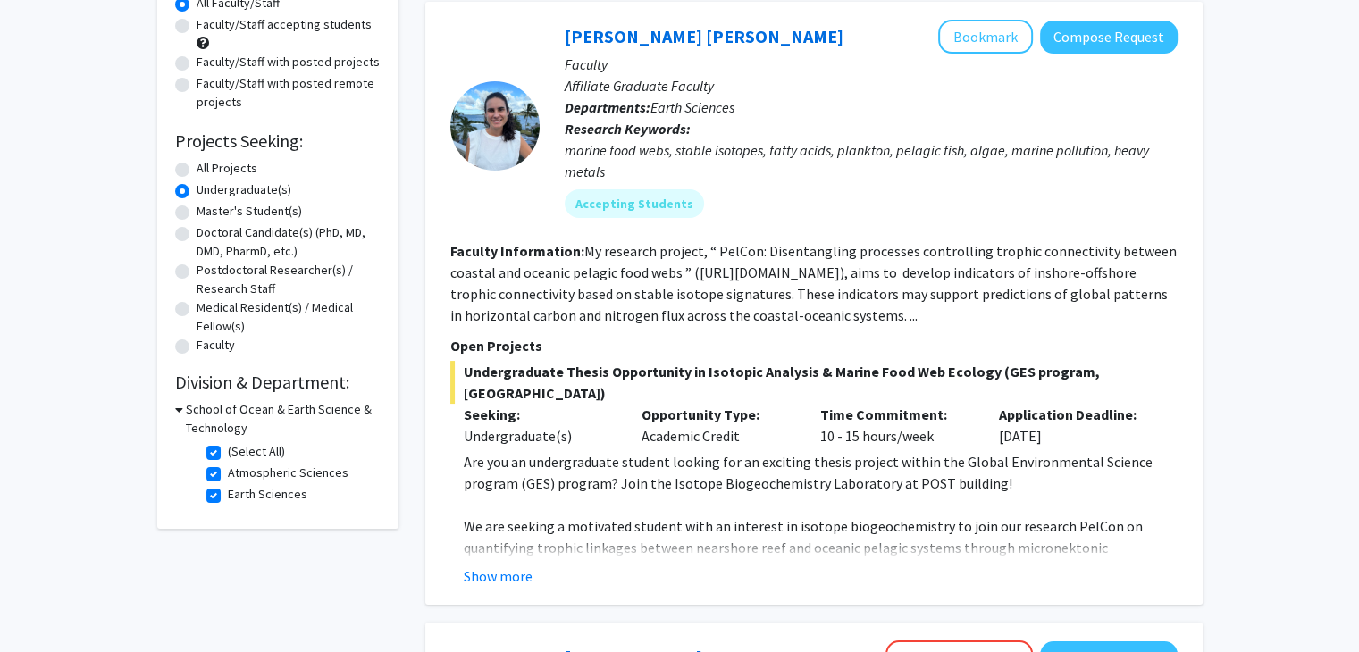
click at [228, 453] on label "(Select All)" at bounding box center [256, 451] width 57 height 19
click at [228, 453] on input "(Select All)" at bounding box center [234, 448] width 12 height 12
checkbox input "false"
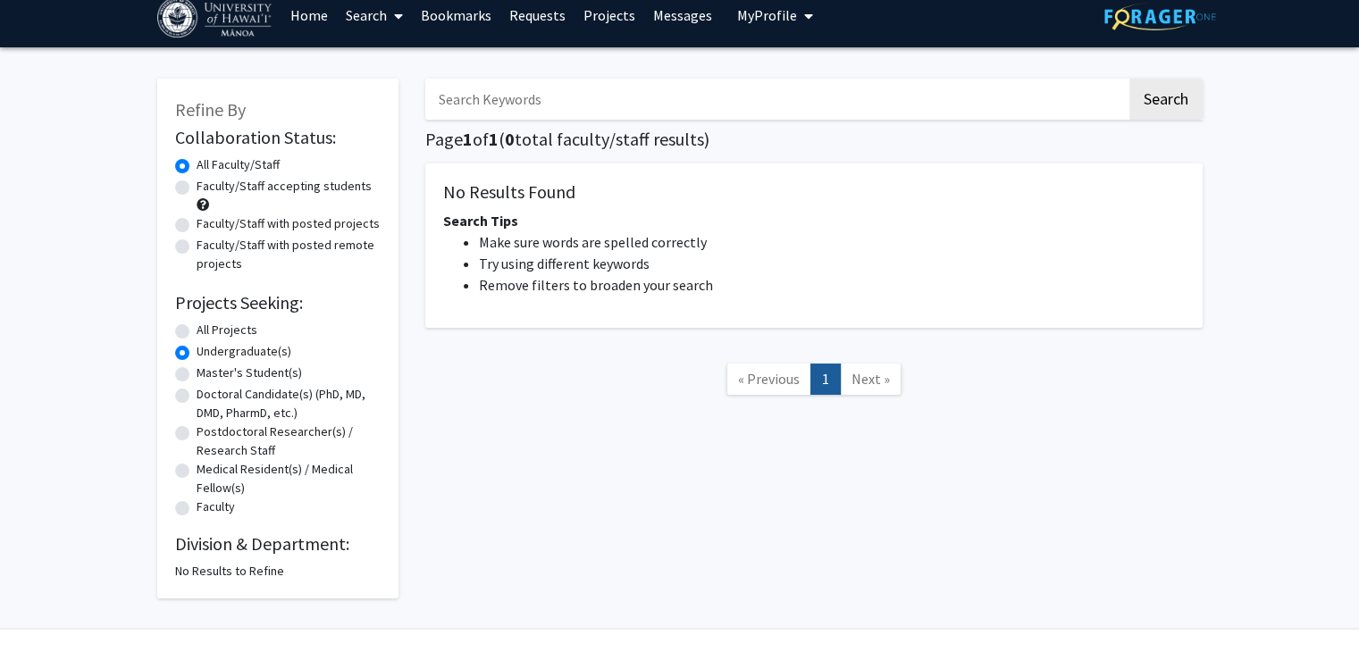
scroll to position [57, 0]
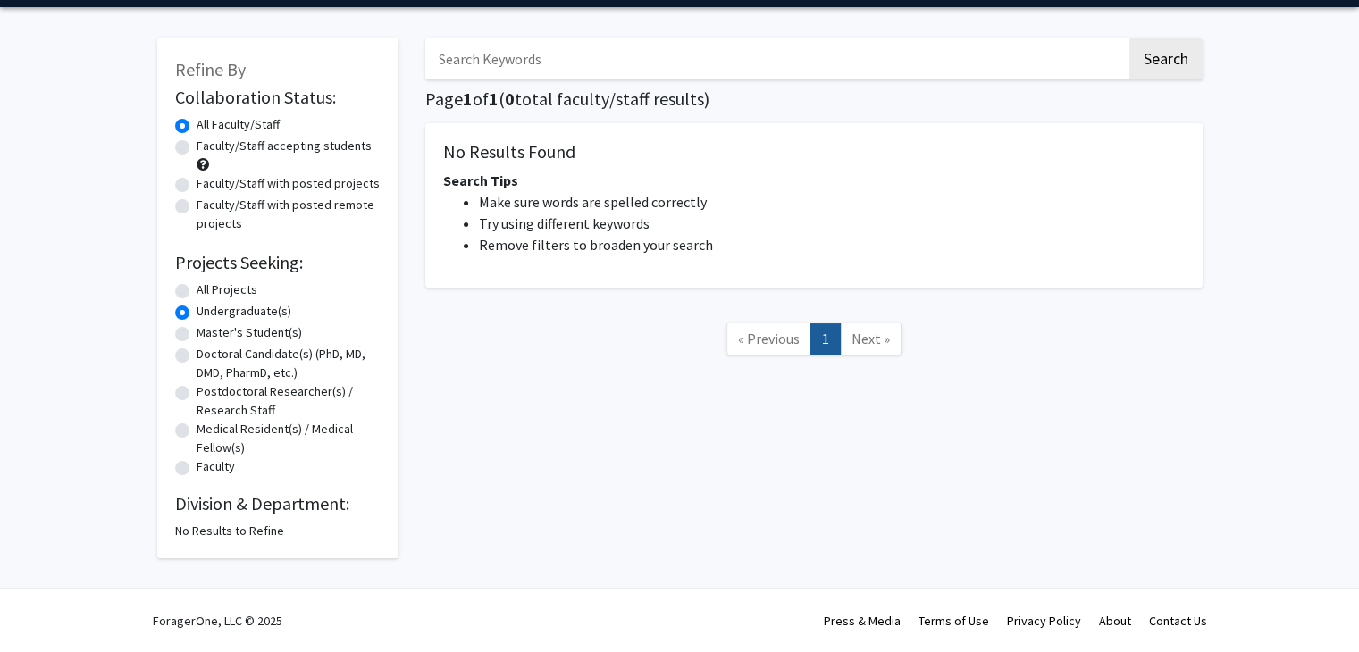
click at [214, 140] on label "Faculty/Staff accepting students" at bounding box center [284, 146] width 175 height 19
click at [208, 140] on input "Faculty/Staff accepting students" at bounding box center [203, 143] width 12 height 12
radio input "true"
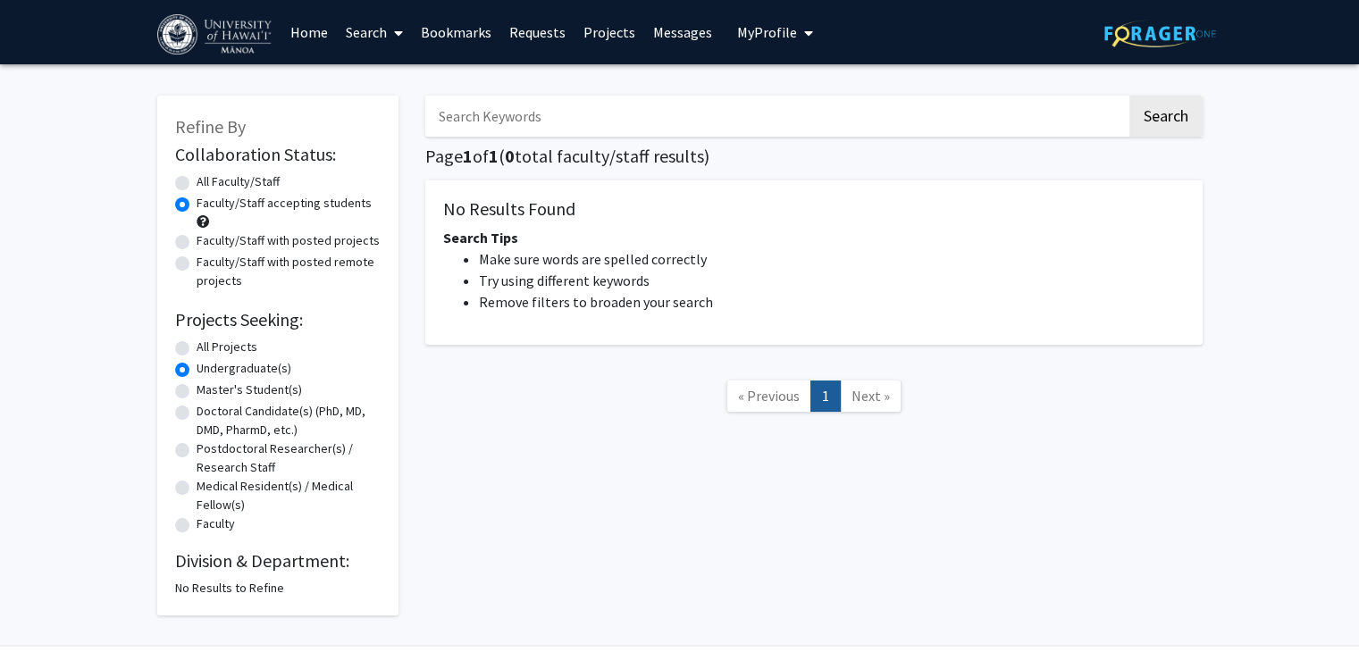
click at [242, 240] on label "Faculty/Staff with posted projects" at bounding box center [288, 240] width 183 height 19
click at [208, 240] on input "Faculty/Staff with posted projects" at bounding box center [203, 237] width 12 height 12
radio input "true"
click at [765, 406] on link "« Previous" at bounding box center [769, 396] width 85 height 31
click at [205, 37] on img at bounding box center [216, 34] width 118 height 40
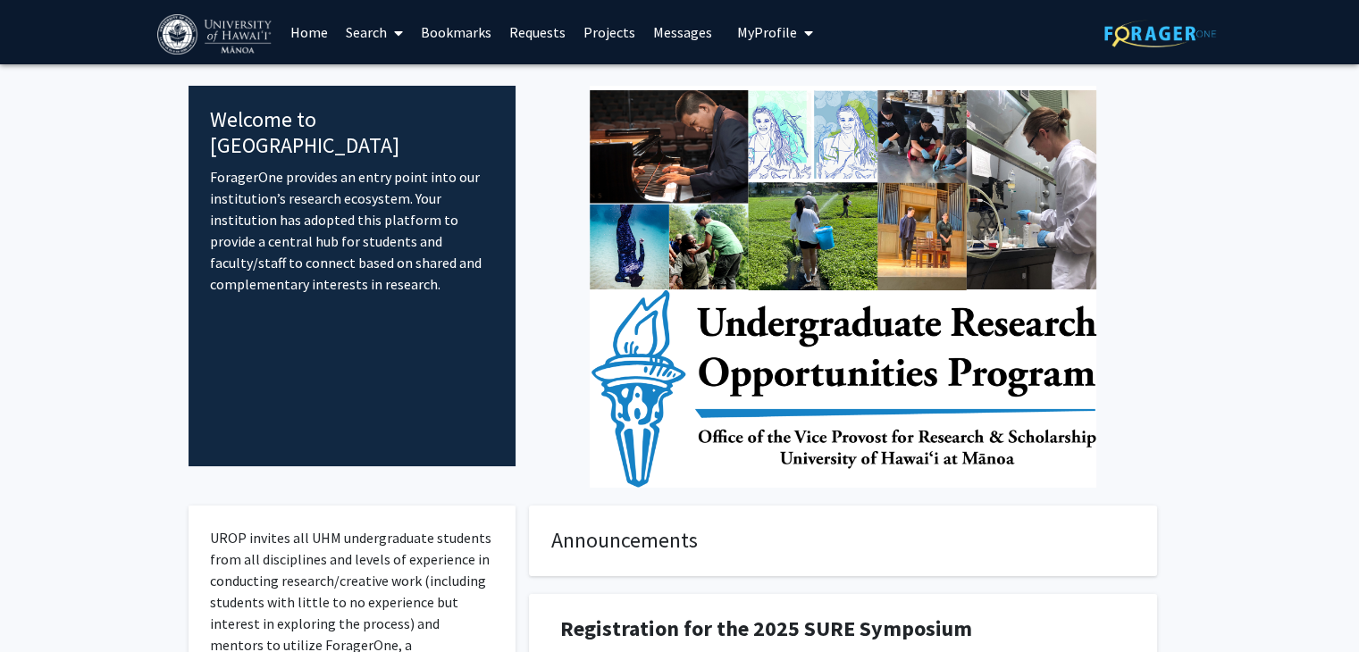
click at [376, 33] on link "Search" at bounding box center [374, 32] width 75 height 63
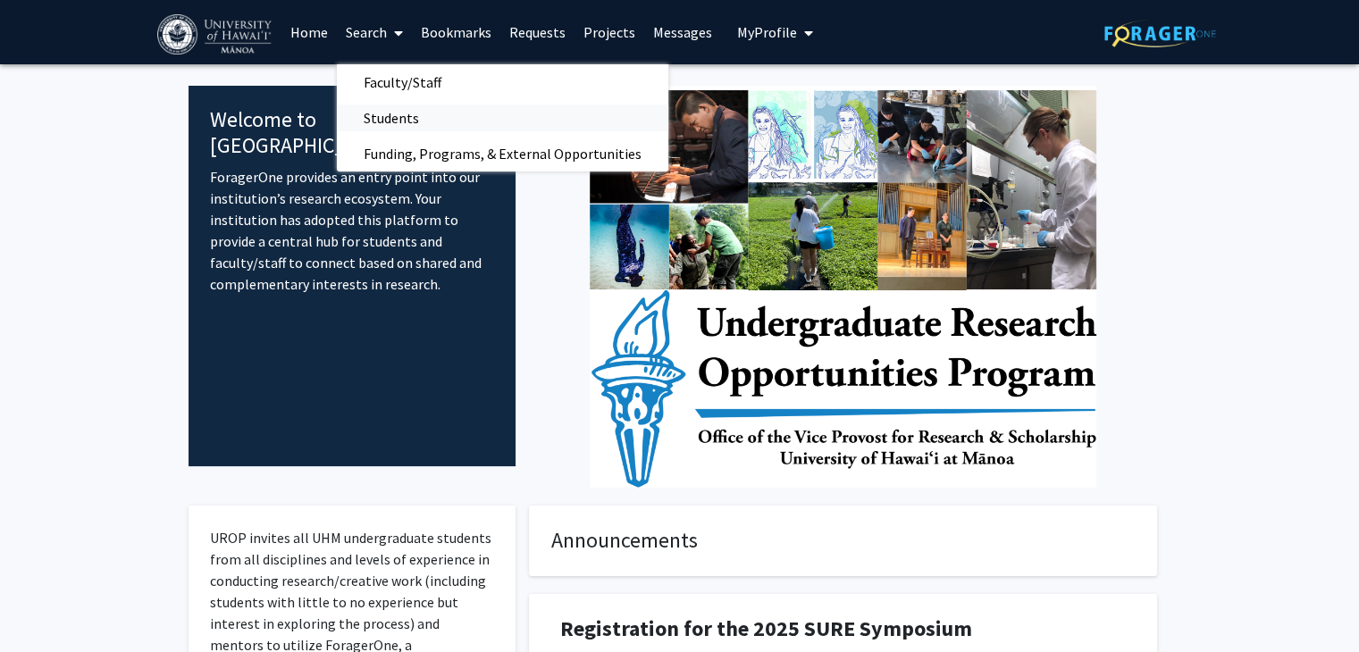
click at [428, 123] on span "Students" at bounding box center [391, 118] width 109 height 36
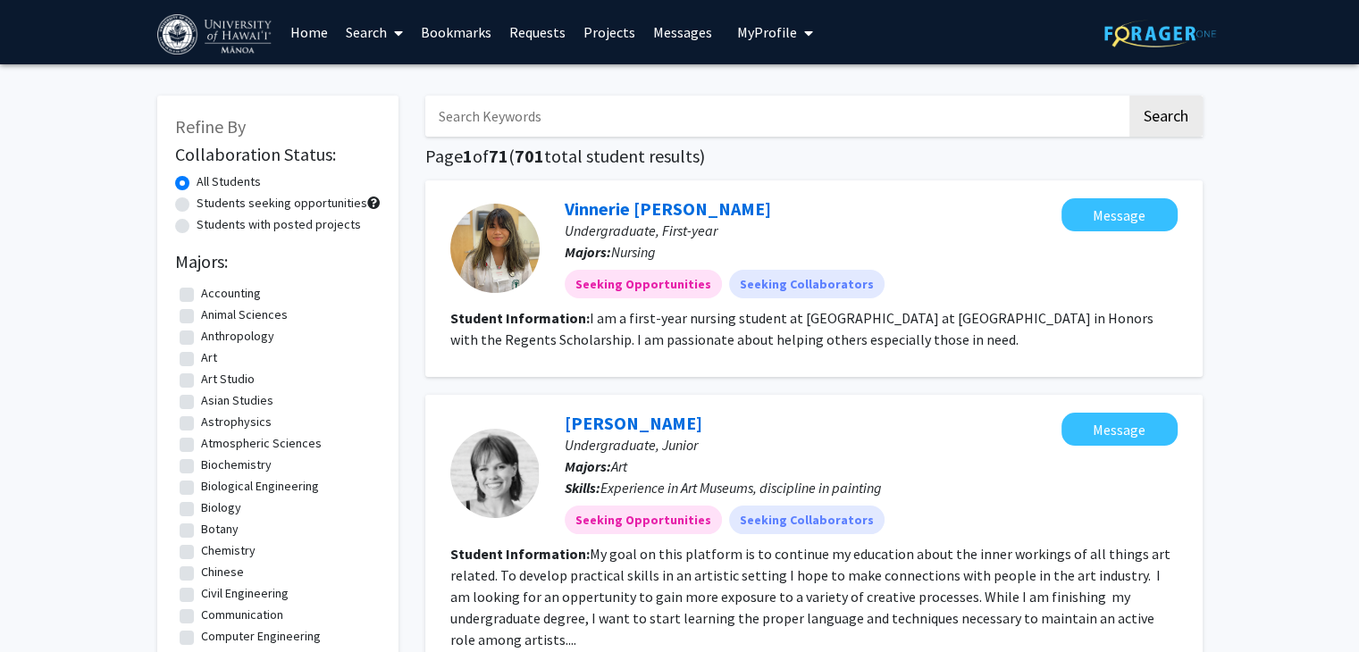
click at [365, 40] on link "Search" at bounding box center [374, 32] width 75 height 63
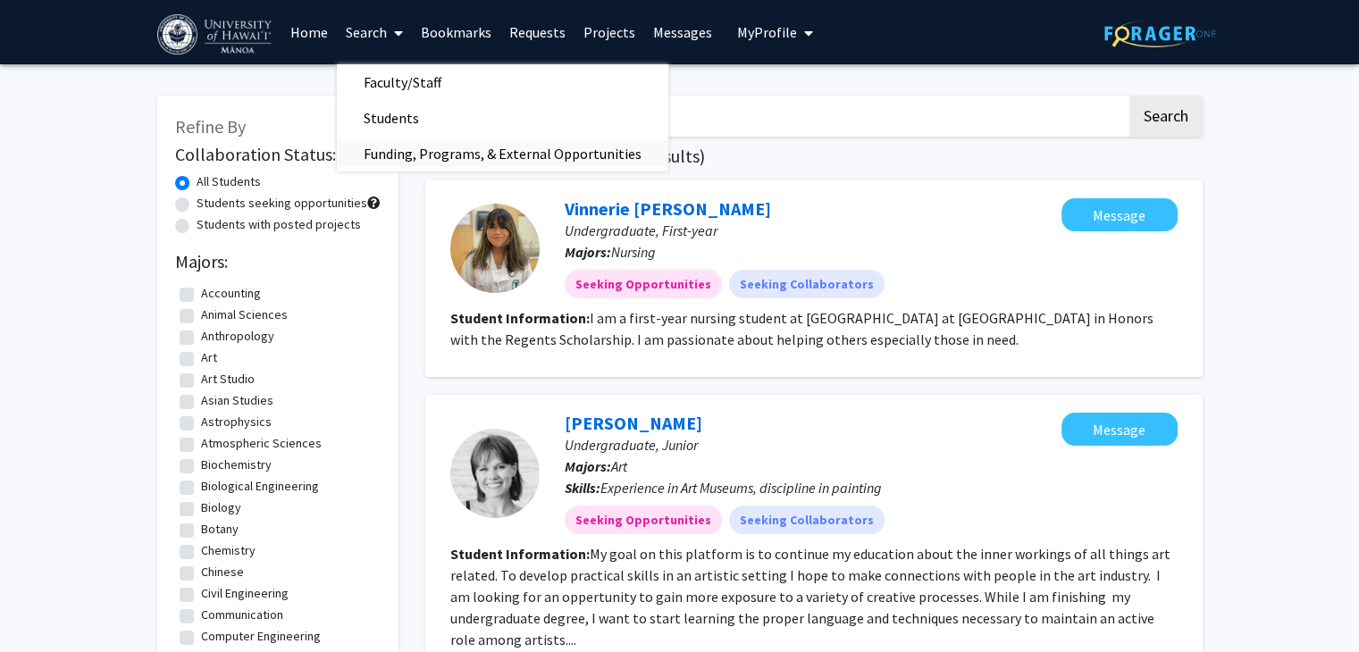
click at [392, 147] on span "Funding, Programs, & External Opportunities" at bounding box center [503, 154] width 332 height 36
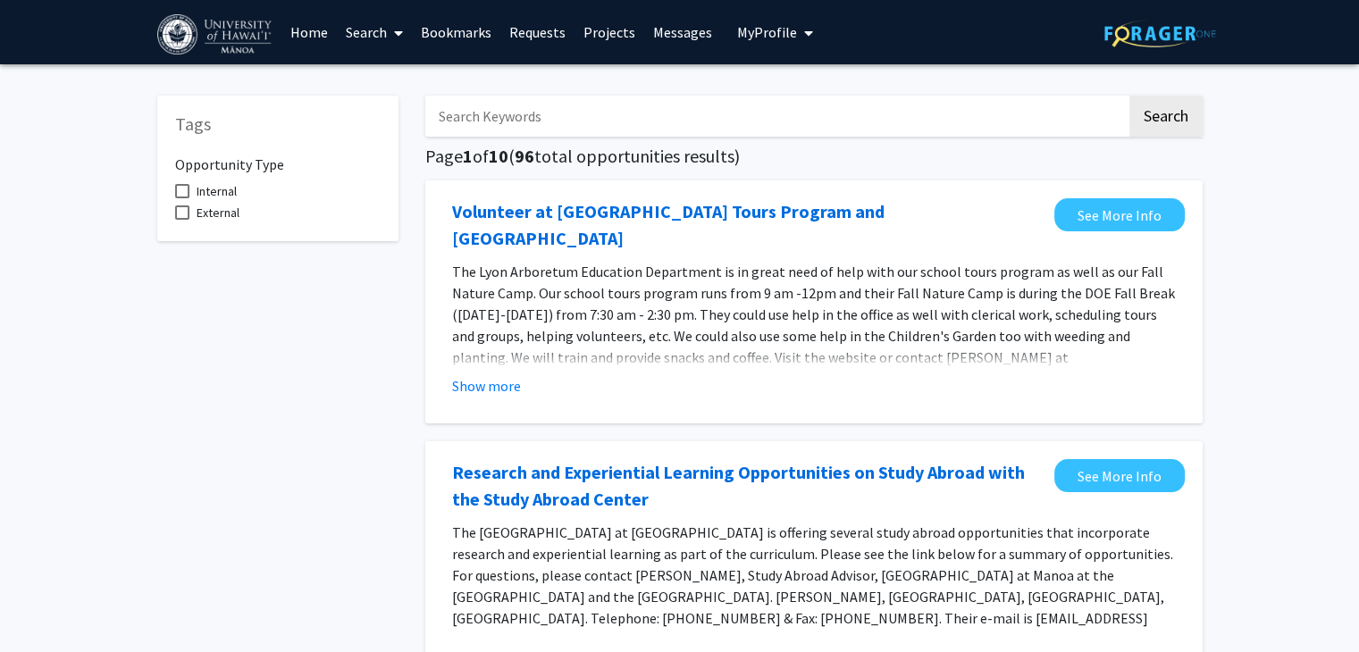
click at [375, 37] on link "Search" at bounding box center [374, 32] width 75 height 63
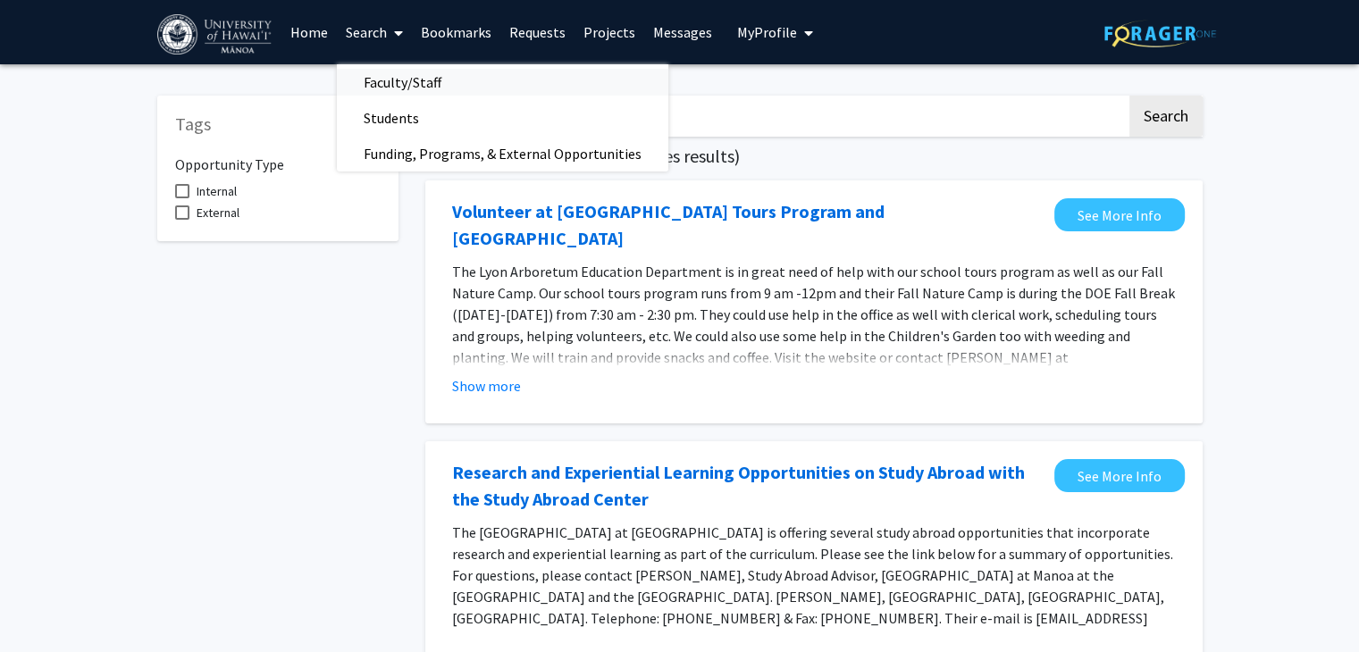
click at [382, 87] on span "Faculty/Staff" at bounding box center [402, 82] width 131 height 36
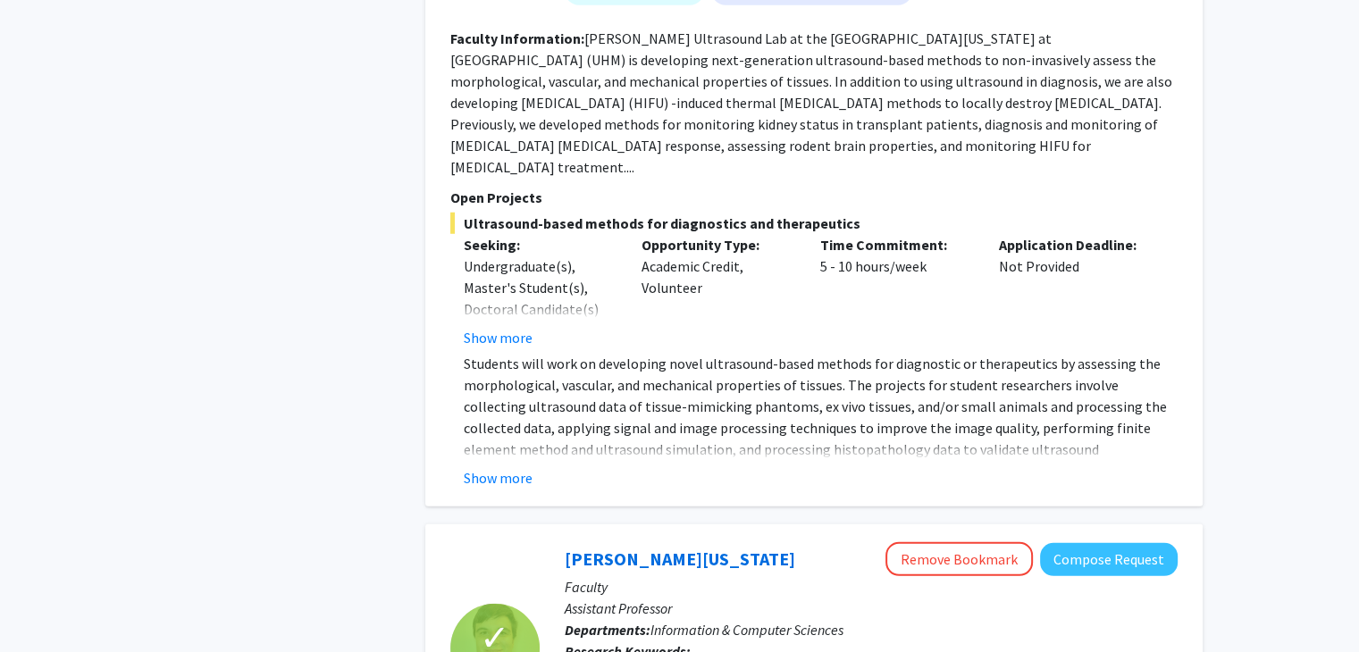
scroll to position [4915, 0]
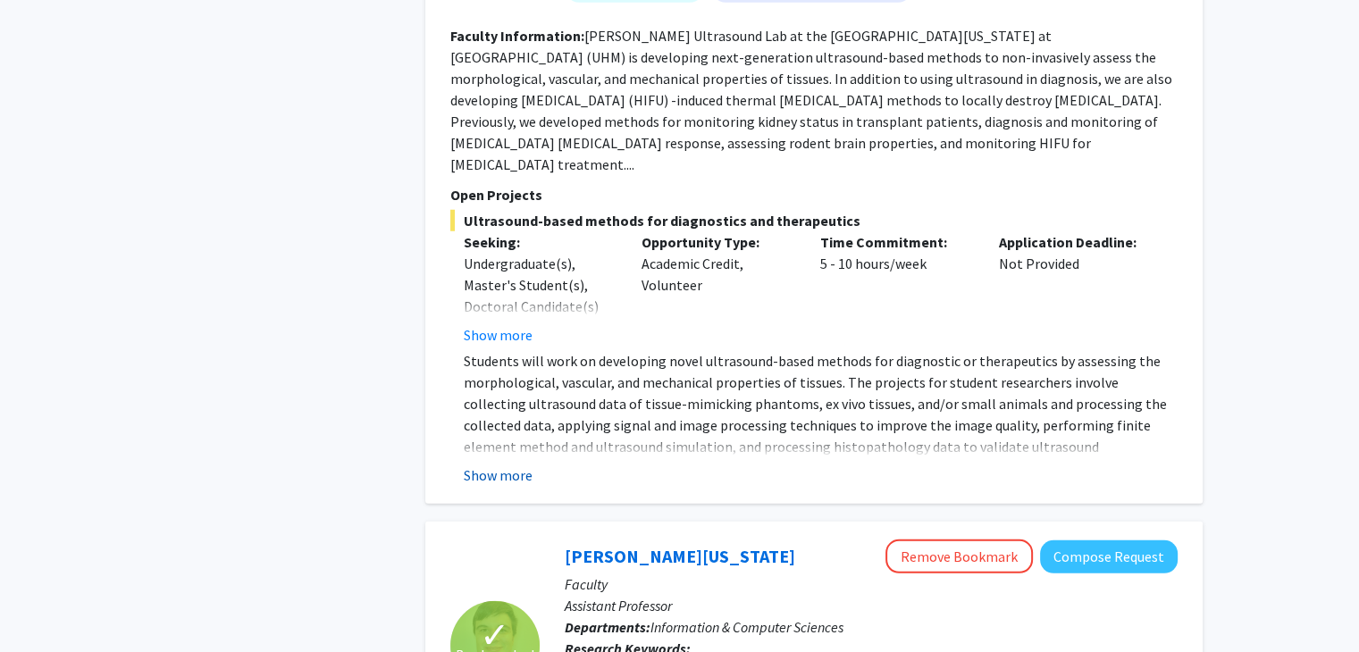
click at [511, 465] on button "Show more" at bounding box center [498, 475] width 69 height 21
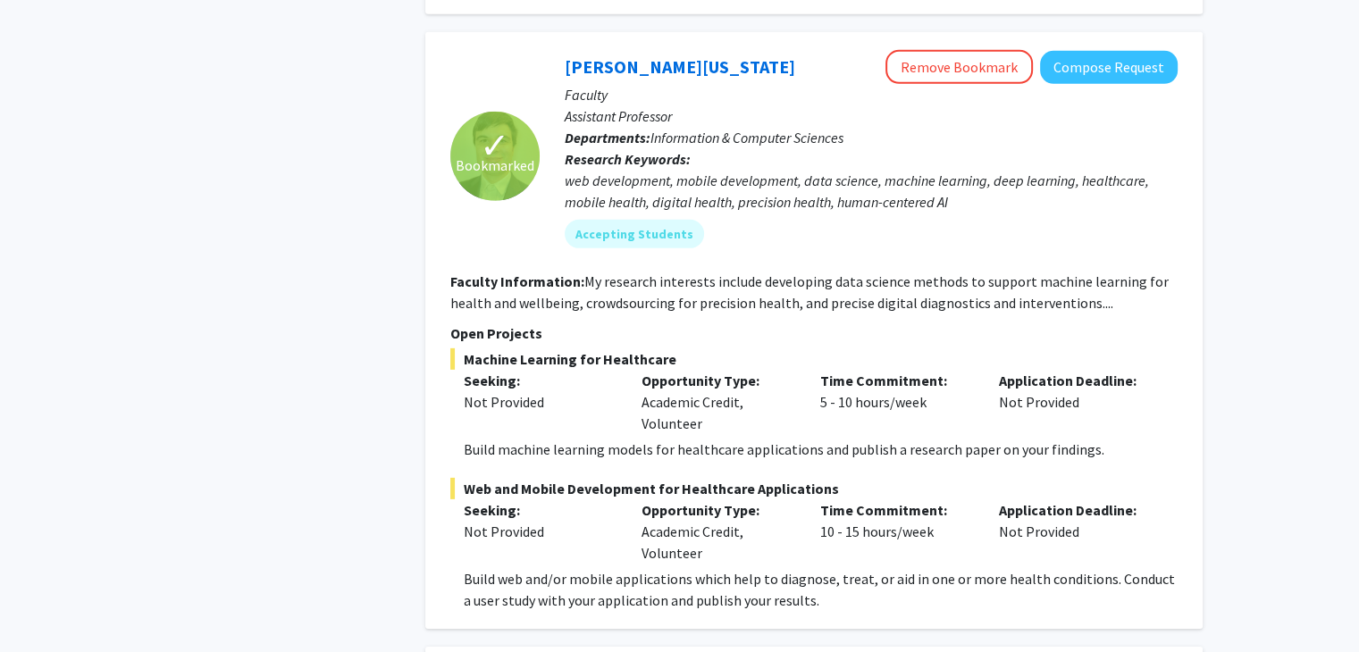
scroll to position [5451, 0]
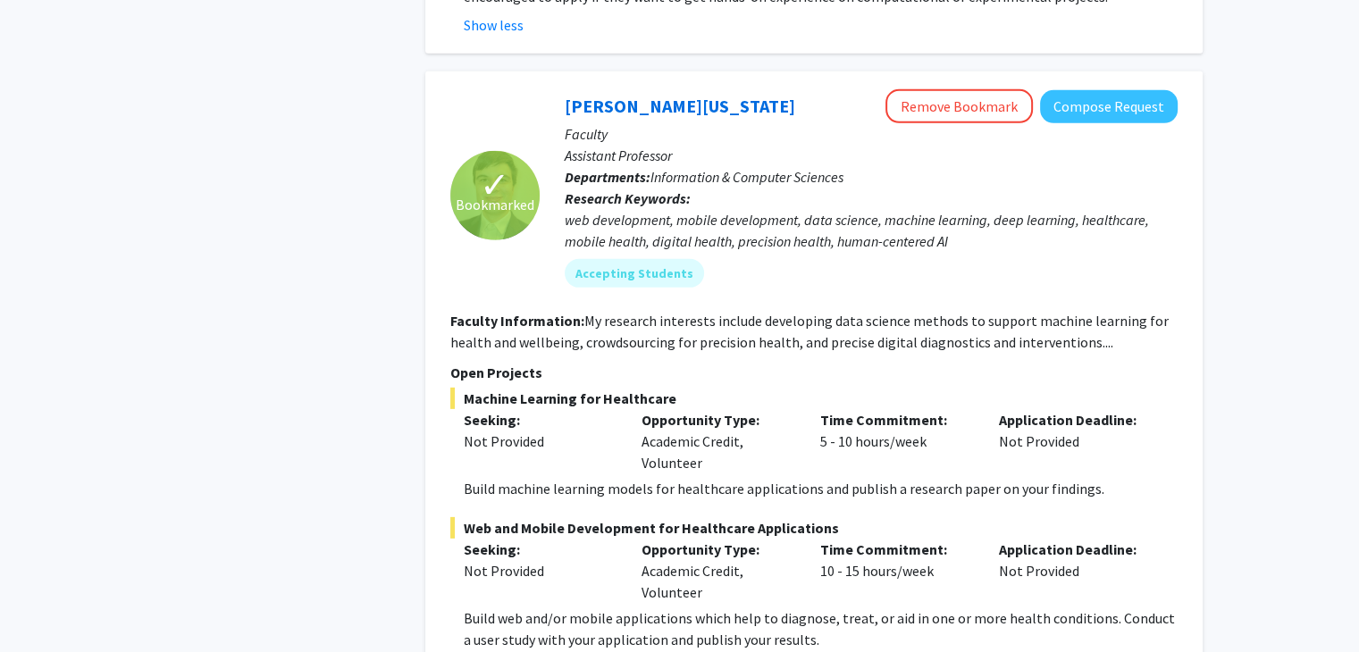
click at [637, 409] on div "Opportunity Type: Academic Credit, Volunteer" at bounding box center [717, 441] width 179 height 64
click at [1158, 90] on button "Compose Request" at bounding box center [1109, 106] width 138 height 33
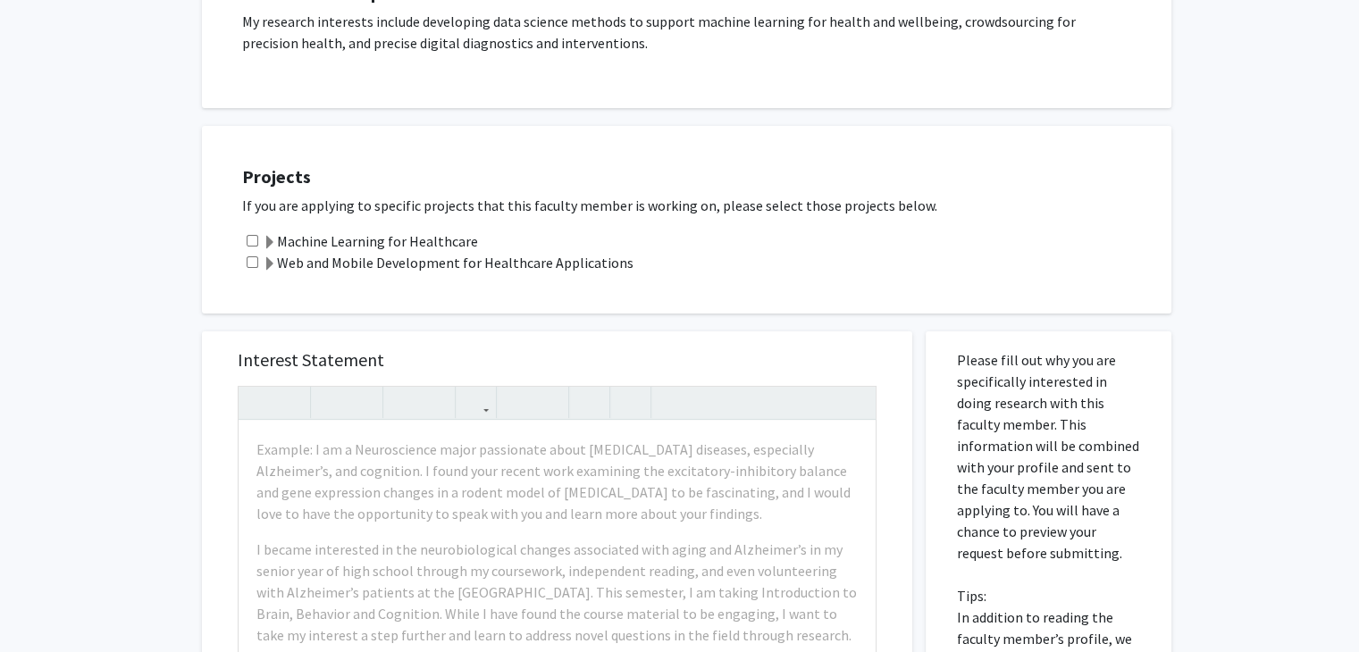
scroll to position [357, 0]
click at [458, 243] on label "Machine Learning for Healthcare" at bounding box center [370, 240] width 215 height 21
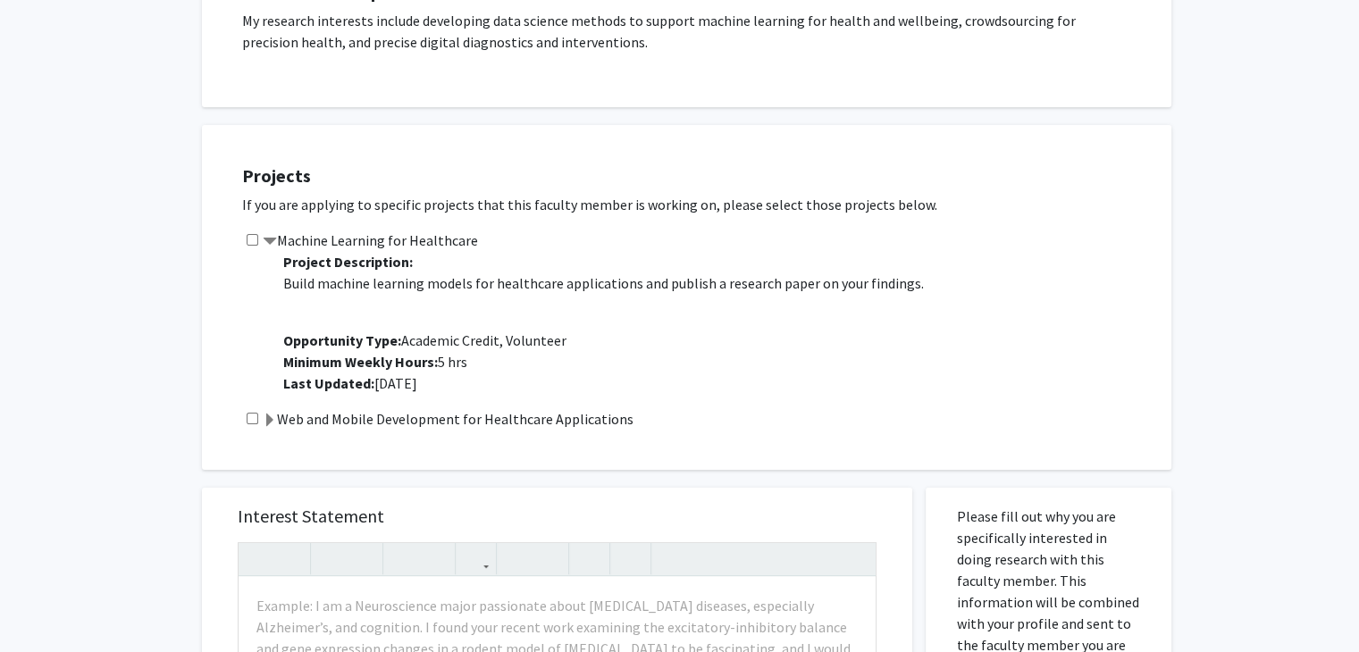
click at [452, 418] on label "Web and Mobile Development for Healthcare Applications" at bounding box center [448, 418] width 371 height 21
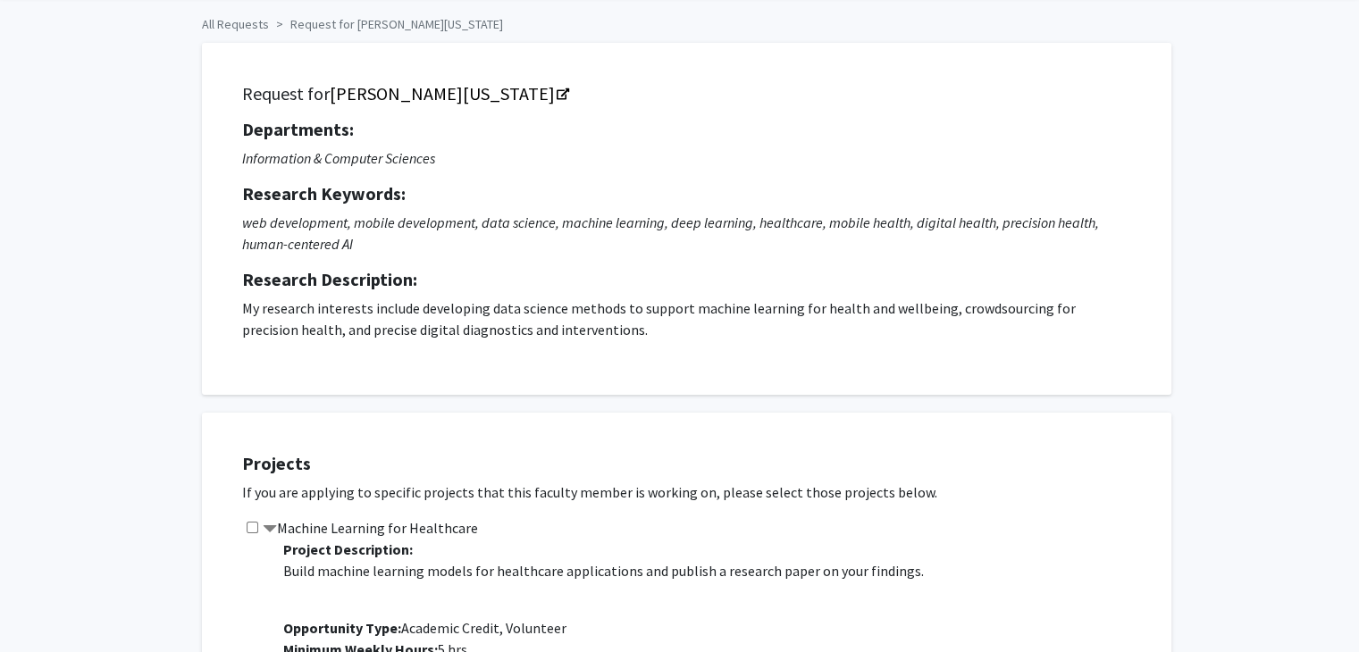
scroll to position [0, 0]
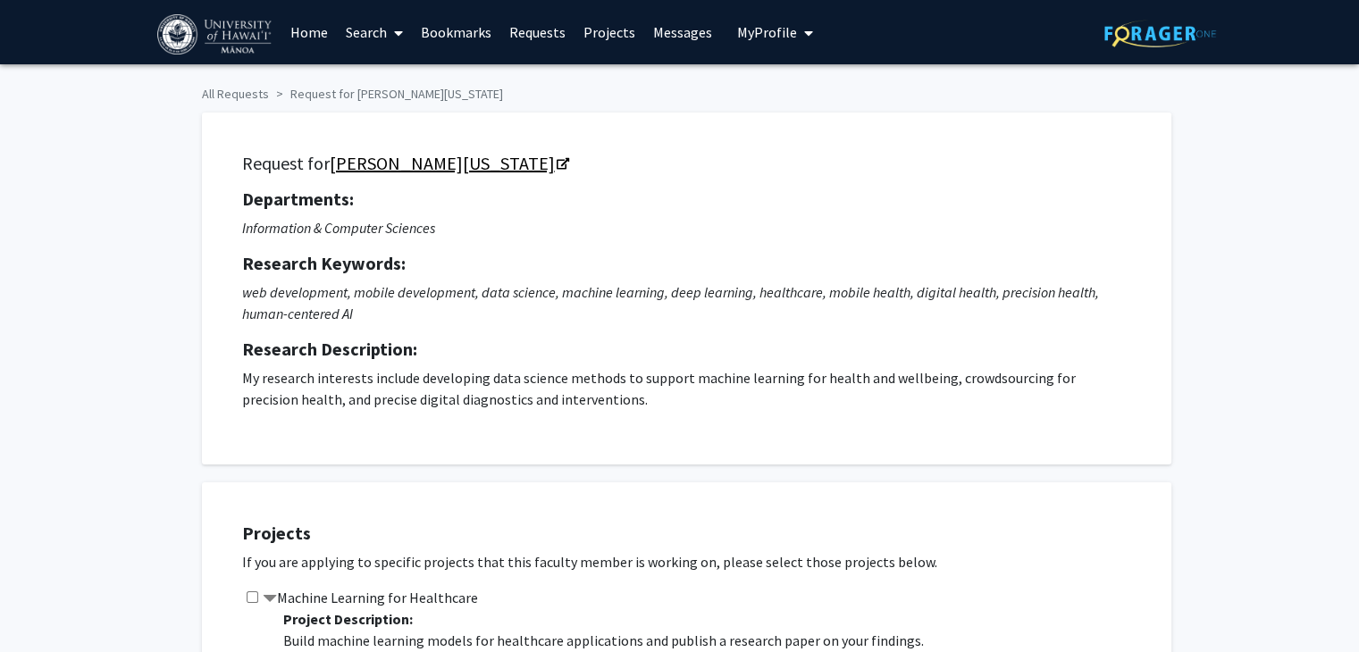
click at [359, 164] on link "Peter Washington" at bounding box center [449, 163] width 238 height 22
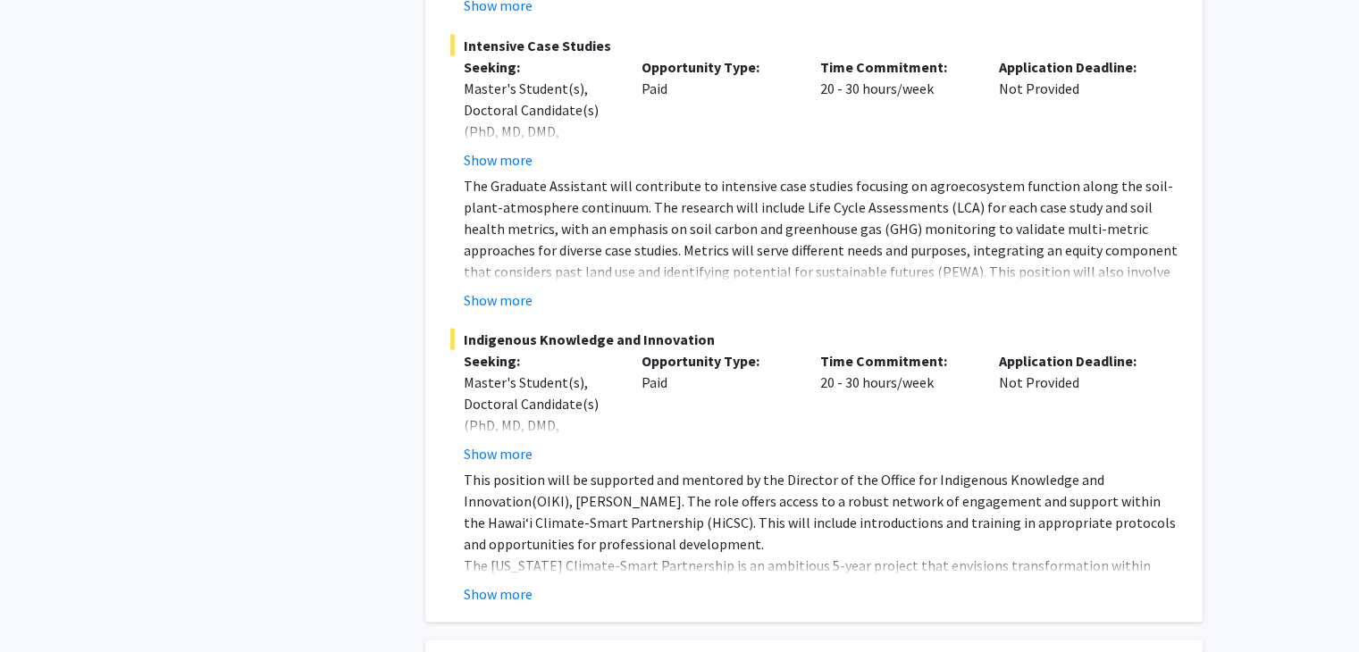
scroll to position [3485, 0]
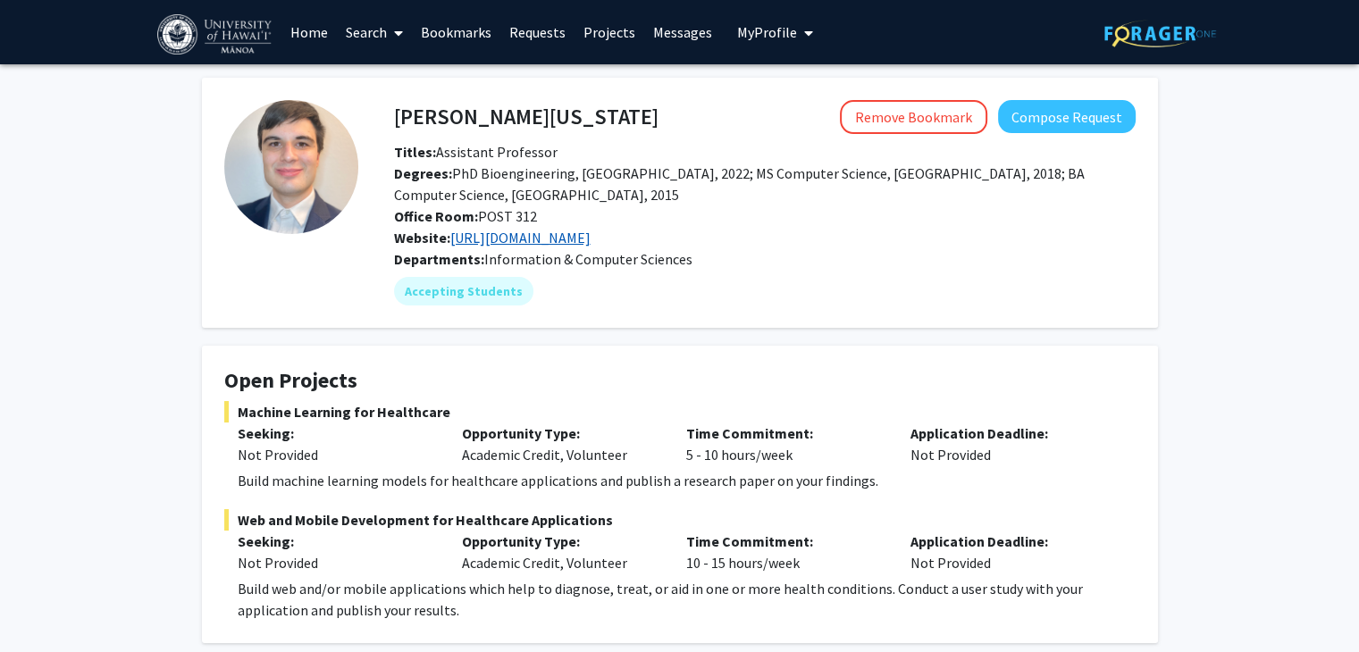
click at [518, 238] on link "[URL][DOMAIN_NAME]" at bounding box center [520, 238] width 140 height 18
click at [302, 32] on link "Home" at bounding box center [308, 32] width 55 height 63
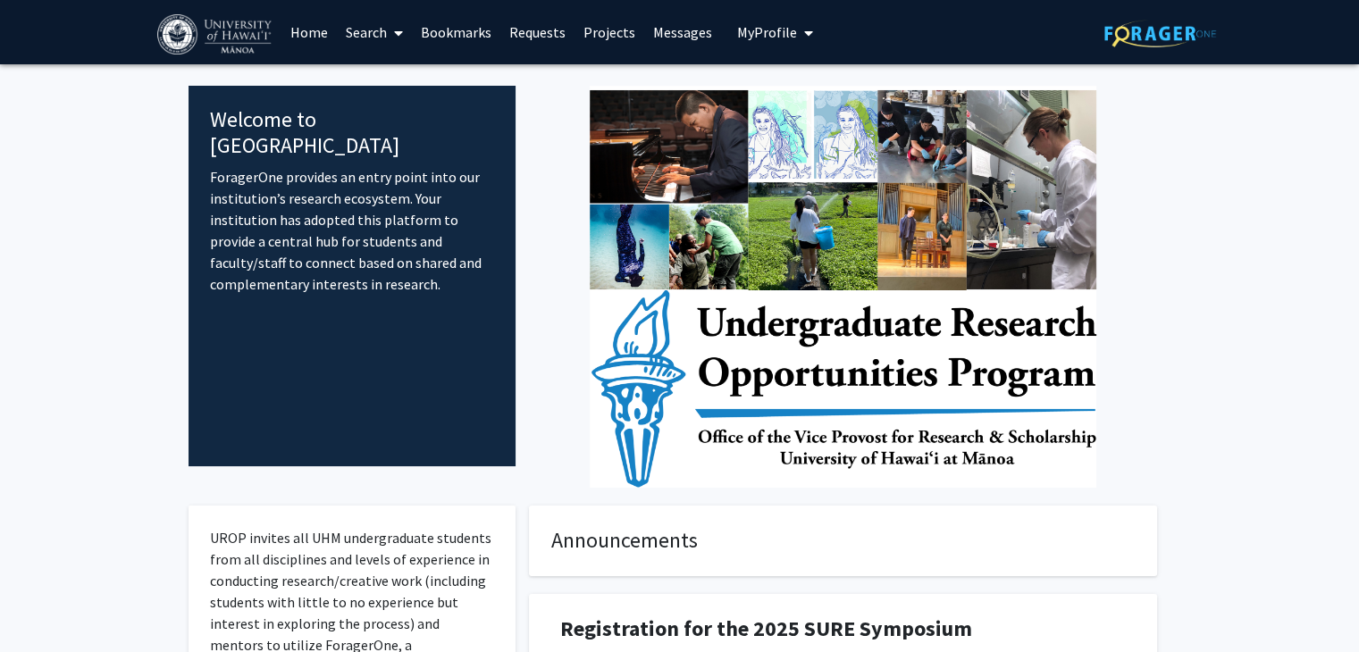
click at [388, 37] on span at bounding box center [395, 33] width 16 height 63
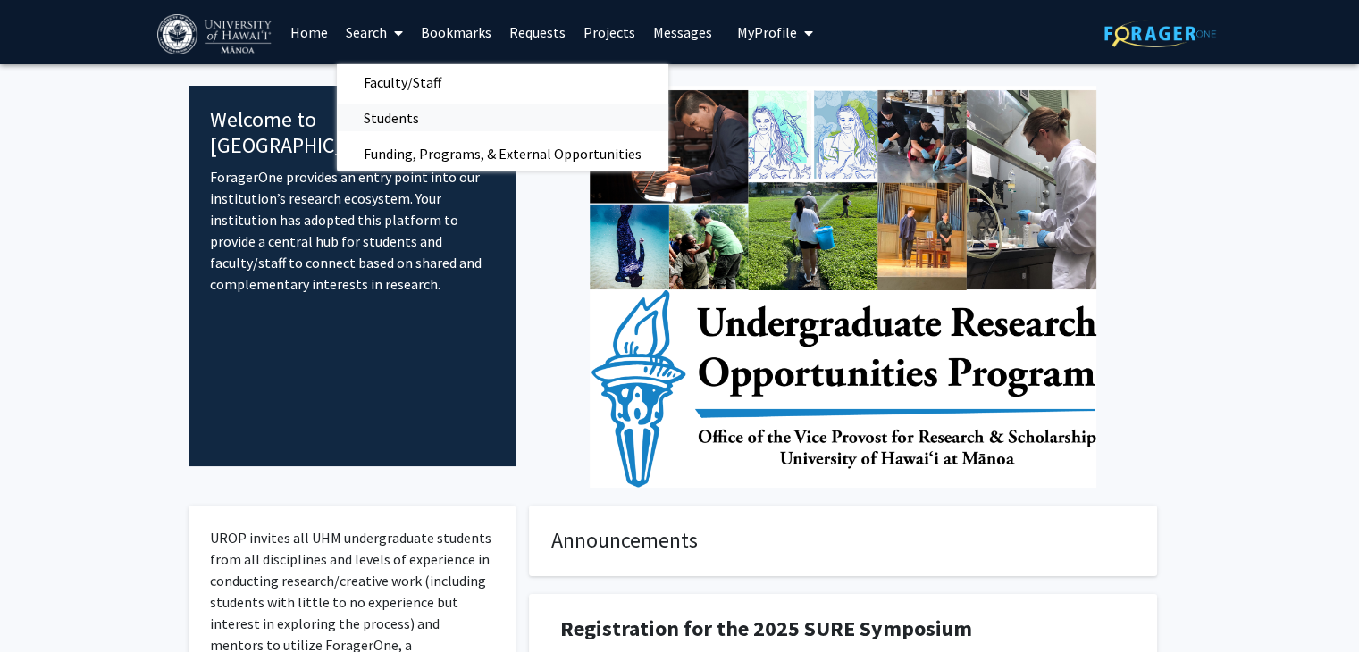
click at [436, 130] on span "Students" at bounding box center [391, 118] width 109 height 36
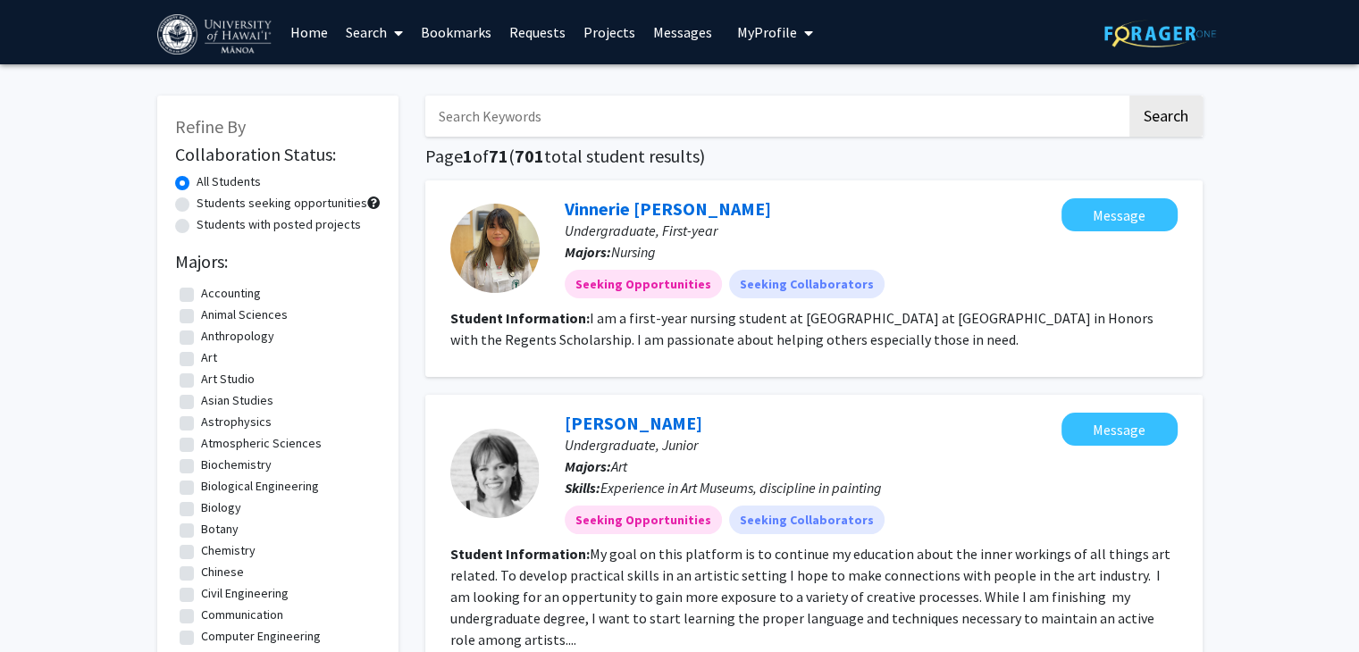
click at [393, 15] on span at bounding box center [395, 33] width 16 height 63
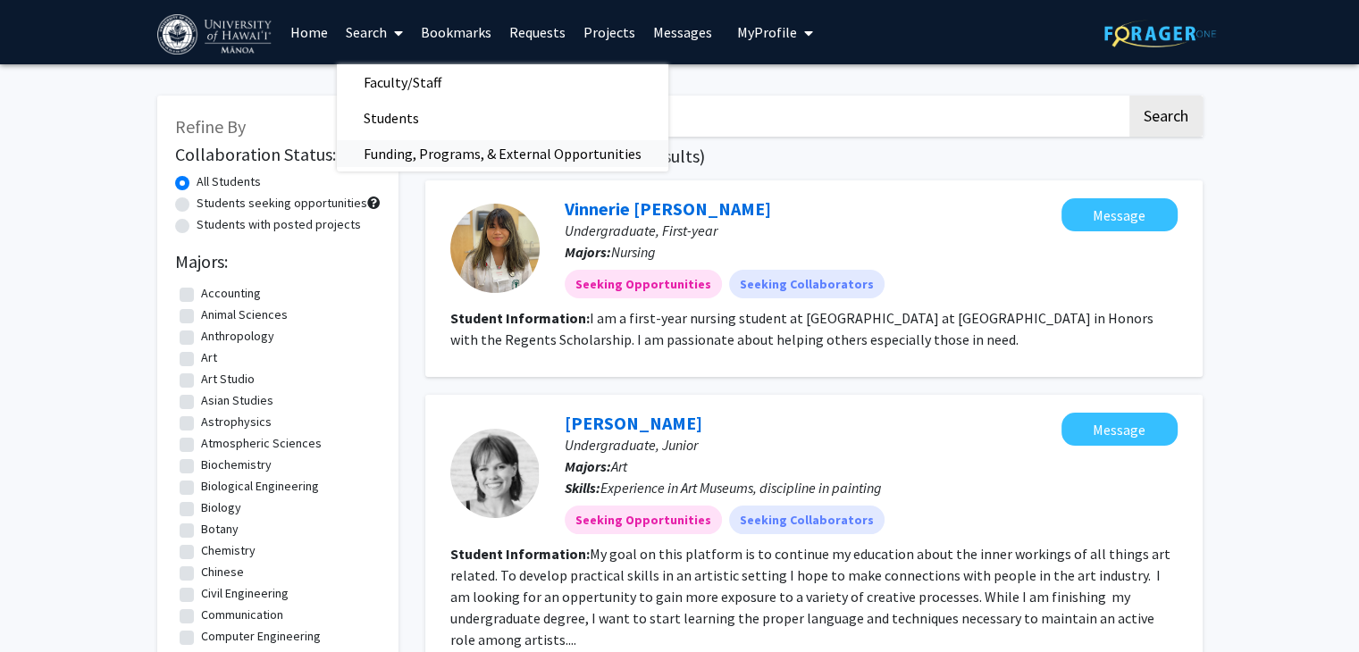
click at [386, 140] on span "Funding, Programs, & External Opportunities" at bounding box center [503, 154] width 332 height 36
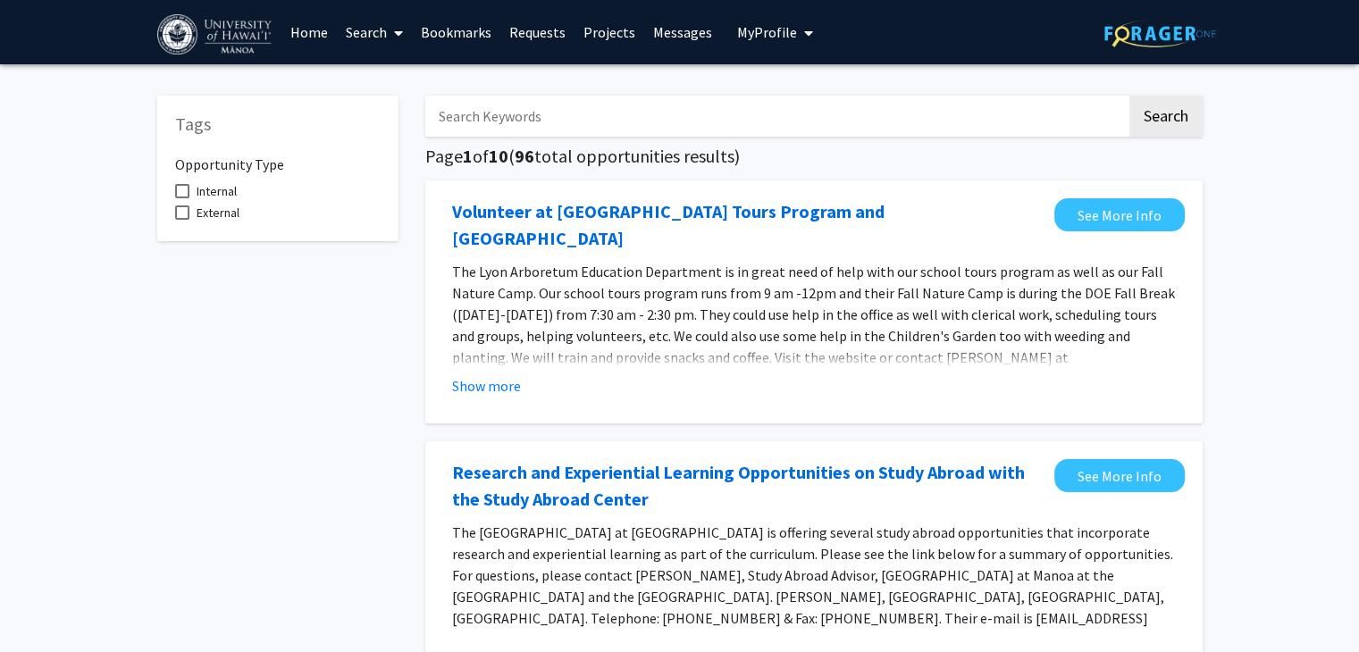
click at [616, 35] on link "Projects" at bounding box center [610, 32] width 70 height 63
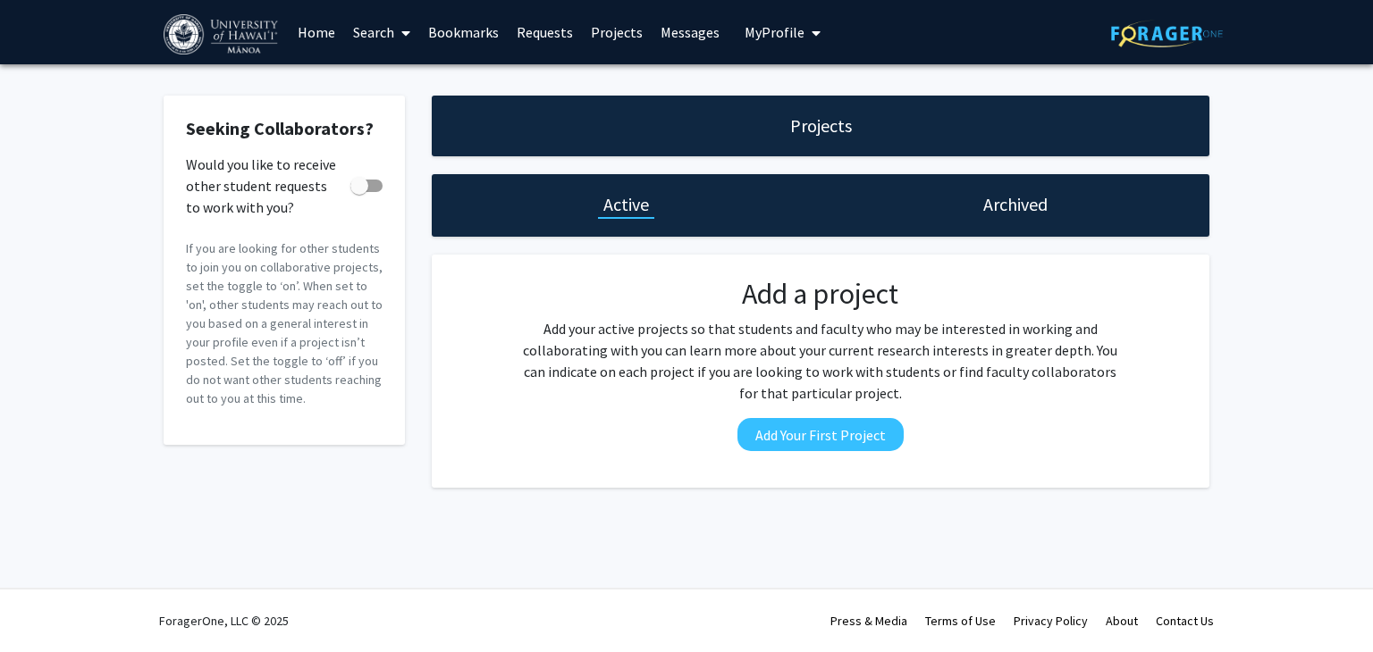
click at [468, 19] on link "Bookmarks" at bounding box center [463, 32] width 88 height 63
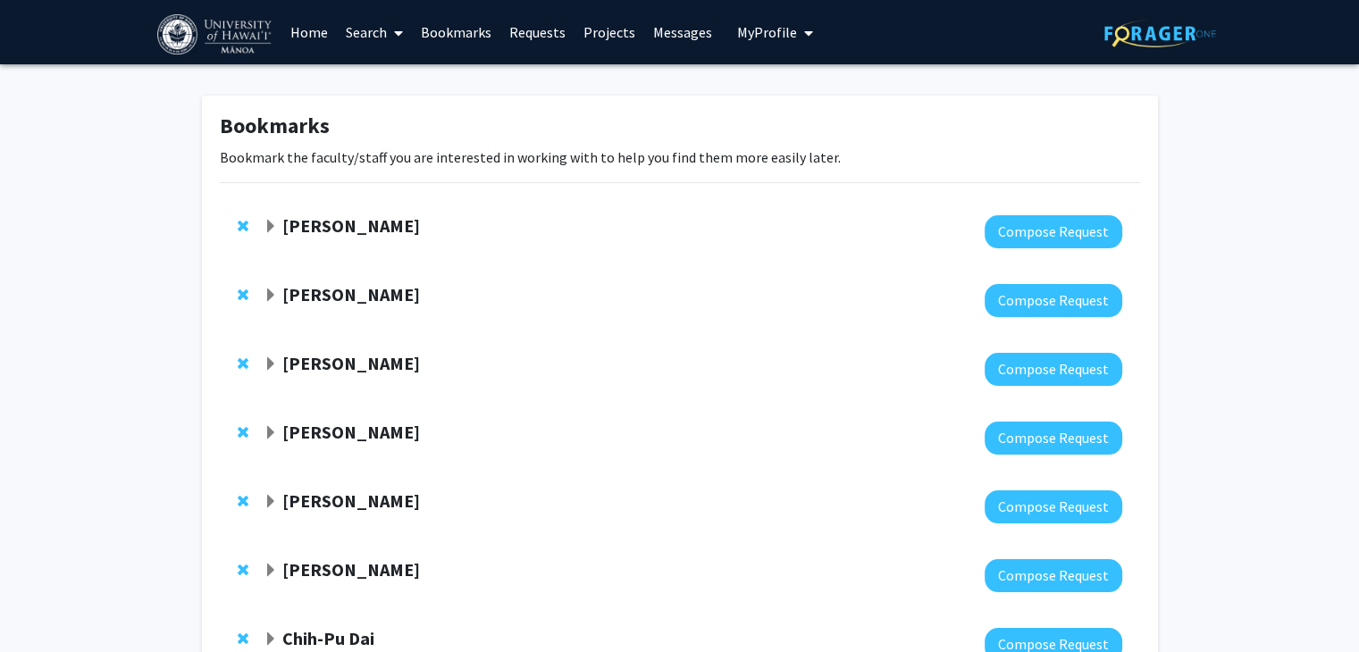
scroll to position [95, 0]
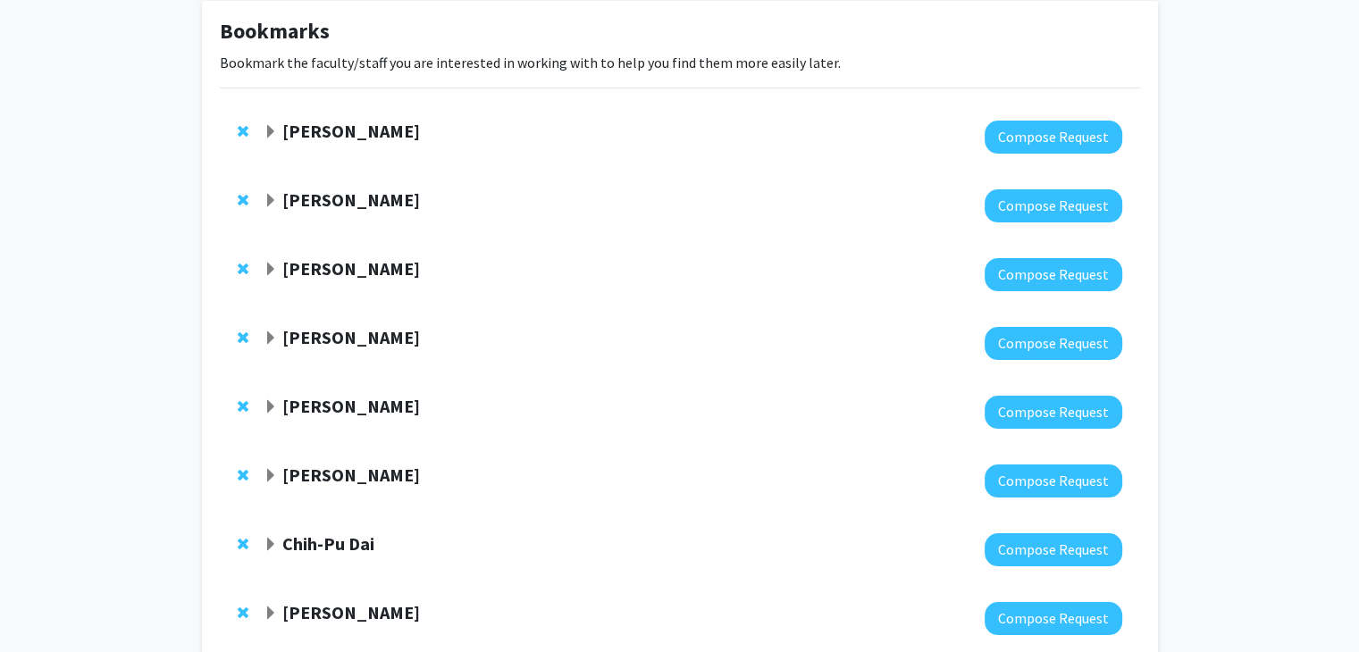
click at [316, 129] on strong "Ashley Rubin" at bounding box center [351, 131] width 138 height 22
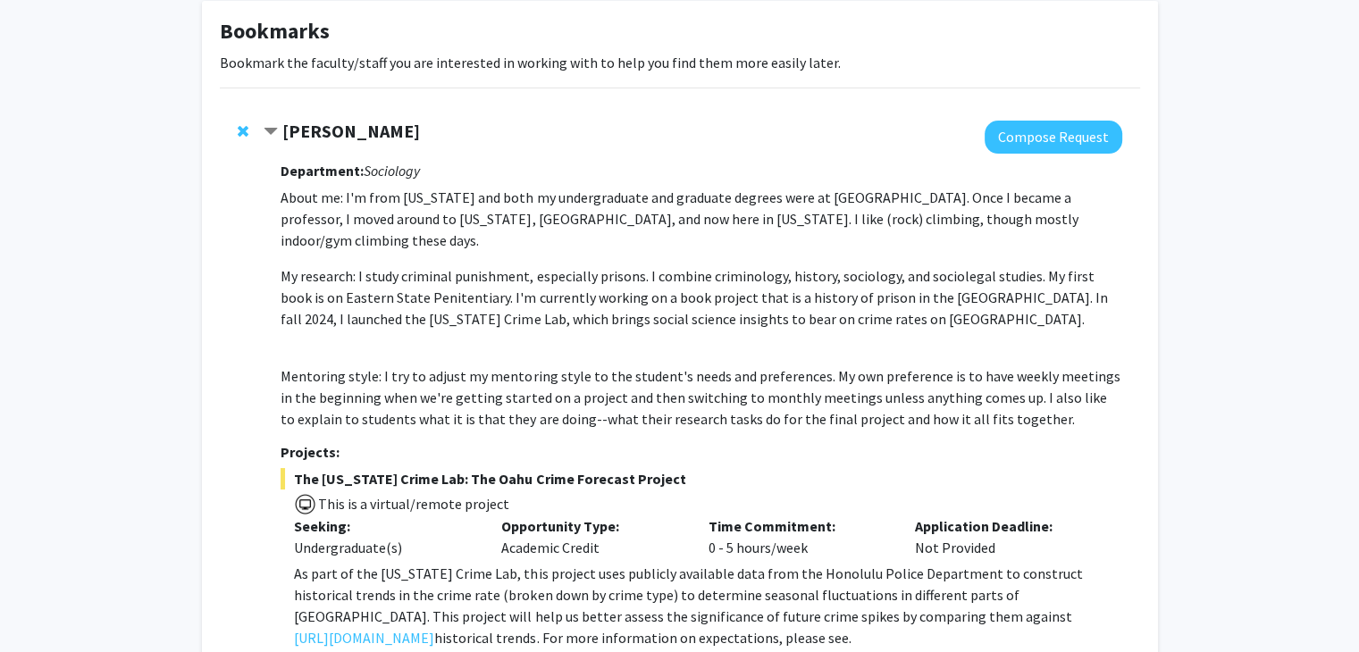
click at [318, 130] on strong "Ashley Rubin" at bounding box center [351, 131] width 138 height 22
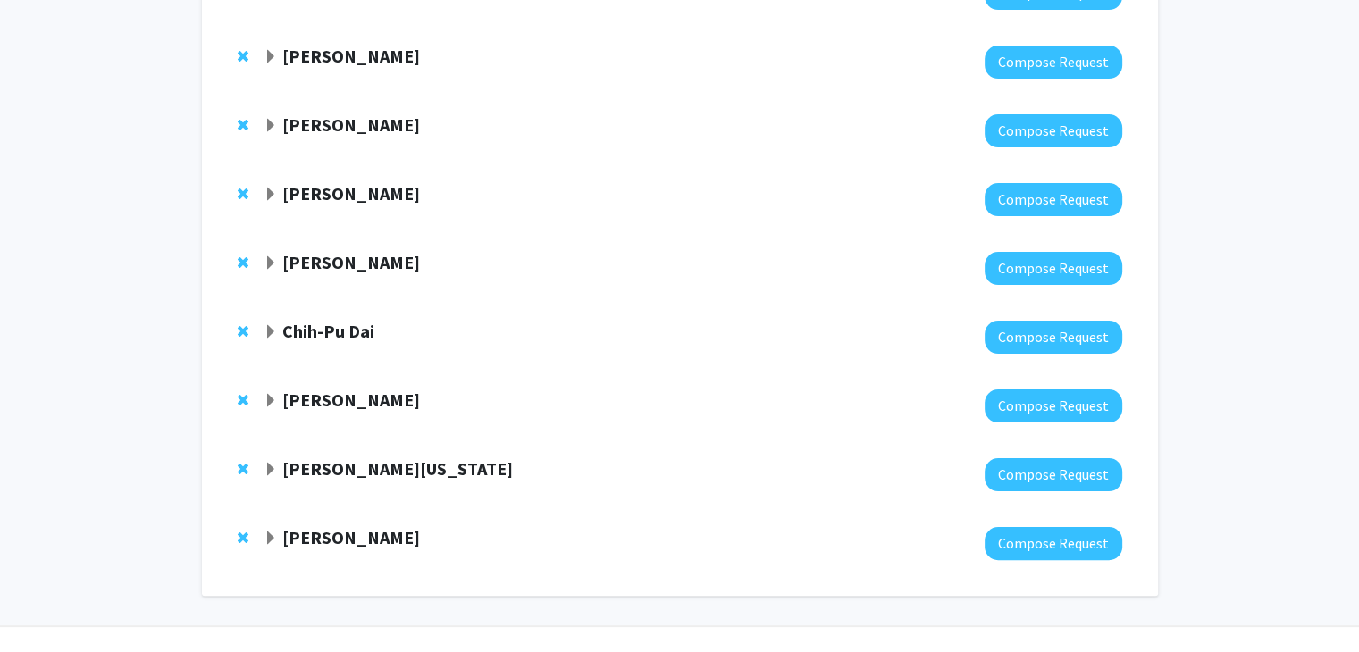
scroll to position [345, 0]
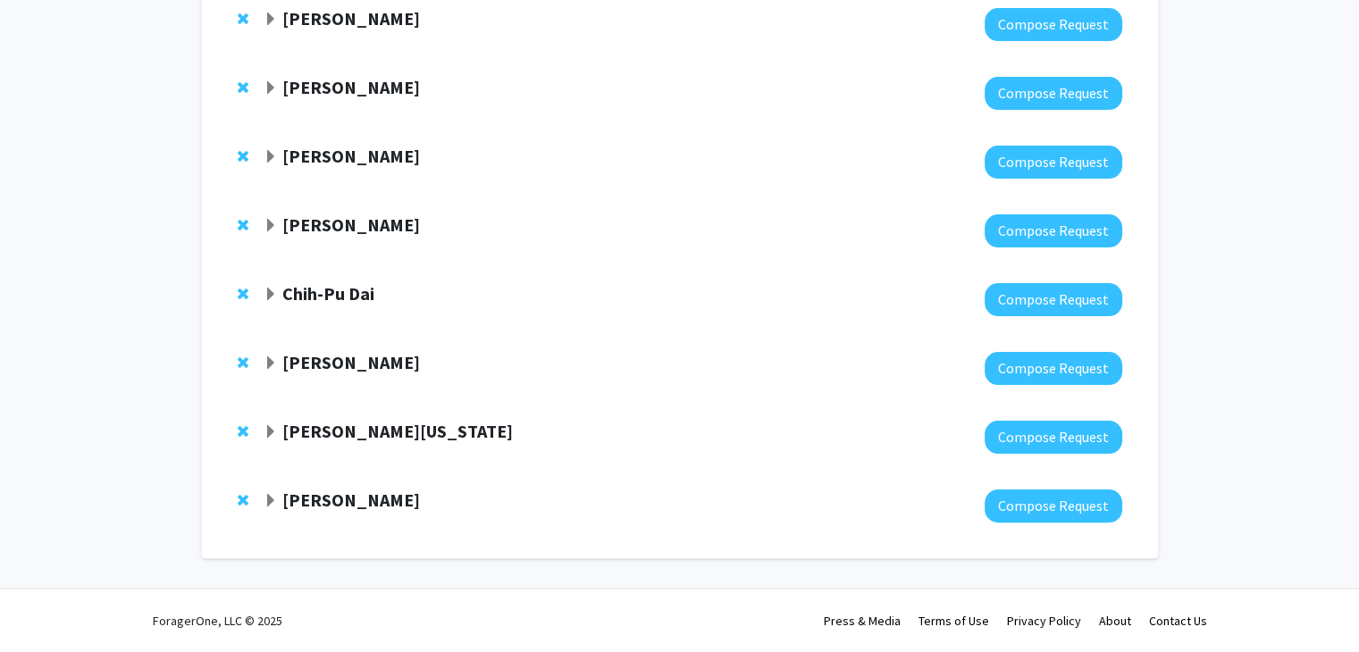
click at [365, 423] on strong "Peter Washington" at bounding box center [397, 431] width 231 height 22
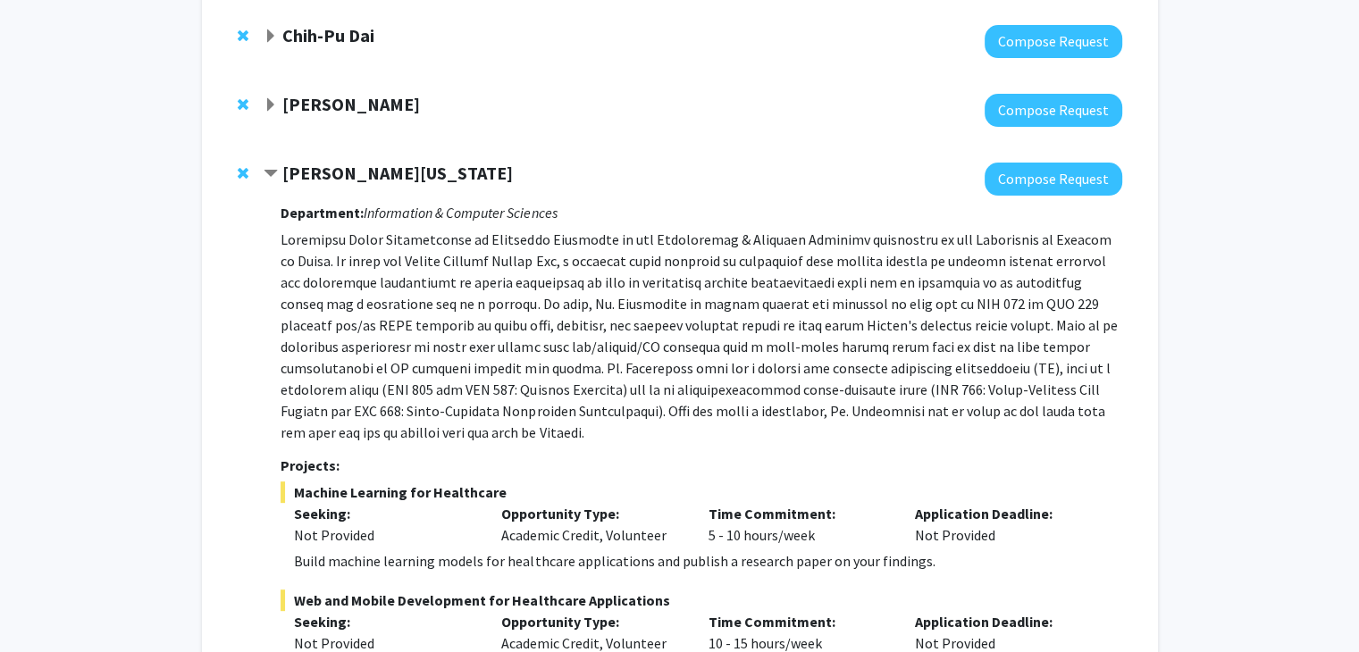
scroll to position [613, 0]
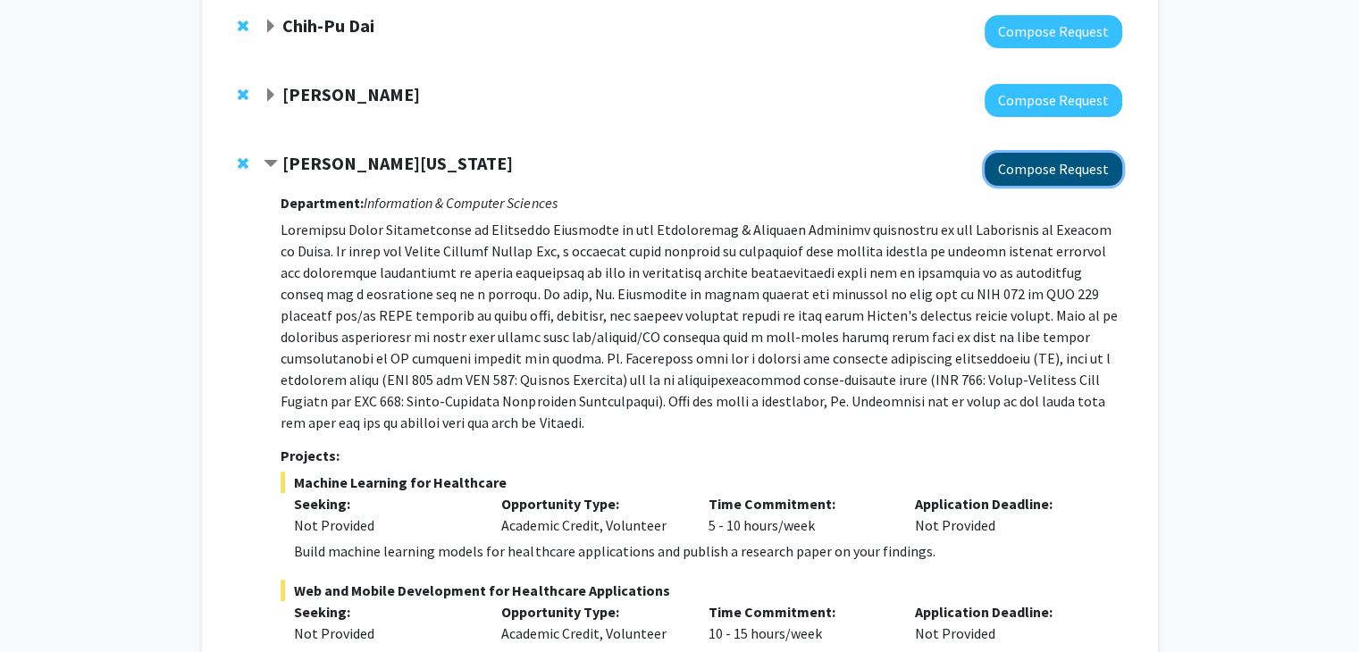
click at [1057, 176] on button "Compose Request" at bounding box center [1054, 169] width 138 height 33
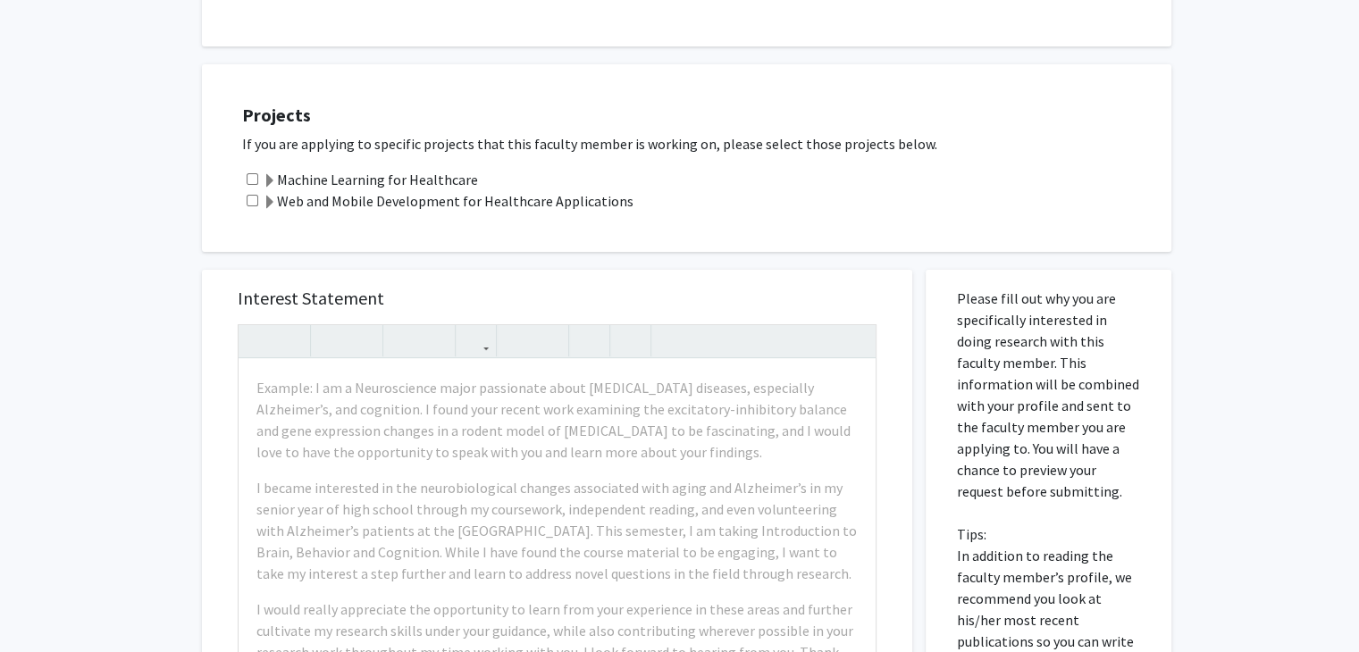
scroll to position [293, 0]
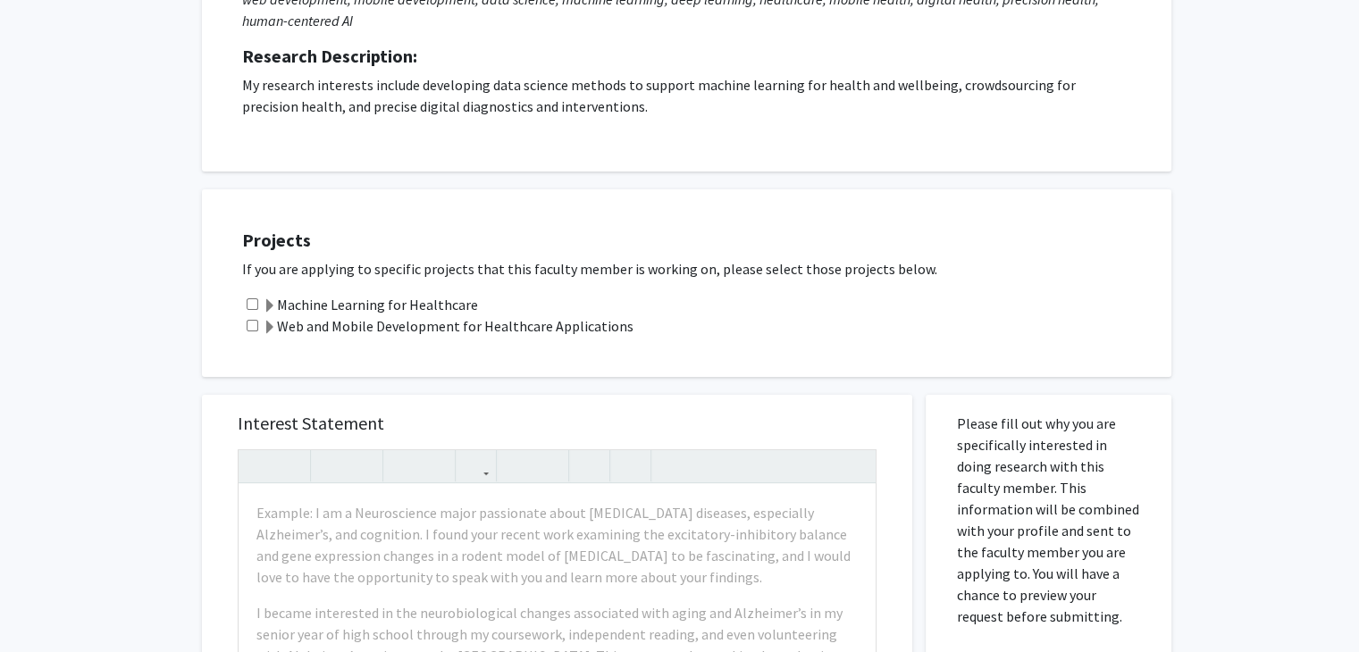
click at [250, 307] on input "checkbox" at bounding box center [253, 304] width 12 height 12
checkbox input "true"
click at [250, 321] on input "checkbox" at bounding box center [253, 326] width 12 height 12
checkbox input "true"
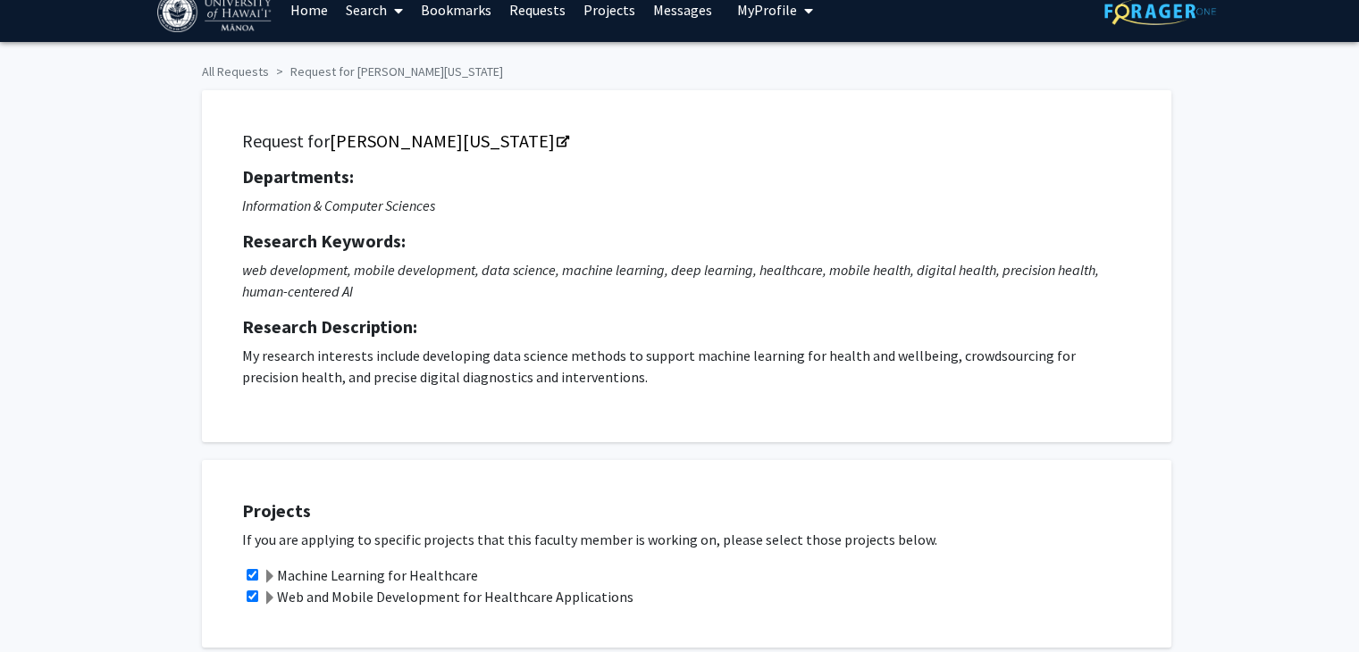
scroll to position [0, 0]
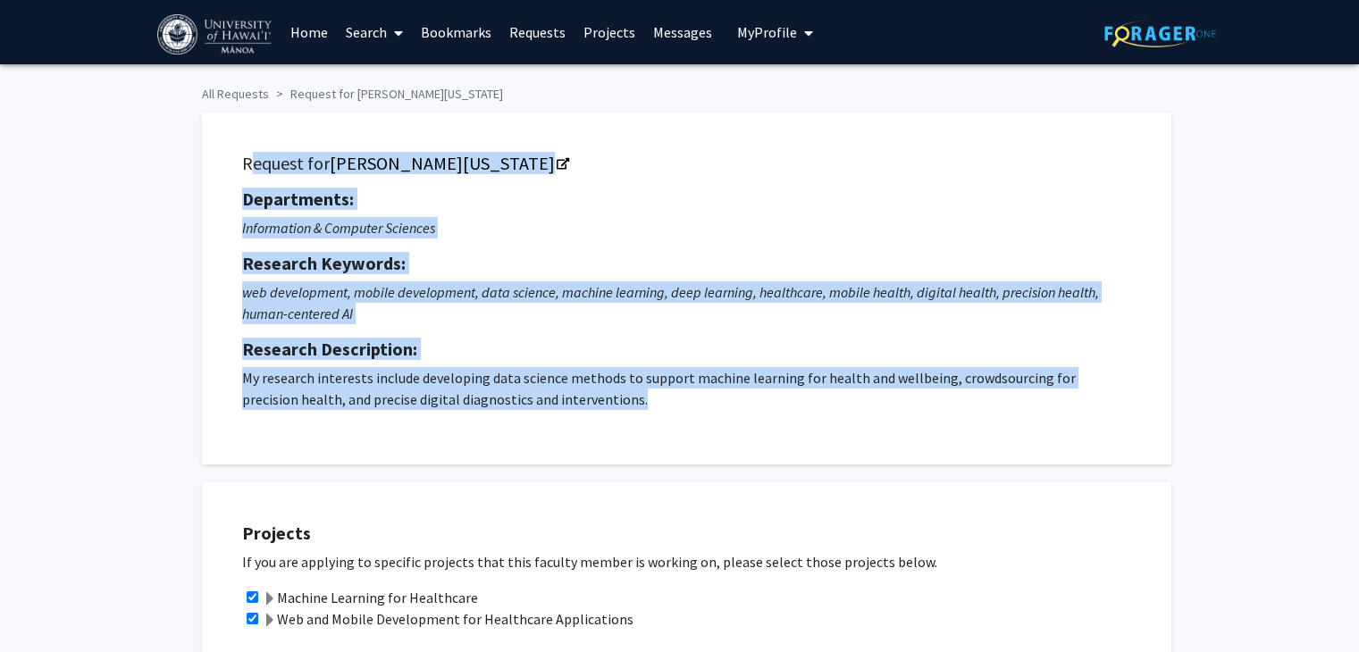
drag, startPoint x: 285, startPoint y: 188, endPoint x: 668, endPoint y: 405, distance: 439.8
click at [668, 405] on div "Request for Peter Washington Departments: Information & Computer Sciences Resea…" at bounding box center [687, 289] width 970 height 352
copy div "Request for Peter Washington Departments: Information & Computer Sciences Resea…"
click at [238, 32] on img at bounding box center [216, 34] width 118 height 40
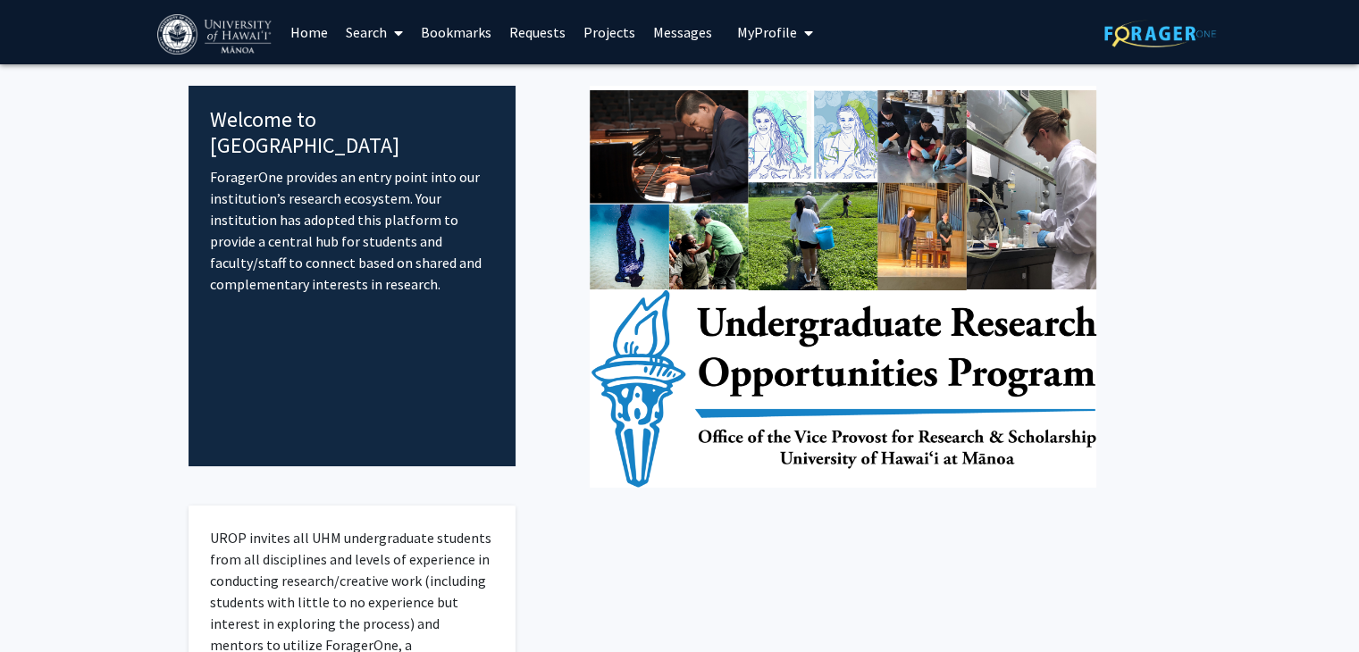
click at [306, 34] on link "Home" at bounding box center [308, 32] width 55 height 63
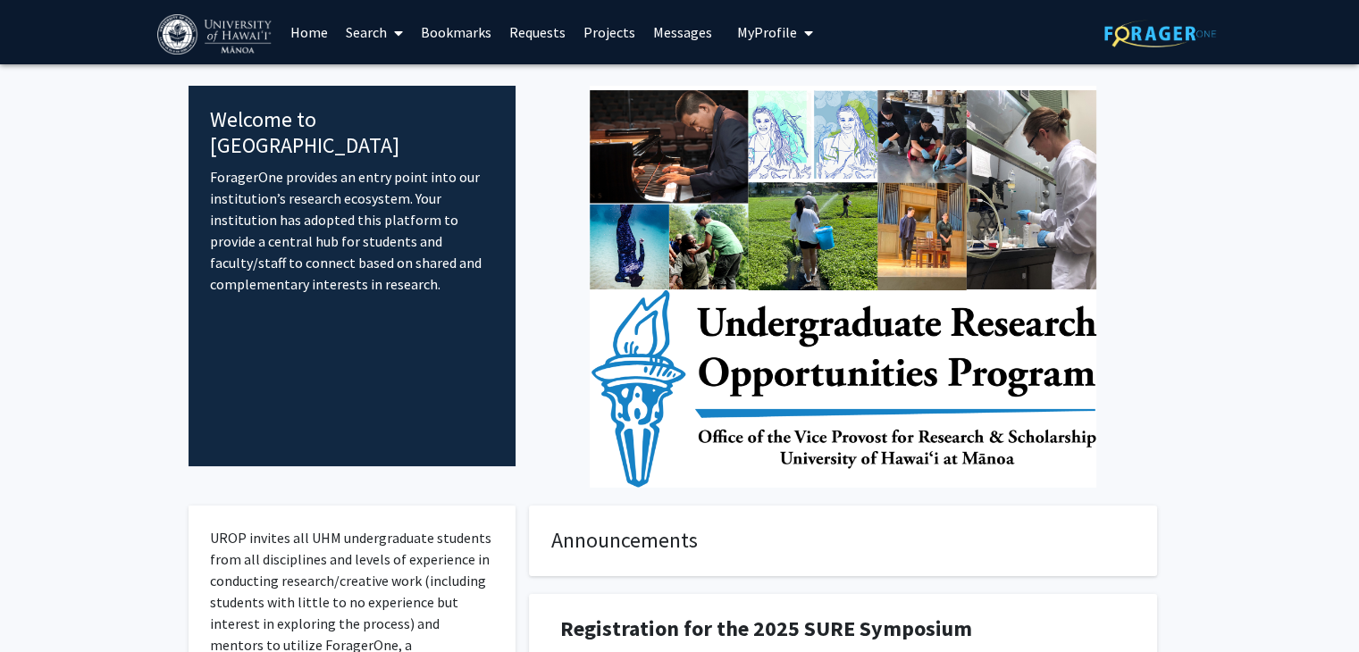
click at [454, 33] on link "Bookmarks" at bounding box center [456, 32] width 88 height 63
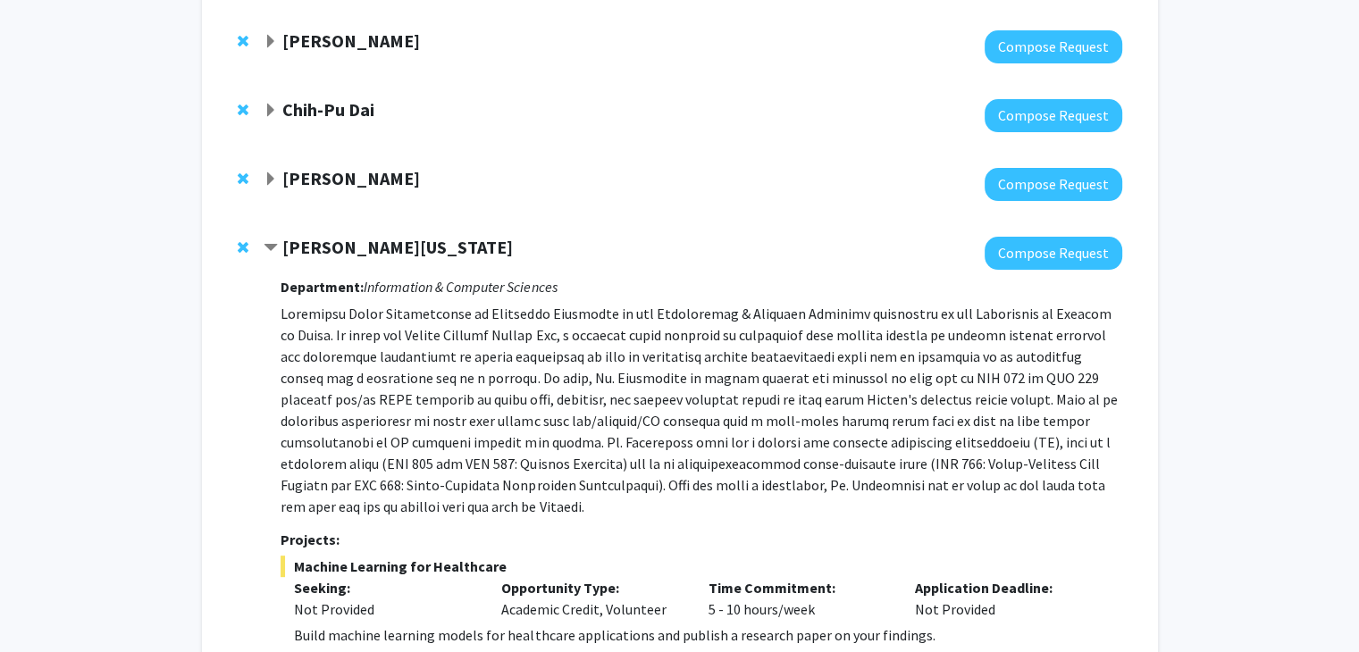
scroll to position [536, 0]
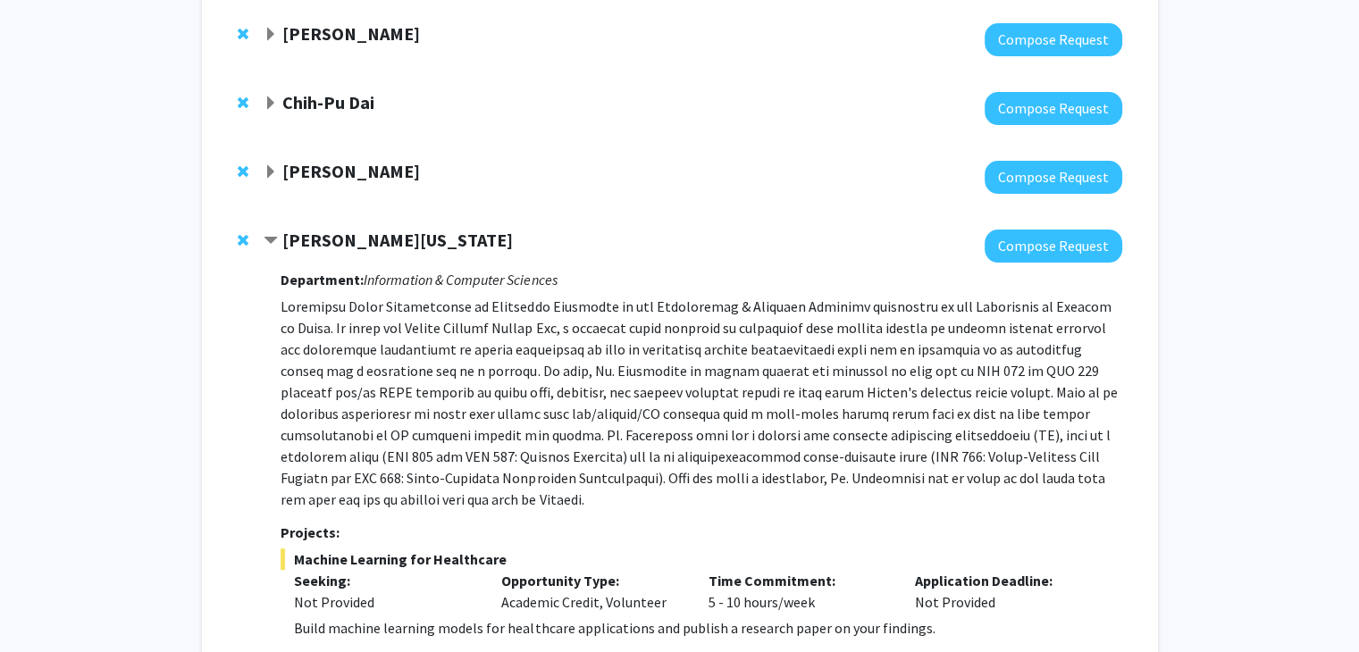
click at [332, 179] on strong "Tyler Ray" at bounding box center [351, 171] width 138 height 22
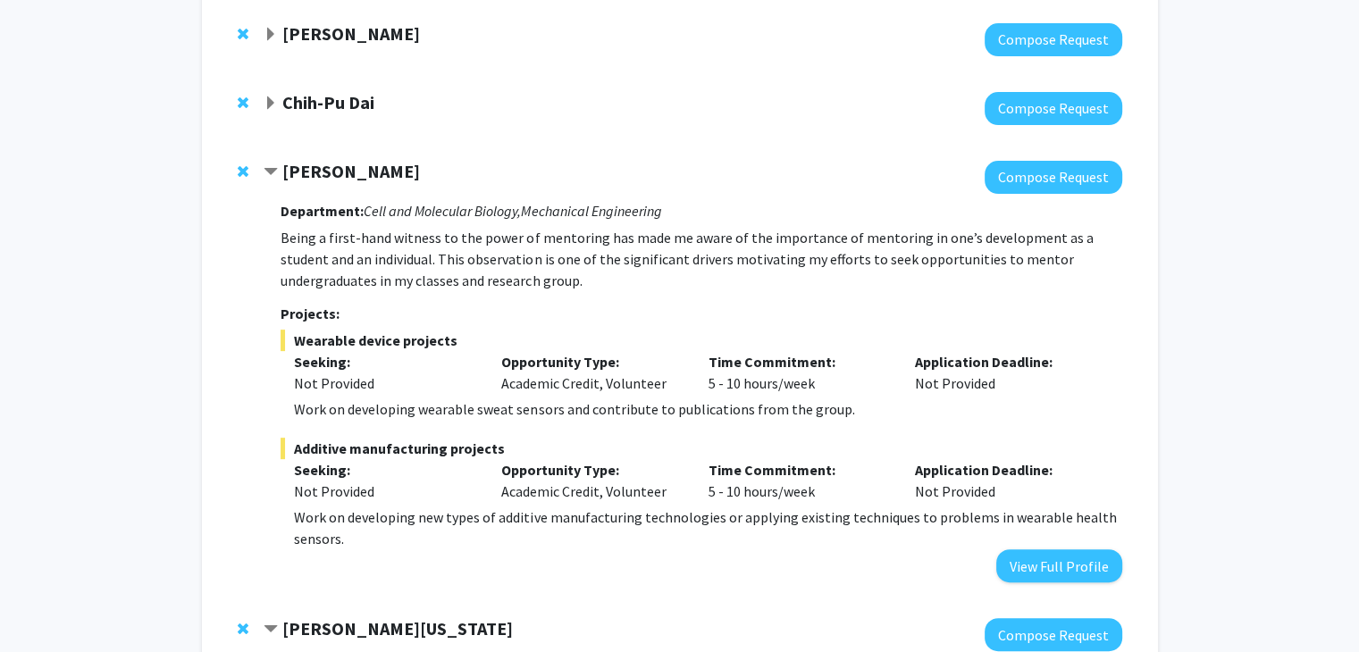
click at [341, 119] on div at bounding box center [693, 108] width 858 height 33
click at [338, 98] on strong "Chih-Pu Dai" at bounding box center [328, 102] width 92 height 22
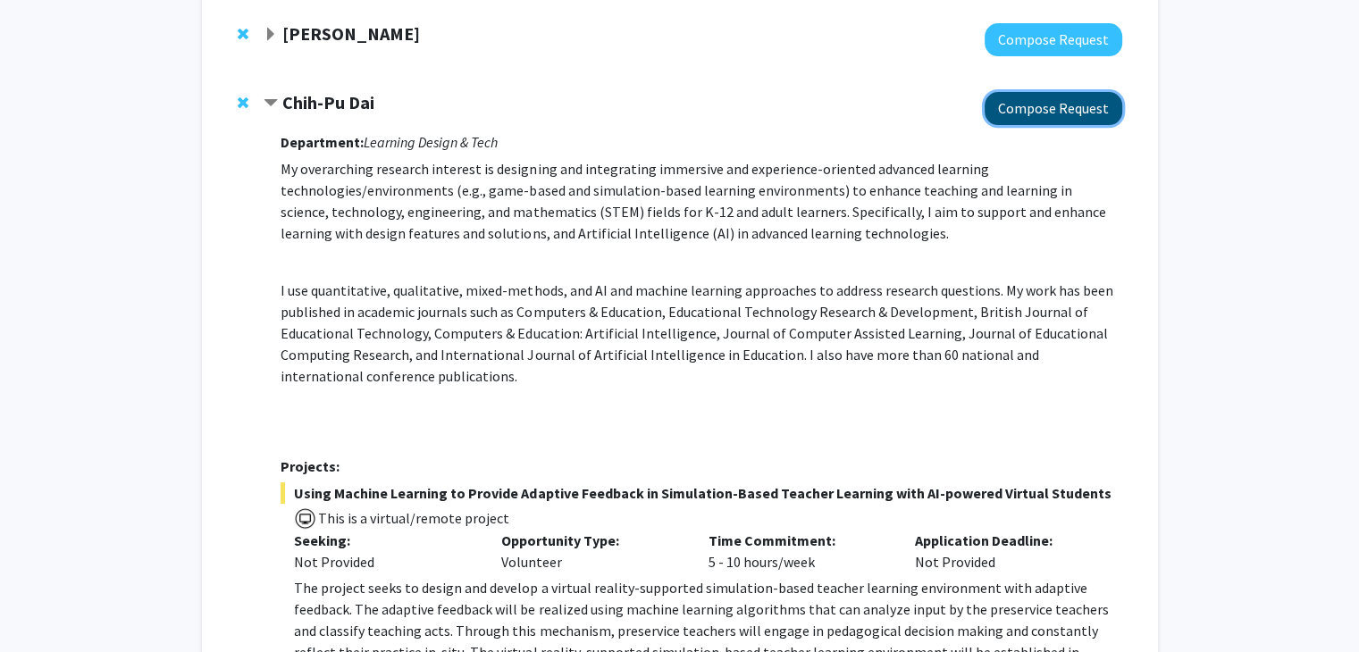
click at [1026, 115] on button "Compose Request" at bounding box center [1054, 108] width 138 height 33
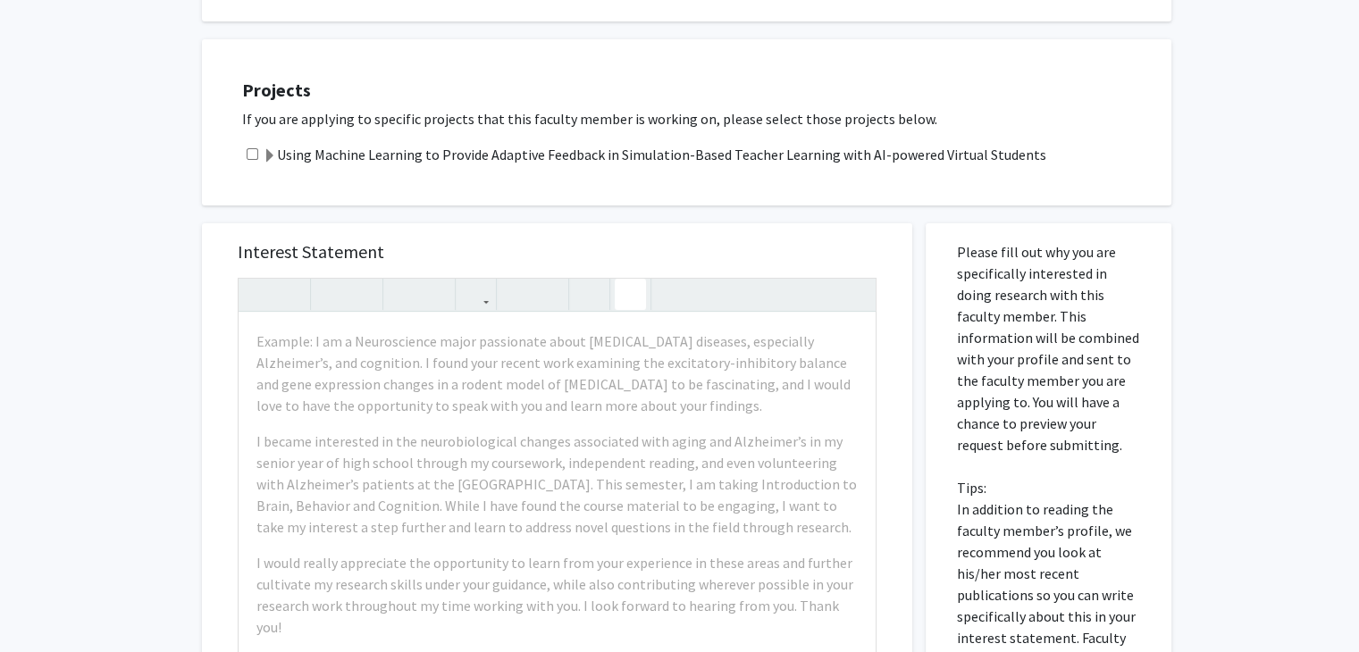
scroll to position [447, 0]
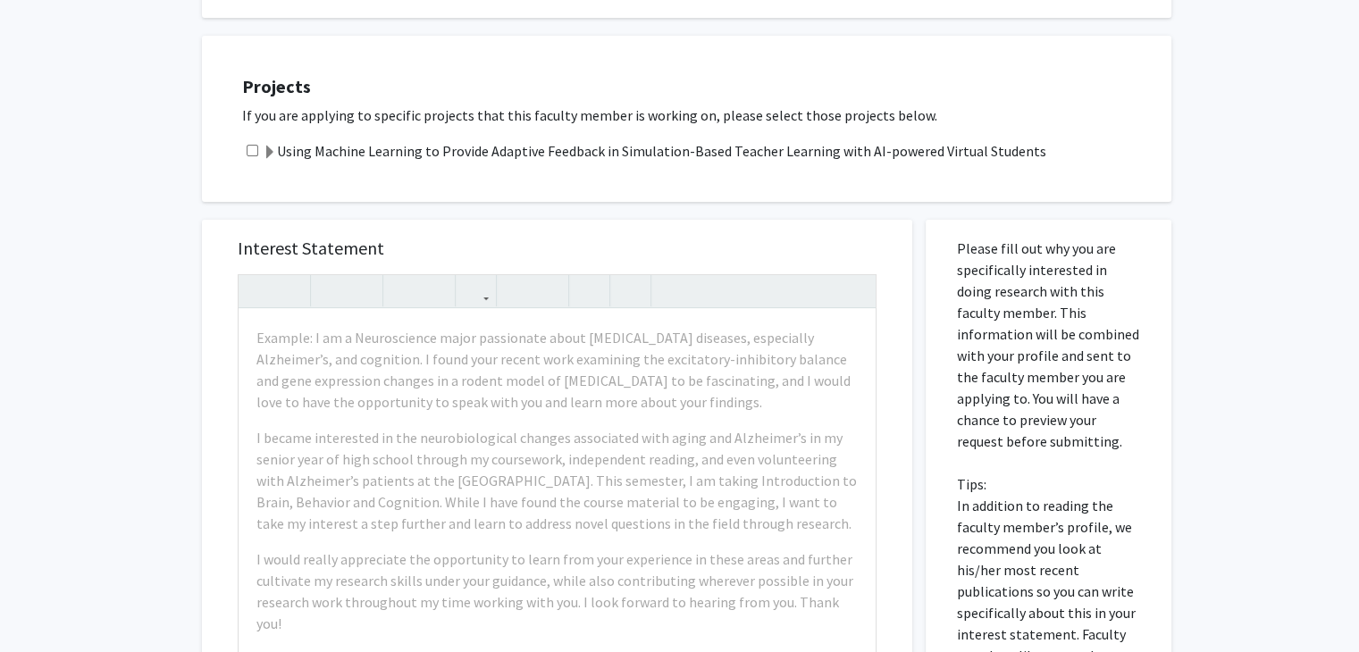
click at [265, 155] on span at bounding box center [270, 153] width 14 height 14
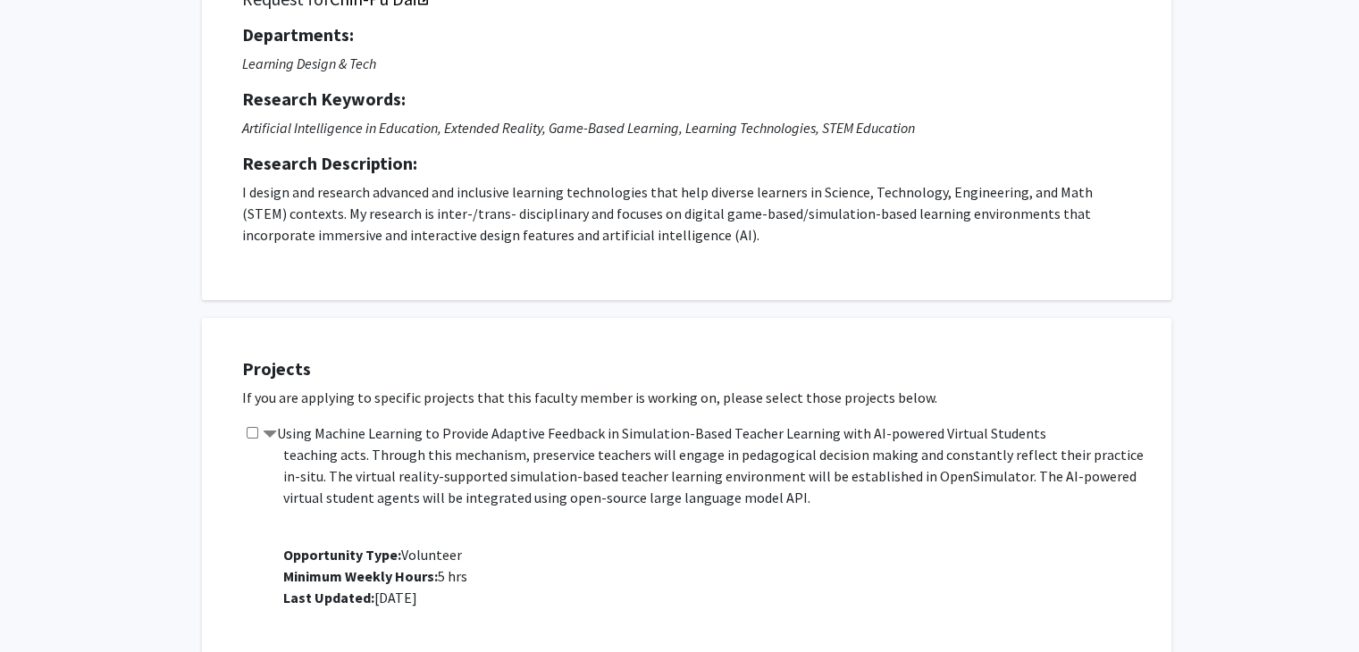
scroll to position [89, 0]
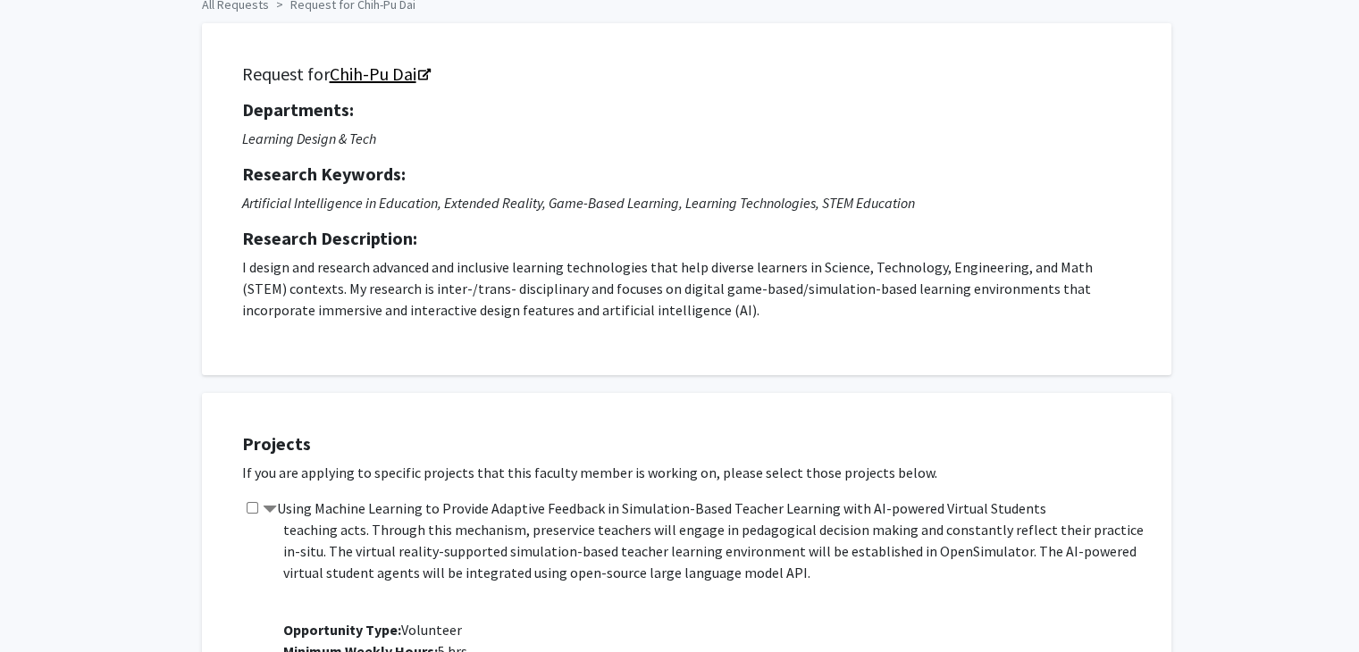
click at [405, 78] on link "Chih-Pu Dai" at bounding box center [379, 74] width 99 height 22
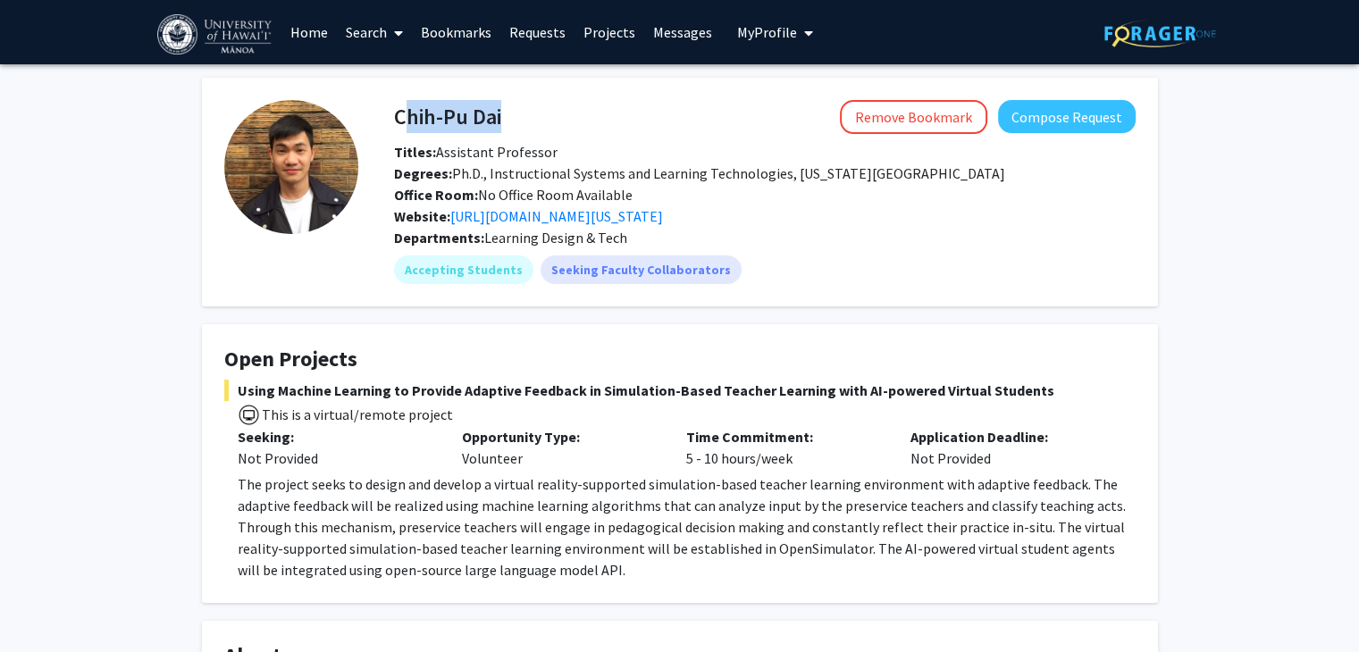
drag, startPoint x: 397, startPoint y: 109, endPoint x: 515, endPoint y: 122, distance: 118.6
click at [515, 122] on div "Chih-Pu Dai Remove Bookmark Compose Request" at bounding box center [765, 117] width 769 height 34
copy h4 "Chih-Pu Dai"
click at [516, 215] on link "https://www2.hawaii.edu/~cdai" at bounding box center [556, 216] width 213 height 18
click at [851, 326] on fg-card "Open Projects Using Machine Learning to Provide Adaptive Feedback in Simulation…" at bounding box center [680, 463] width 956 height 279
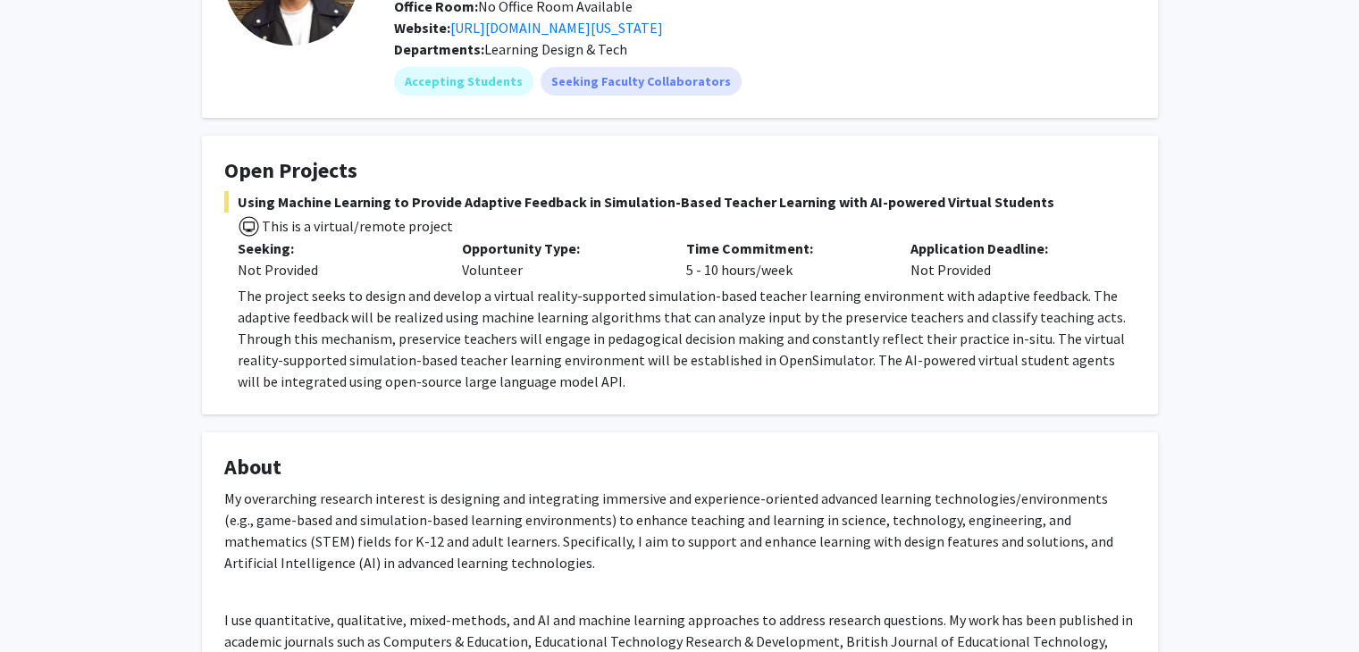
scroll to position [447, 0]
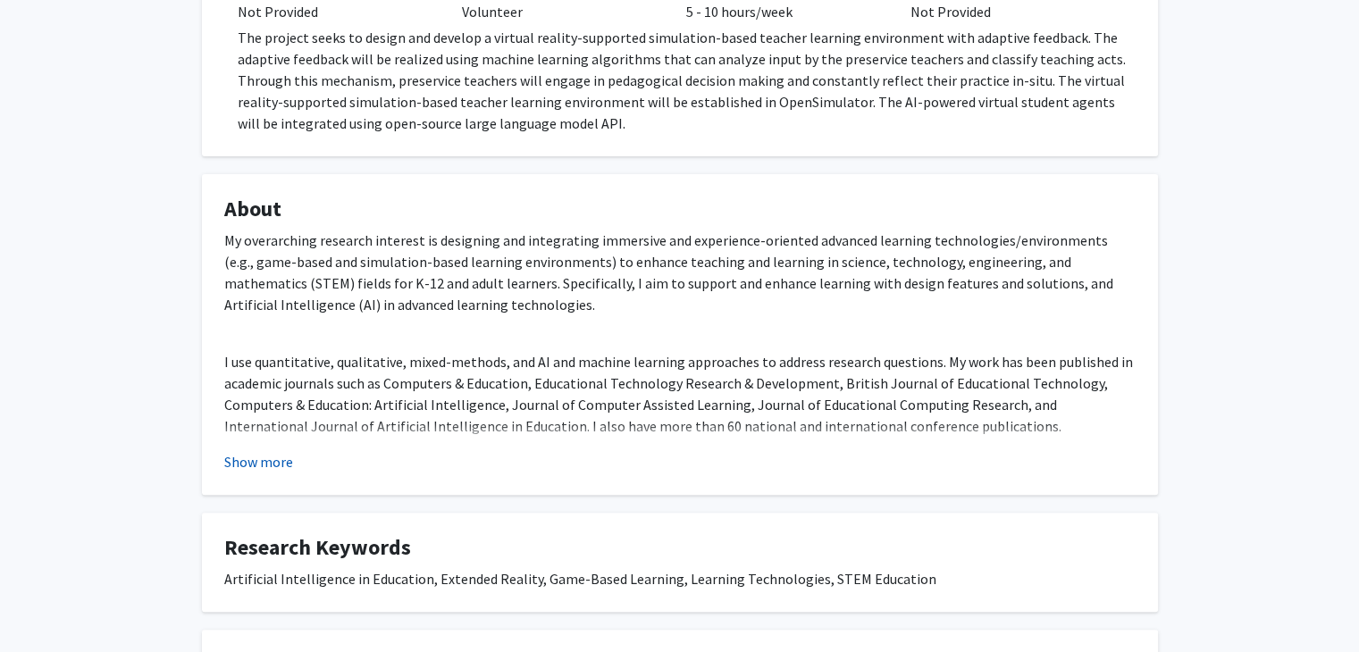
click at [266, 467] on button "Show more" at bounding box center [258, 461] width 69 height 21
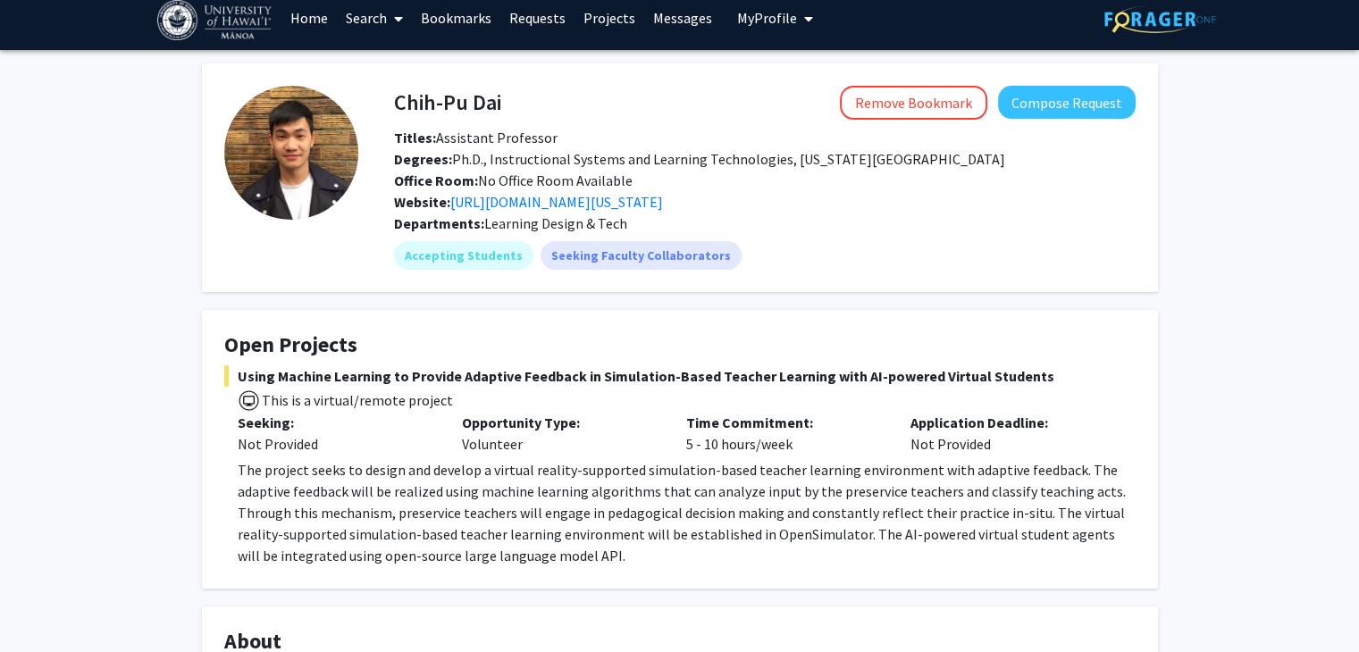
scroll to position [0, 0]
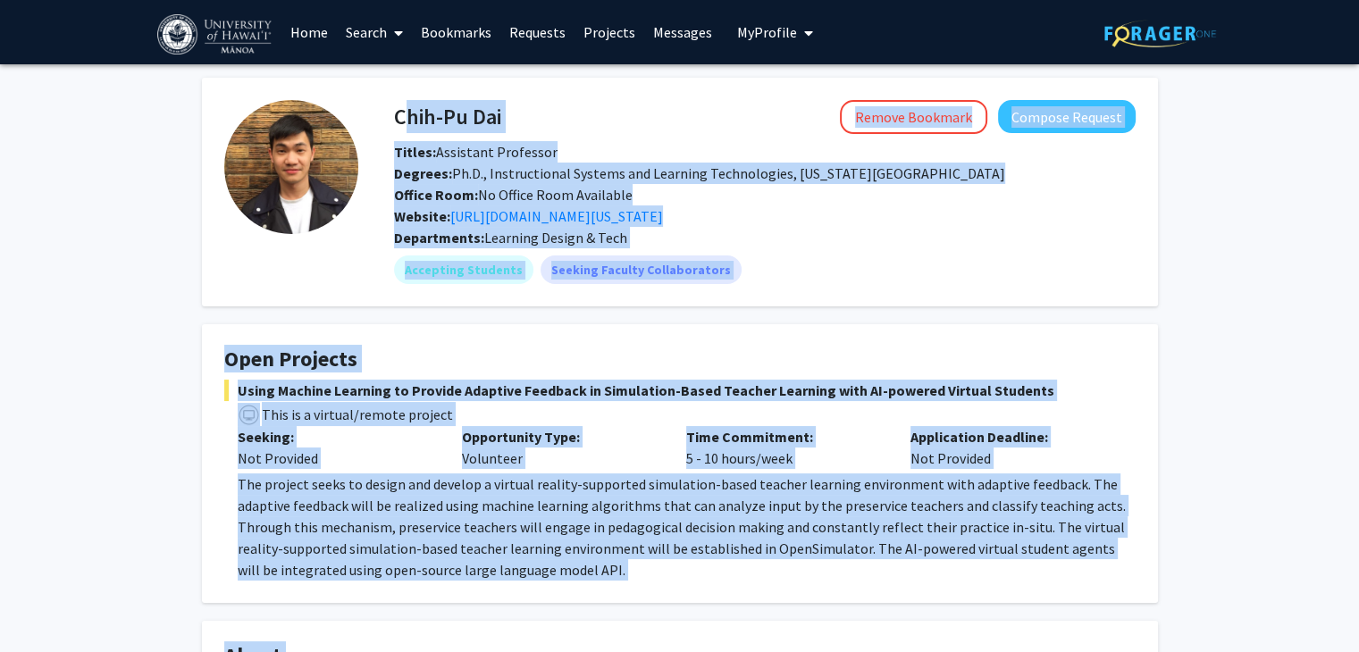
drag, startPoint x: 988, startPoint y: 442, endPoint x: 395, endPoint y: 115, distance: 677.5
copy div "Chih-Pu Dai Remove Bookmark Compose Request Titles: Assistant Professor Degrees…"
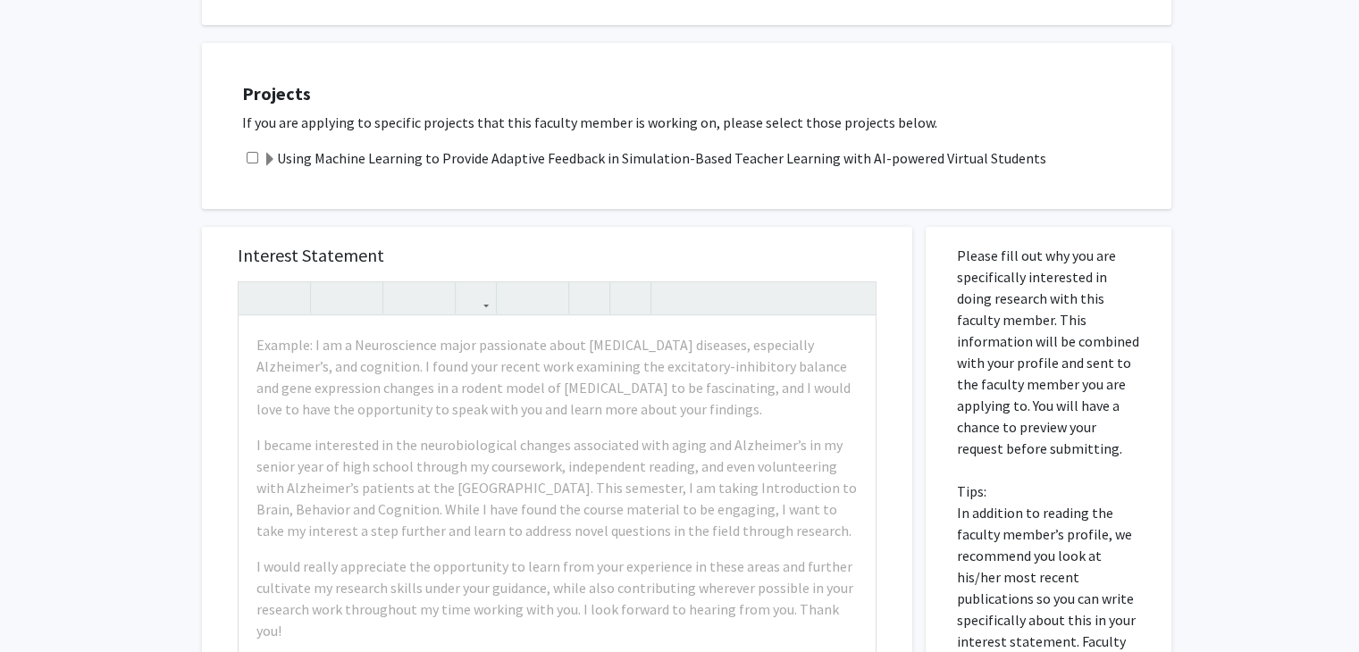
scroll to position [447, 0]
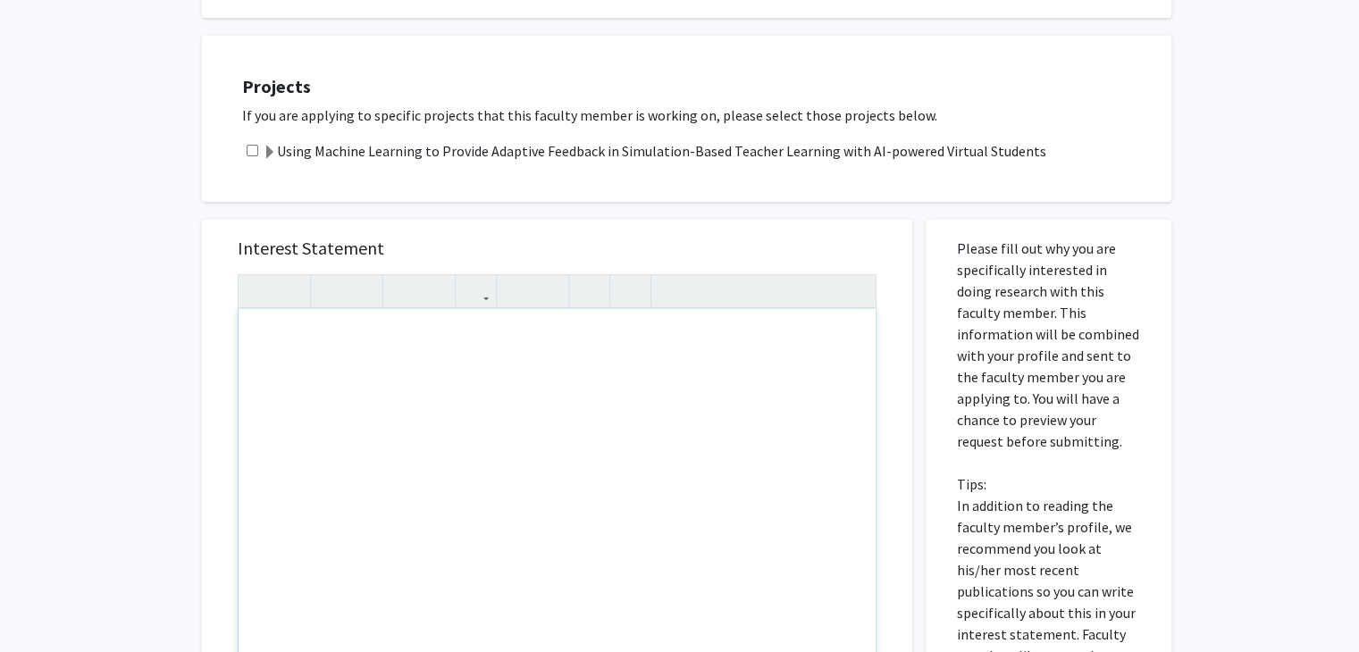
drag, startPoint x: 250, startPoint y: 338, endPoint x: 305, endPoint y: 349, distance: 55.6
click at [303, 353] on div "Note to users with screen readers: Please press Alt+0 or Option+0 to deactivate…" at bounding box center [557, 513] width 637 height 409
click at [305, 349] on div "Note to users with screen readers: Please press Alt+0 or Option+0 to deactivate…" at bounding box center [557, 513] width 637 height 409
click at [648, 166] on div "Projects If you are applying to specific projects that this faculty member is w…" at bounding box center [697, 119] width 947 height 122
click at [764, 172] on div "Projects If you are applying to specific projects that this faculty member is w…" at bounding box center [697, 119] width 947 height 122
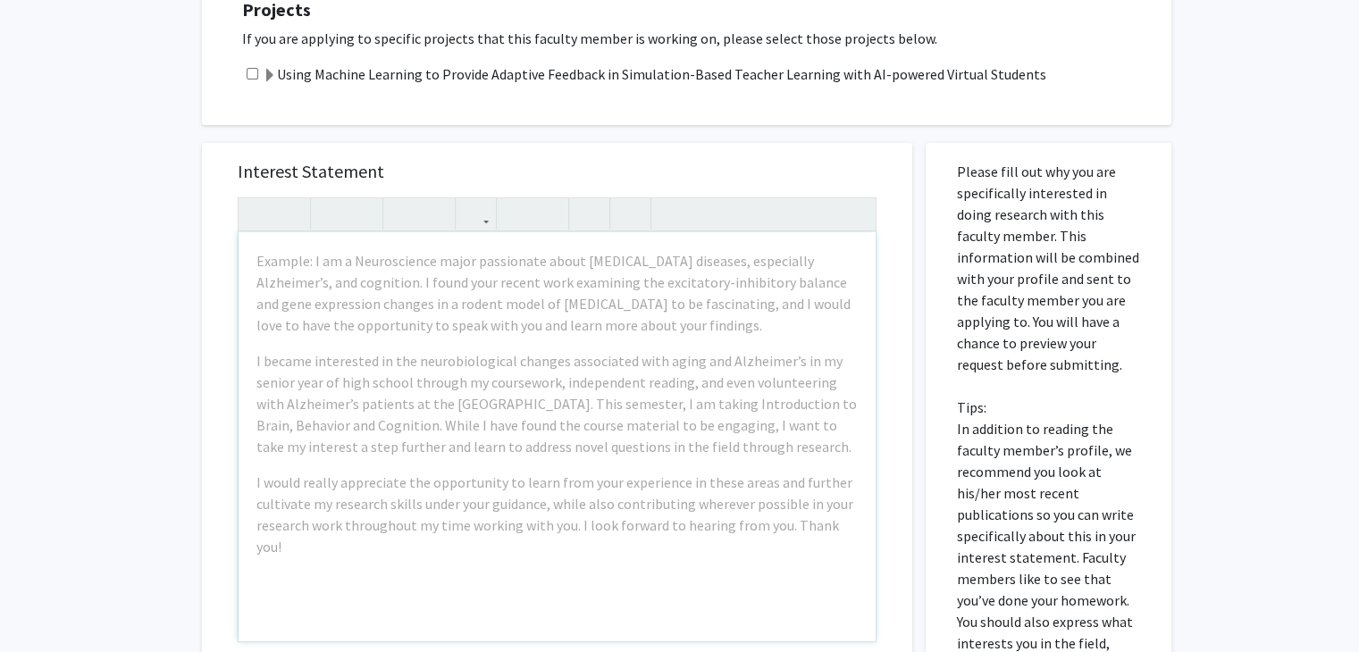
scroll to position [536, 0]
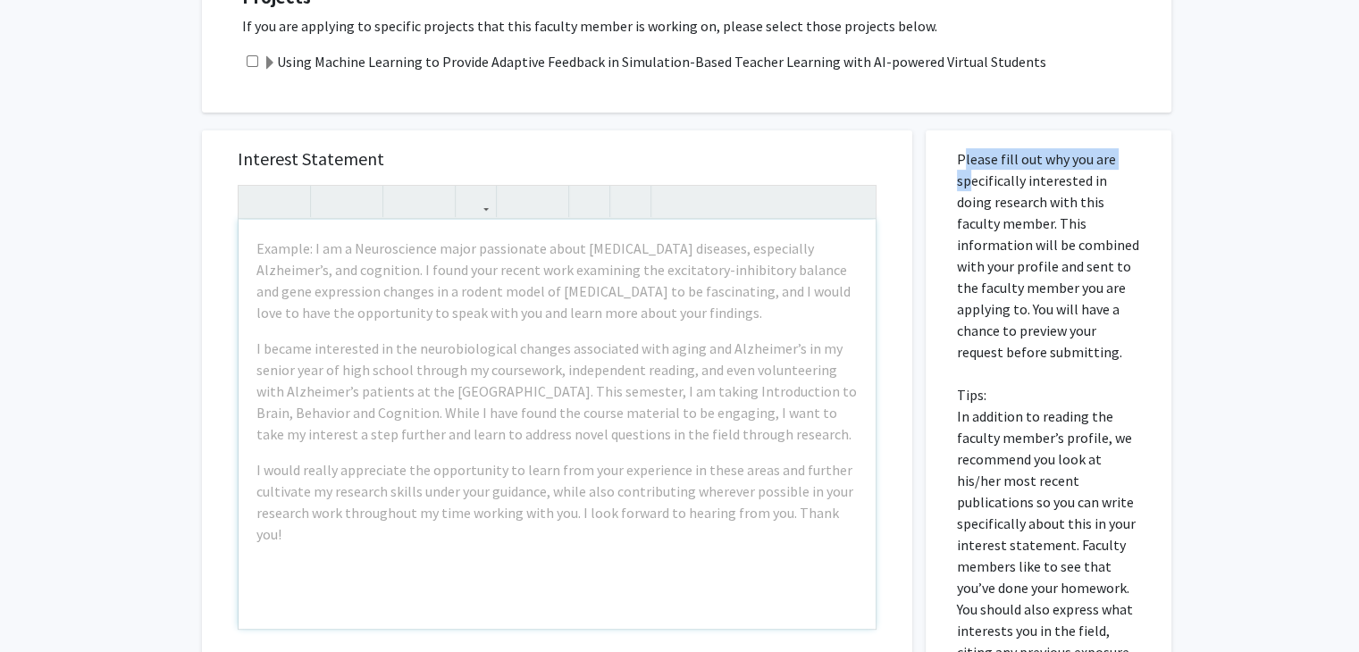
drag, startPoint x: 949, startPoint y: 155, endPoint x: 962, endPoint y: 172, distance: 22.3
click at [962, 172] on div "Please fill out why you are specifically interested in doing research with this…" at bounding box center [1048, 525] width 219 height 790
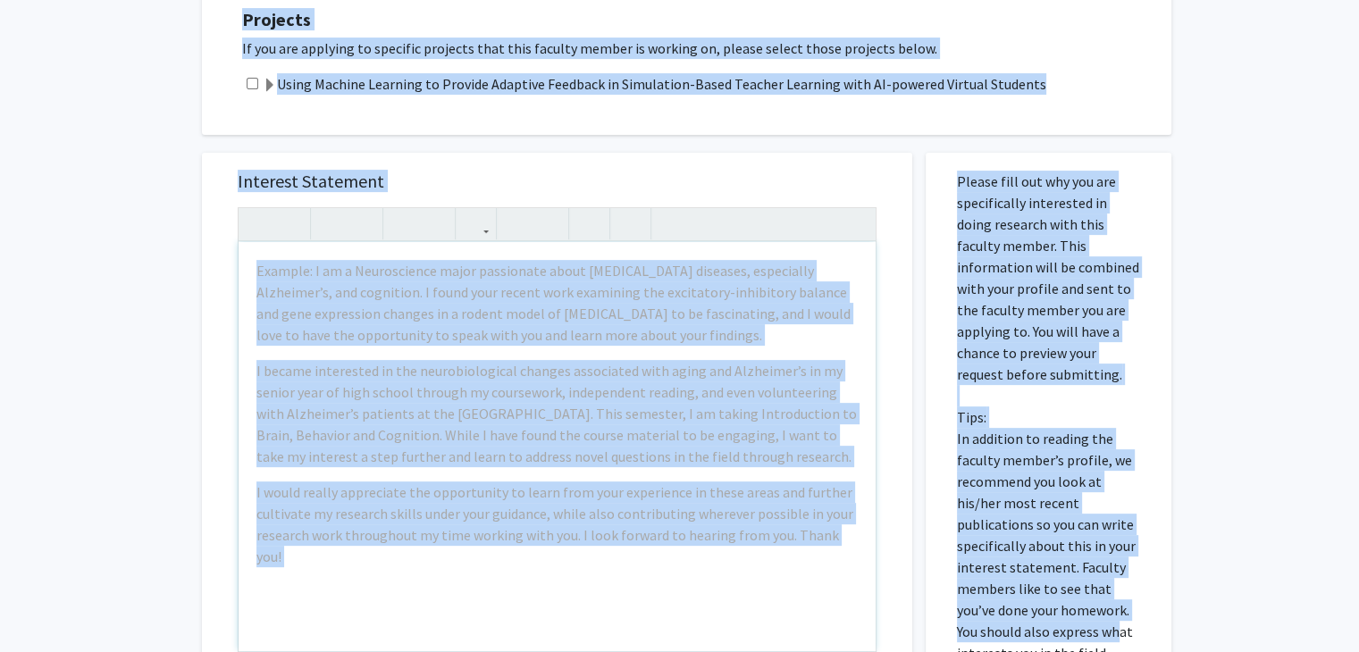
scroll to position [715, 0]
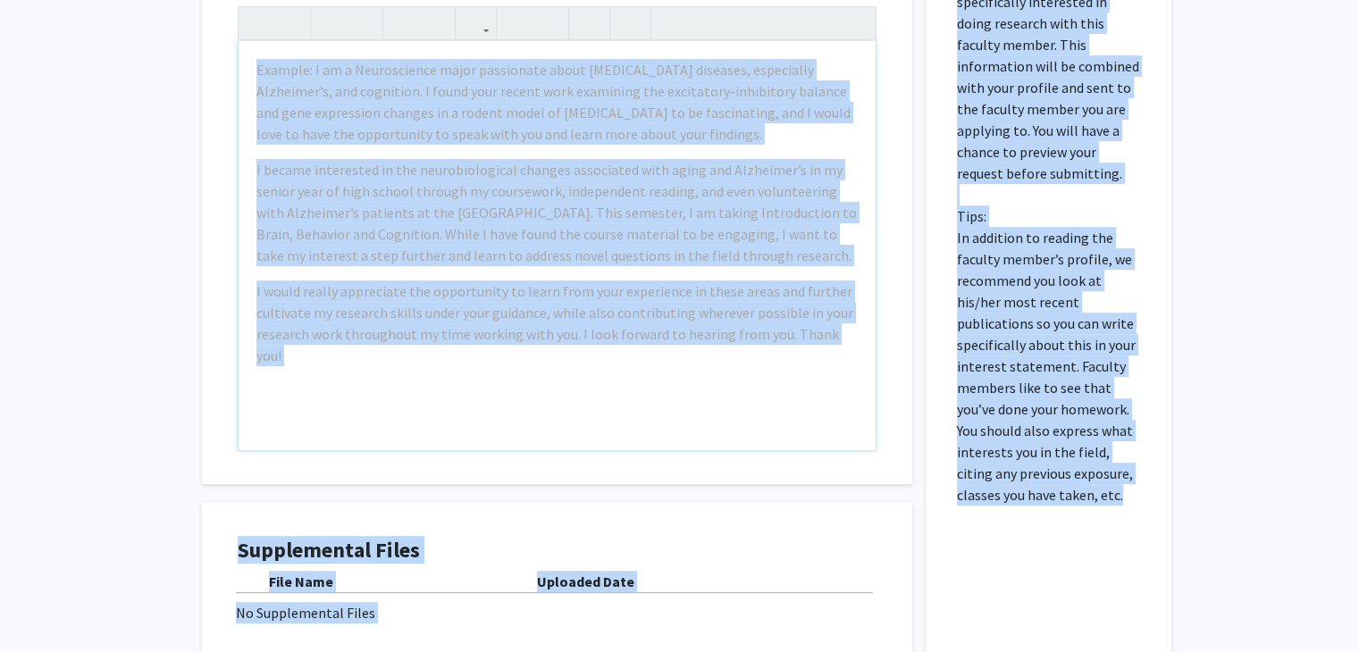
drag, startPoint x: 232, startPoint y: 70, endPoint x: 1105, endPoint y: 503, distance: 973.9
click at [1105, 503] on div "All Requests Request for Chih-Pu Dai Request for Chih-Pu Dai Departments: Learn…" at bounding box center [680, 52] width 983 height 1379
copy div "Loremip dol Sita-Co Adi Elitseddoei: Temporin Utlabo & Etdo Magnaali Enimadmi: …"
